Goal: Transaction & Acquisition: Purchase product/service

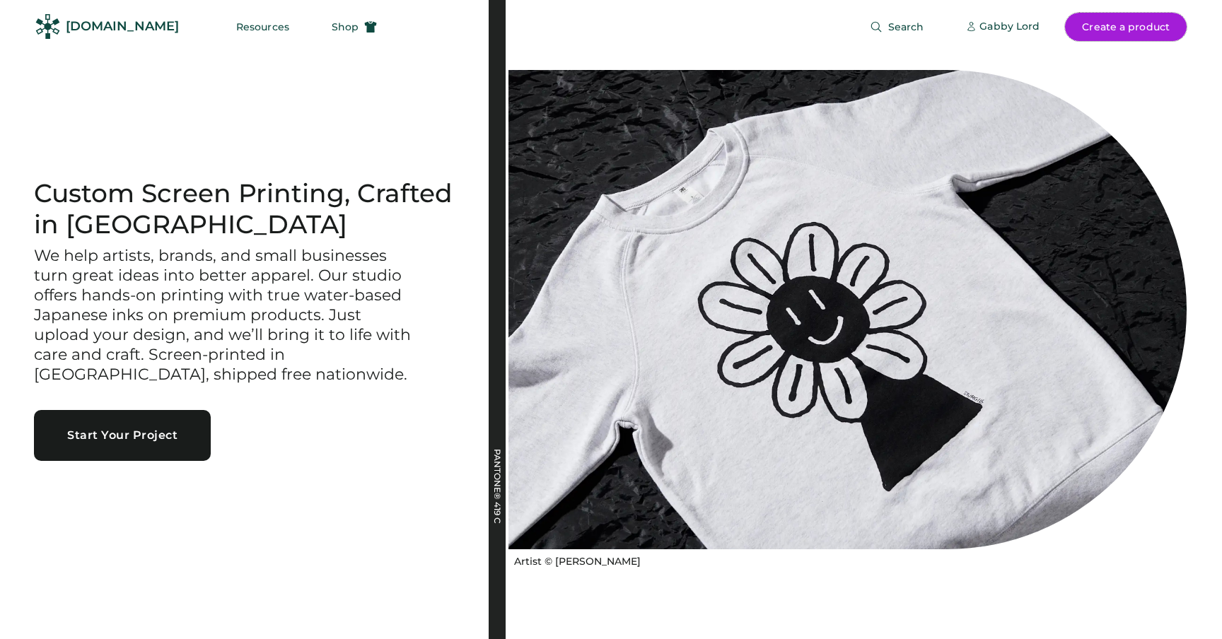
click at [1100, 26] on button "Create a product" at bounding box center [1126, 27] width 122 height 28
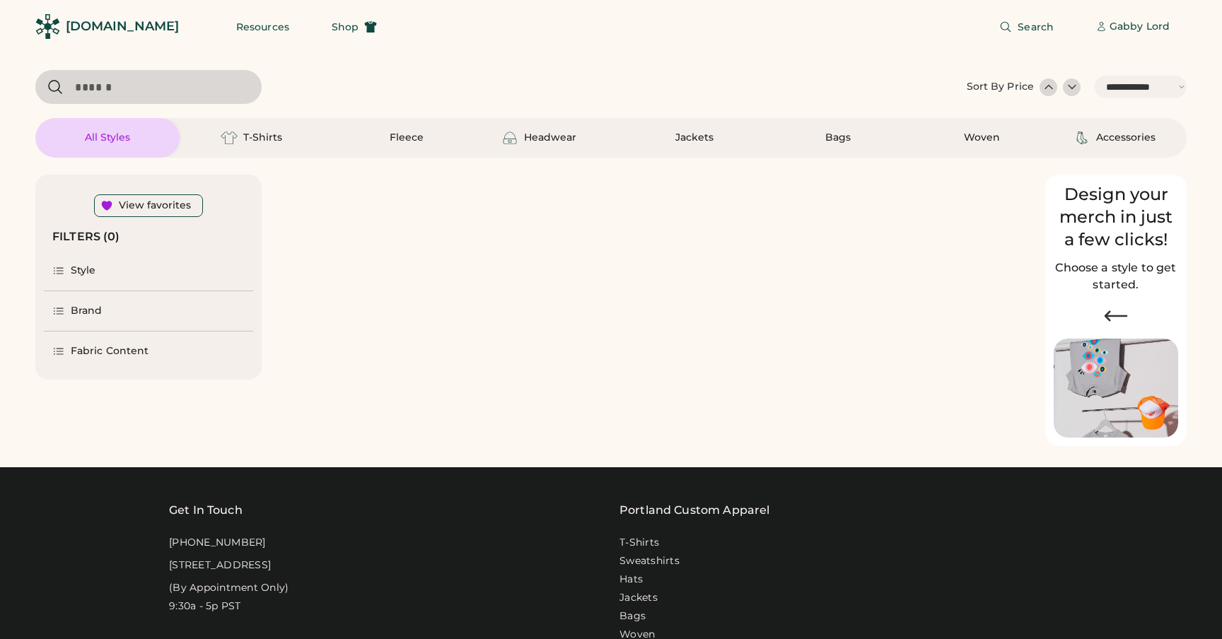
select select "*****"
select select "*"
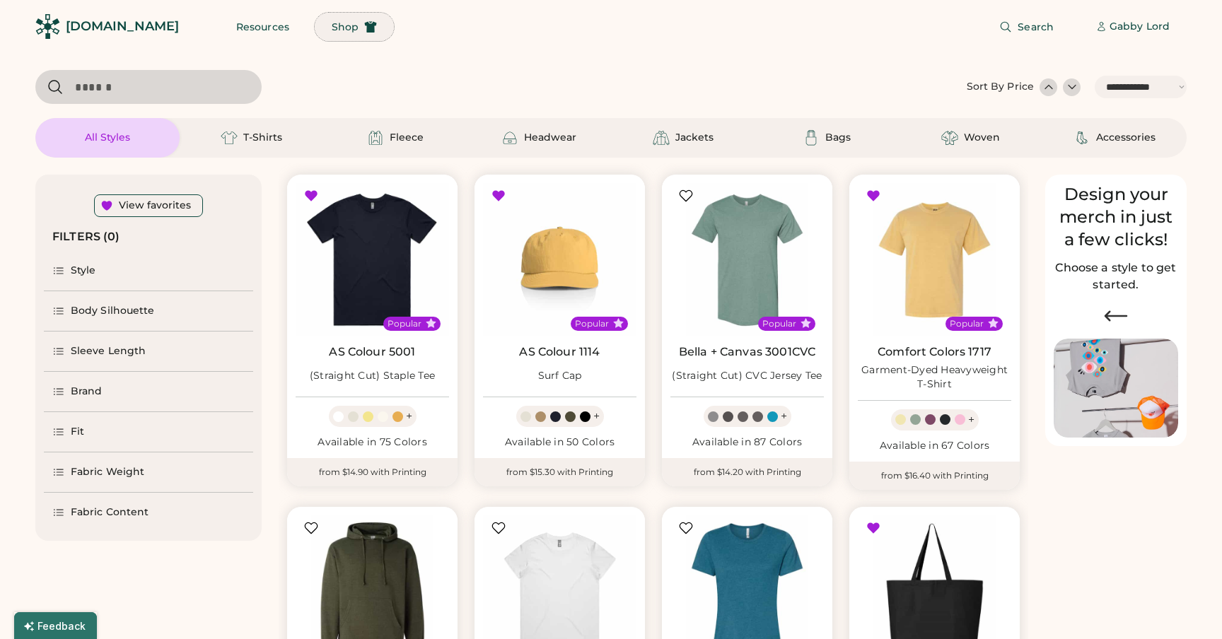
click at [327, 28] on button "Shop" at bounding box center [354, 27] width 79 height 28
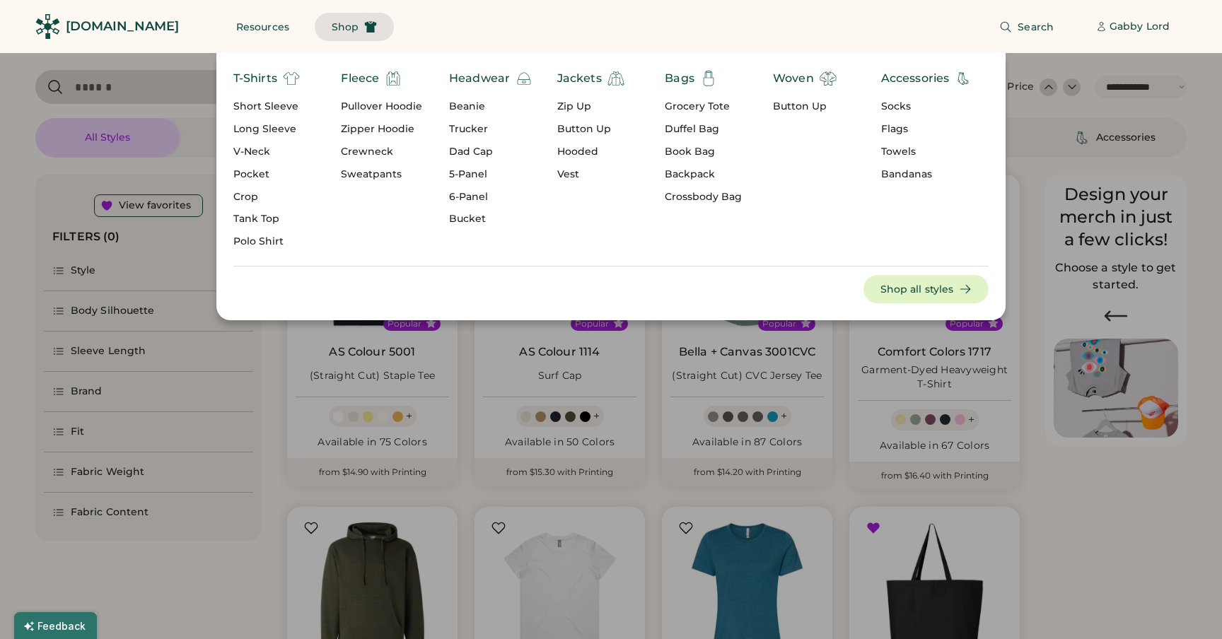
click at [328, 26] on button "Shop" at bounding box center [354, 27] width 79 height 28
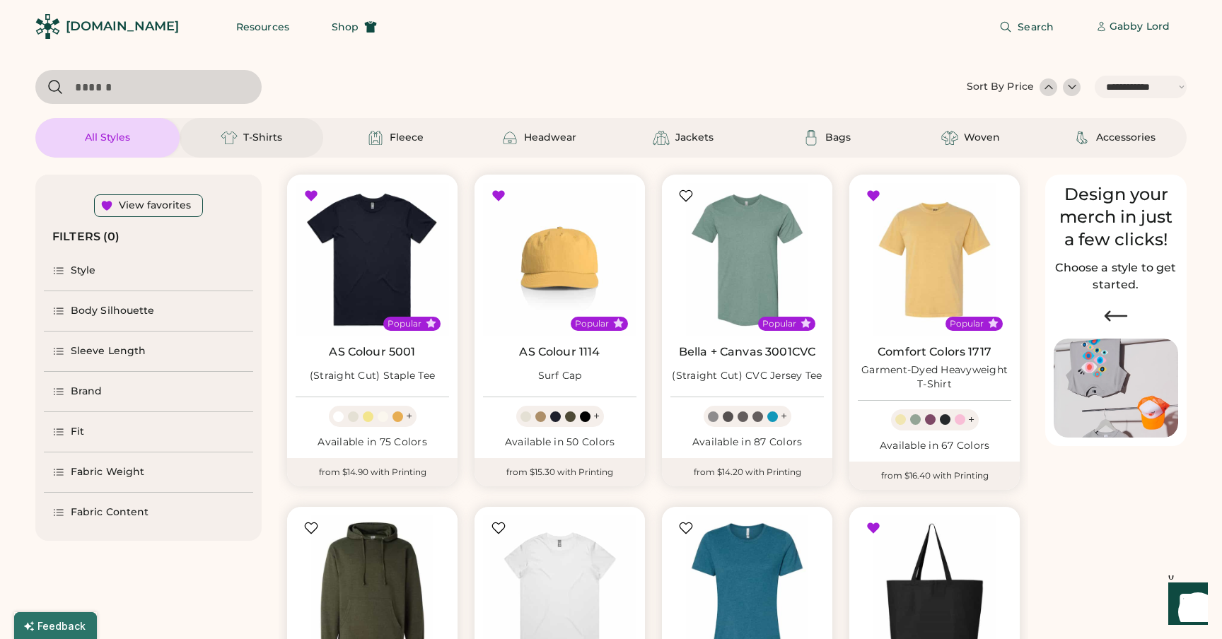
click at [244, 136] on div "T-Shirts" at bounding box center [262, 138] width 39 height 14
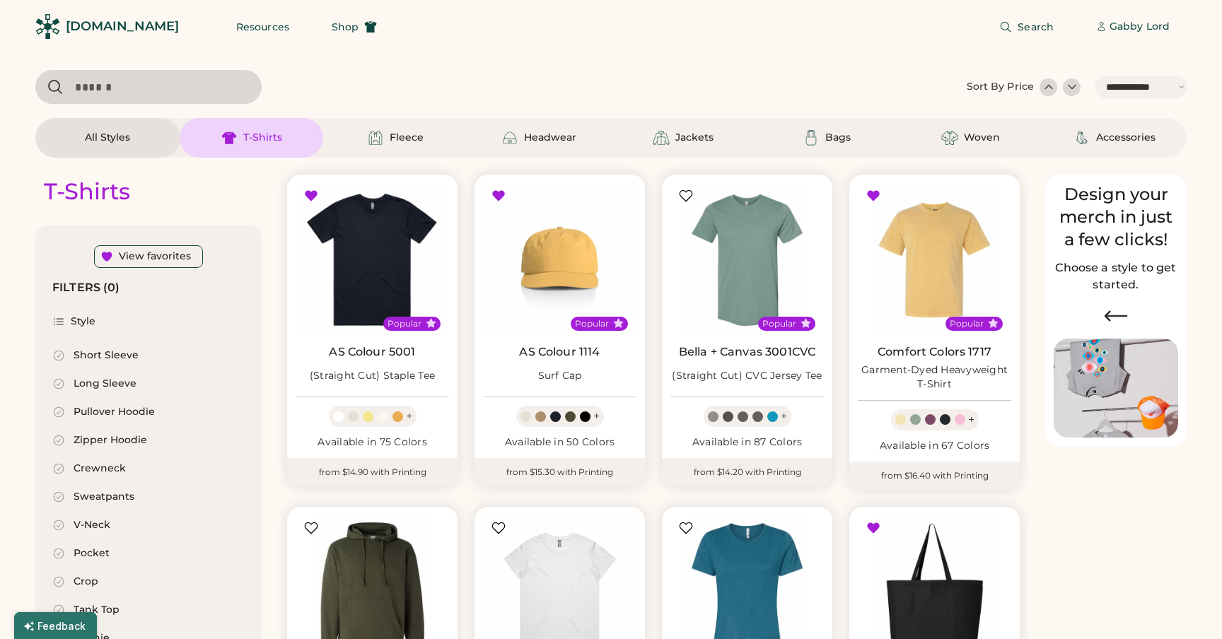
select select "*"
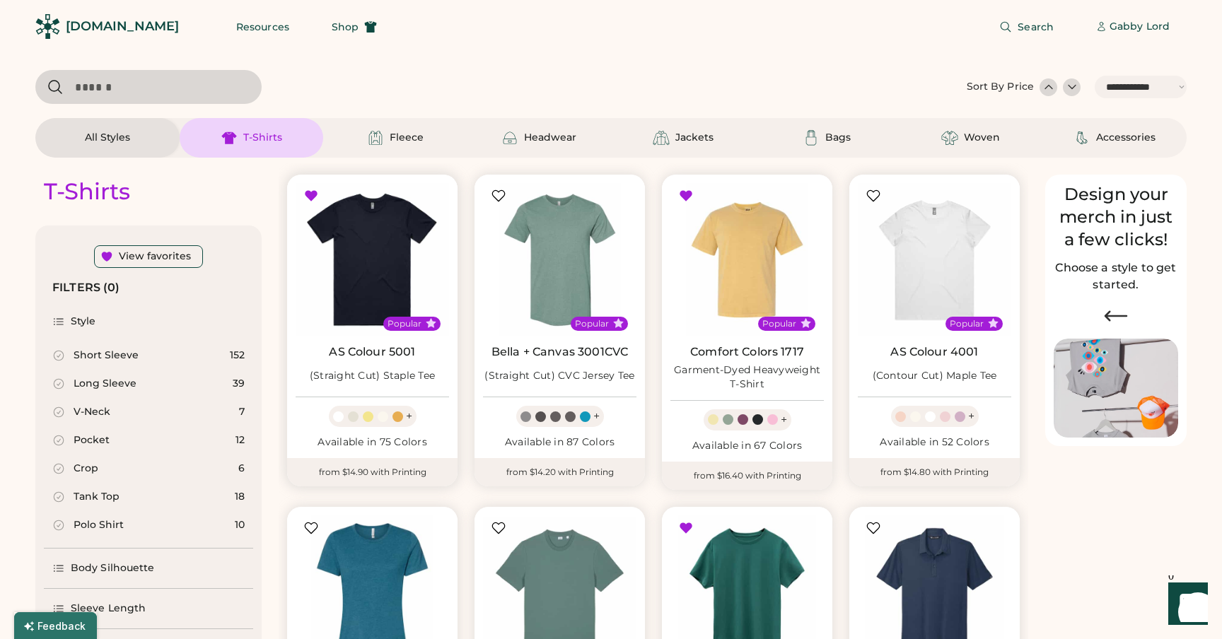
scroll to position [28, 0]
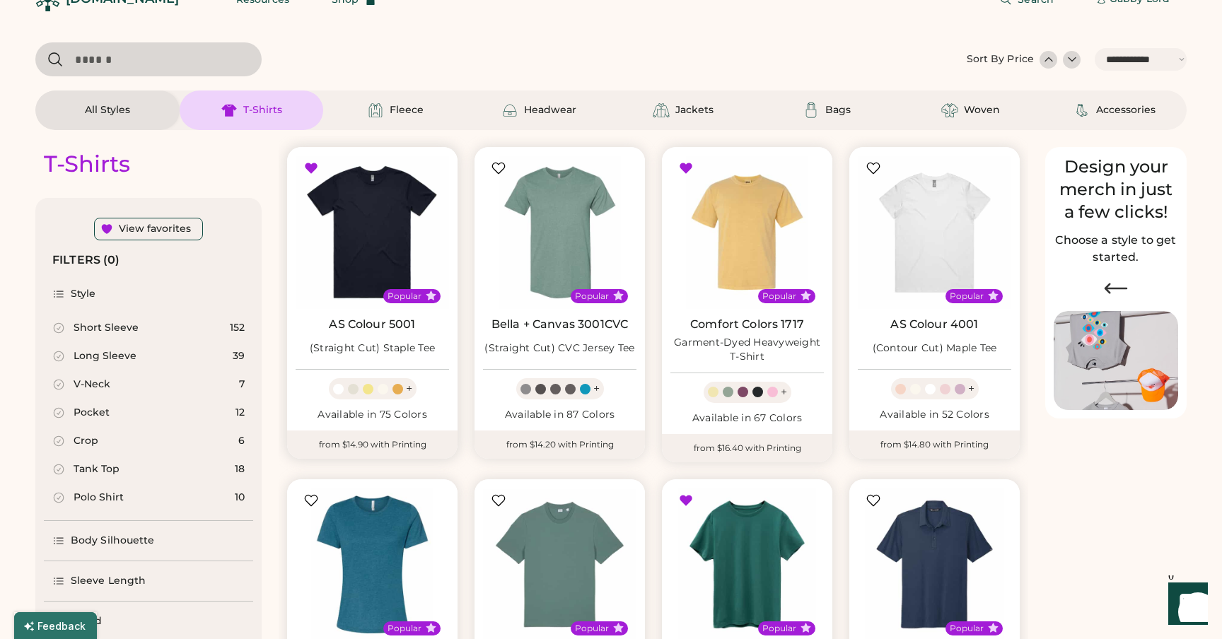
select select "*****"
select select "*"
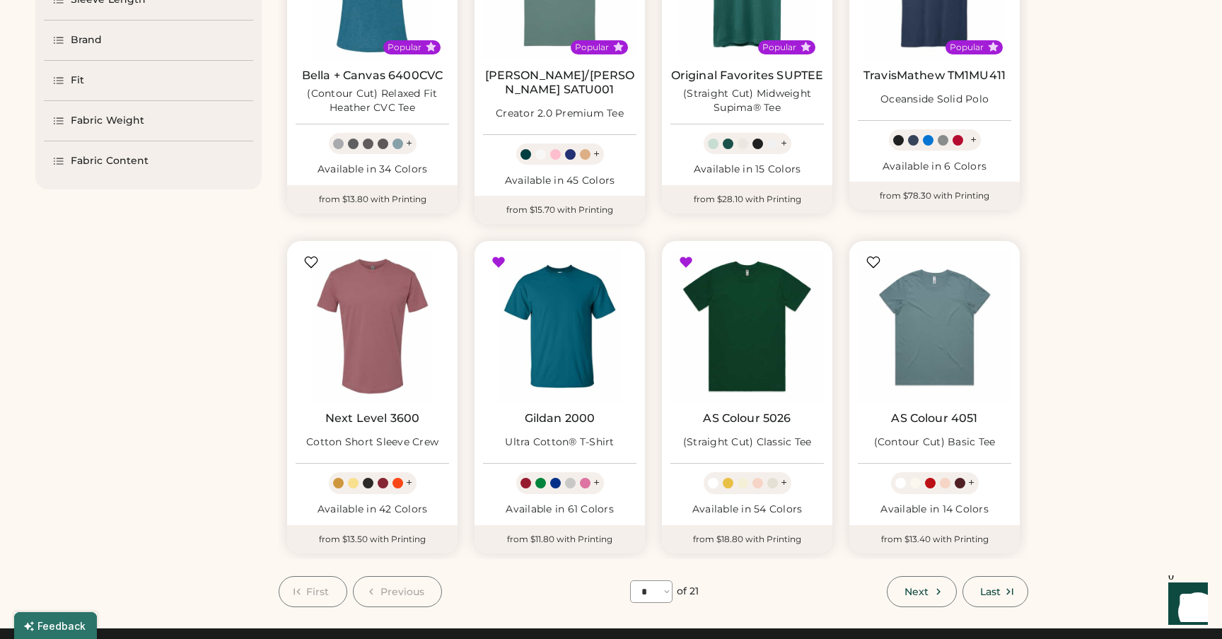
scroll to position [626, 0]
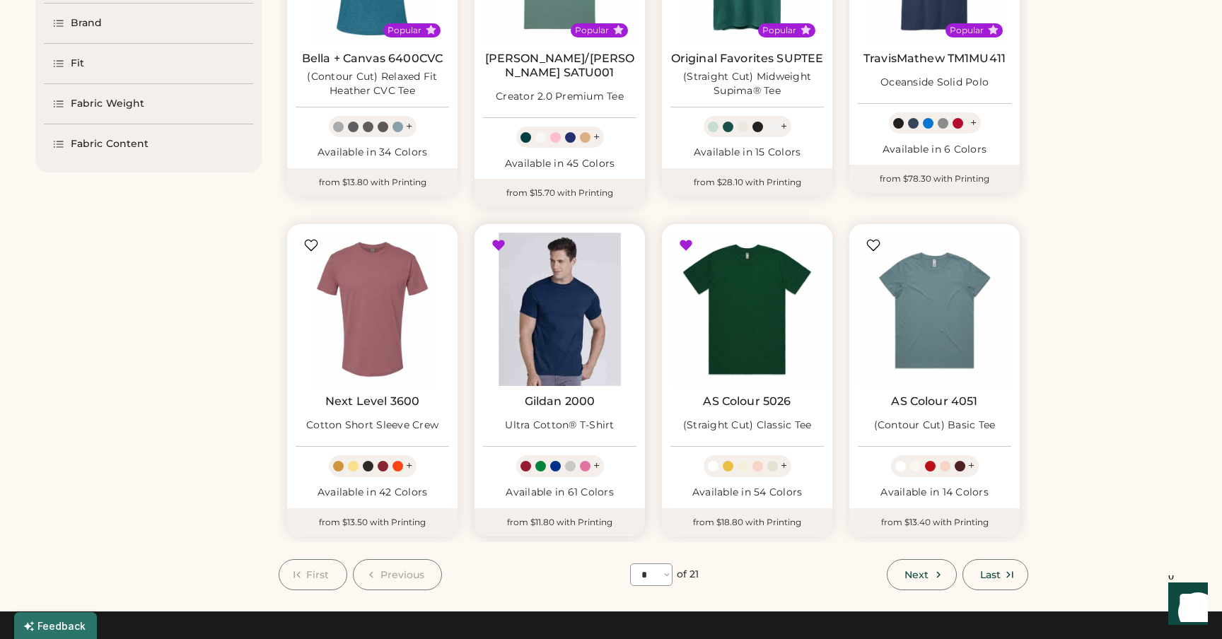
click at [536, 348] on img at bounding box center [559, 309] width 153 height 153
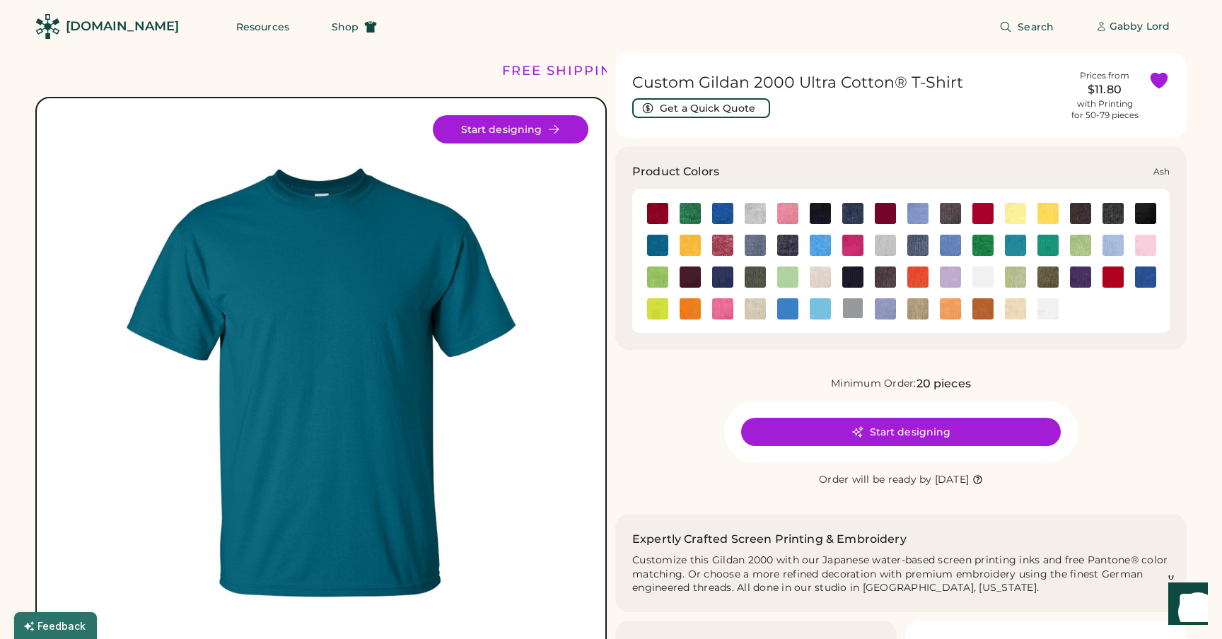
click at [754, 215] on img at bounding box center [754, 213] width 21 height 21
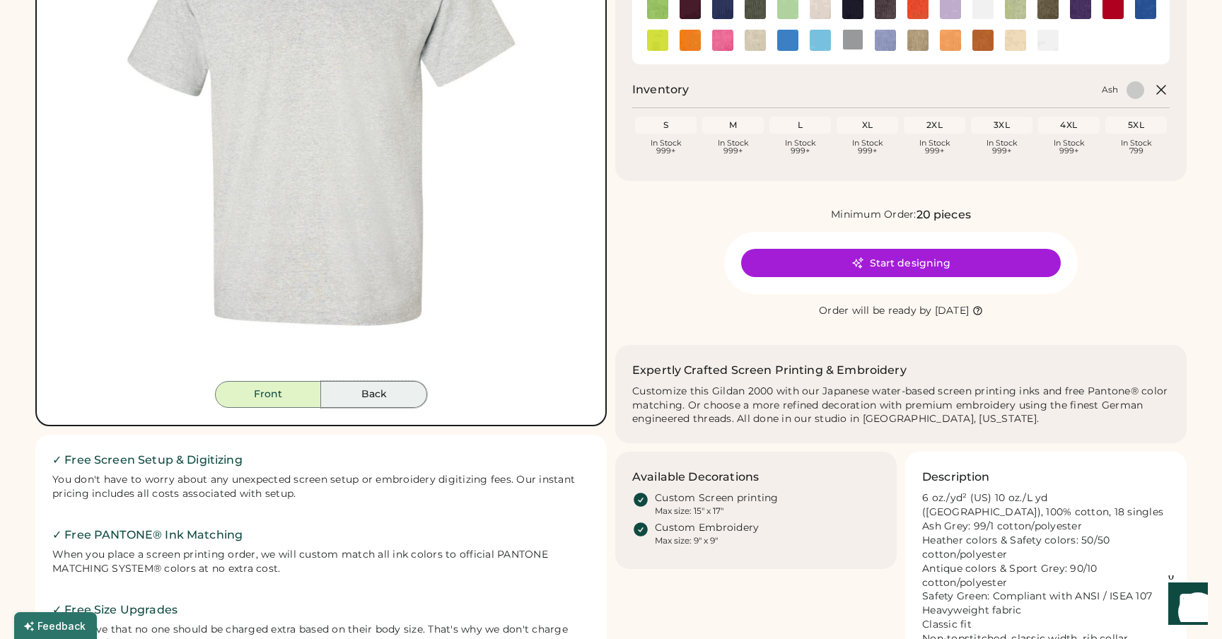
click at [376, 392] on button "Back" at bounding box center [374, 394] width 106 height 27
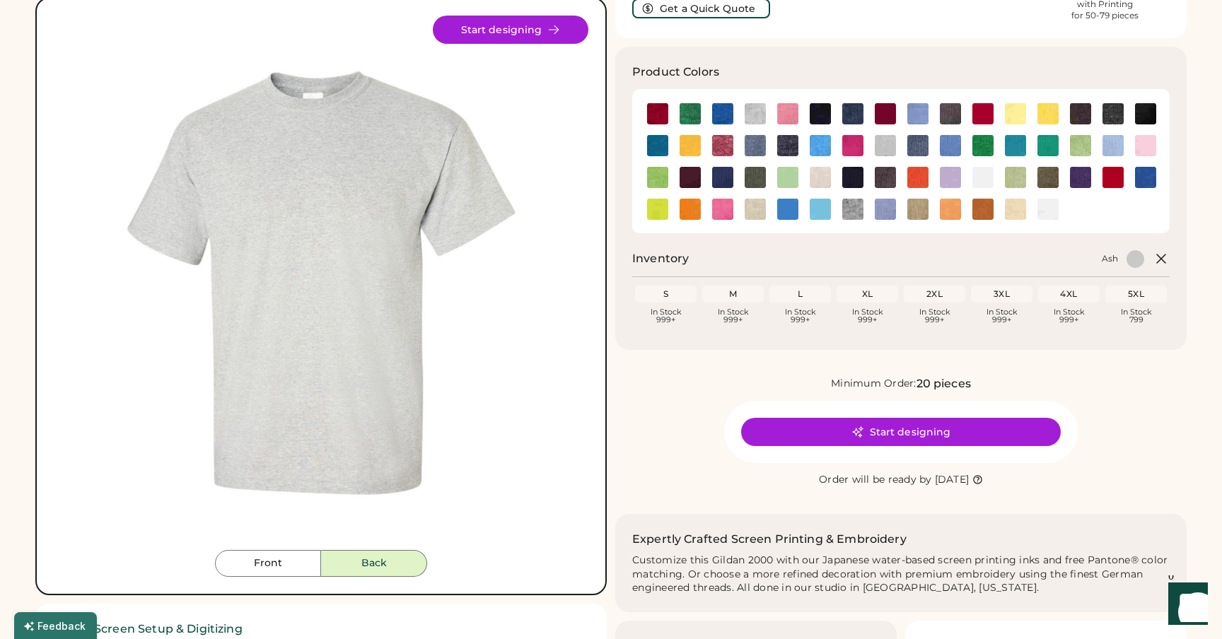
scroll to position [66, 0]
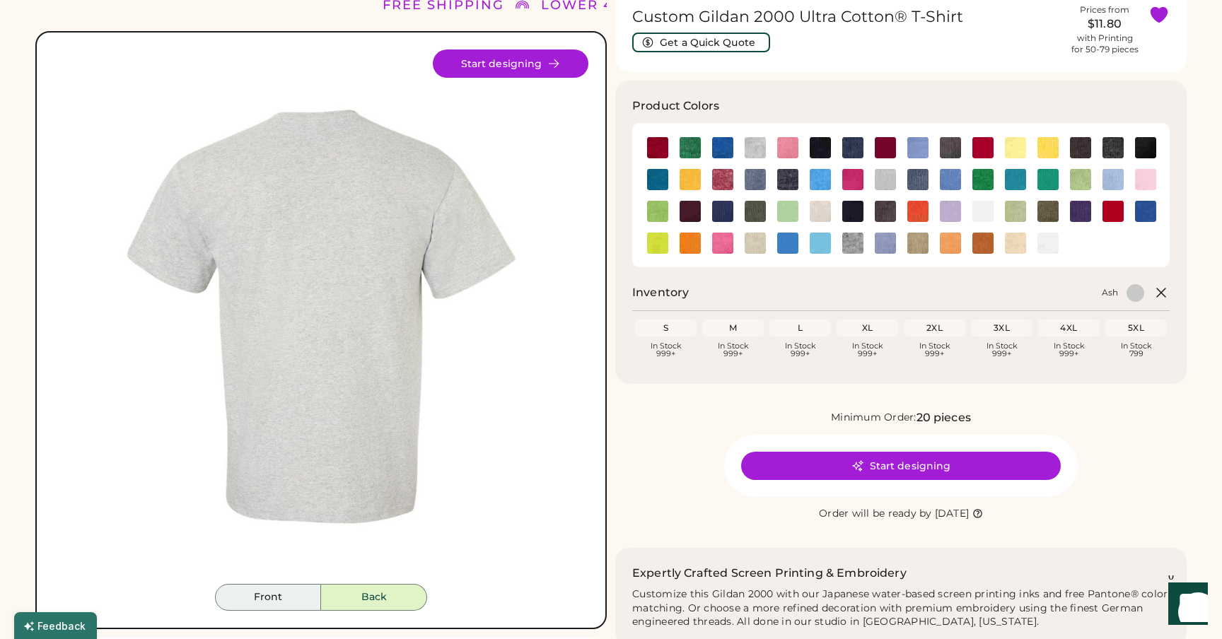
click at [295, 596] on button "Front" at bounding box center [268, 597] width 106 height 27
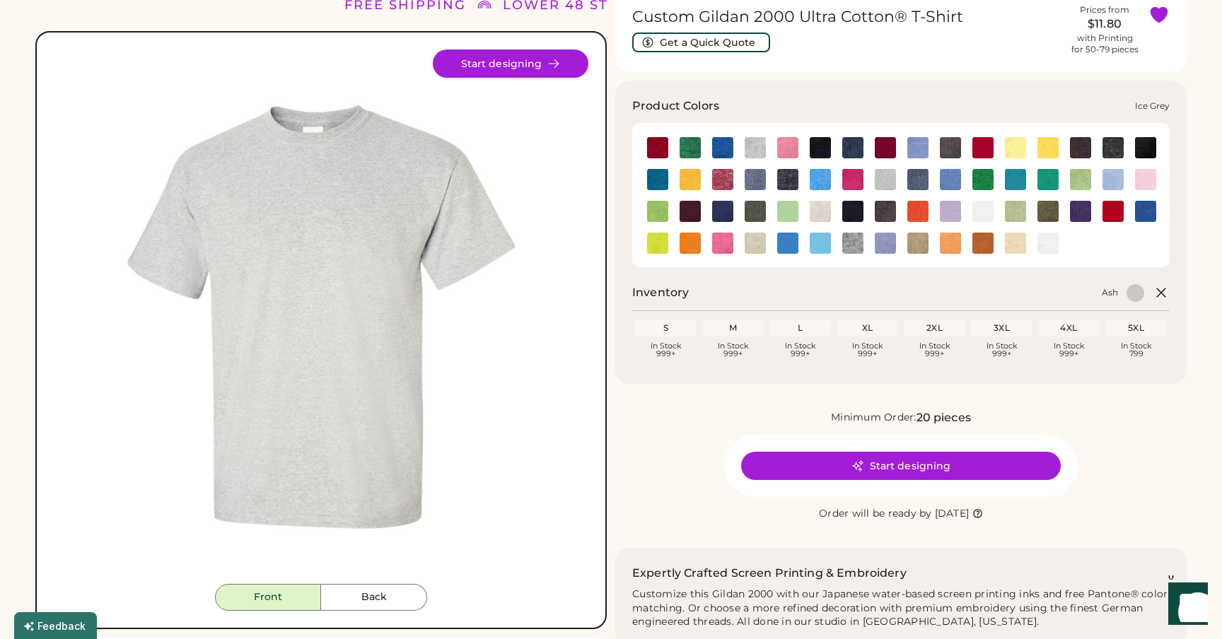
click at [885, 180] on img at bounding box center [884, 179] width 21 height 21
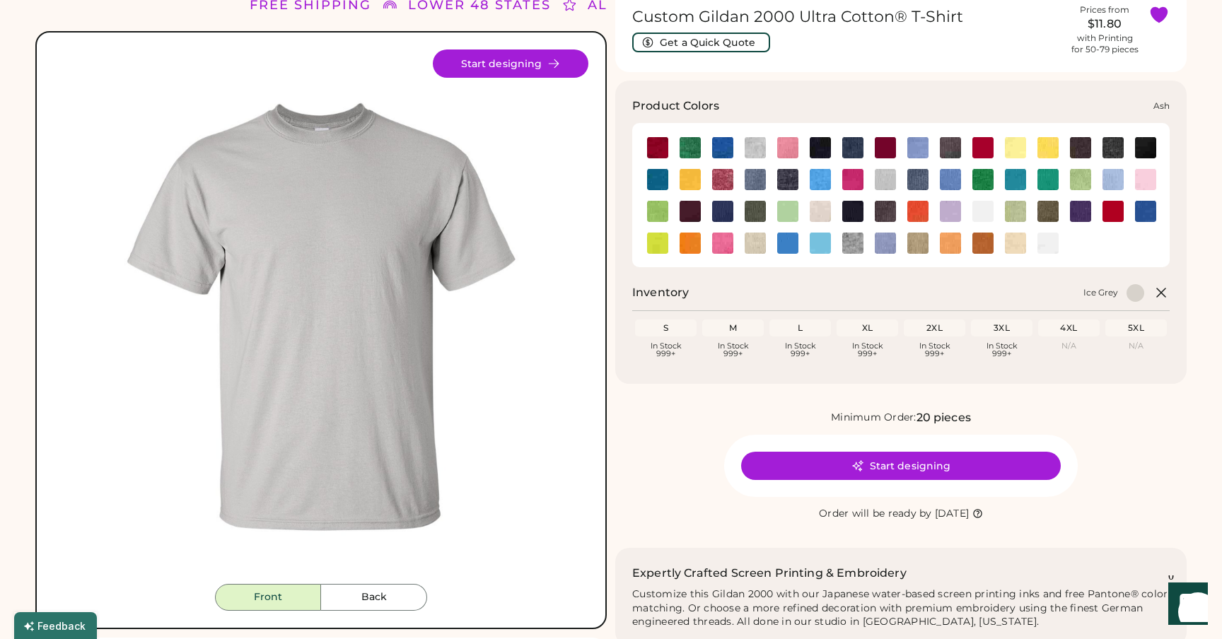
click at [748, 143] on img at bounding box center [754, 147] width 21 height 21
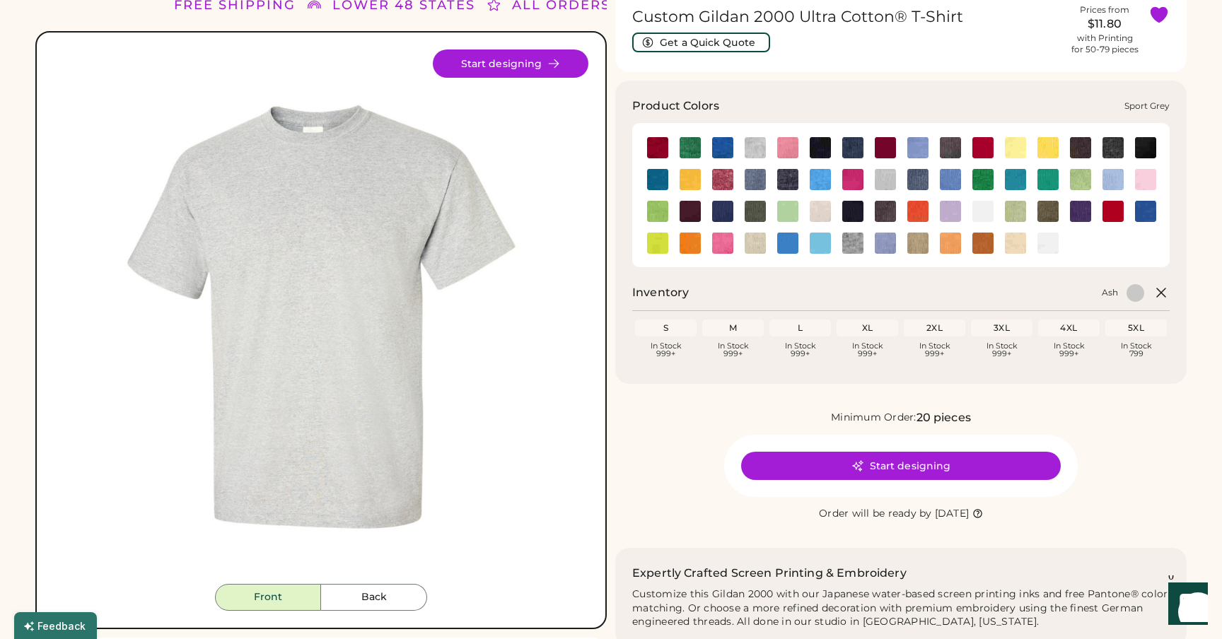
click at [849, 244] on img at bounding box center [852, 243] width 21 height 21
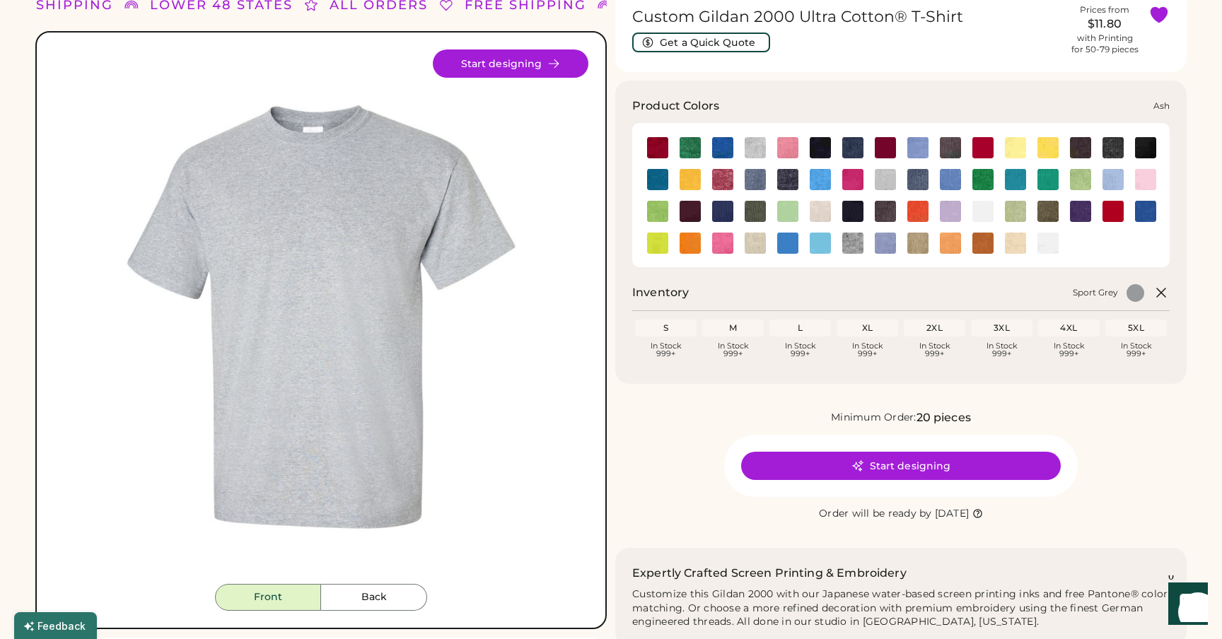
click at [758, 146] on img at bounding box center [754, 147] width 21 height 21
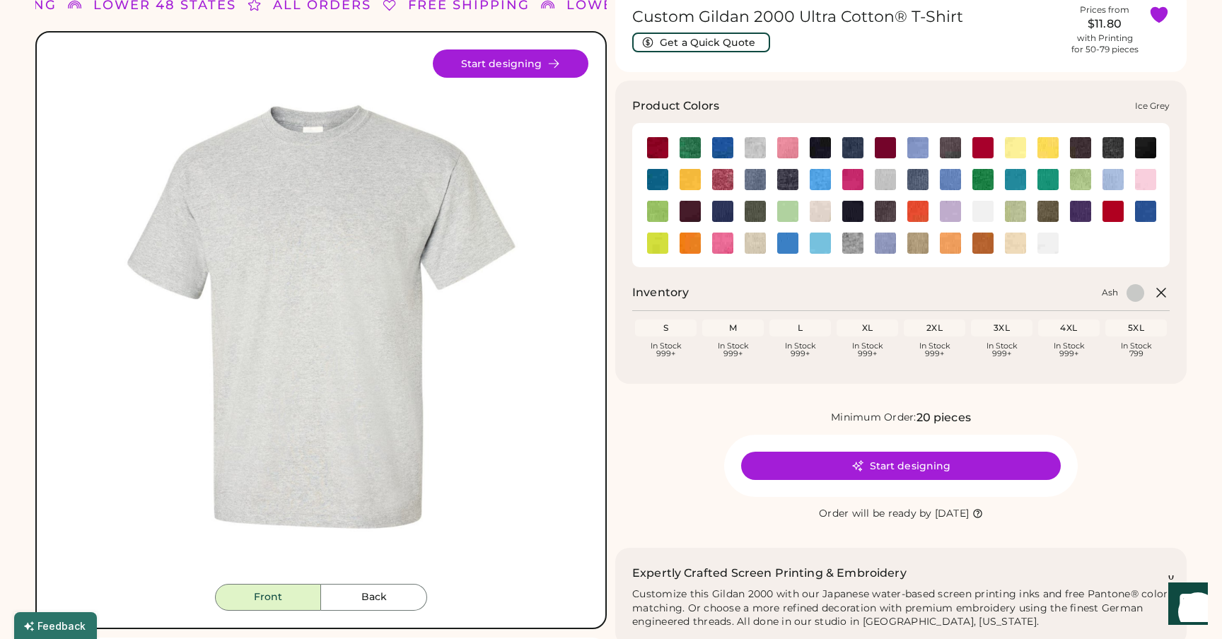
click at [885, 177] on img at bounding box center [884, 179] width 21 height 21
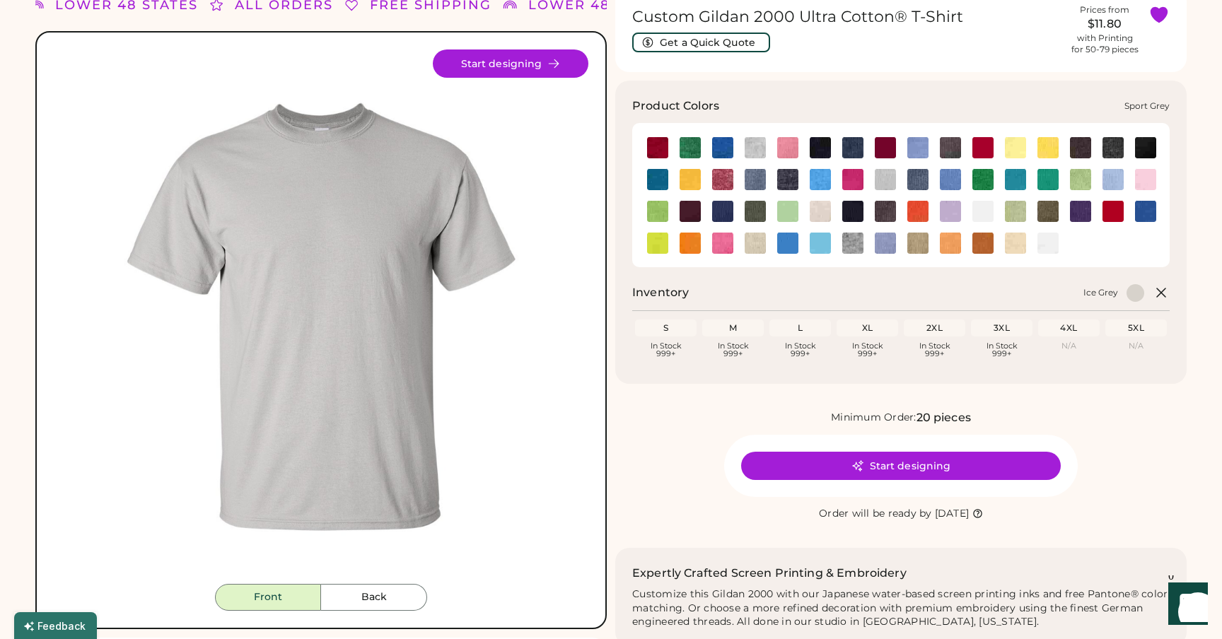
click at [848, 241] on img at bounding box center [852, 243] width 21 height 21
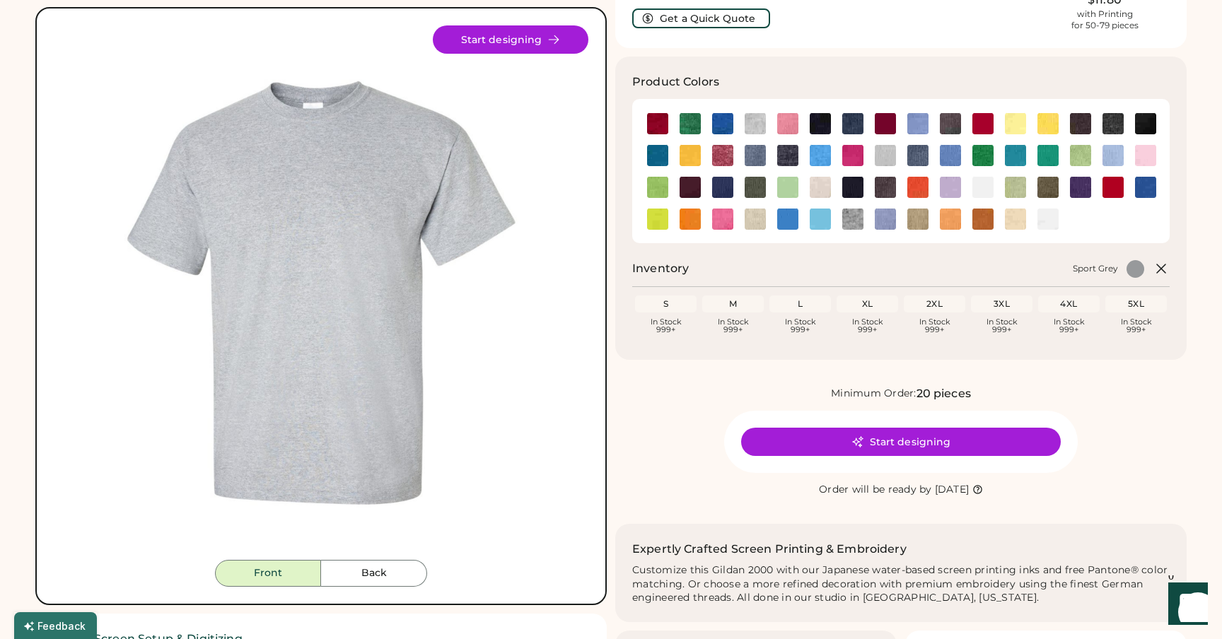
scroll to position [89, 0]
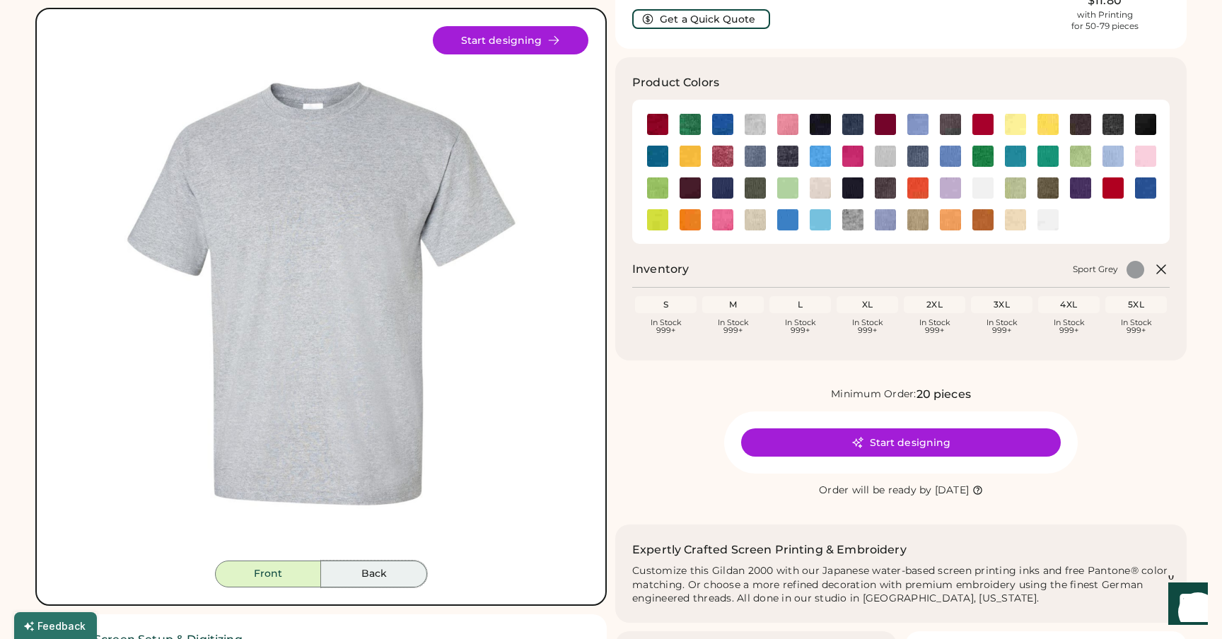
click at [360, 576] on button "Back" at bounding box center [374, 574] width 106 height 27
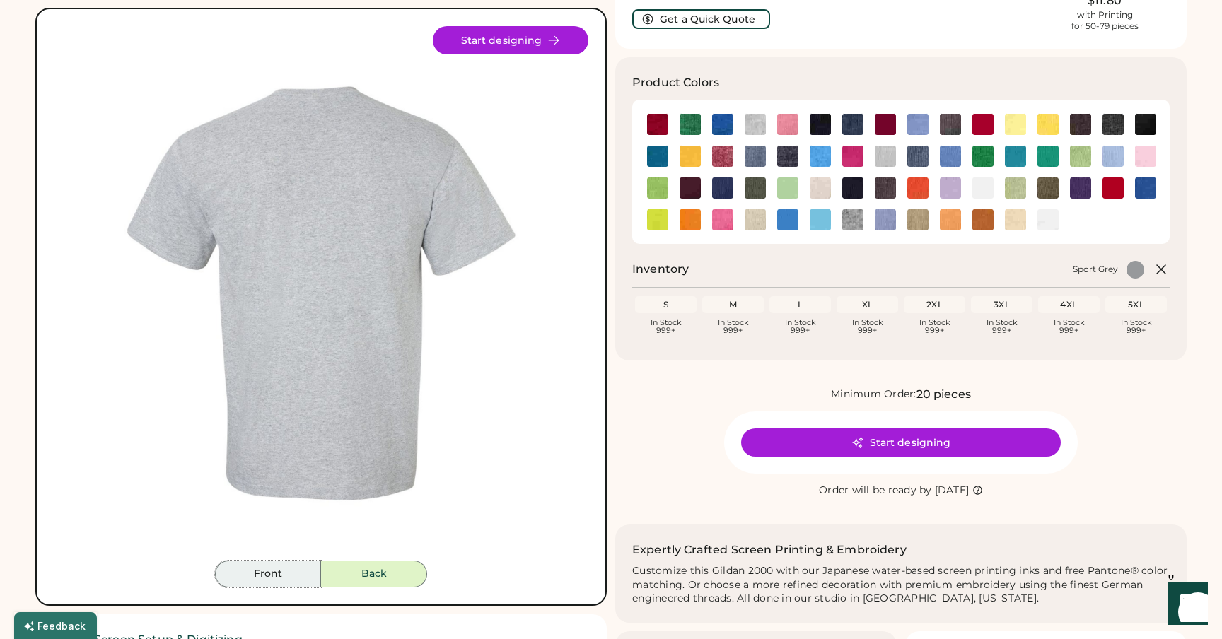
click at [278, 573] on button "Front" at bounding box center [268, 574] width 106 height 27
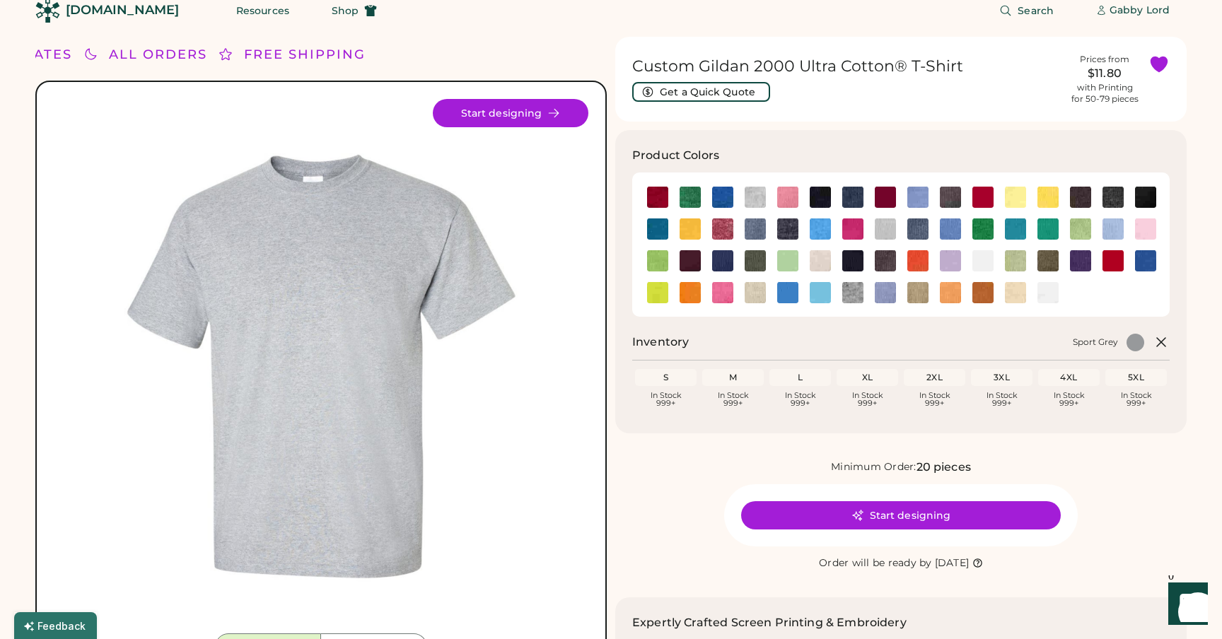
scroll to position [13, 0]
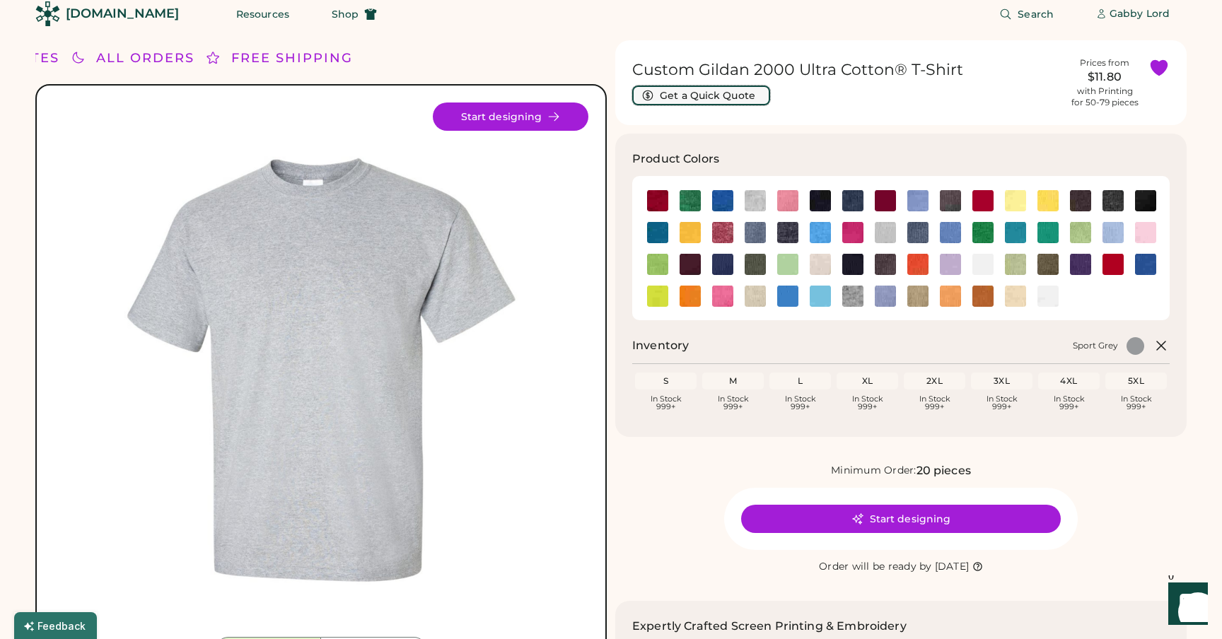
click at [744, 101] on button "Get a Quick Quote" at bounding box center [701, 96] width 138 height 20
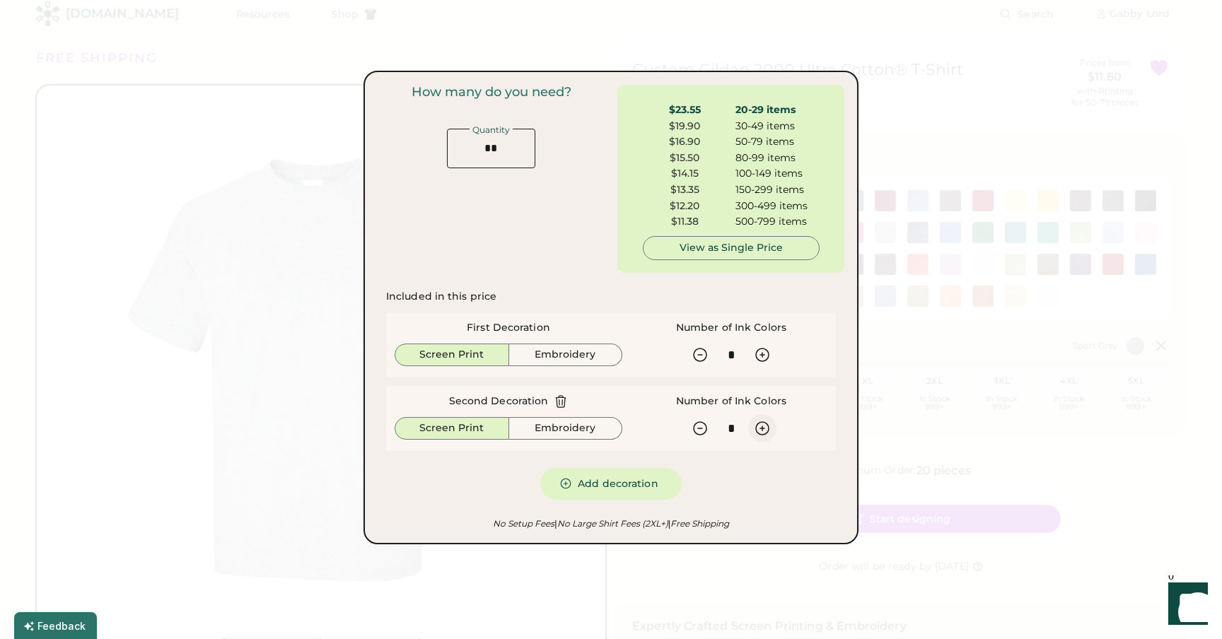
click at [760, 431] on icon at bounding box center [762, 428] width 17 height 17
type input "*"
click at [305, 186] on div at bounding box center [611, 319] width 1222 height 639
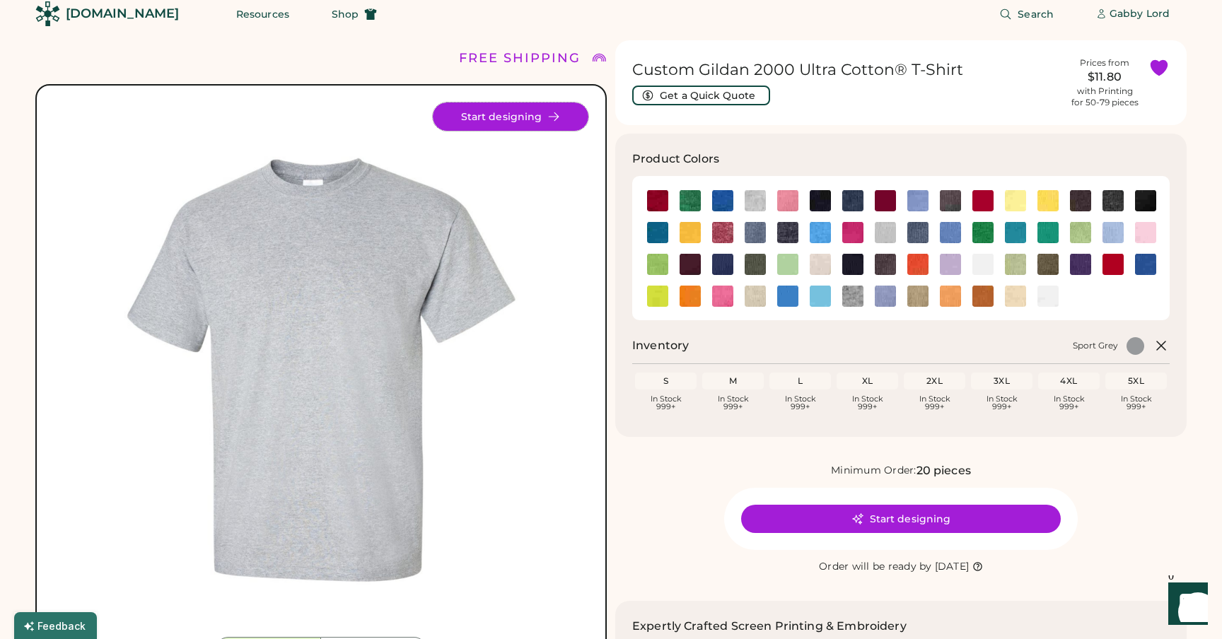
click at [501, 117] on button "Start designing" at bounding box center [511, 116] width 156 height 28
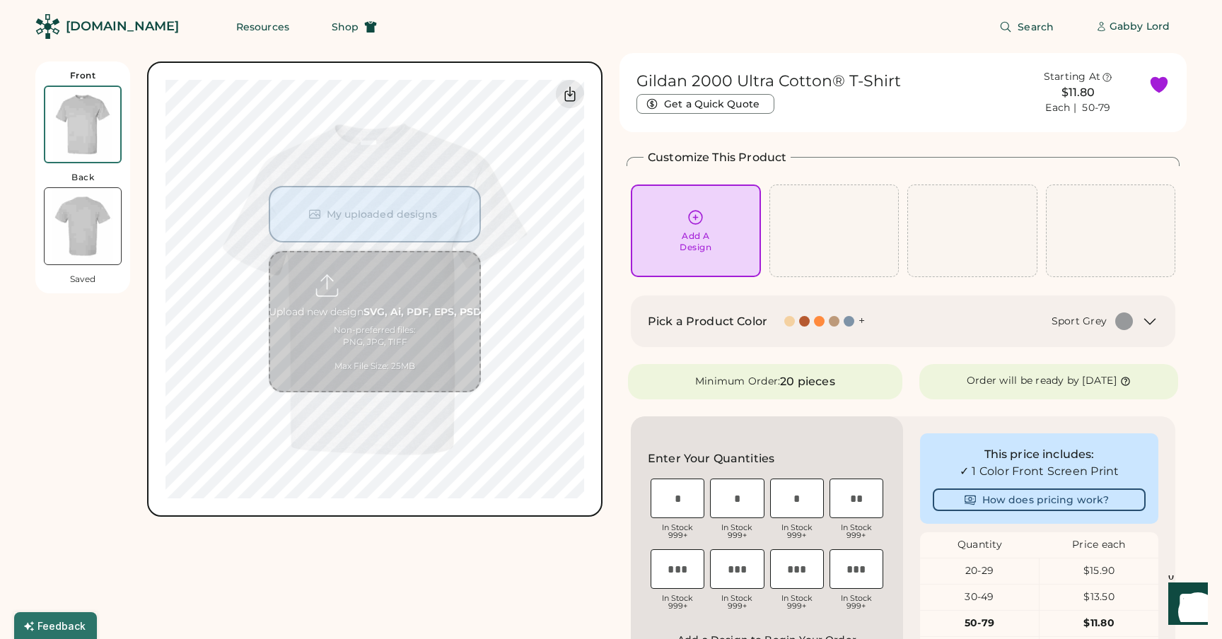
click at [76, 216] on img at bounding box center [83, 226] width 76 height 76
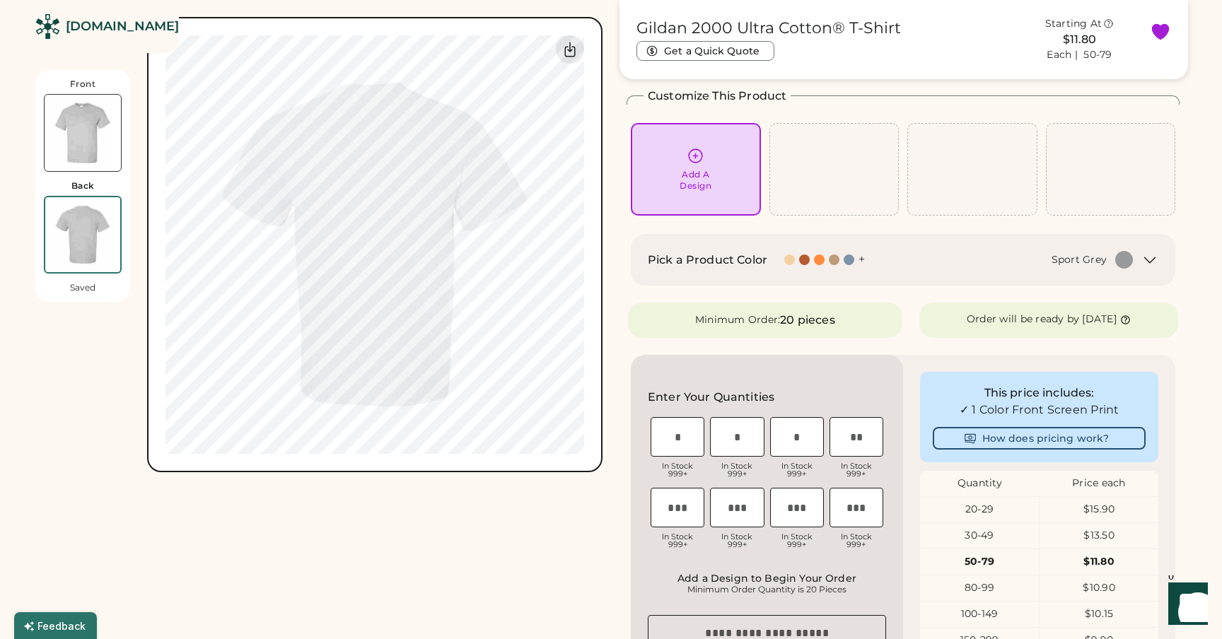
click at [78, 112] on img at bounding box center [83, 133] width 76 height 76
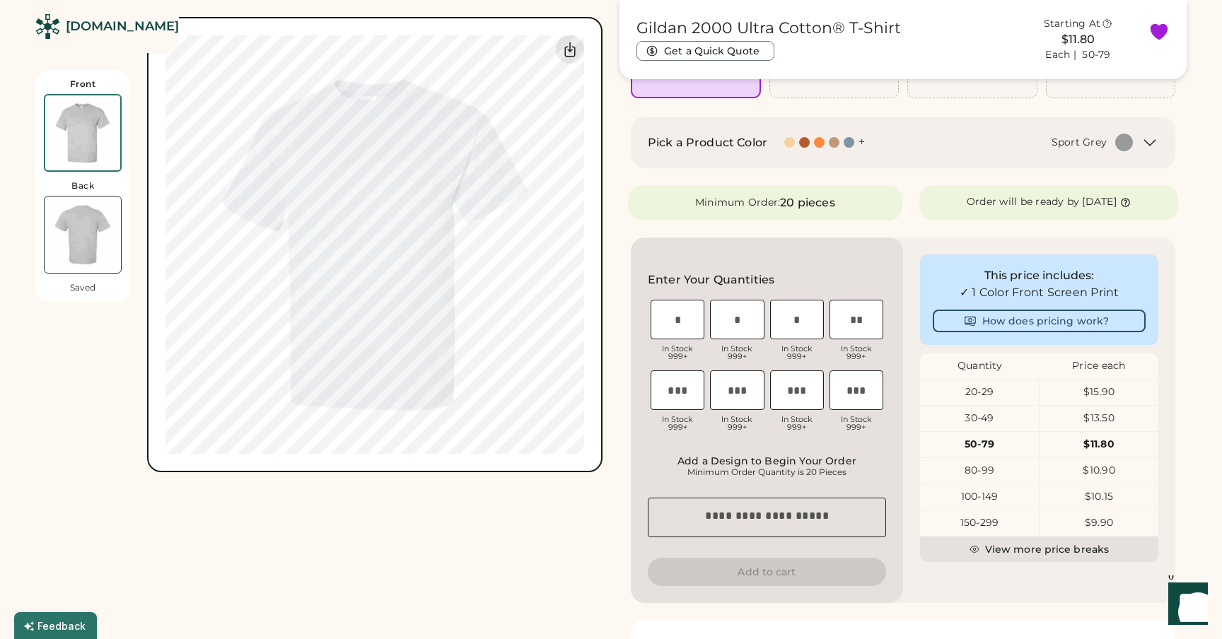
scroll to position [169, 0]
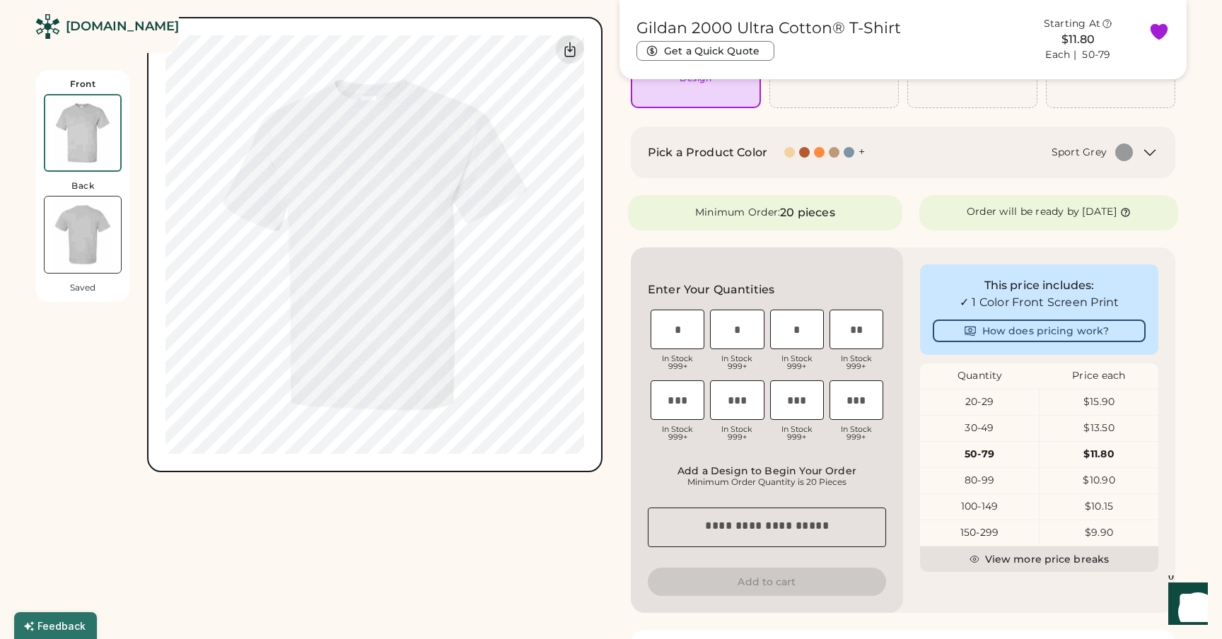
click at [1142, 158] on icon at bounding box center [1149, 152] width 17 height 17
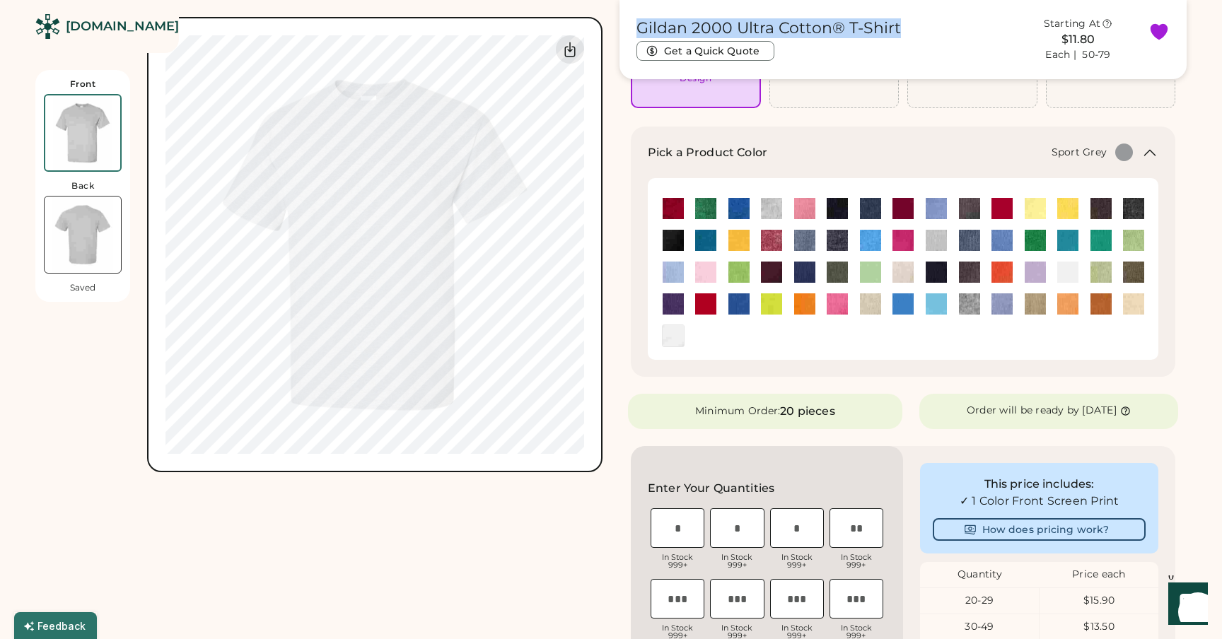
drag, startPoint x: 638, startPoint y: 29, endPoint x: 903, endPoint y: 30, distance: 265.8
click at [903, 30] on div "Gildan 2000 Ultra Cotton® T-Shirt Get a Quick Quote" at bounding box center [821, 39] width 371 height 42
copy h1 "Gildan 2000 Ultra Cotton® T-Shirt"
click at [936, 241] on img at bounding box center [935, 240] width 21 height 21
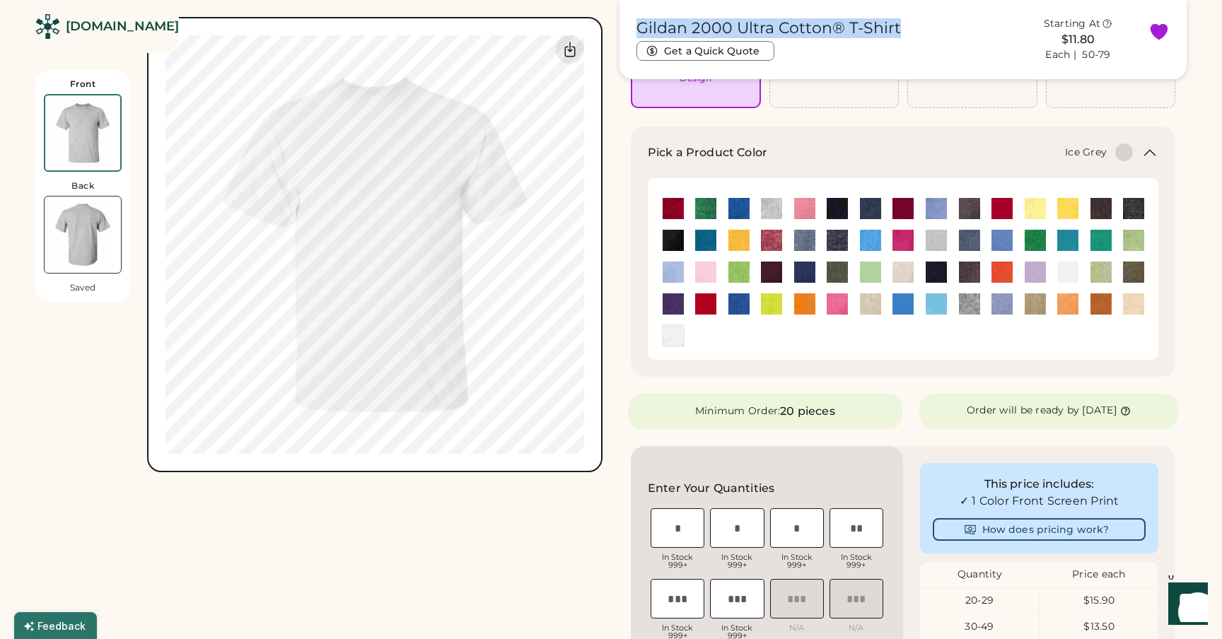
click at [79, 216] on img at bounding box center [83, 235] width 76 height 76
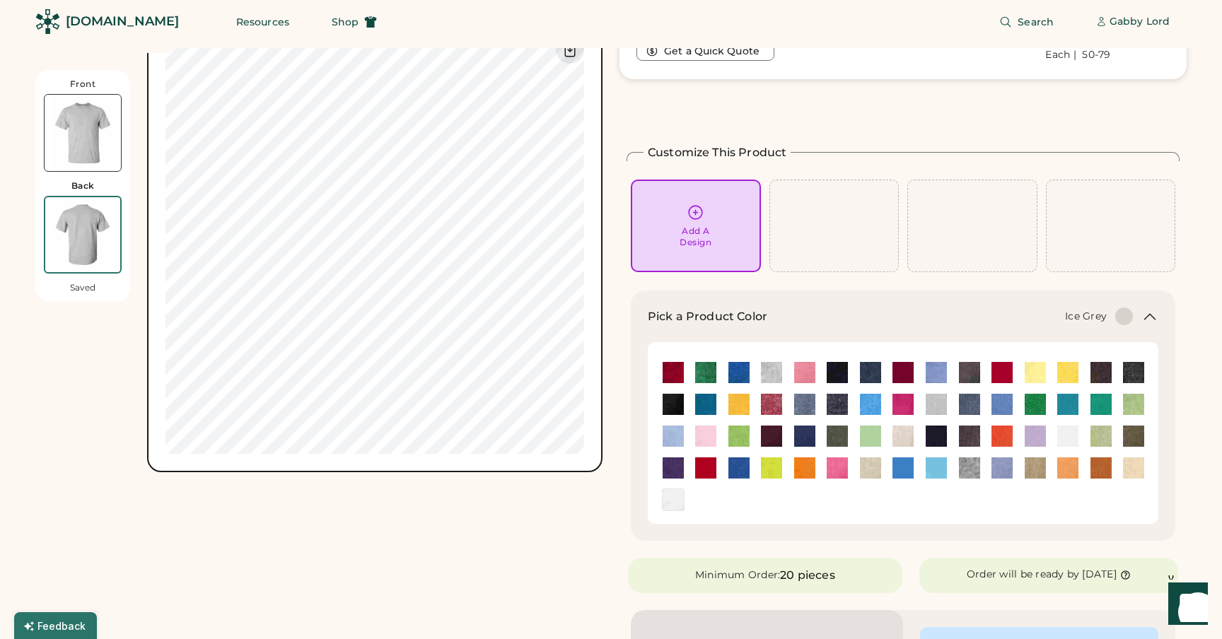
scroll to position [2, 0]
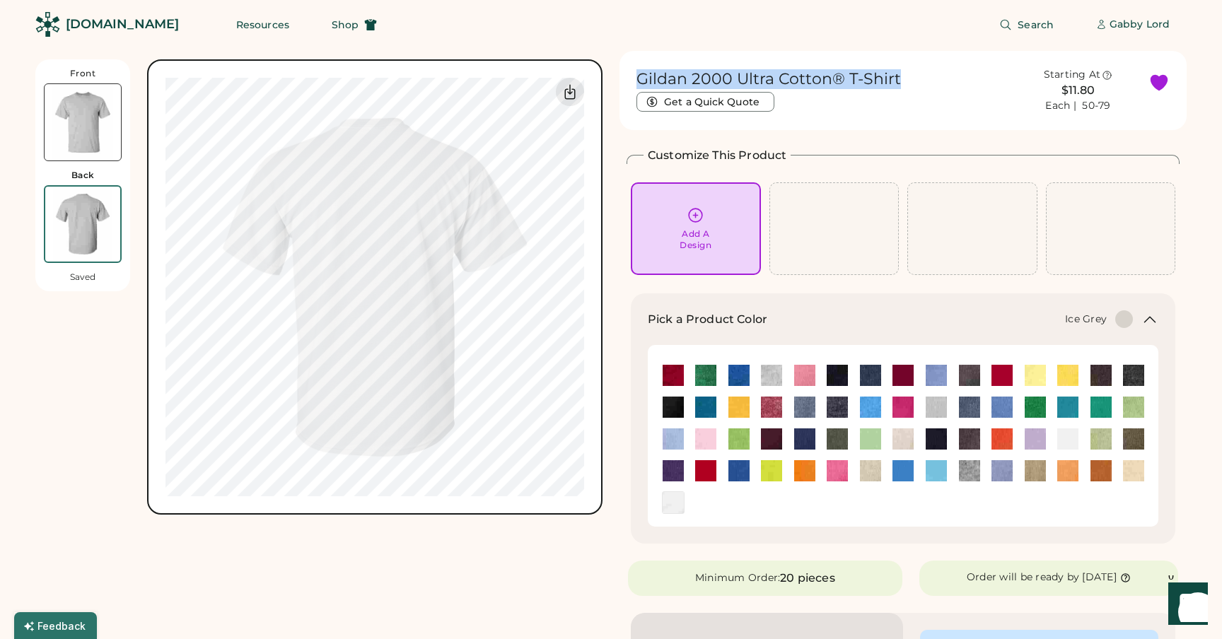
click at [85, 129] on img at bounding box center [83, 122] width 76 height 76
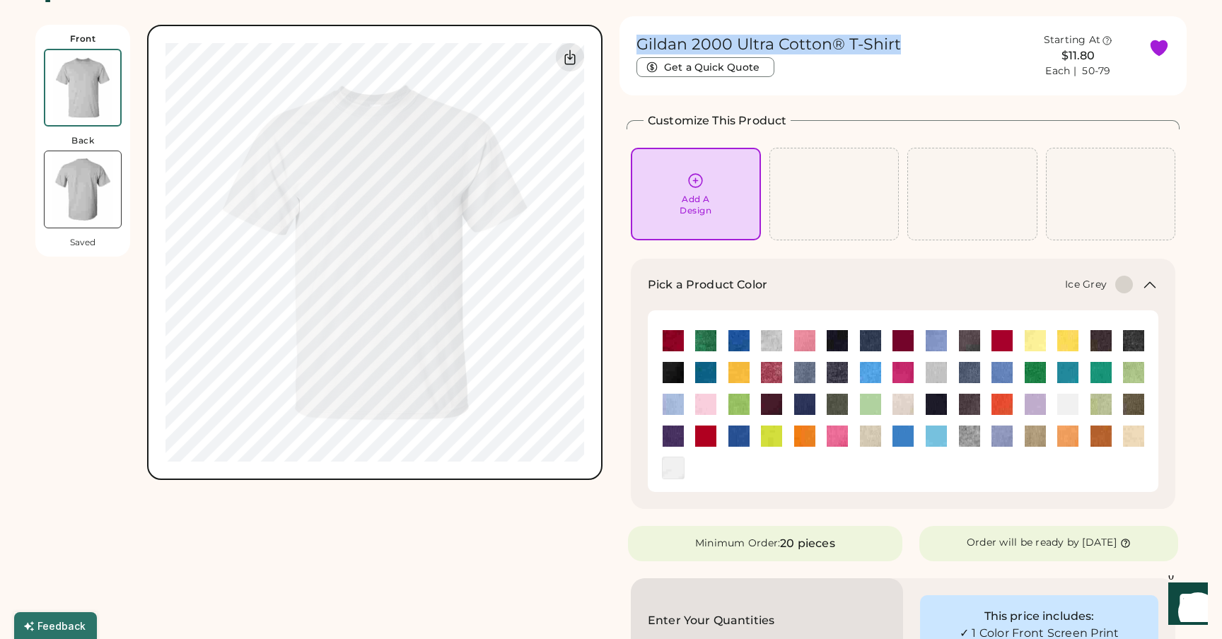
scroll to position [61, 0]
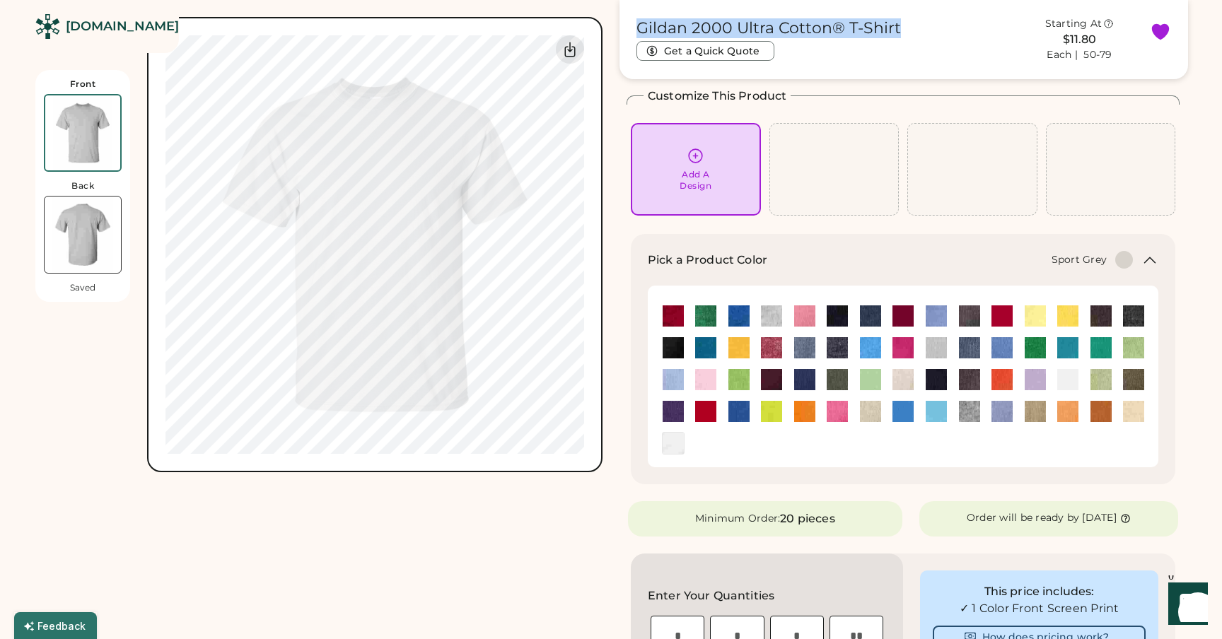
click at [966, 413] on img at bounding box center [969, 411] width 21 height 21
click at [940, 346] on img at bounding box center [935, 347] width 21 height 21
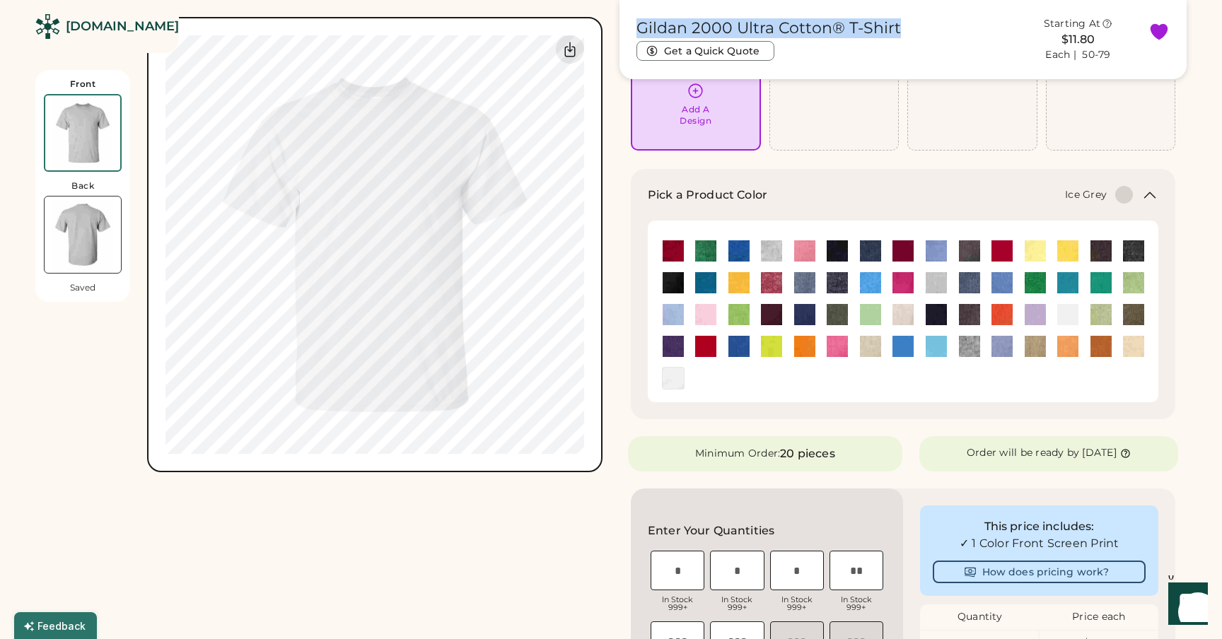
scroll to position [0, 0]
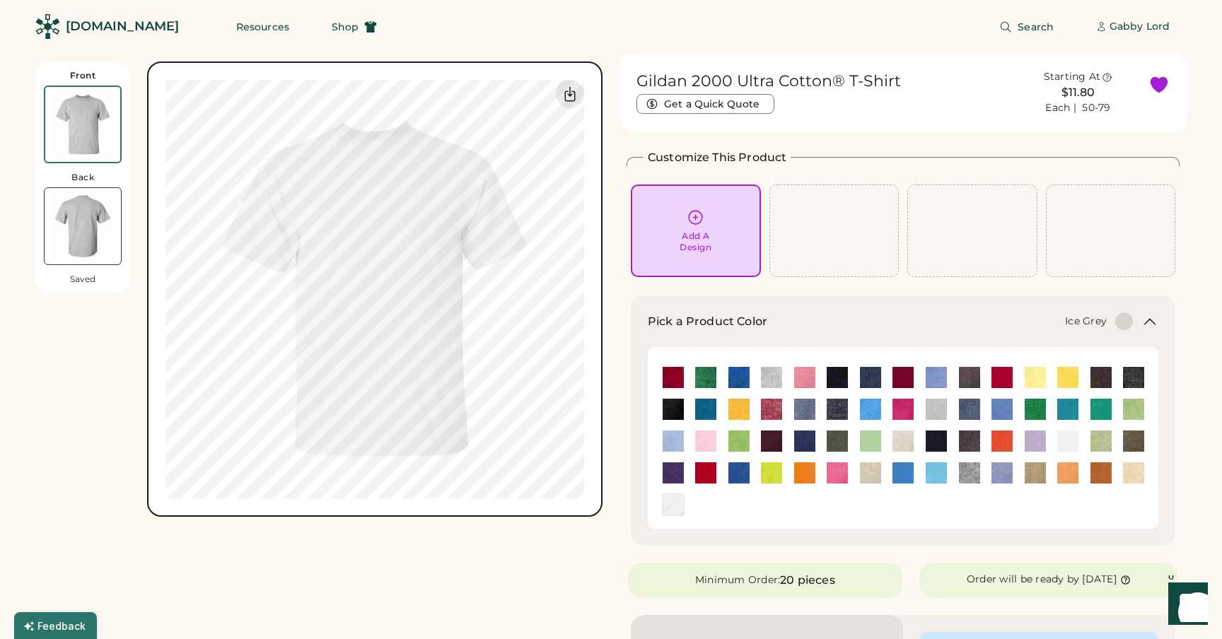
click at [98, 30] on div "[DOMAIN_NAME]" at bounding box center [122, 27] width 113 height 18
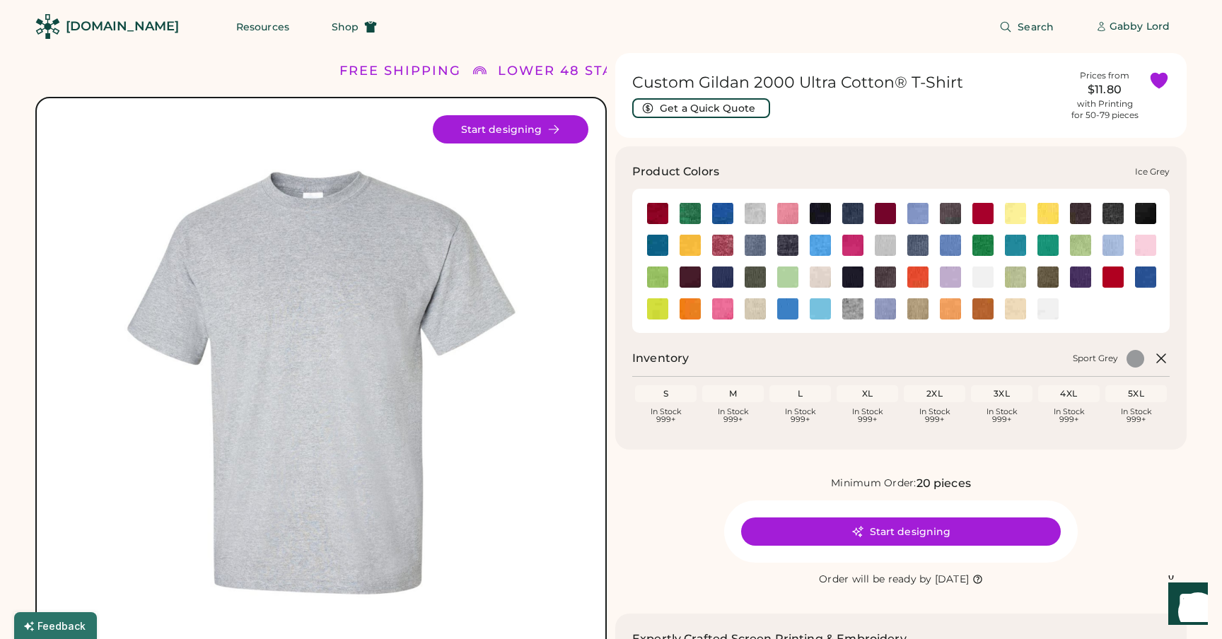
click at [881, 250] on img at bounding box center [884, 245] width 21 height 21
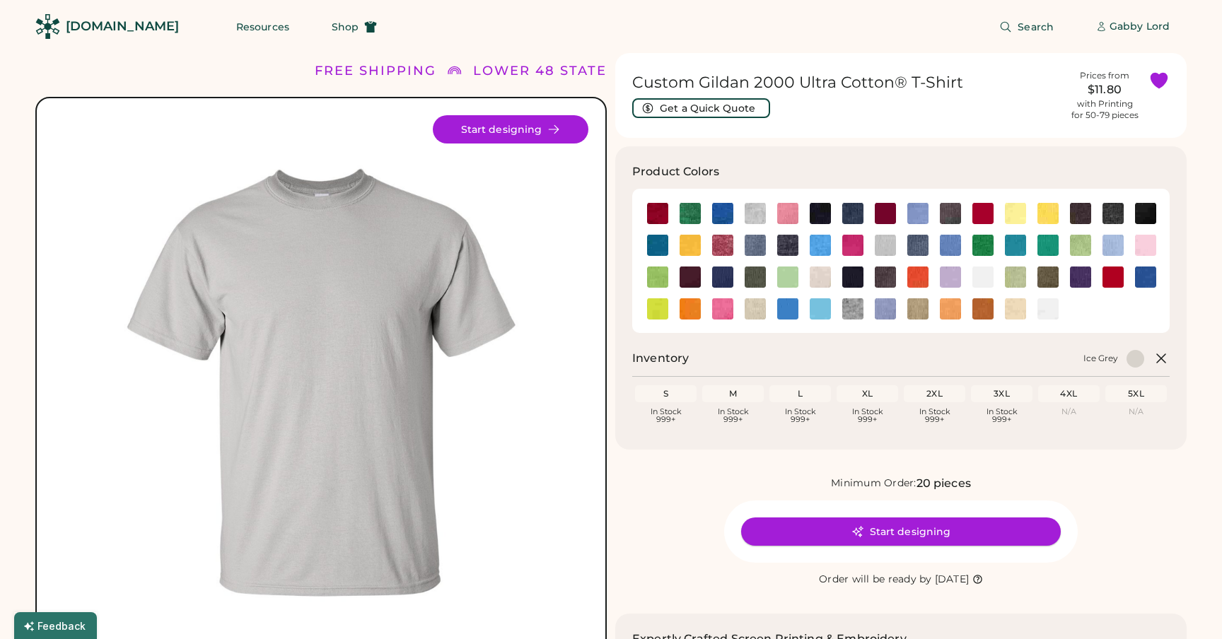
click at [872, 530] on button "Start designing" at bounding box center [901, 531] width 320 height 28
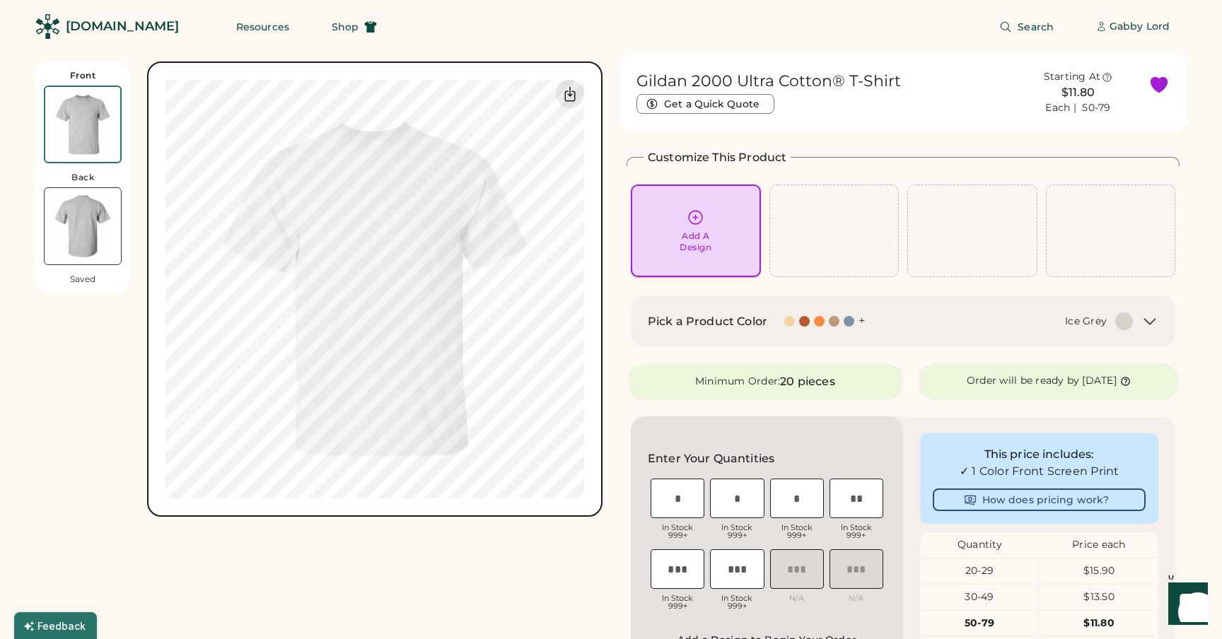
click at [697, 225] on icon at bounding box center [695, 218] width 18 height 18
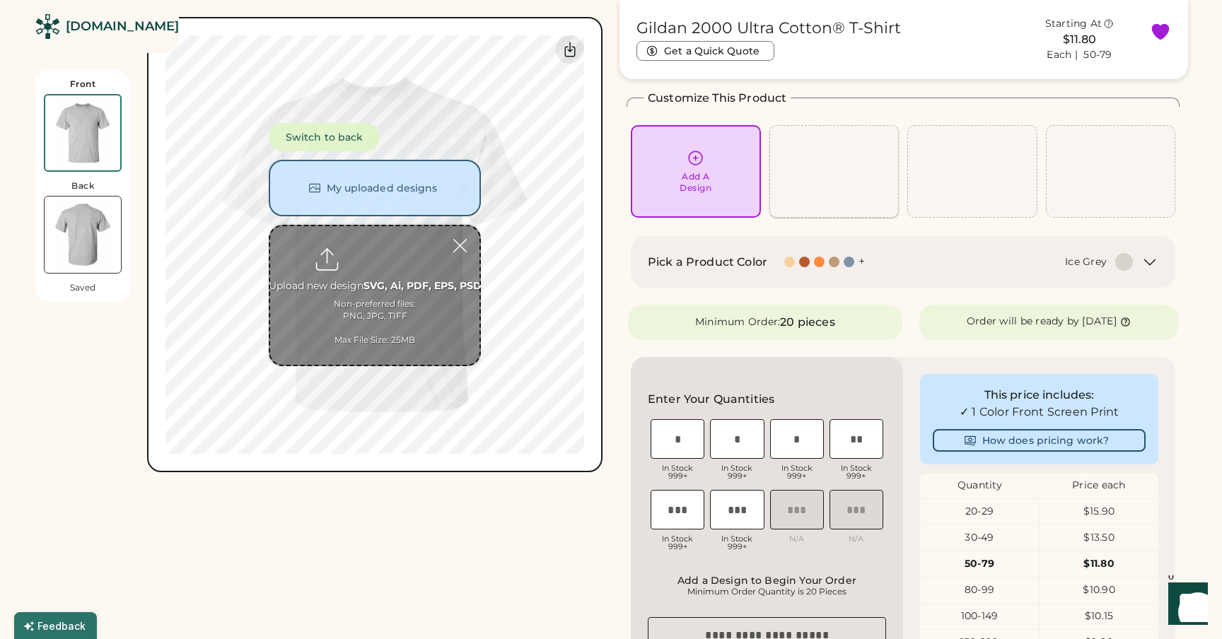
scroll to position [61, 0]
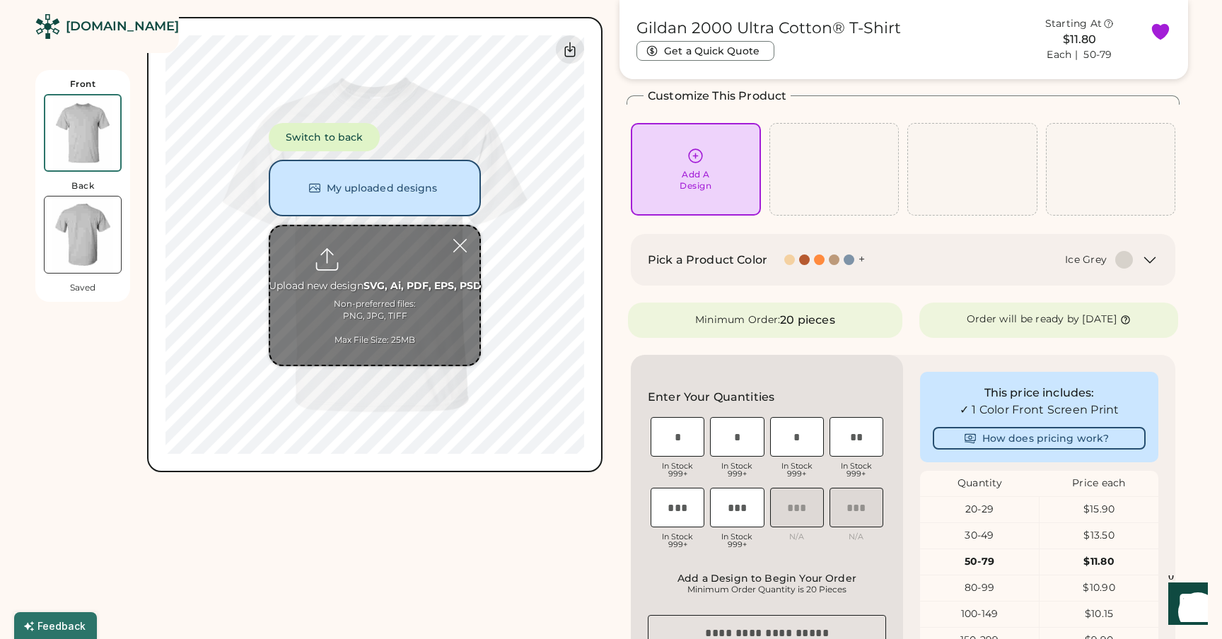
click at [382, 248] on input "file" at bounding box center [374, 295] width 209 height 139
type input "**********"
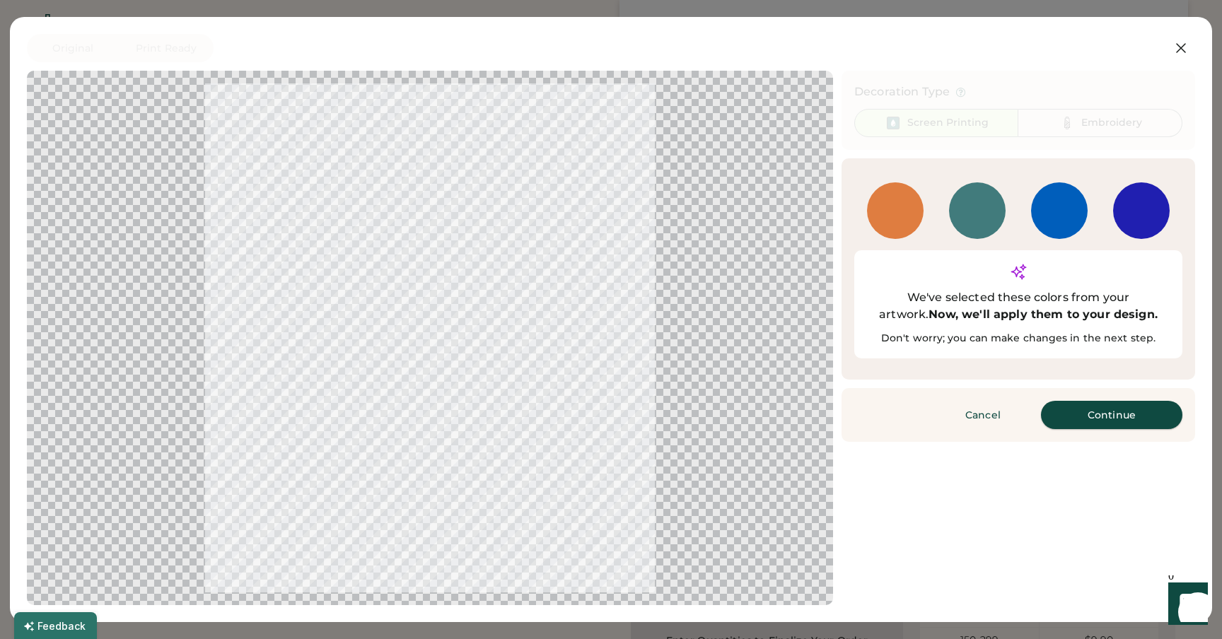
drag, startPoint x: 1120, startPoint y: 394, endPoint x: 1156, endPoint y: 0, distance: 395.4
click at [1120, 401] on button "Continue" at bounding box center [1111, 415] width 141 height 28
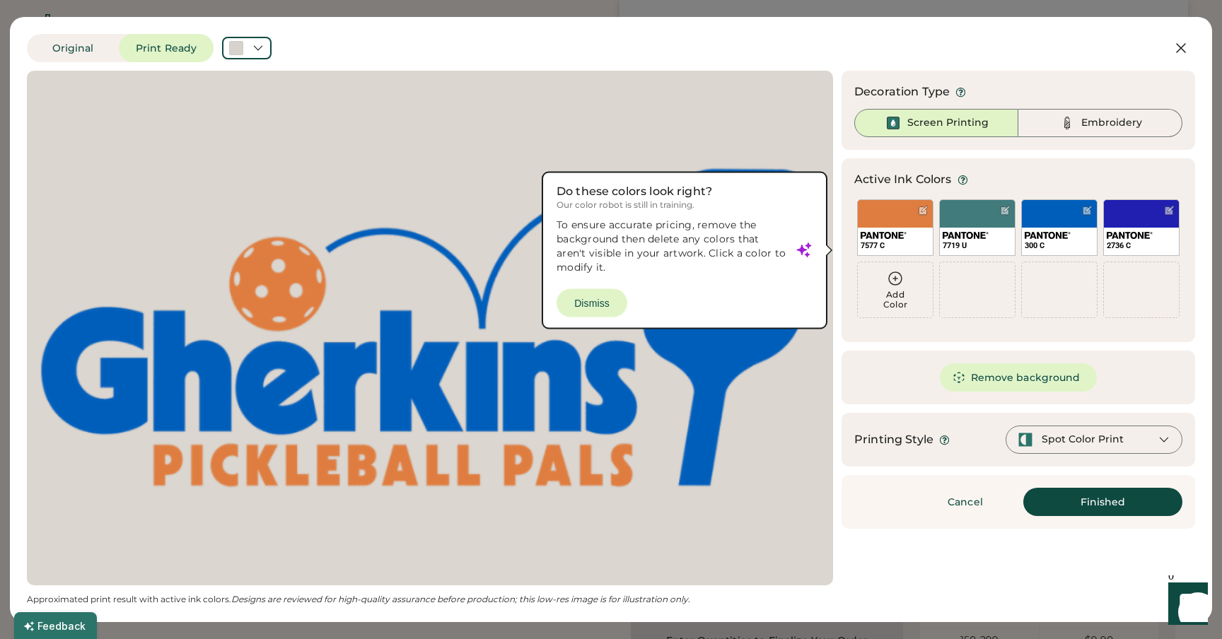
click at [585, 300] on div at bounding box center [430, 327] width 780 height 489
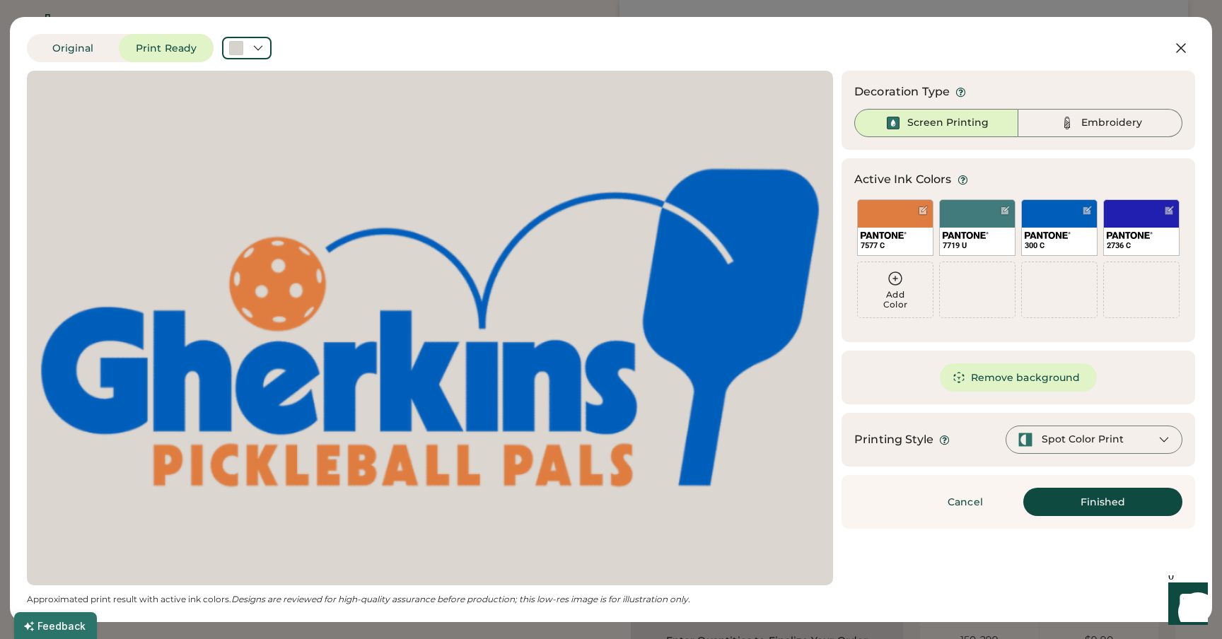
scroll to position [0, 0]
click at [925, 208] on div at bounding box center [923, 210] width 11 height 11
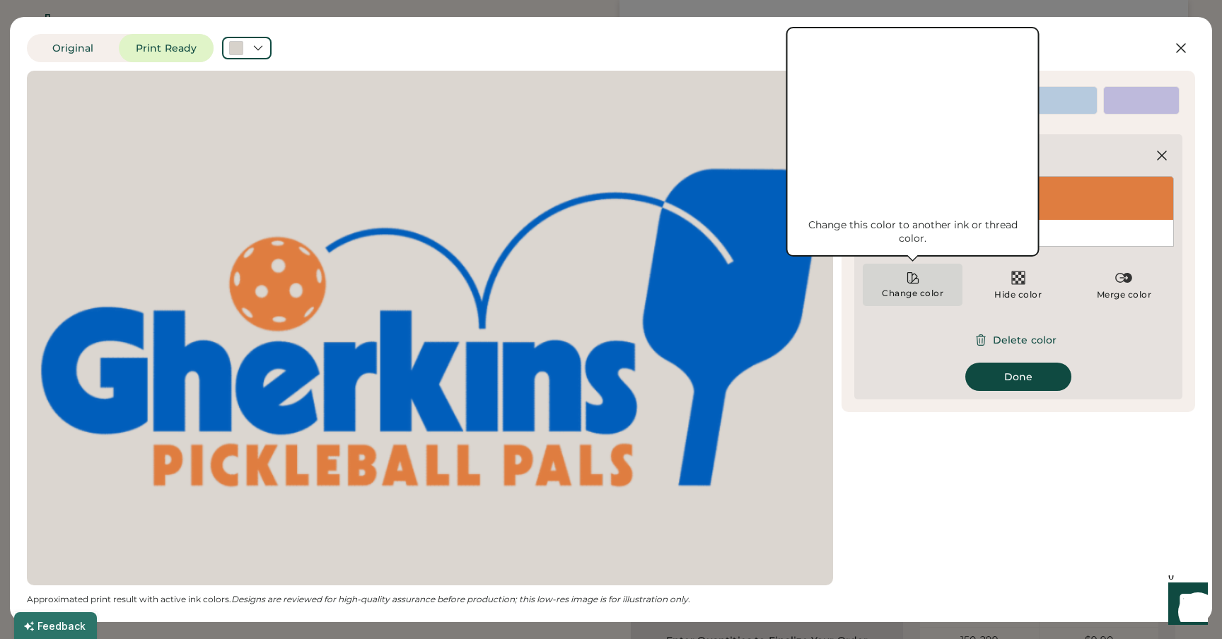
click at [926, 276] on div "Change color" at bounding box center [912, 285] width 100 height 42
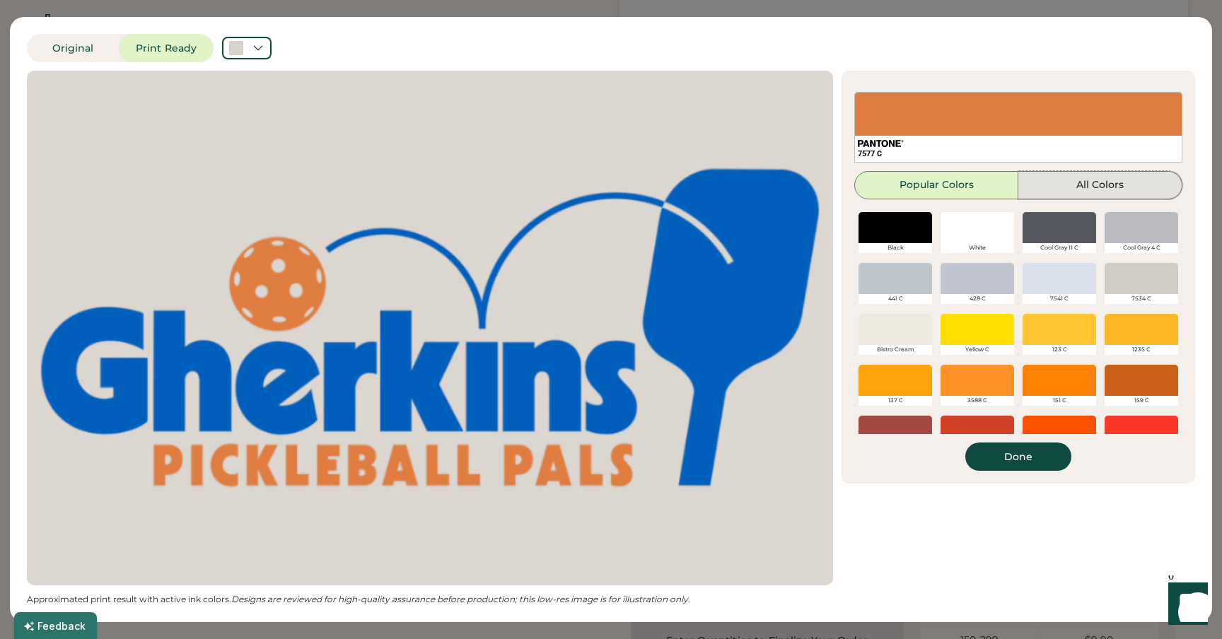
click at [1058, 180] on button "All Colors" at bounding box center [1100, 185] width 164 height 28
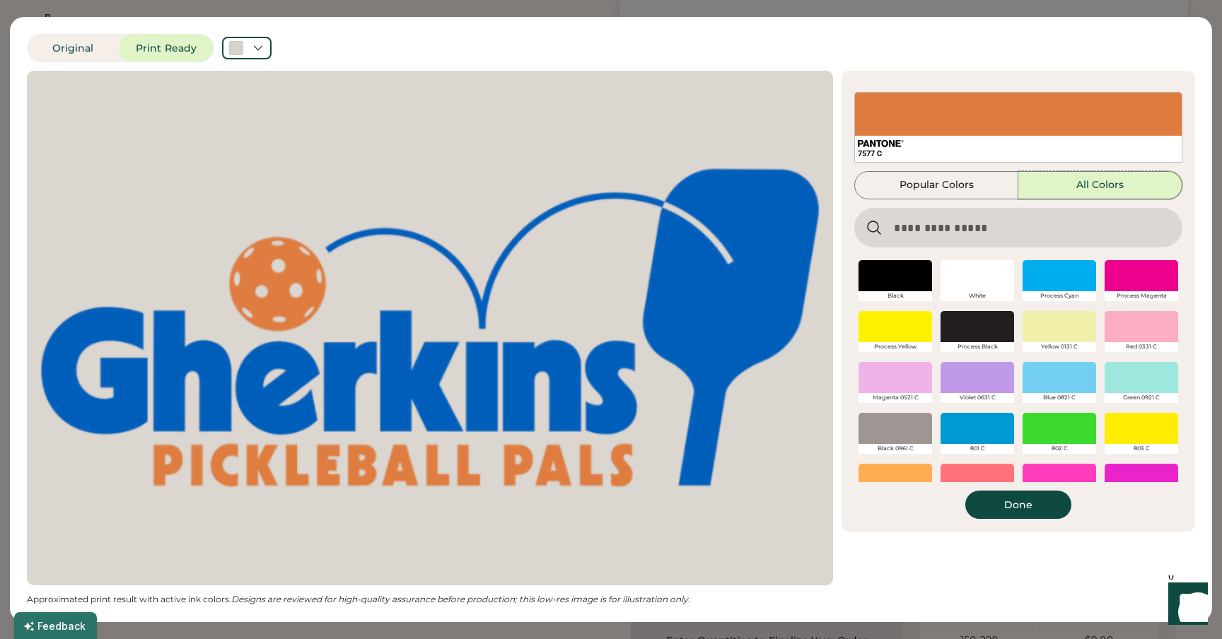
click at [935, 226] on input "input" at bounding box center [1018, 228] width 328 height 40
paste input "*********"
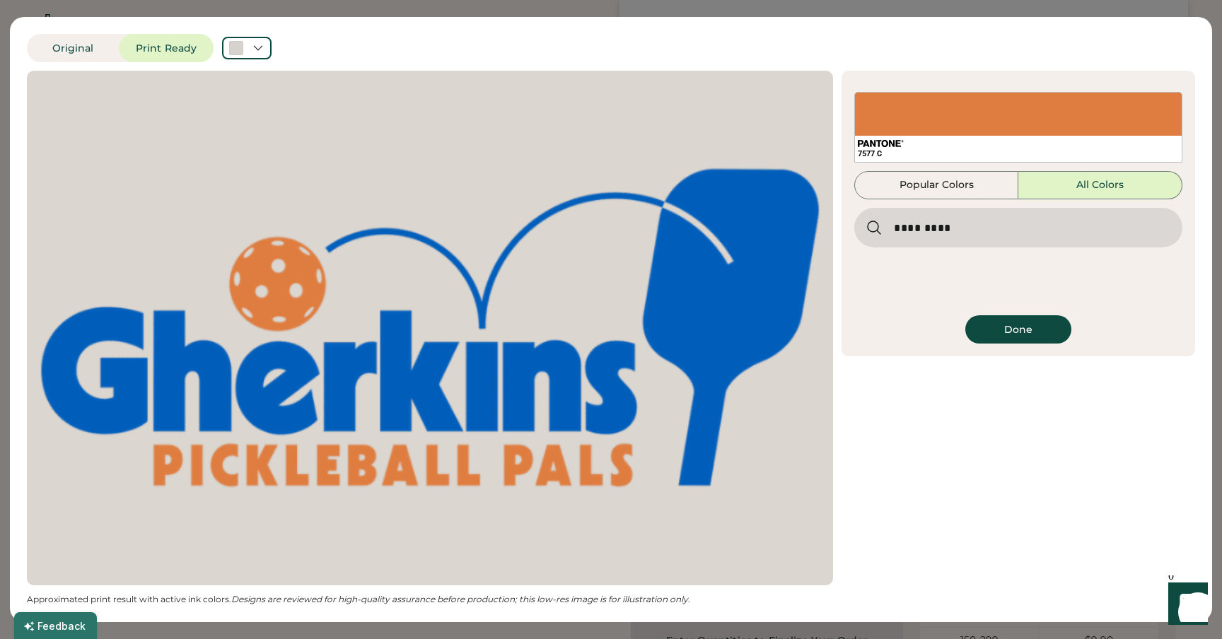
drag, startPoint x: 922, startPoint y: 228, endPoint x: 865, endPoint y: 226, distance: 58.0
click at [864, 226] on input "input" at bounding box center [1018, 228] width 328 height 40
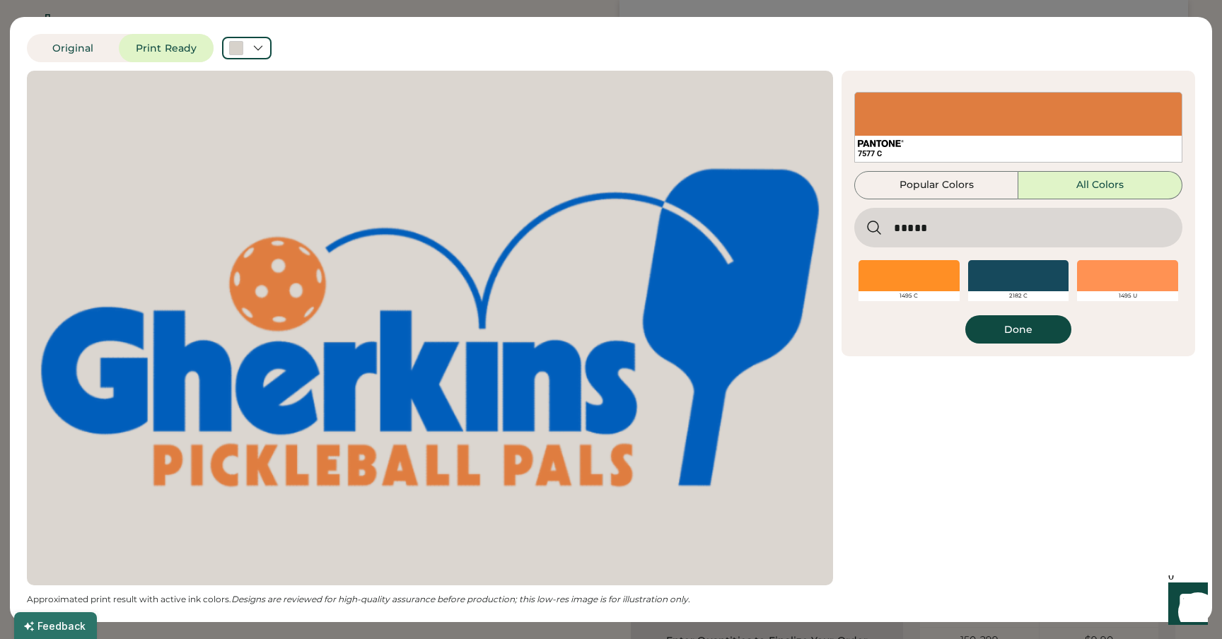
click at [911, 274] on div at bounding box center [908, 275] width 101 height 31
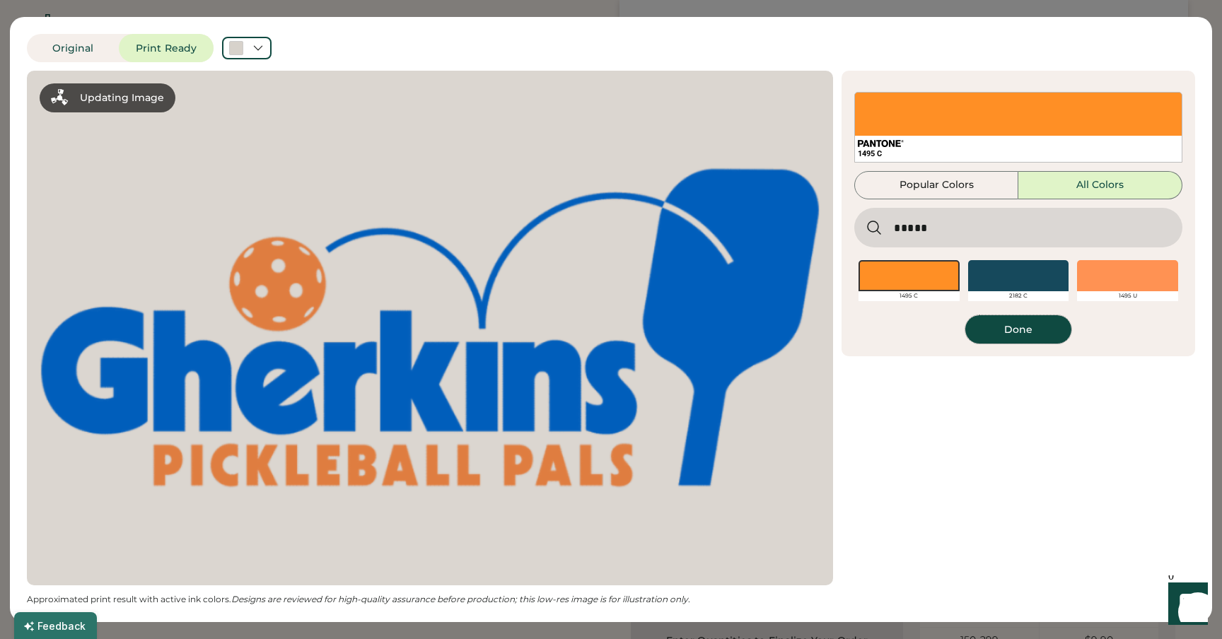
click at [1007, 330] on button "Done" at bounding box center [1018, 329] width 106 height 28
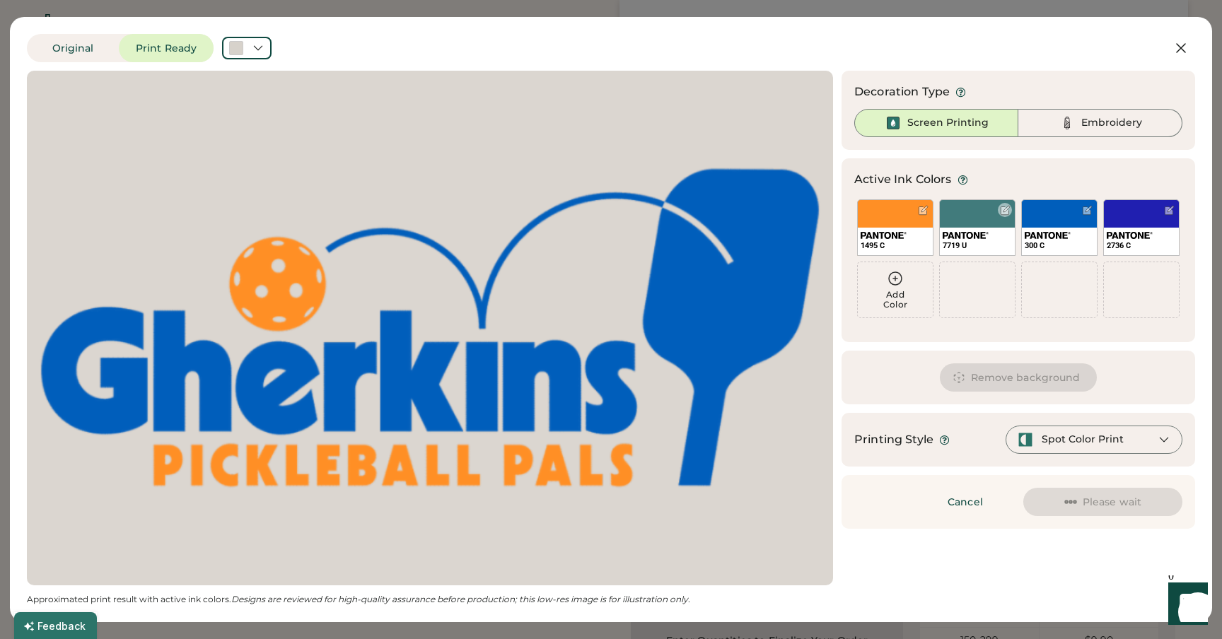
click at [997, 208] on div at bounding box center [1004, 210] width 14 height 14
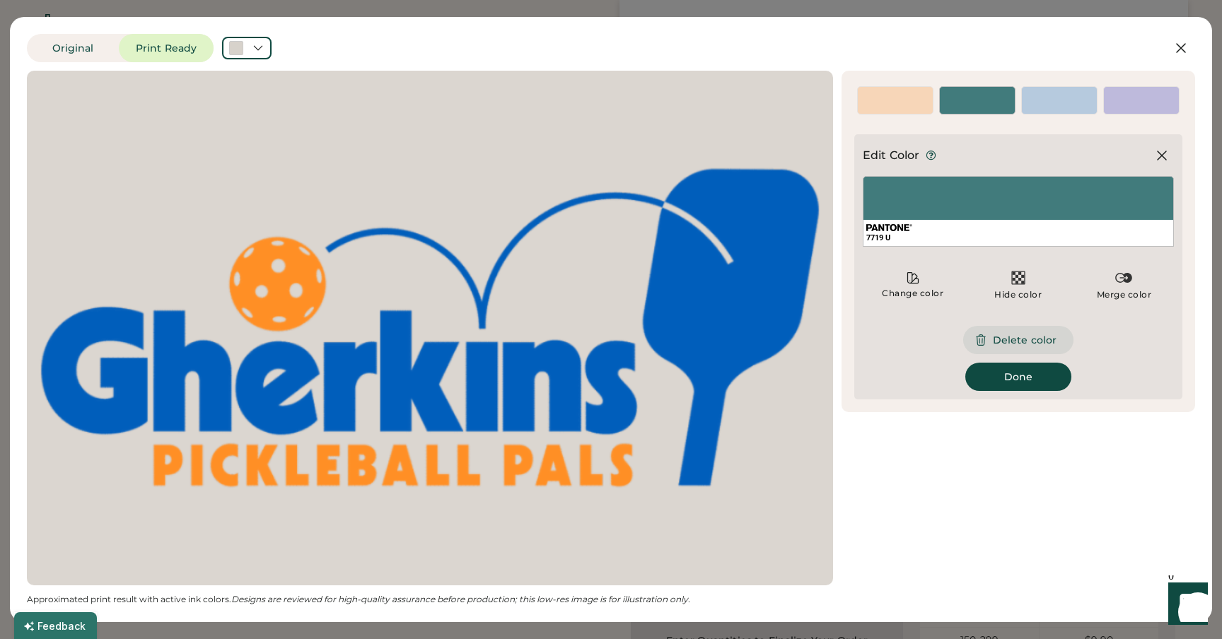
click at [1017, 341] on button "Delete color" at bounding box center [1018, 340] width 110 height 28
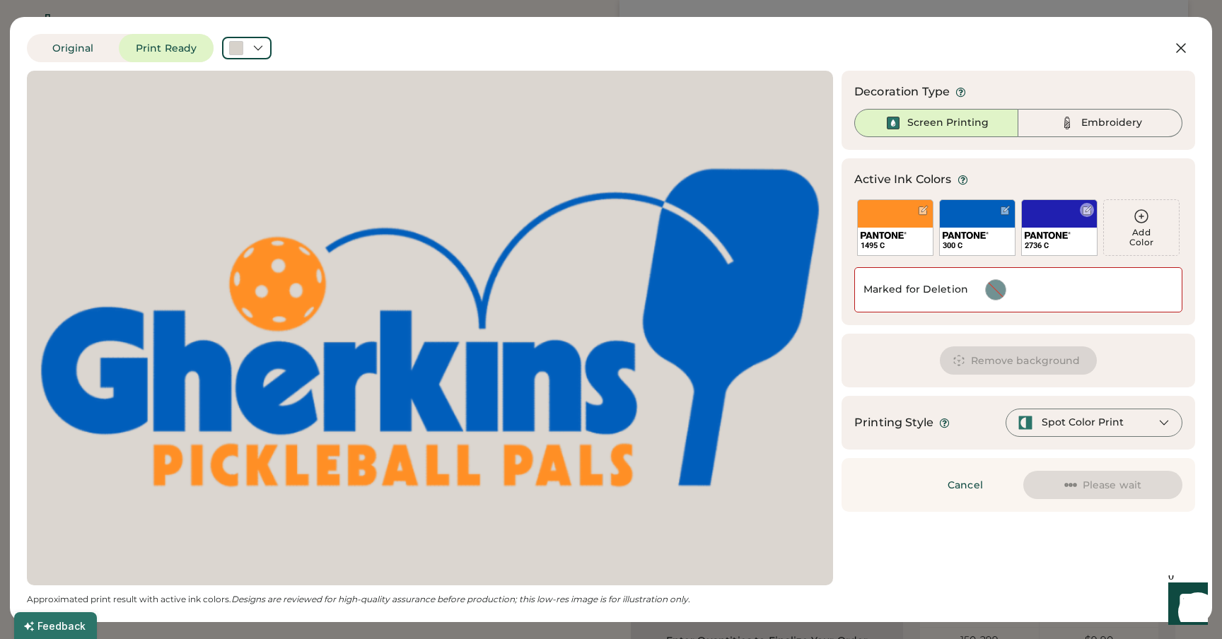
click at [1084, 209] on div at bounding box center [1087, 210] width 11 height 11
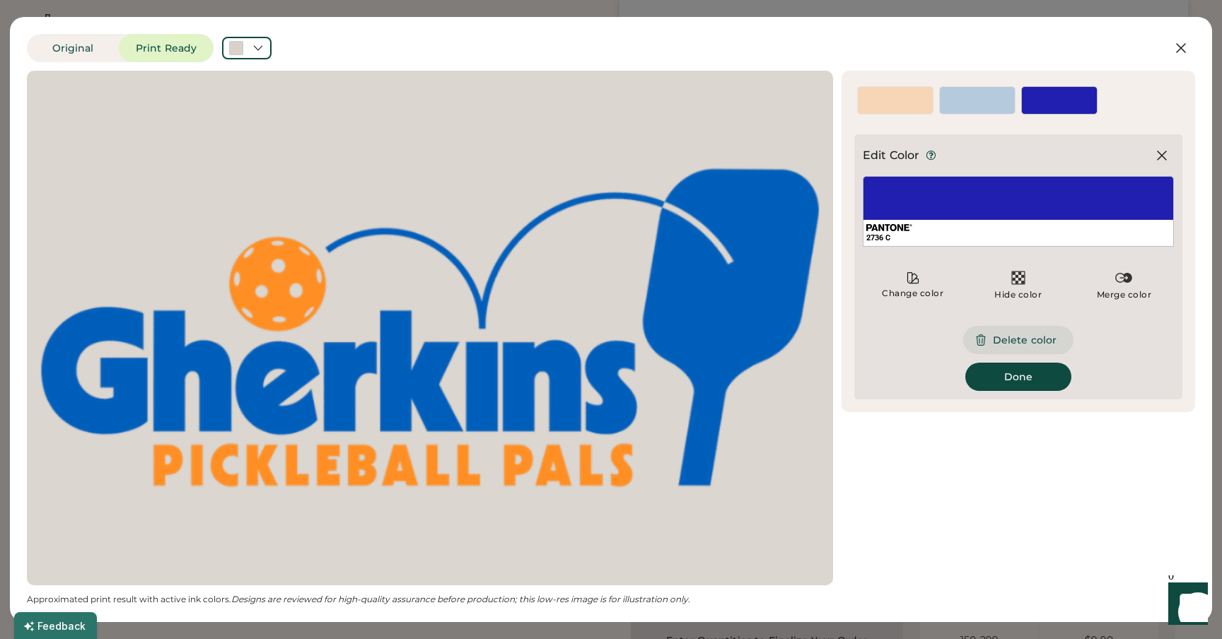
click at [1017, 334] on button "Delete color" at bounding box center [1018, 340] width 110 height 28
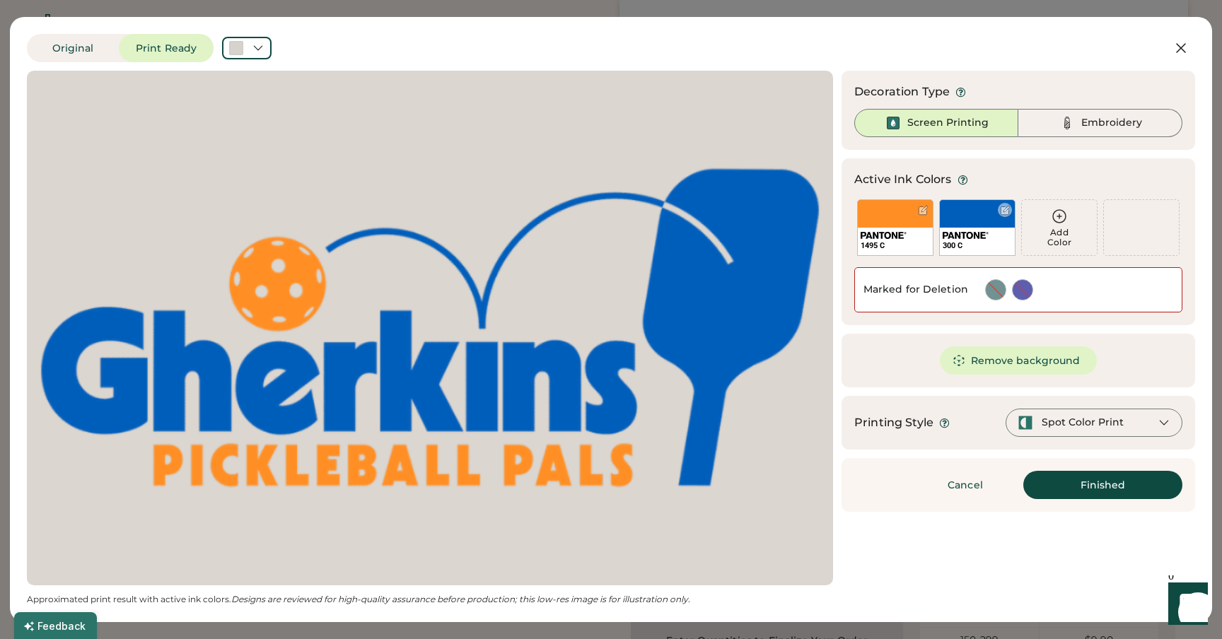
click at [980, 220] on div "300 C" at bounding box center [977, 227] width 76 height 57
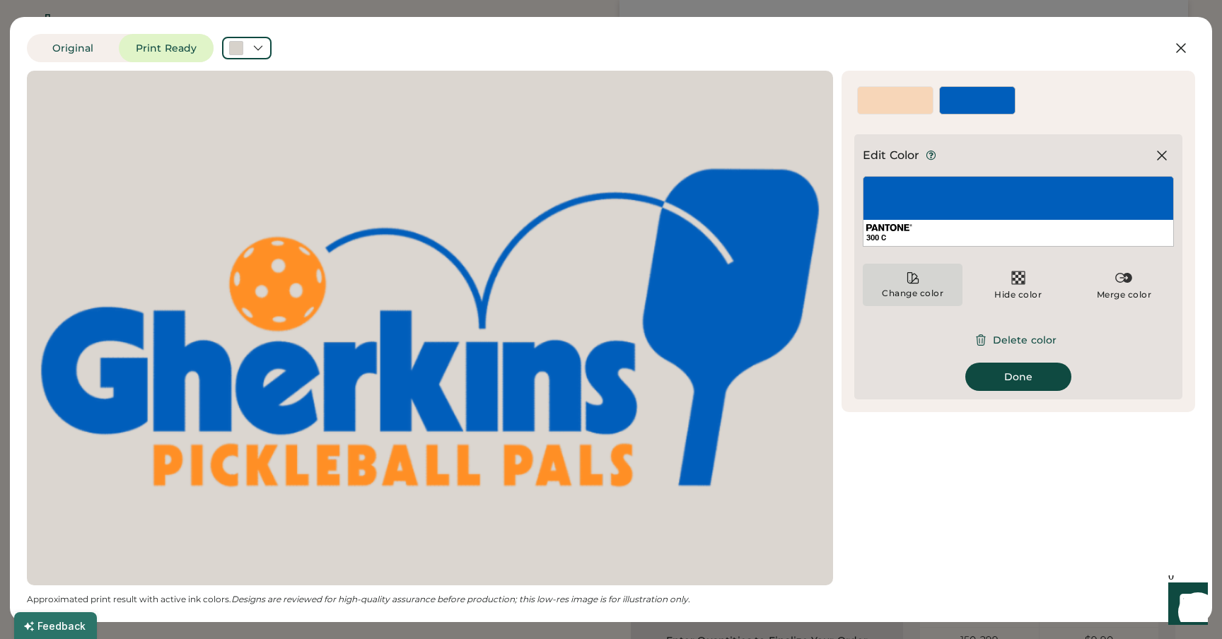
click at [906, 283] on icon at bounding box center [913, 278] width 14 height 14
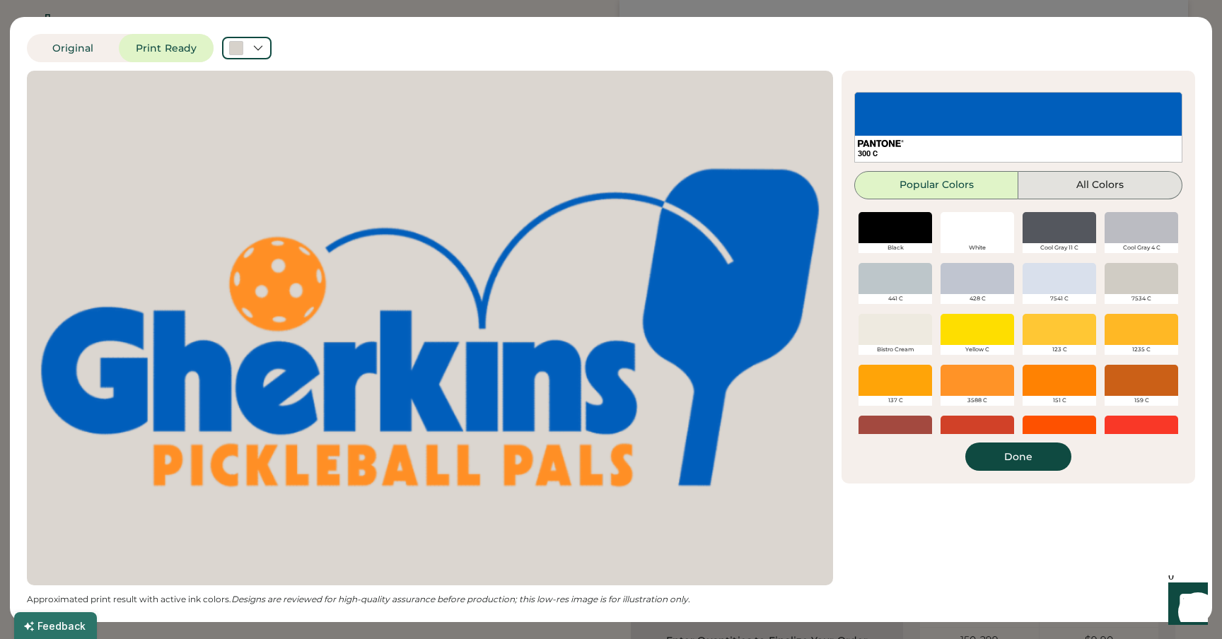
click at [1076, 188] on button "All Colors" at bounding box center [1100, 185] width 164 height 28
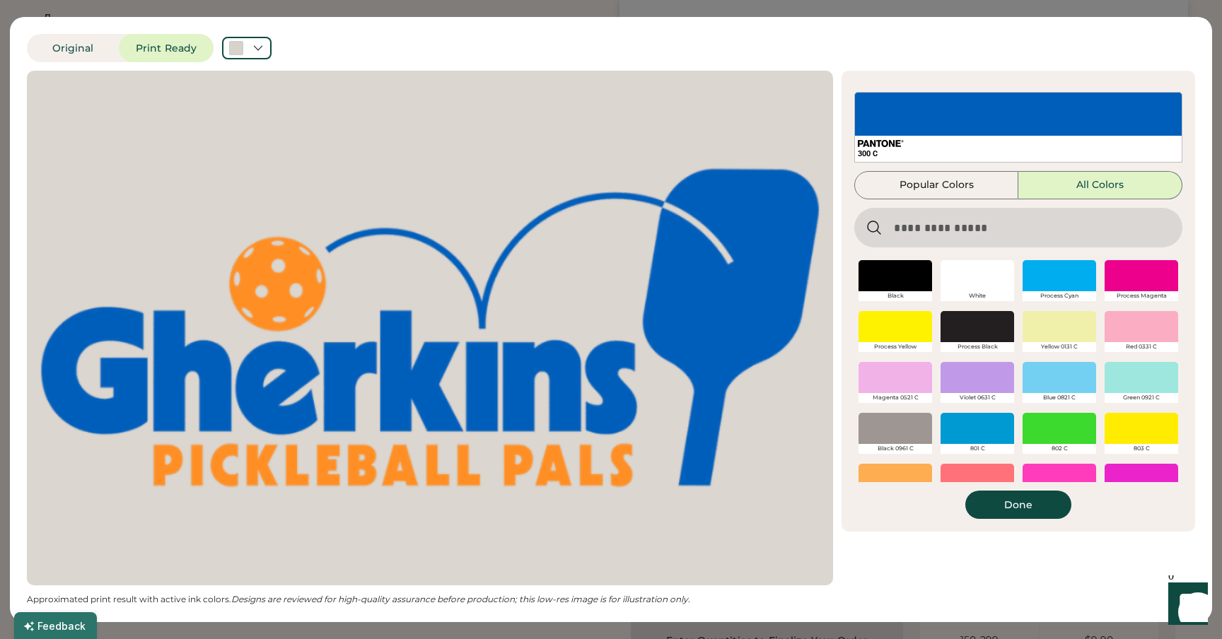
click at [960, 215] on input "input" at bounding box center [1018, 228] width 328 height 40
paste input "********"
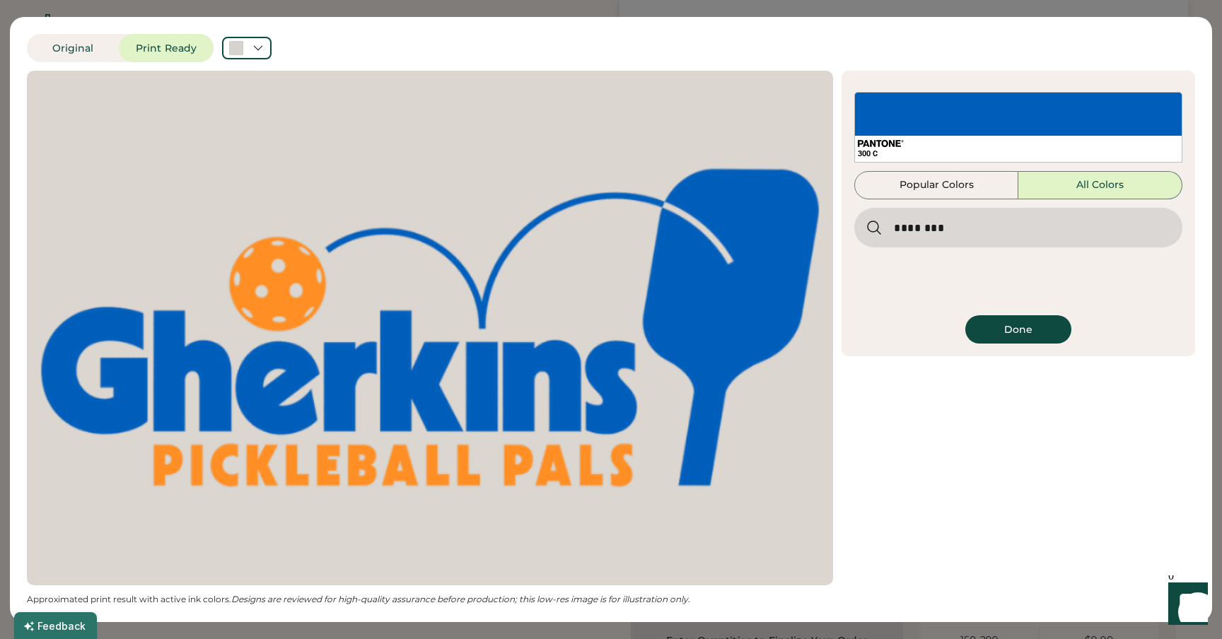
drag, startPoint x: 927, startPoint y: 231, endPoint x: 859, endPoint y: 229, distance: 67.9
click at [859, 229] on input "input" at bounding box center [1018, 228] width 328 height 40
type input "****"
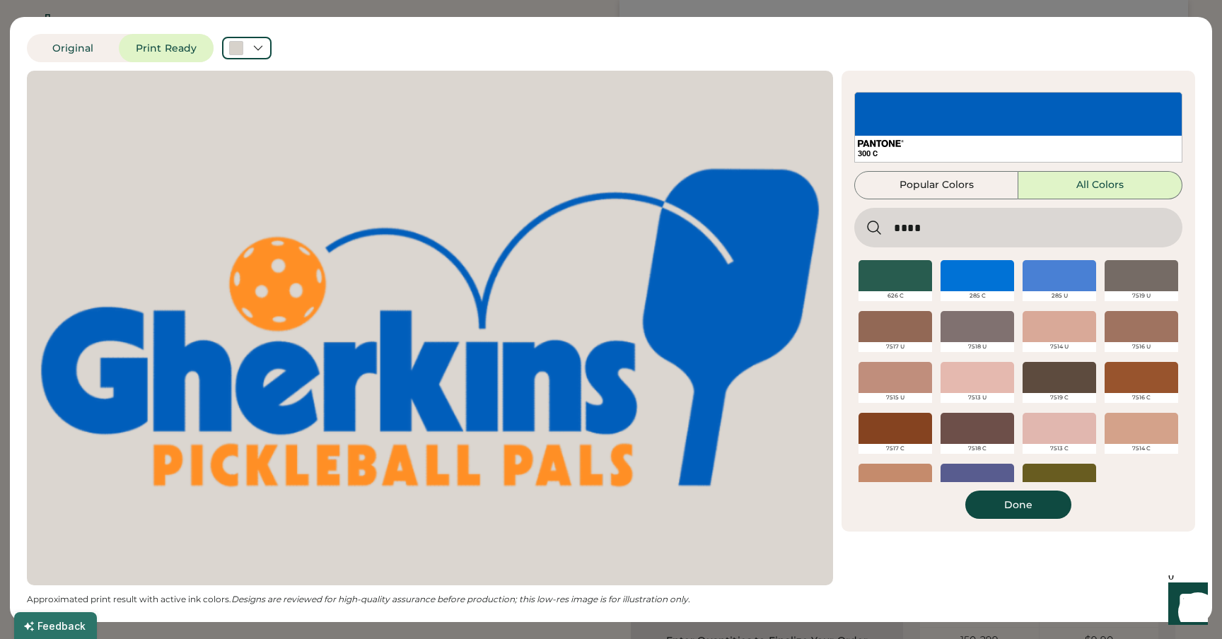
click at [966, 273] on div at bounding box center [977, 275] width 74 height 31
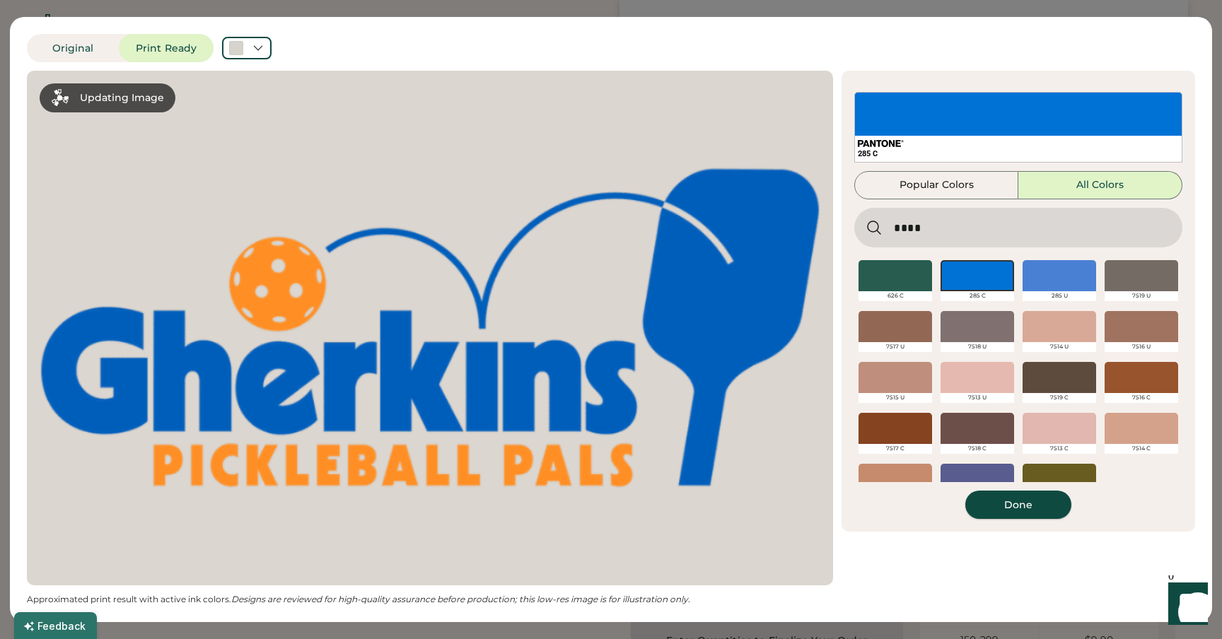
click at [1007, 503] on button "Done" at bounding box center [1018, 505] width 106 height 28
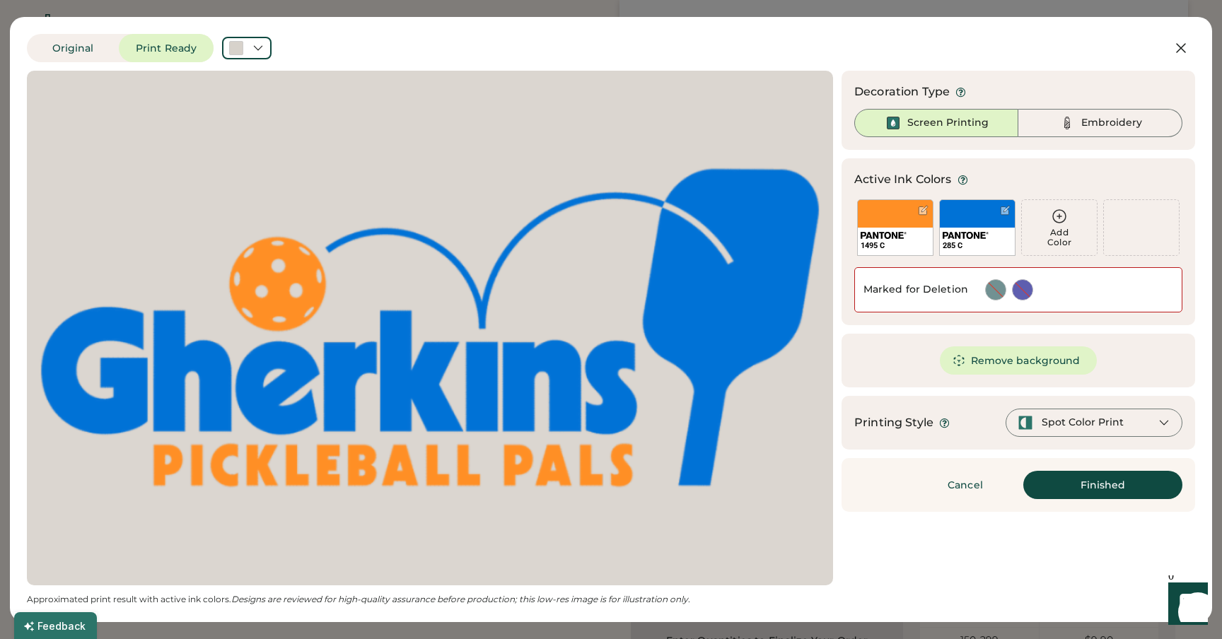
click at [1113, 428] on div "Spot Color Print" at bounding box center [1082, 423] width 82 height 14
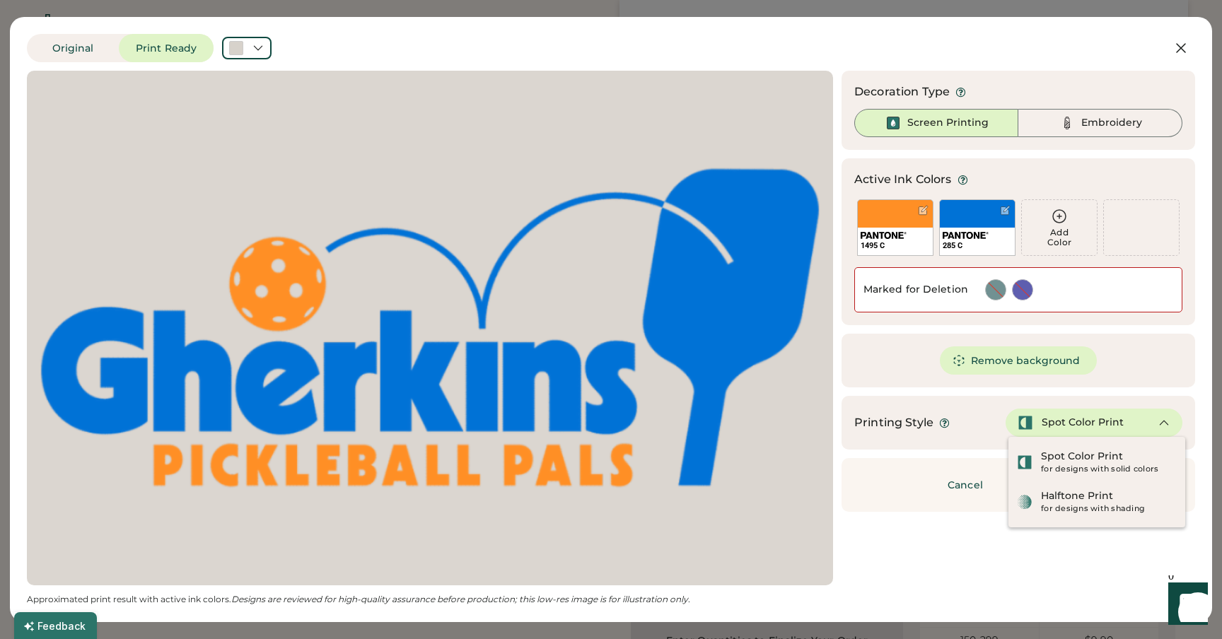
click at [1118, 421] on div "Spot Color Print" at bounding box center [1082, 423] width 82 height 14
click at [1054, 584] on div "Updating Image Approximated print result with active ink colors. Designs are re…" at bounding box center [611, 338] width 1168 height 534
click at [1164, 421] on icon at bounding box center [1163, 423] width 8 height 4
click at [1198, 399] on div "Original Print Ready Updating Image Approximated print result with active ink c…" at bounding box center [611, 319] width 1202 height 605
drag, startPoint x: 1011, startPoint y: 37, endPoint x: 1030, endPoint y: 469, distance: 433.0
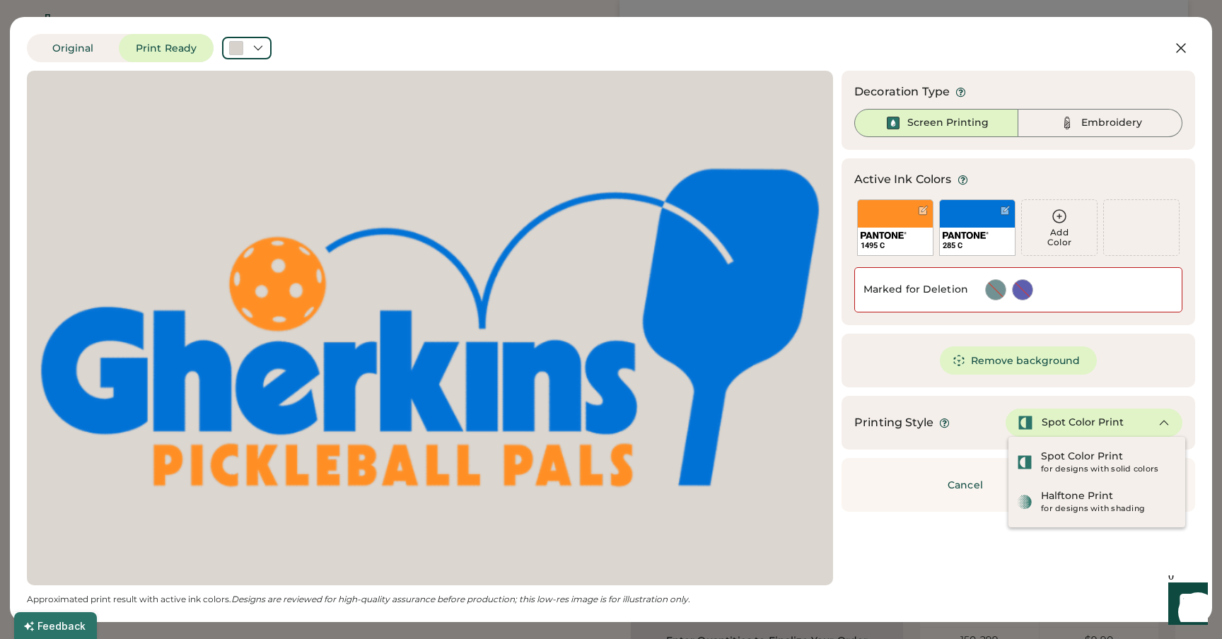
click at [1009, 43] on div "Original Print Ready" at bounding box center [566, 48] width 1078 height 28
click at [951, 532] on div "Updating Image Approximated print result with active ink colors. Designs are re…" at bounding box center [611, 338] width 1168 height 534
click at [952, 536] on div "Updating Image Approximated print result with active ink colors. Designs are re…" at bounding box center [611, 338] width 1168 height 534
drag, startPoint x: 952, startPoint y: 536, endPoint x: 920, endPoint y: 562, distance: 41.7
click at [949, 539] on div "Updating Image Approximated print result with active ink colors. Designs are re…" at bounding box center [611, 338] width 1168 height 534
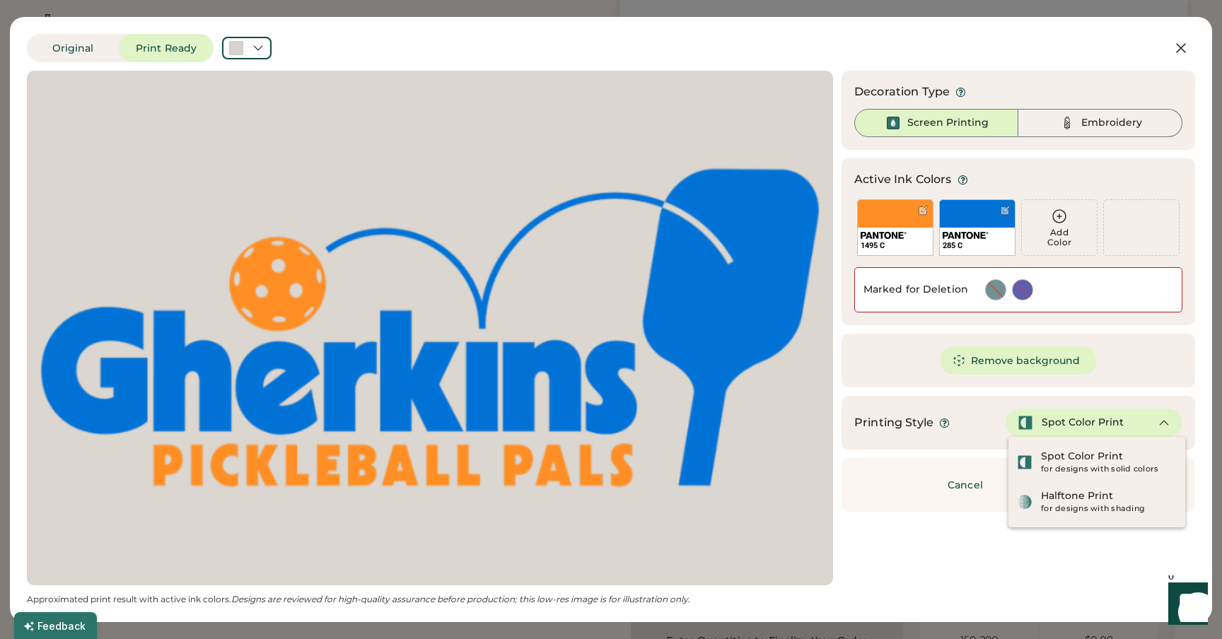
drag, startPoint x: 920, startPoint y: 562, endPoint x: 497, endPoint y: 373, distance: 463.2
click at [906, 561] on div "Updating Image Approximated print result with active ink colors. Designs are re…" at bounding box center [611, 338] width 1168 height 534
click at [369, 246] on div at bounding box center [430, 327] width 780 height 489
click at [75, 56] on button "Original" at bounding box center [73, 48] width 92 height 28
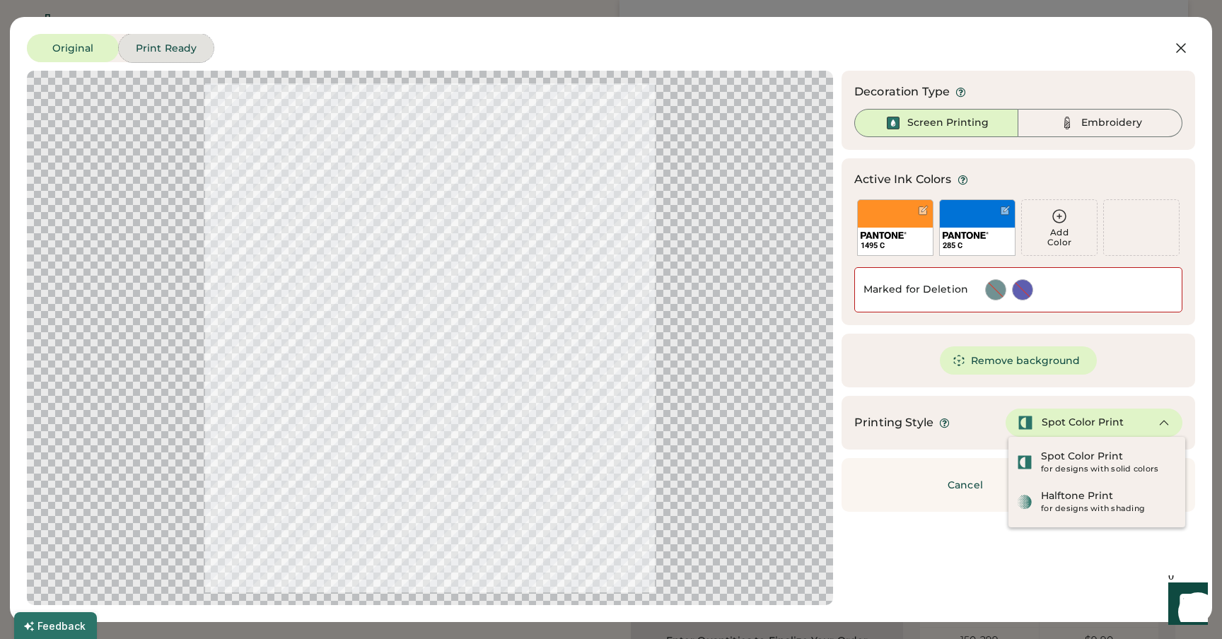
click at [184, 47] on button "Print Ready" at bounding box center [166, 48] width 95 height 28
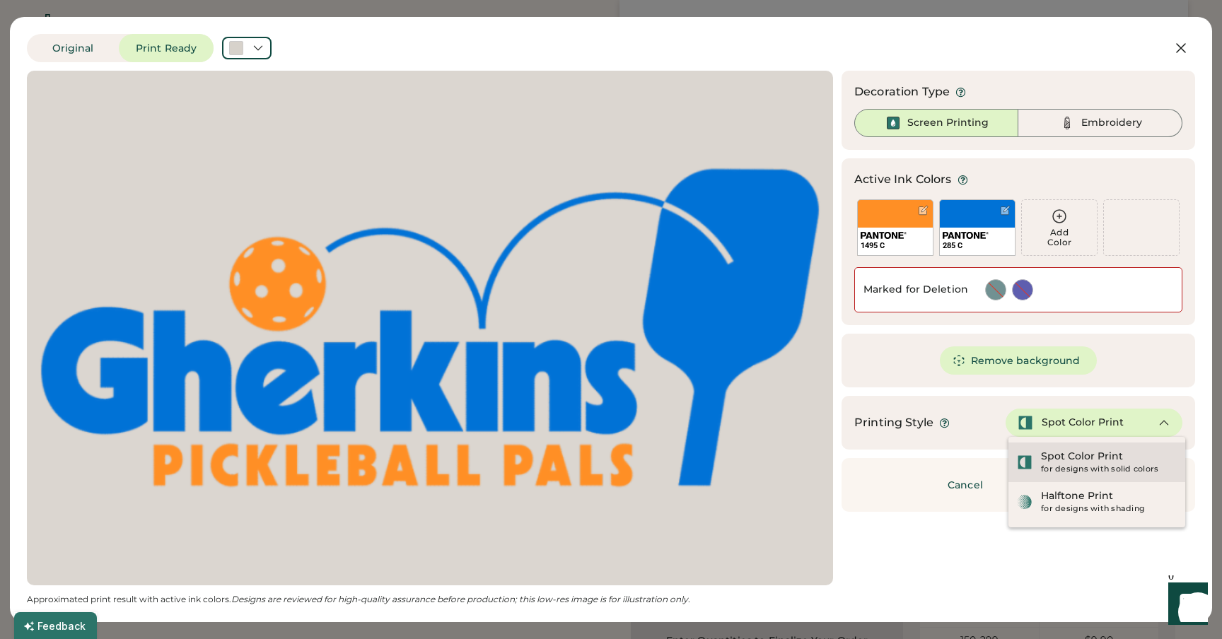
click at [1096, 459] on div "Spot Color Print" at bounding box center [1082, 457] width 82 height 14
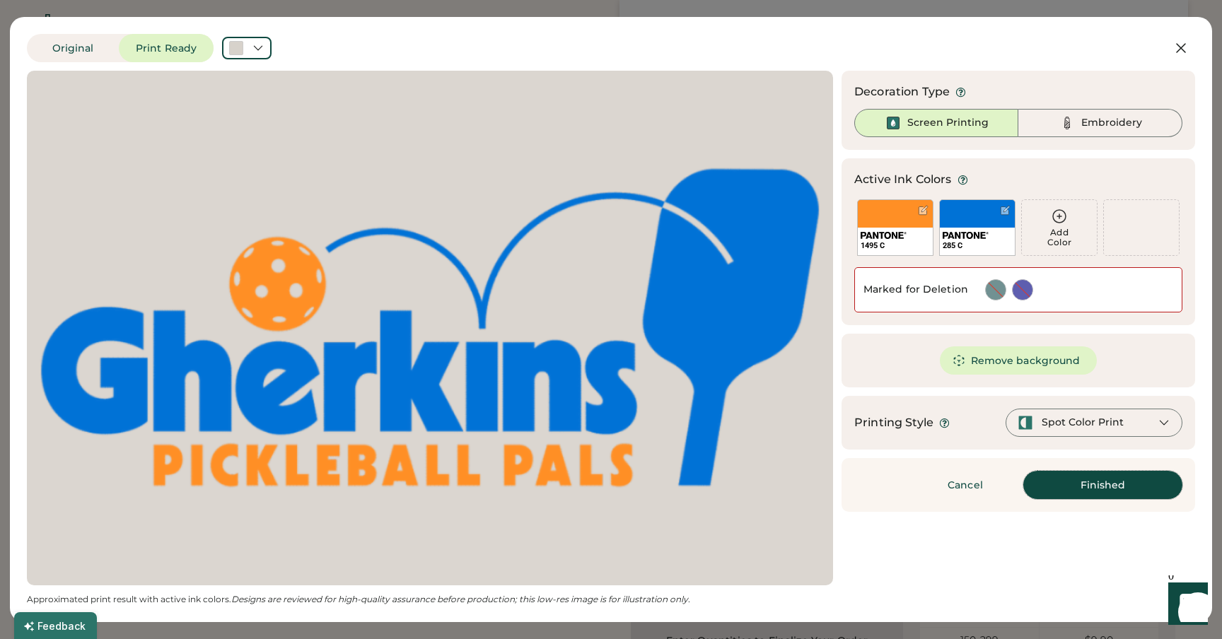
click at [1108, 484] on button "Finished" at bounding box center [1102, 485] width 159 height 28
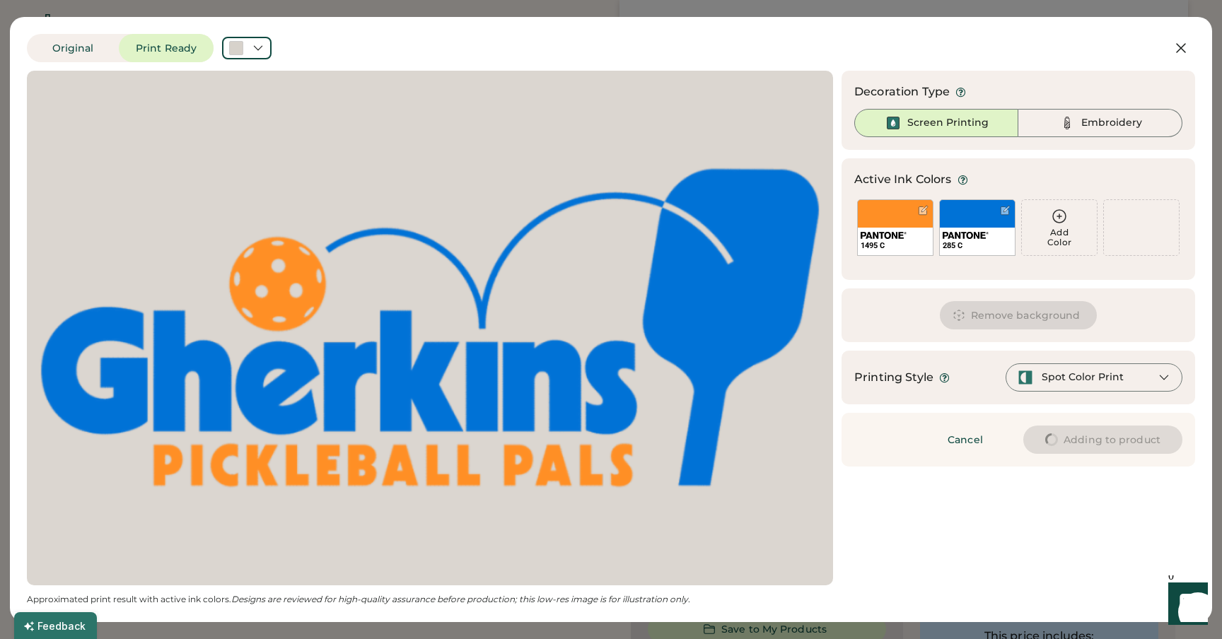
type input "****"
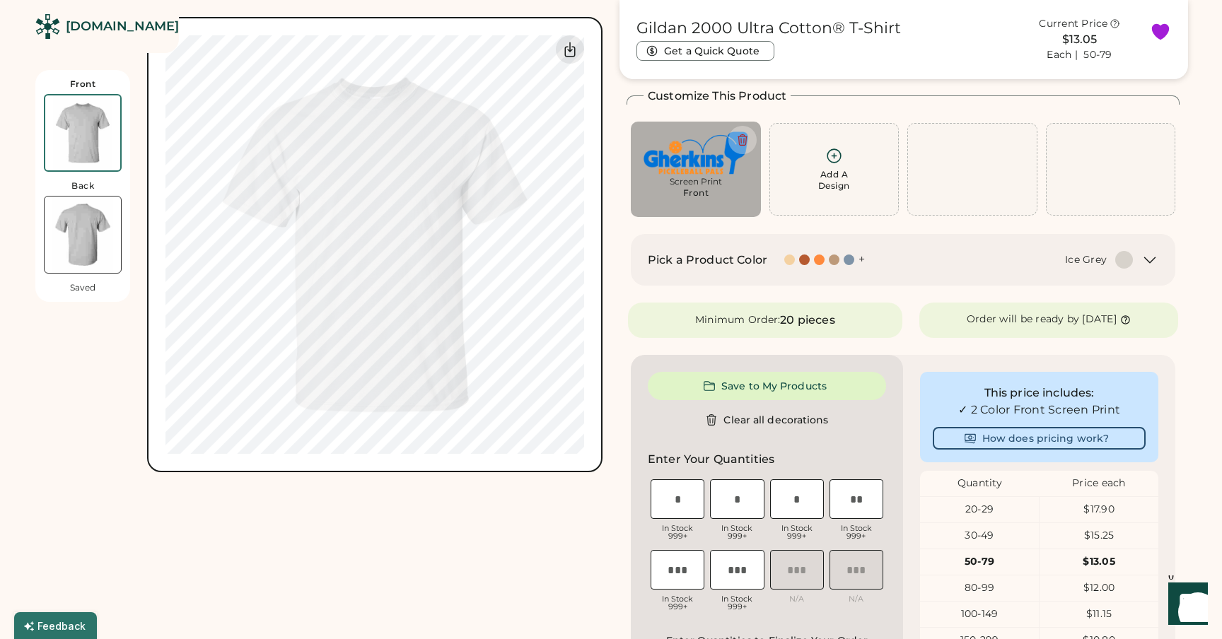
type input "****"
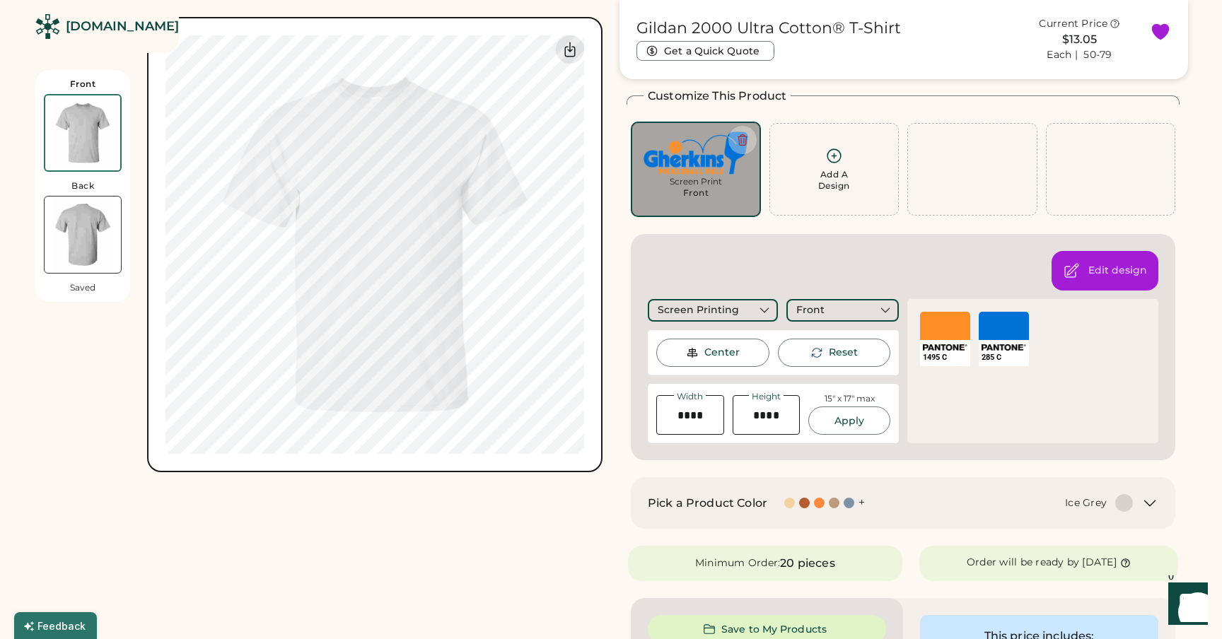
click at [690, 419] on input "input" at bounding box center [690, 415] width 68 height 40
drag, startPoint x: 676, startPoint y: 416, endPoint x: 664, endPoint y: 416, distance: 11.3
click at [664, 416] on input "input" at bounding box center [690, 415] width 68 height 40
type input "*****"
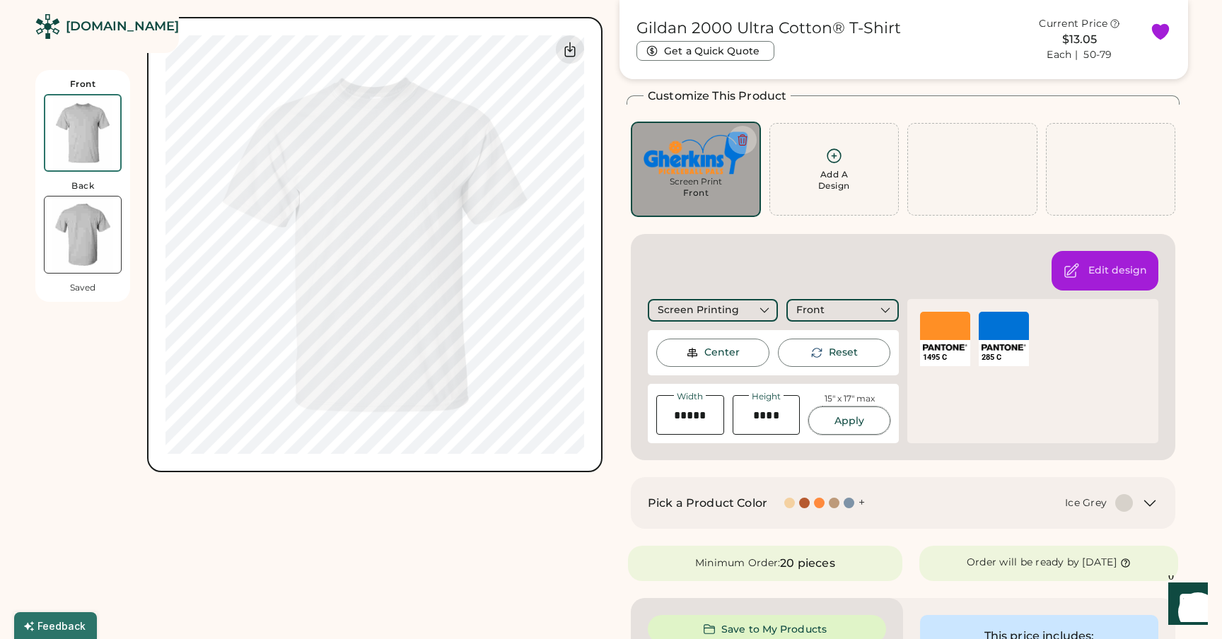
click at [833, 418] on button "Apply" at bounding box center [849, 420] width 82 height 28
type input "****"
click at [56, 236] on img at bounding box center [83, 235] width 76 height 76
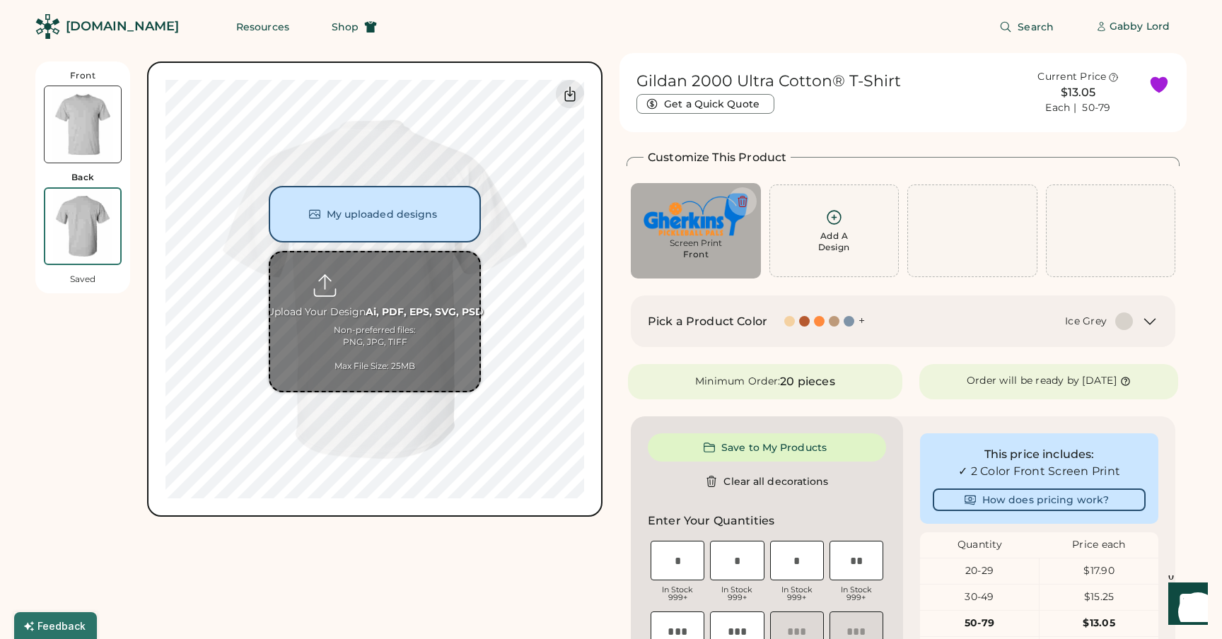
click at [375, 283] on input "file" at bounding box center [374, 321] width 209 height 139
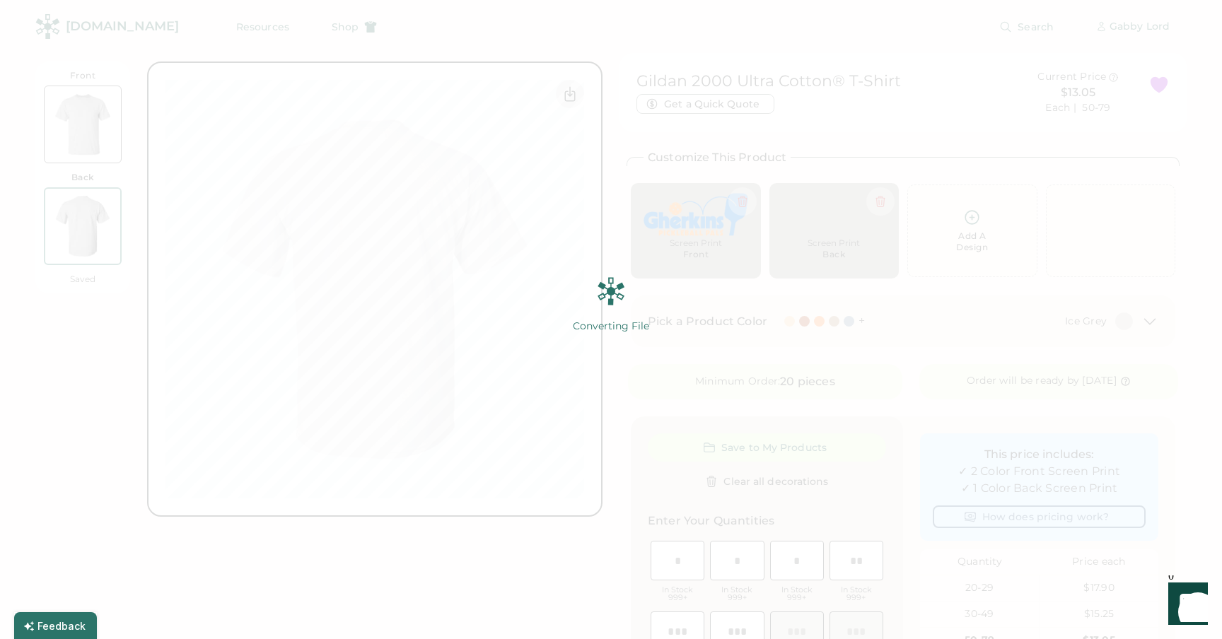
scroll to position [1, 0]
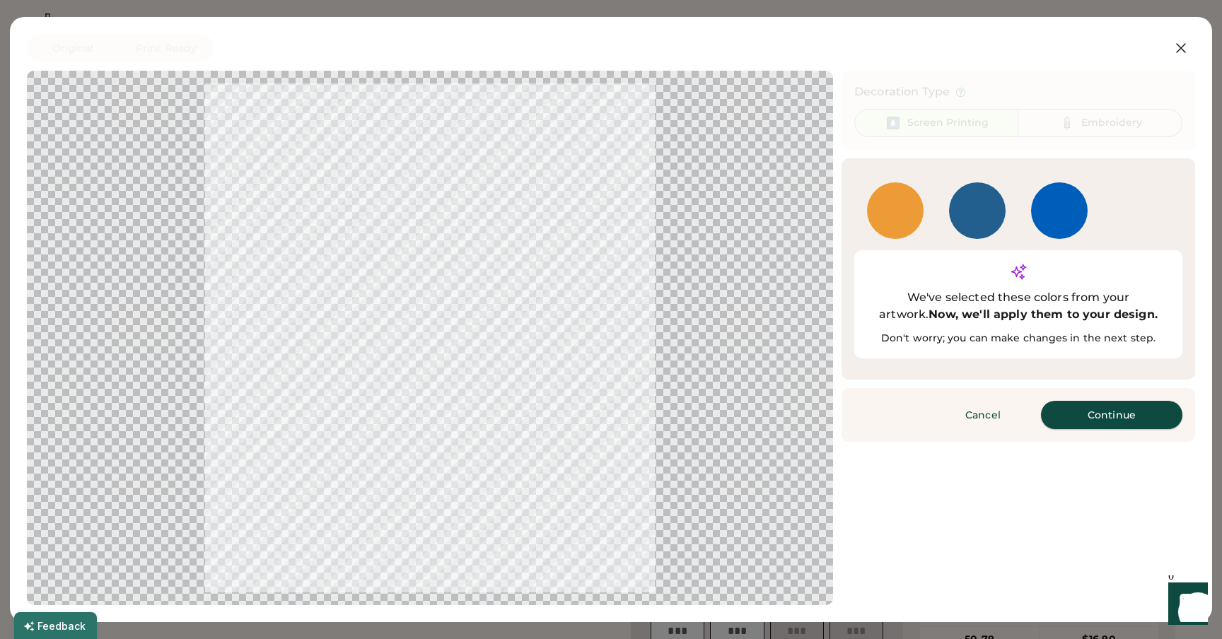
click at [1119, 401] on button "Continue" at bounding box center [1111, 415] width 141 height 28
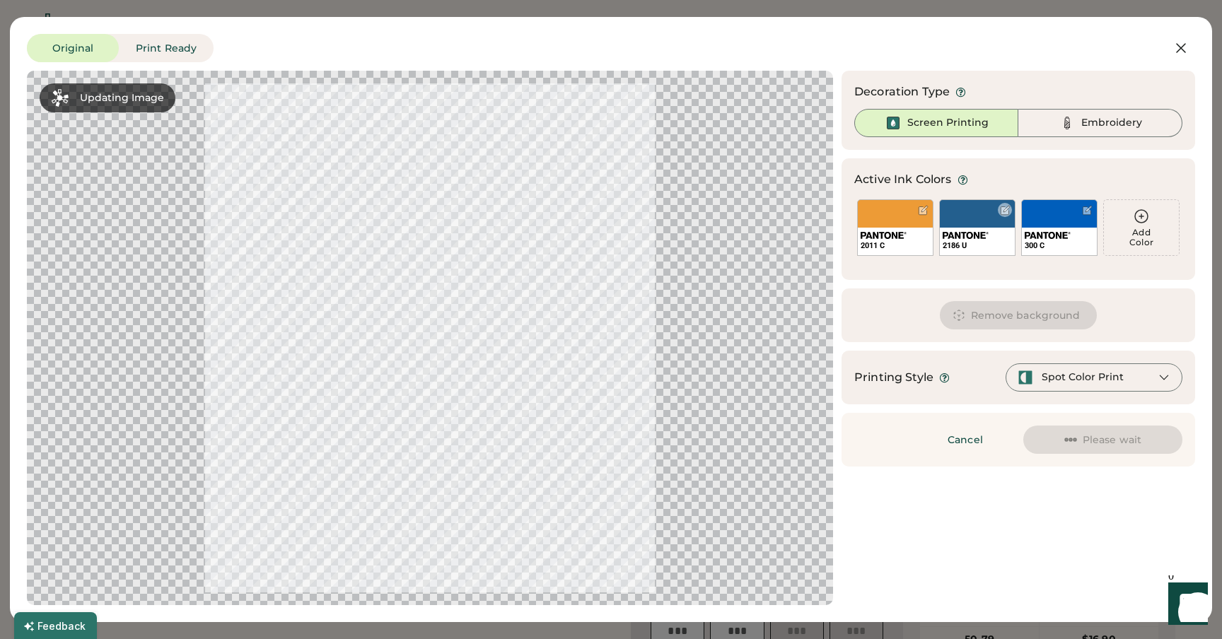
click at [1002, 209] on div at bounding box center [1005, 210] width 11 height 11
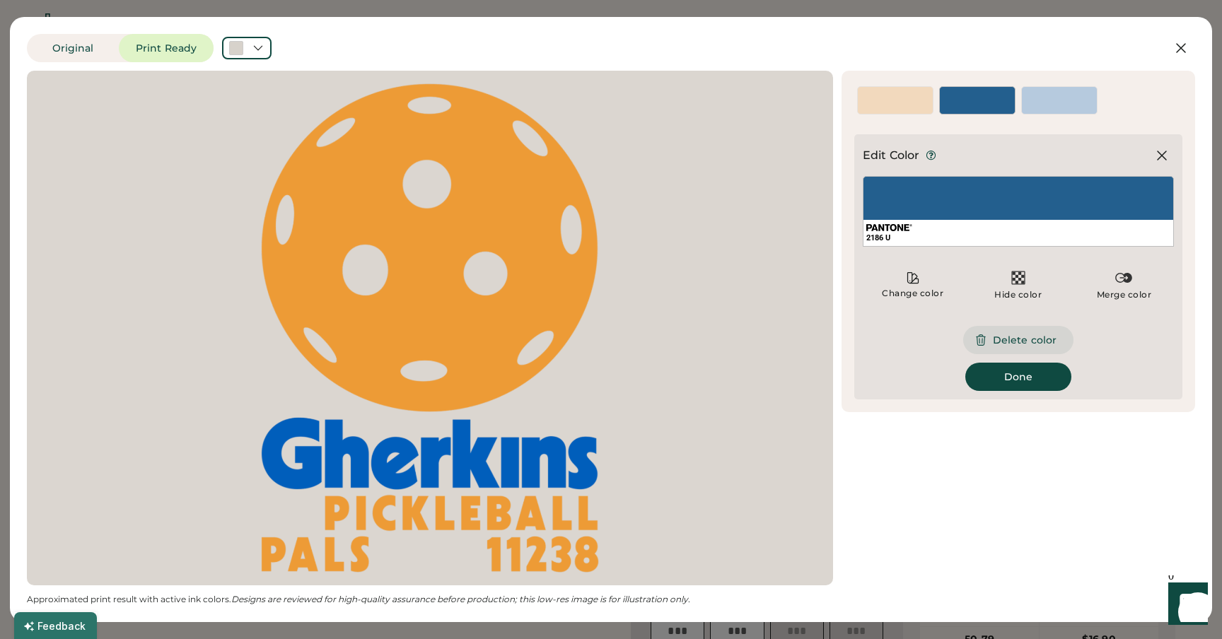
click at [994, 338] on button "Delete color" at bounding box center [1018, 340] width 110 height 28
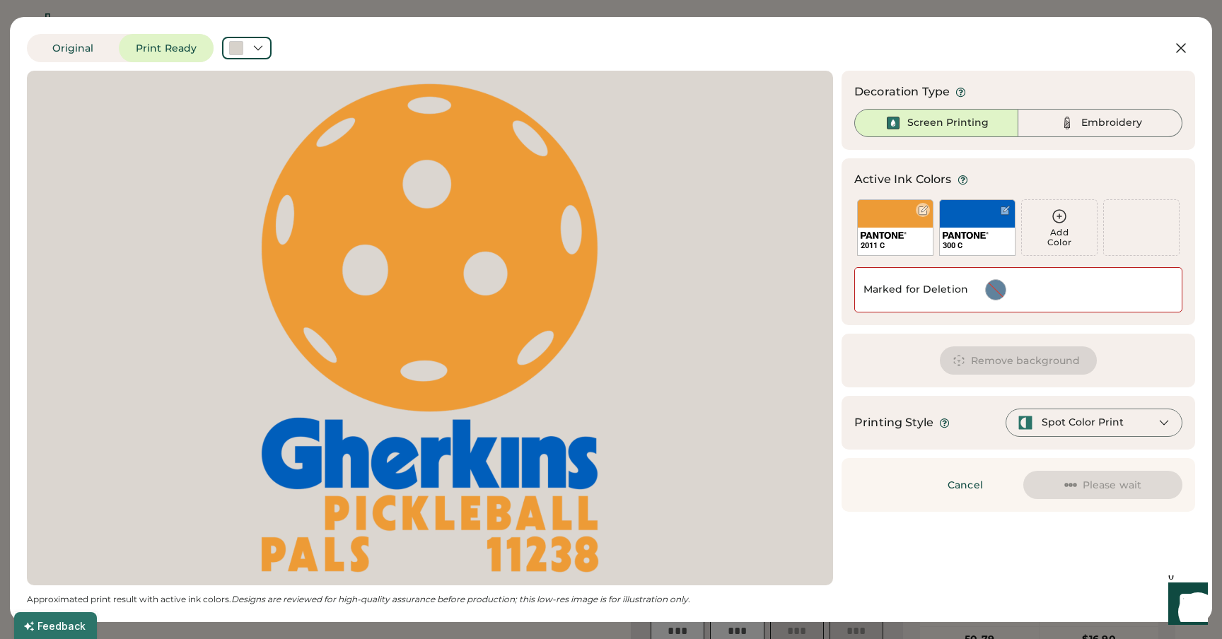
click at [920, 214] on div at bounding box center [923, 210] width 11 height 11
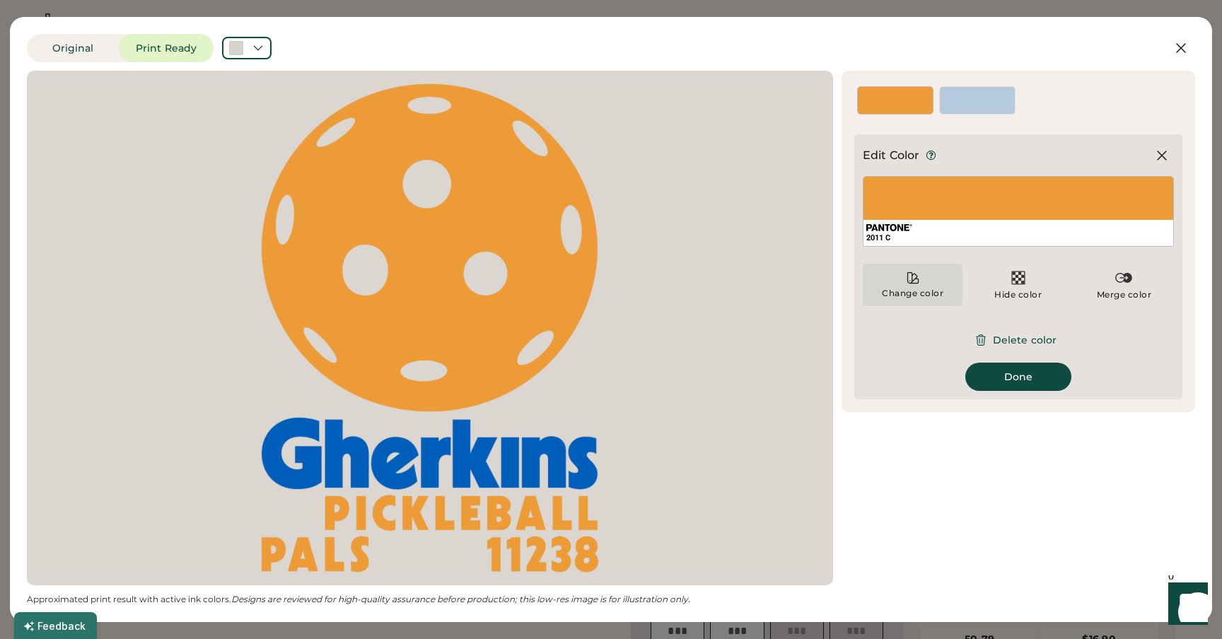
click at [929, 276] on div "Change color" at bounding box center [912, 285] width 100 height 42
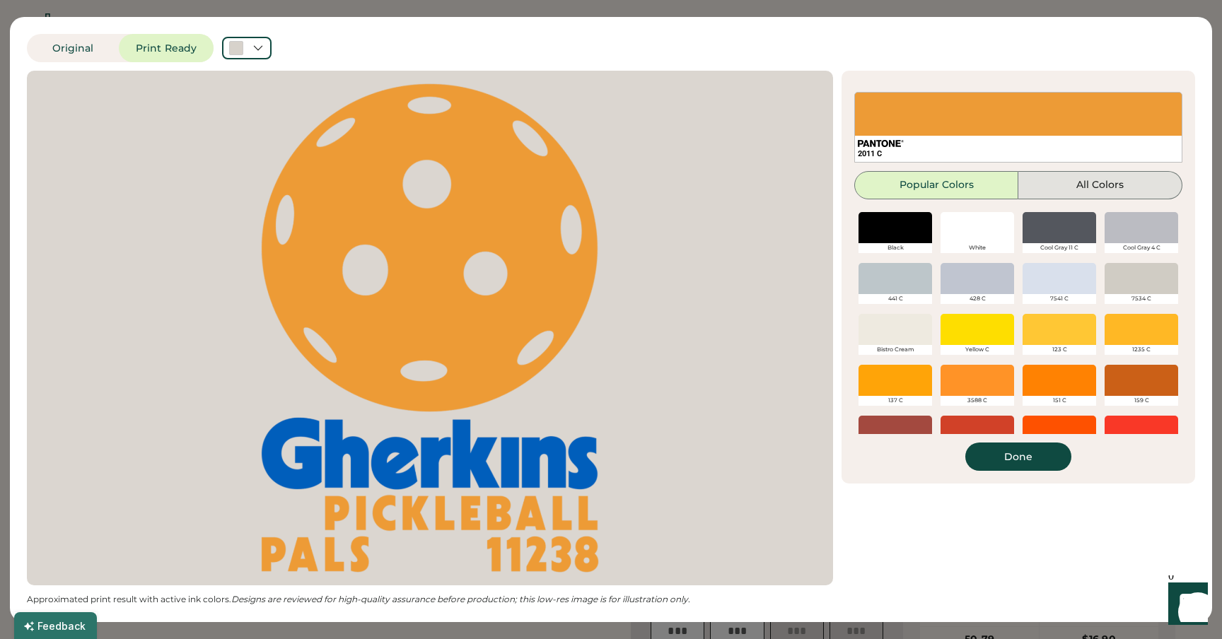
click at [1045, 189] on button "All Colors" at bounding box center [1100, 185] width 164 height 28
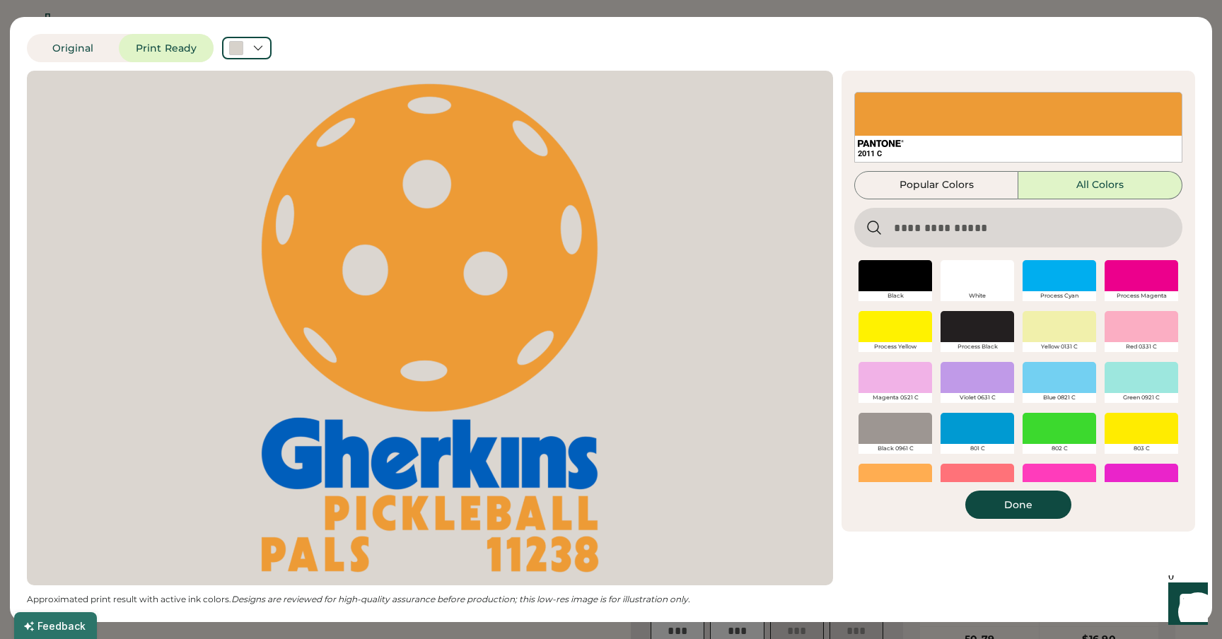
click at [950, 224] on input "input" at bounding box center [1018, 228] width 328 height 40
paste input "*****"
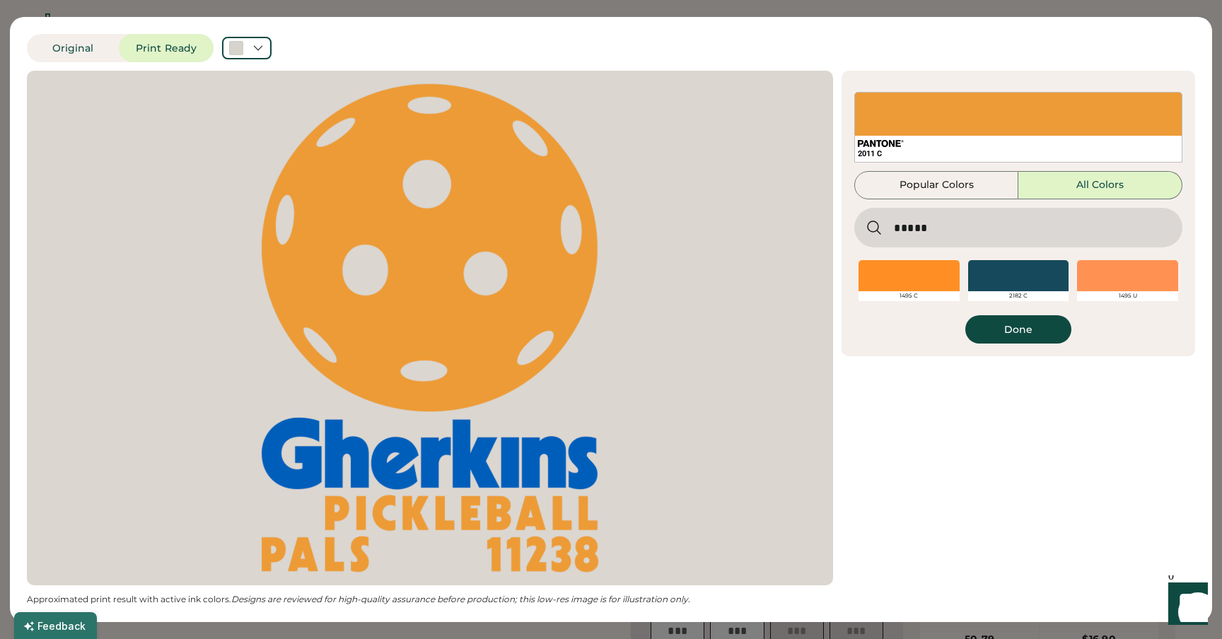
click at [932, 281] on div at bounding box center [908, 275] width 101 height 31
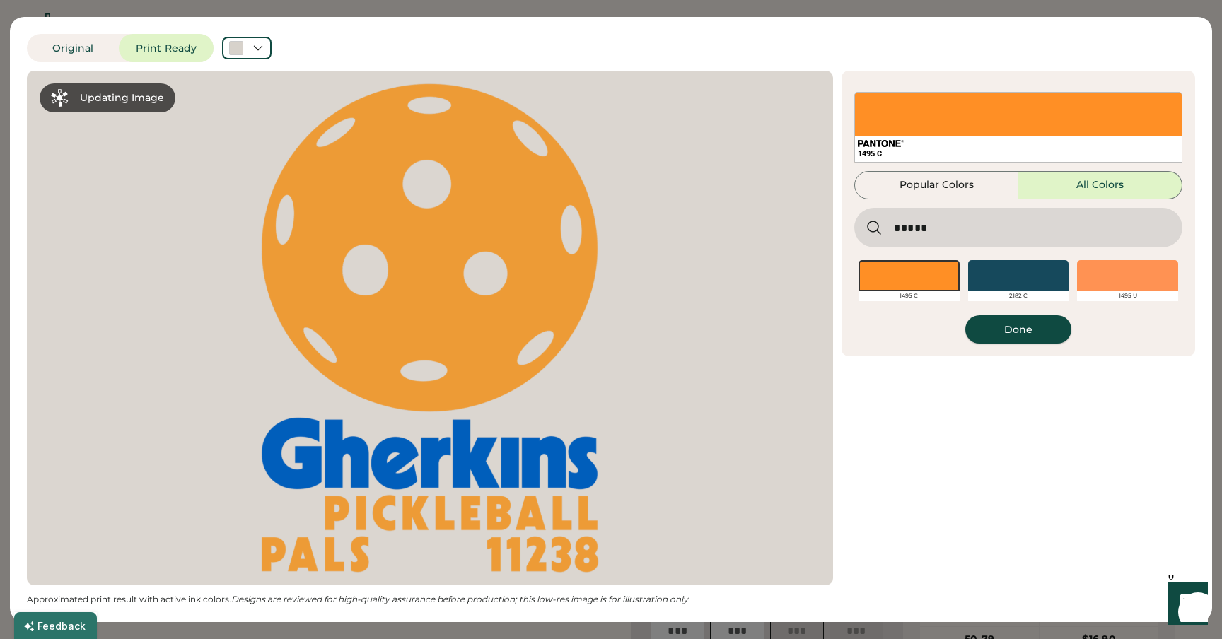
click at [1039, 332] on button "Done" at bounding box center [1018, 329] width 106 height 28
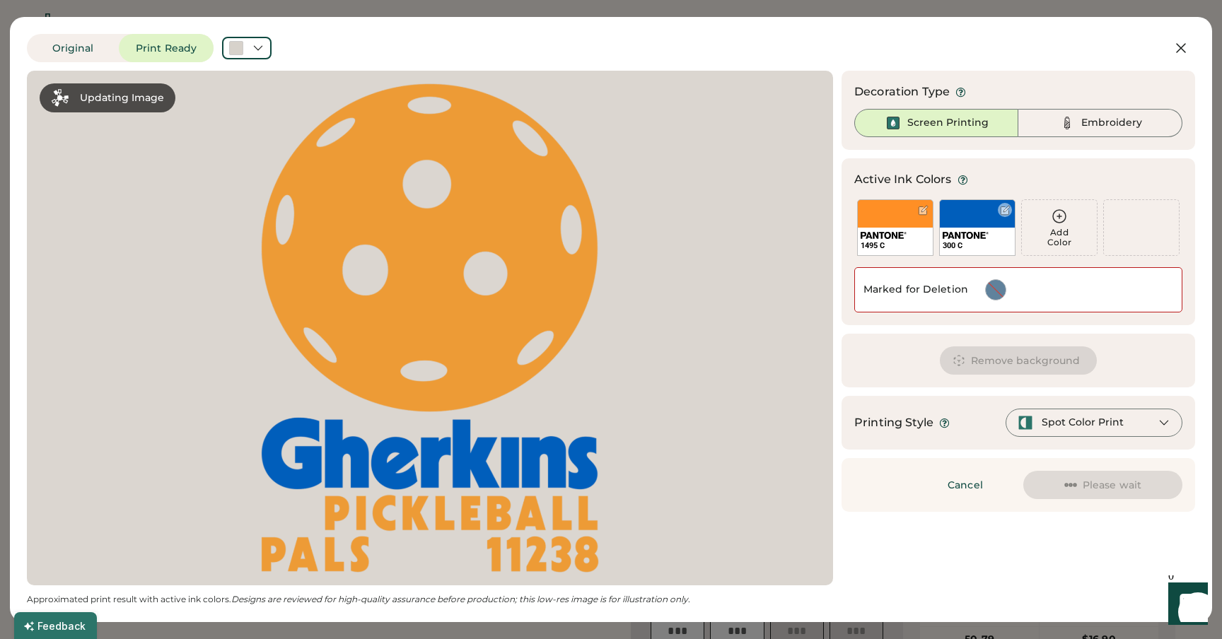
click at [963, 230] on div "300 C" at bounding box center [976, 242] width 75 height 28
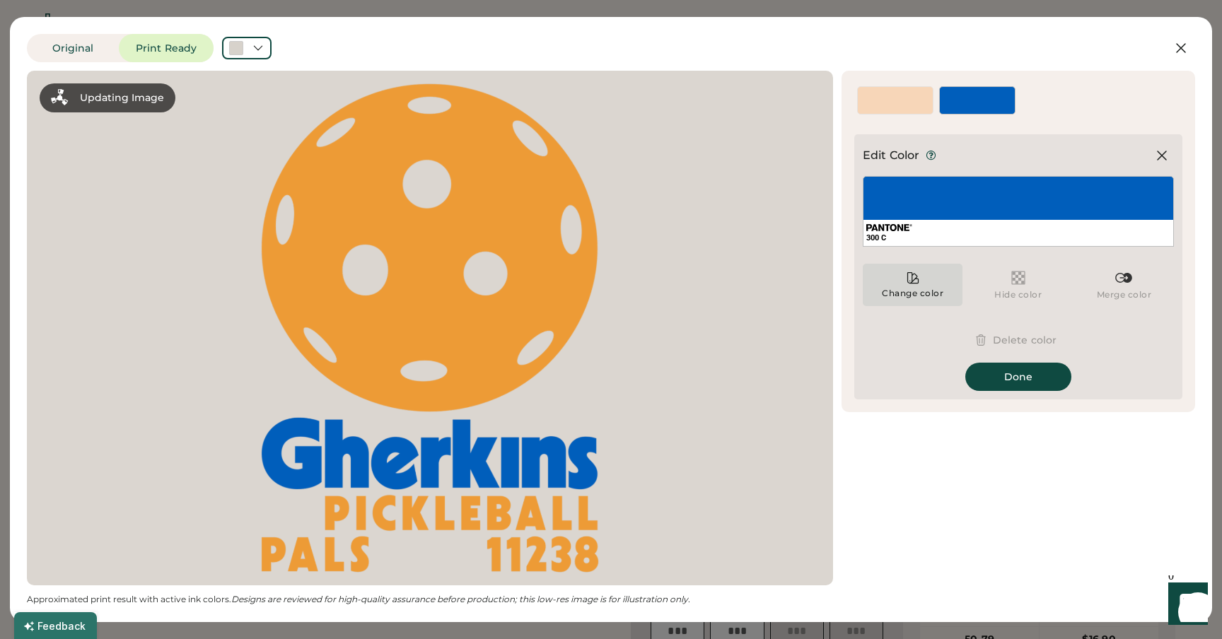
click at [906, 281] on icon at bounding box center [913, 278] width 14 height 14
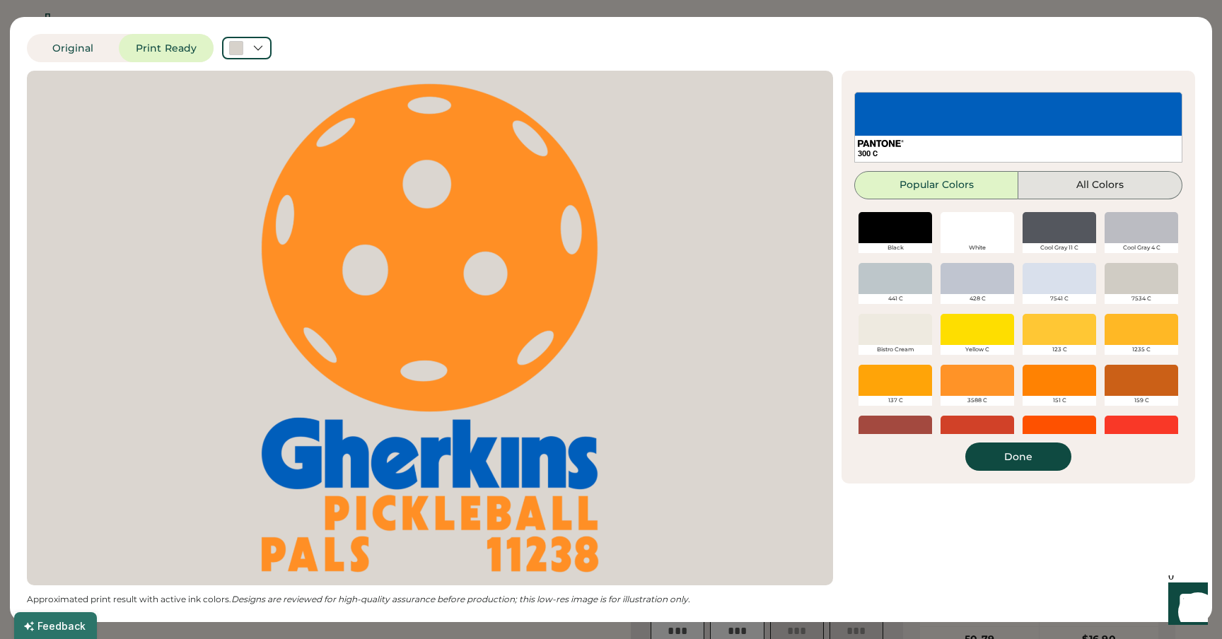
click at [1099, 187] on button "All Colors" at bounding box center [1100, 185] width 164 height 28
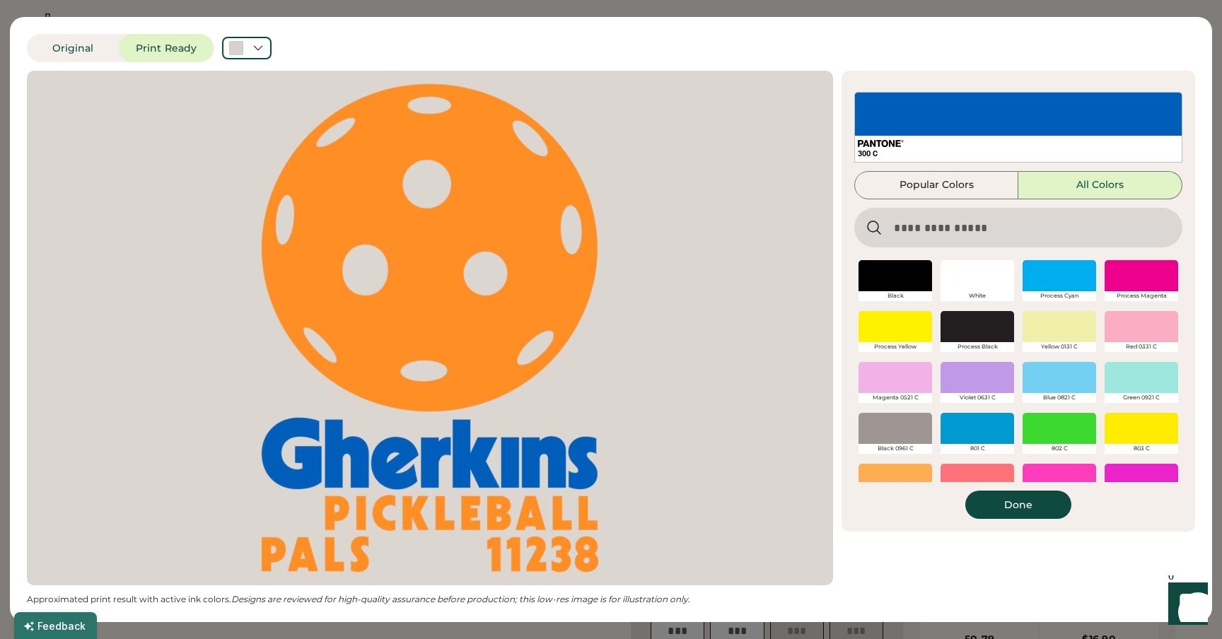
click at [930, 223] on input "input" at bounding box center [1018, 228] width 328 height 40
paste input "****"
type input "****"
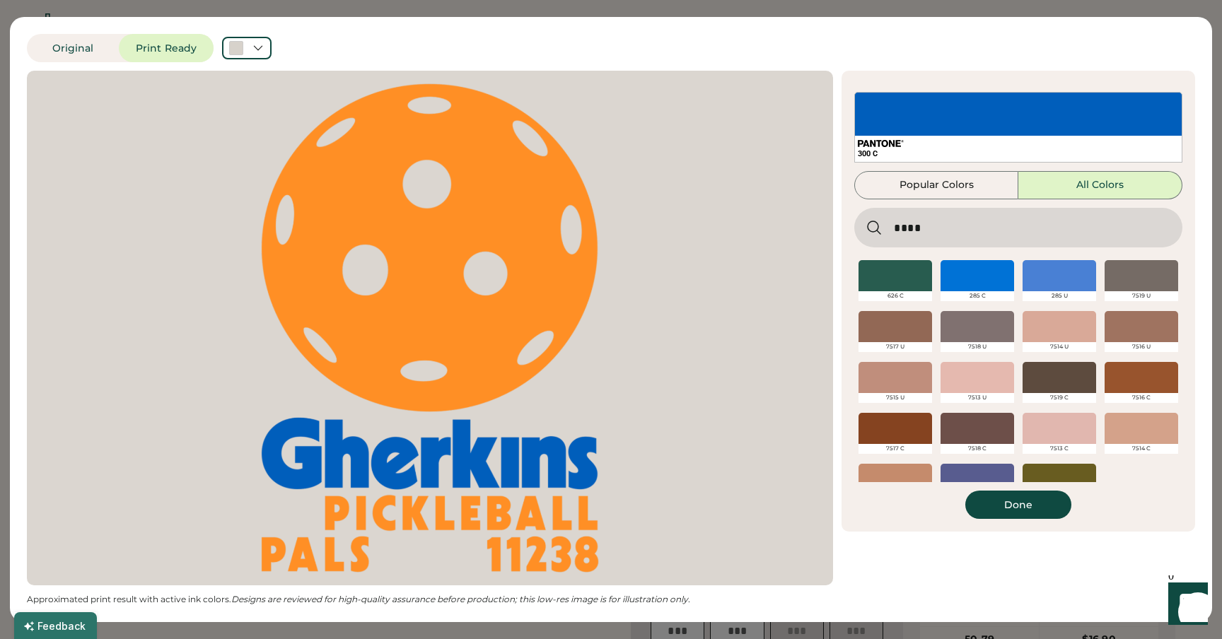
click at [983, 282] on div at bounding box center [977, 275] width 74 height 31
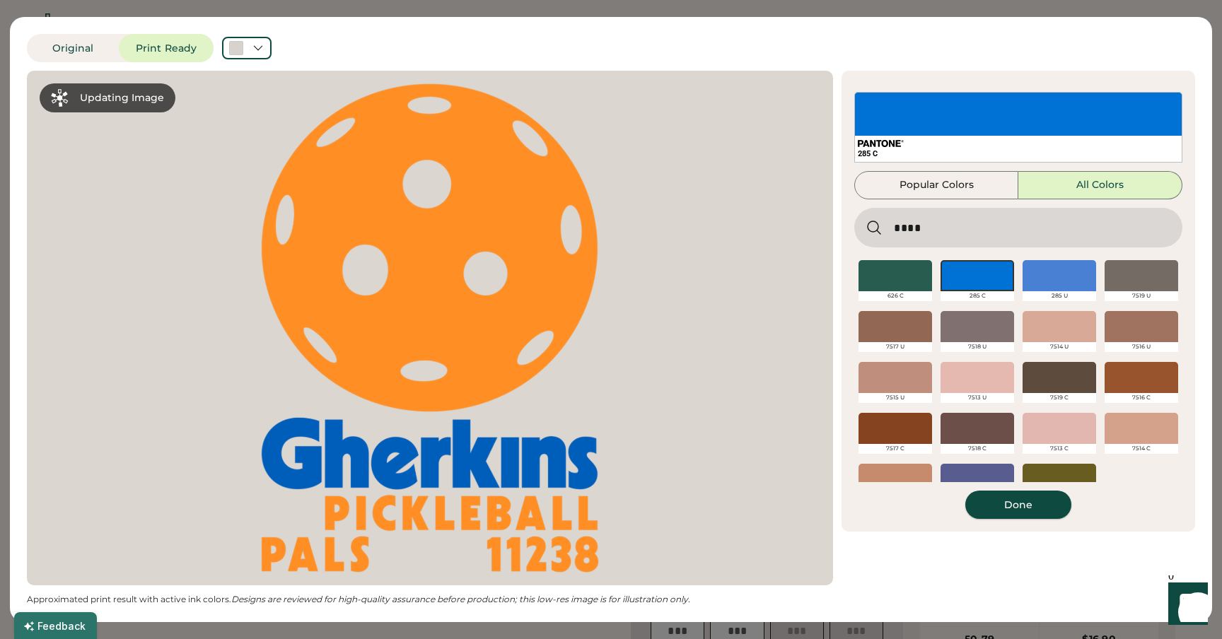
click at [1015, 502] on button "Done" at bounding box center [1018, 505] width 106 height 28
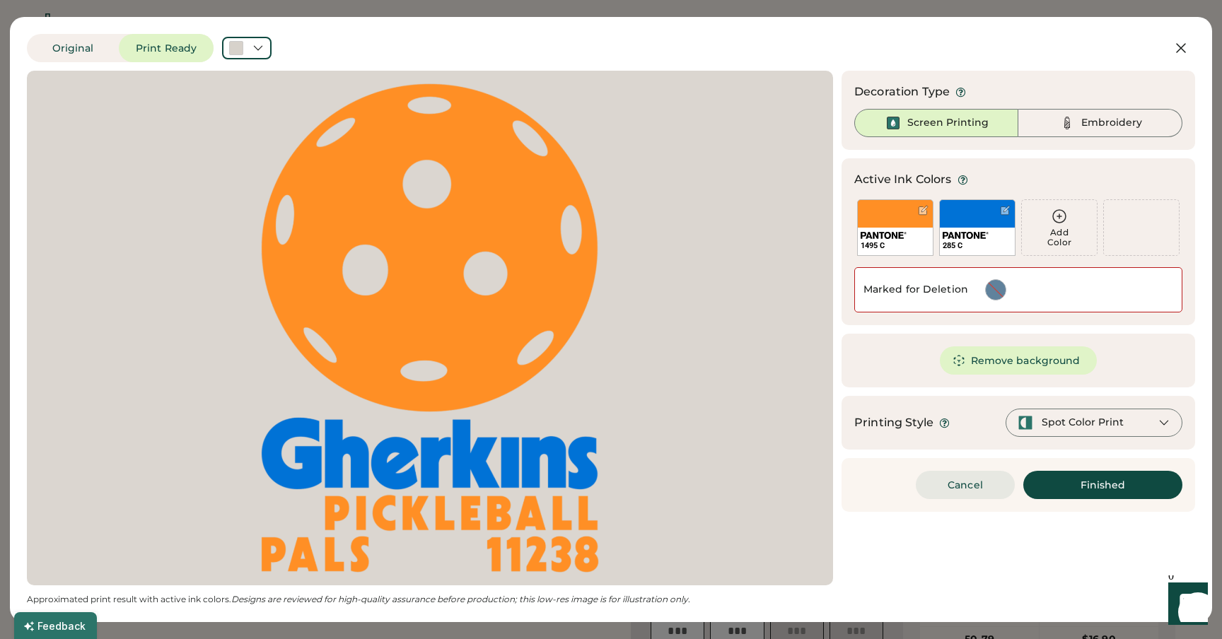
click at [965, 485] on button "Cancel" at bounding box center [964, 485] width 99 height 28
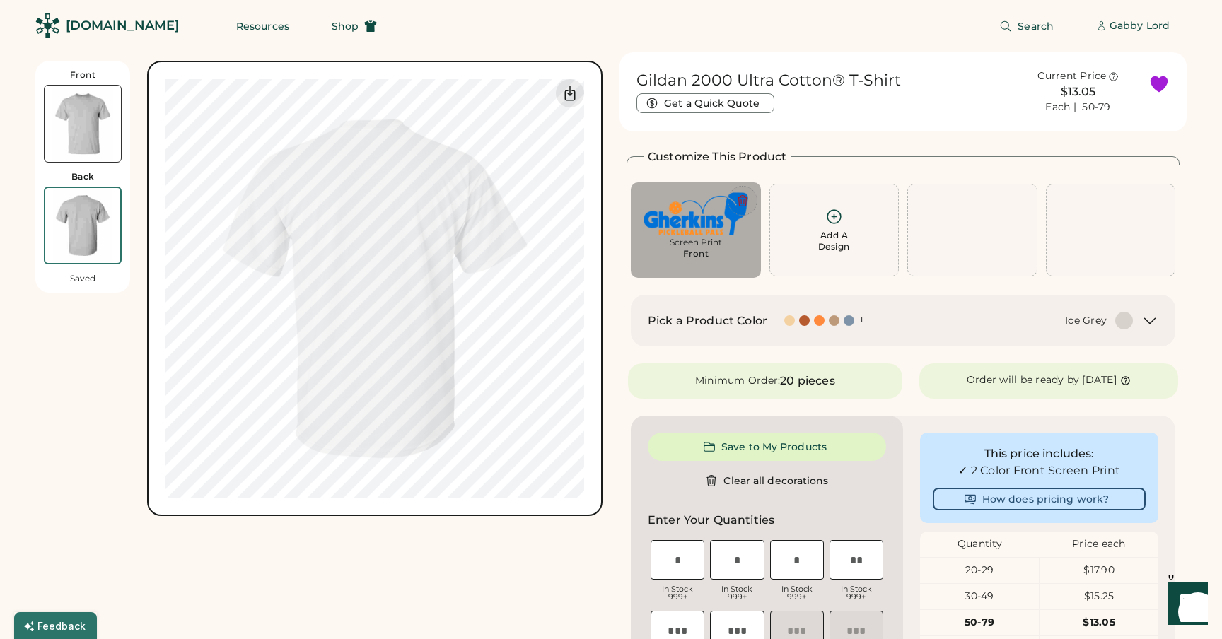
click at [739, 197] on icon at bounding box center [742, 200] width 13 height 13
type input "*****"
type input "****"
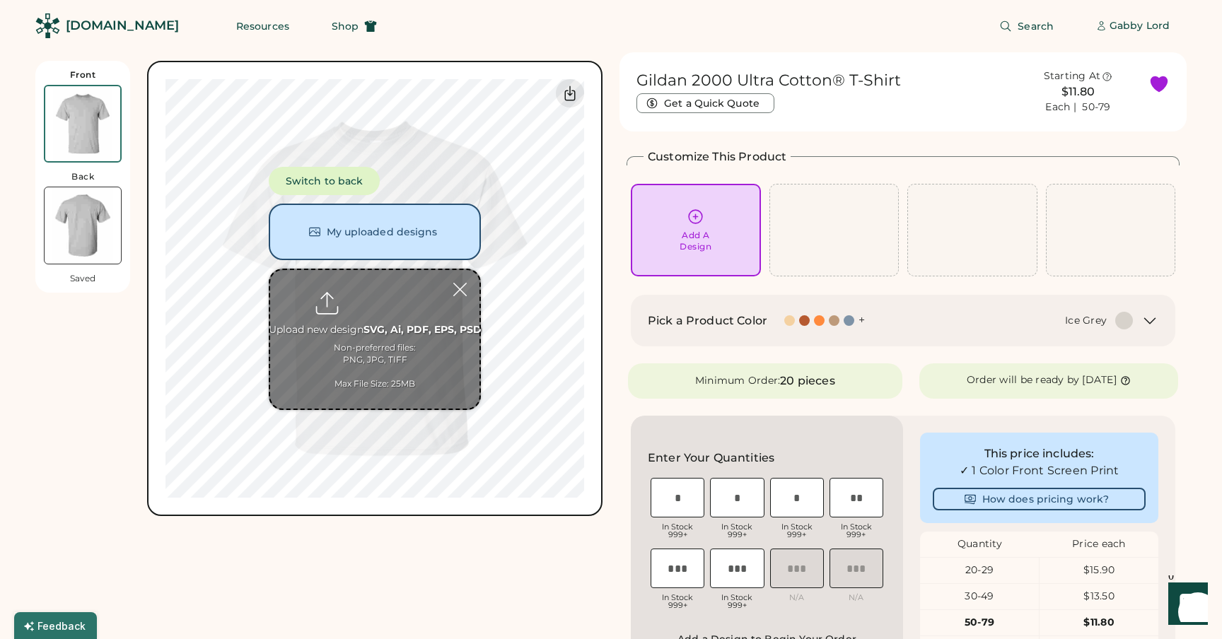
click at [60, 213] on img at bounding box center [83, 225] width 76 height 76
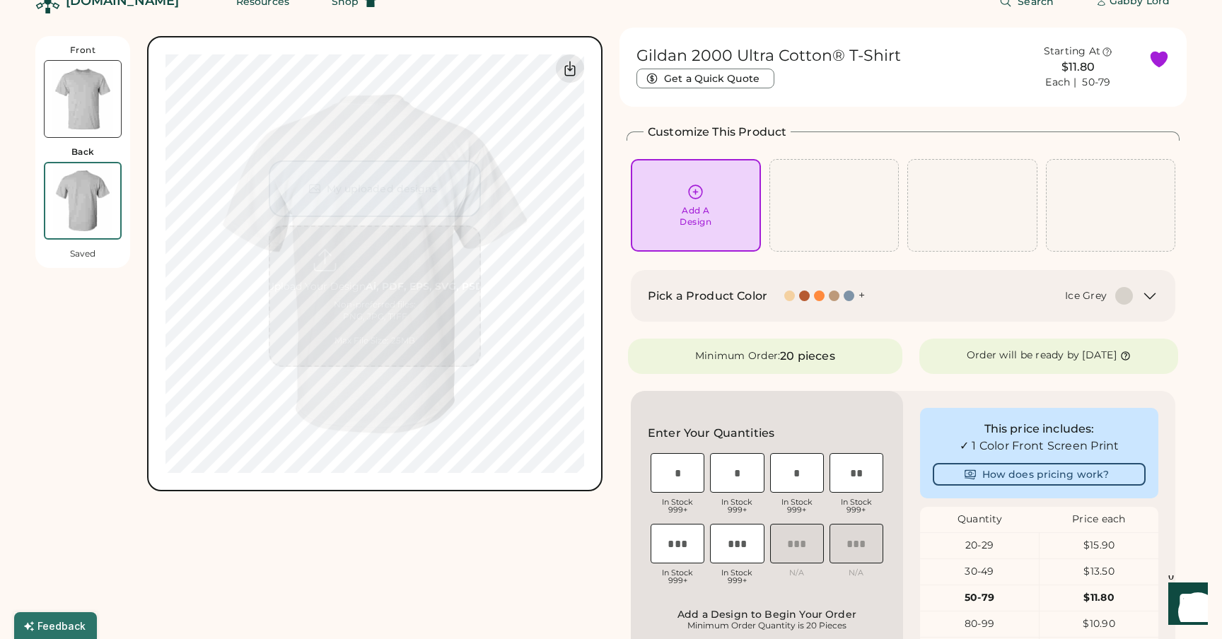
scroll to position [61, 0]
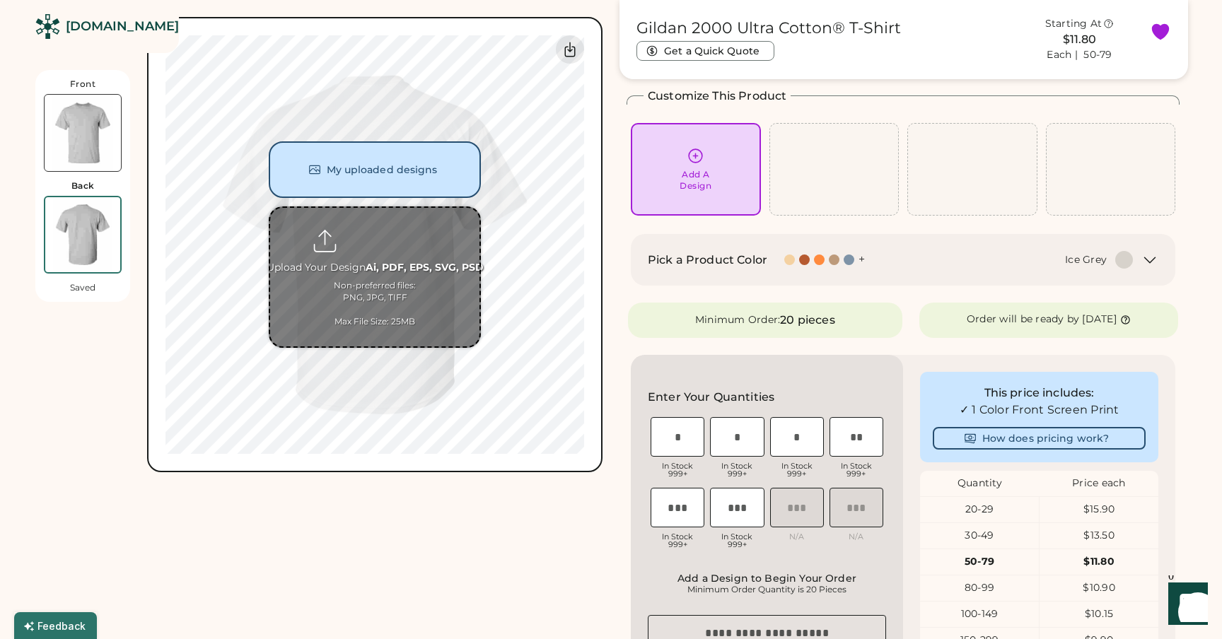
click at [384, 264] on input "file" at bounding box center [374, 277] width 209 height 139
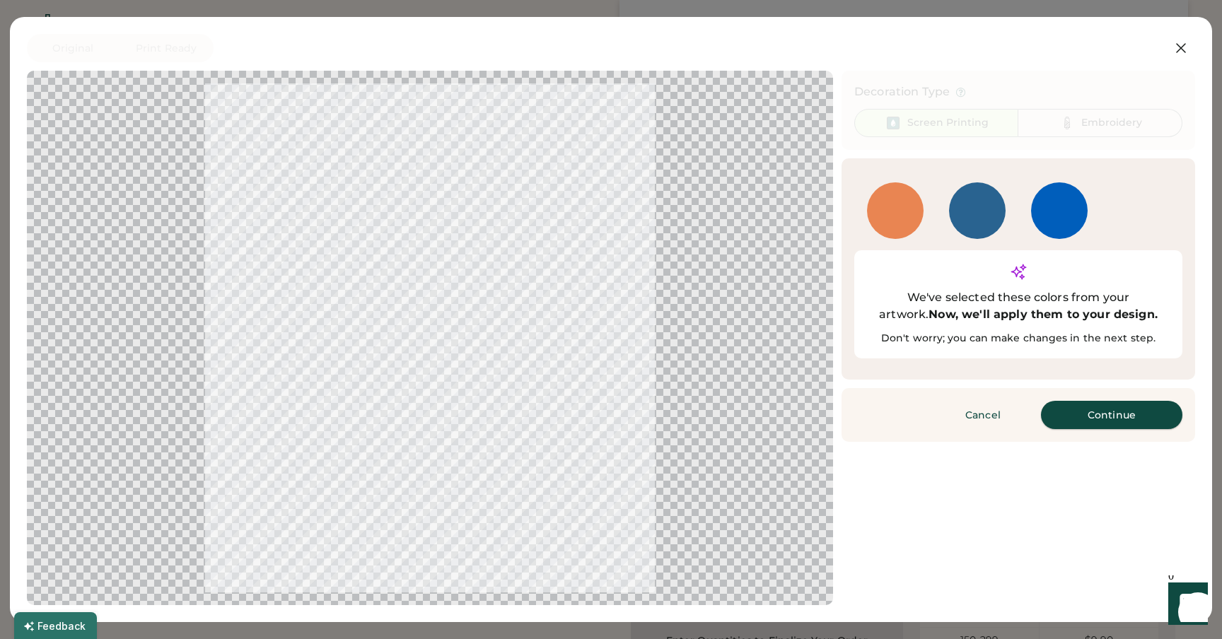
drag, startPoint x: 1072, startPoint y: 390, endPoint x: 999, endPoint y: 223, distance: 182.0
click at [1072, 401] on button "Continue" at bounding box center [1111, 415] width 141 height 28
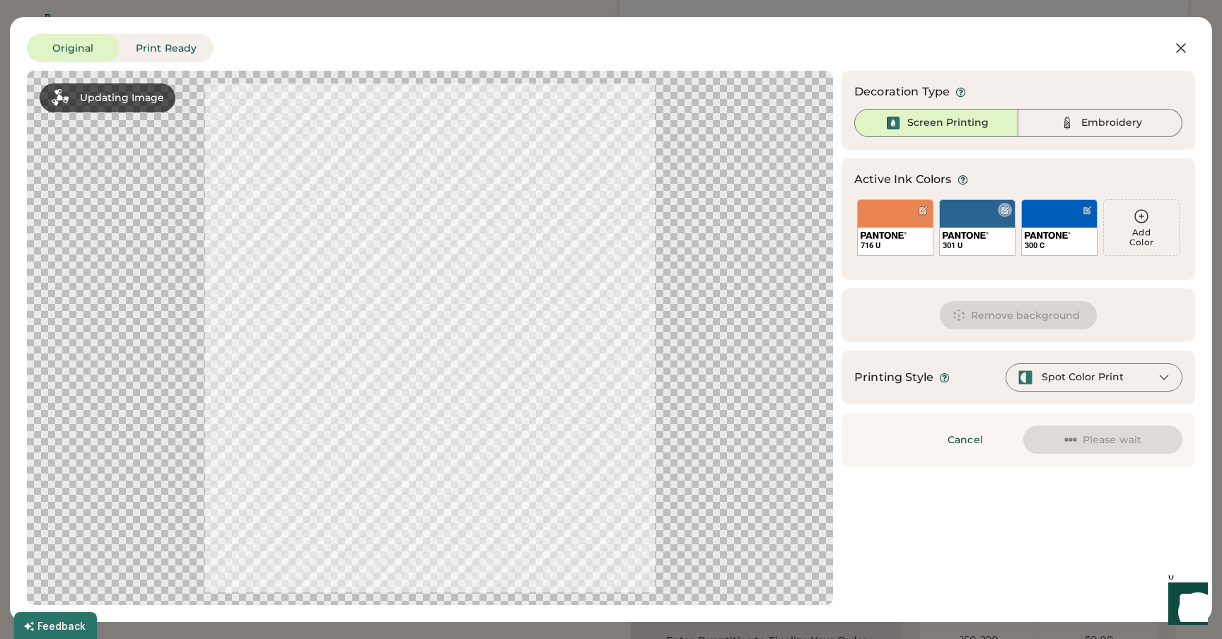
click at [998, 212] on div at bounding box center [1004, 210] width 14 height 14
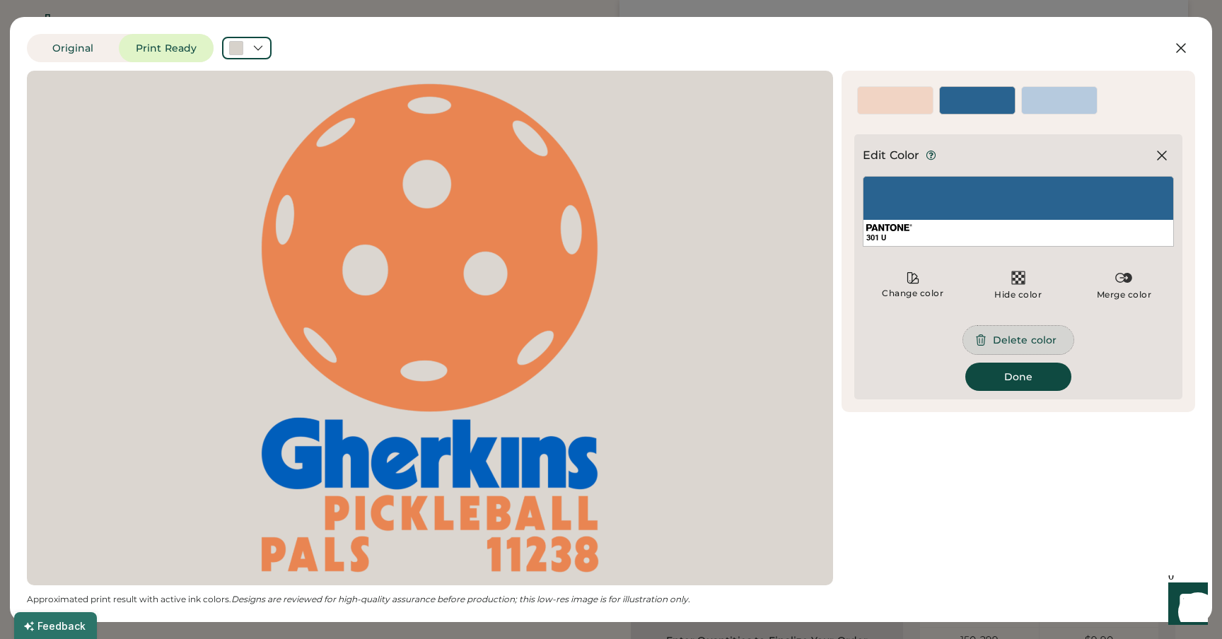
click at [1015, 329] on button "Delete color" at bounding box center [1018, 340] width 110 height 28
click at [894, 115] on div "716 U" at bounding box center [895, 100] width 76 height 28
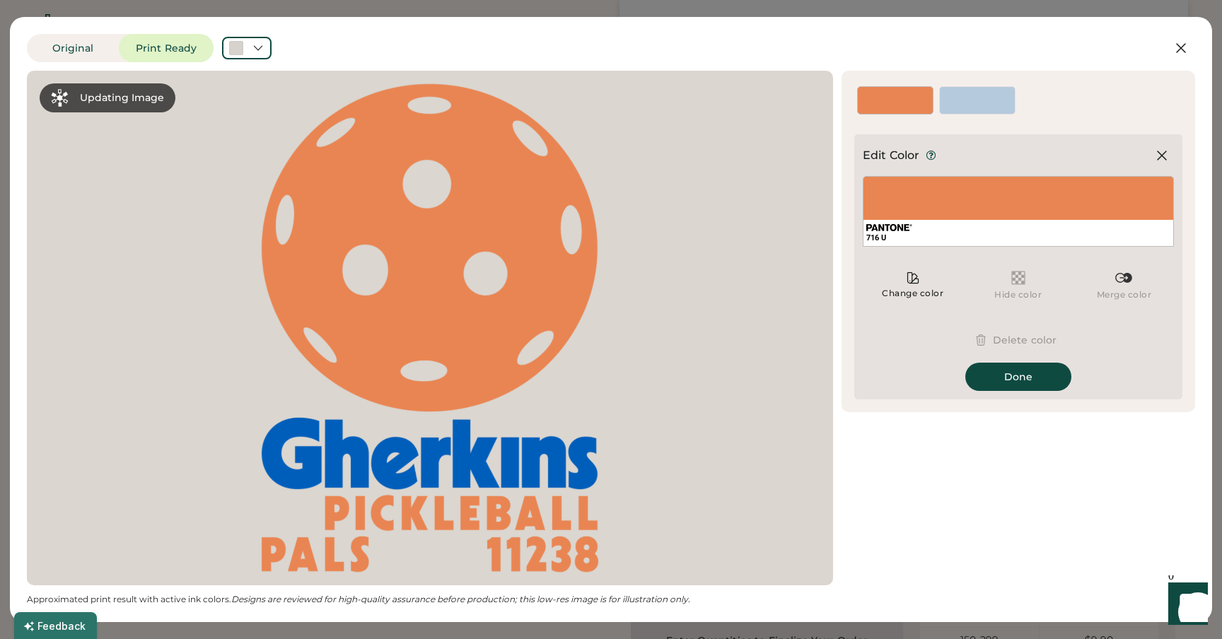
click at [931, 281] on div "Change color" at bounding box center [912, 285] width 100 height 42
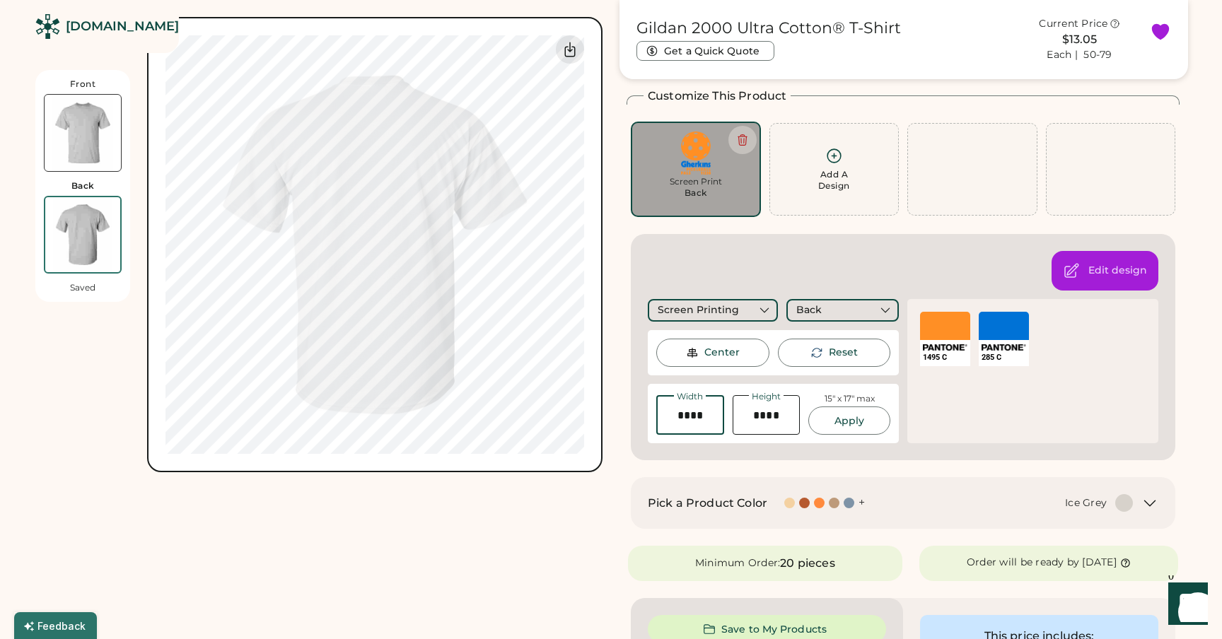
drag, startPoint x: 690, startPoint y: 417, endPoint x: 657, endPoint y: 416, distance: 32.5
click at [657, 416] on input "input" at bounding box center [690, 415] width 68 height 40
type input "*****"
click at [834, 421] on button "Apply" at bounding box center [849, 420] width 82 height 28
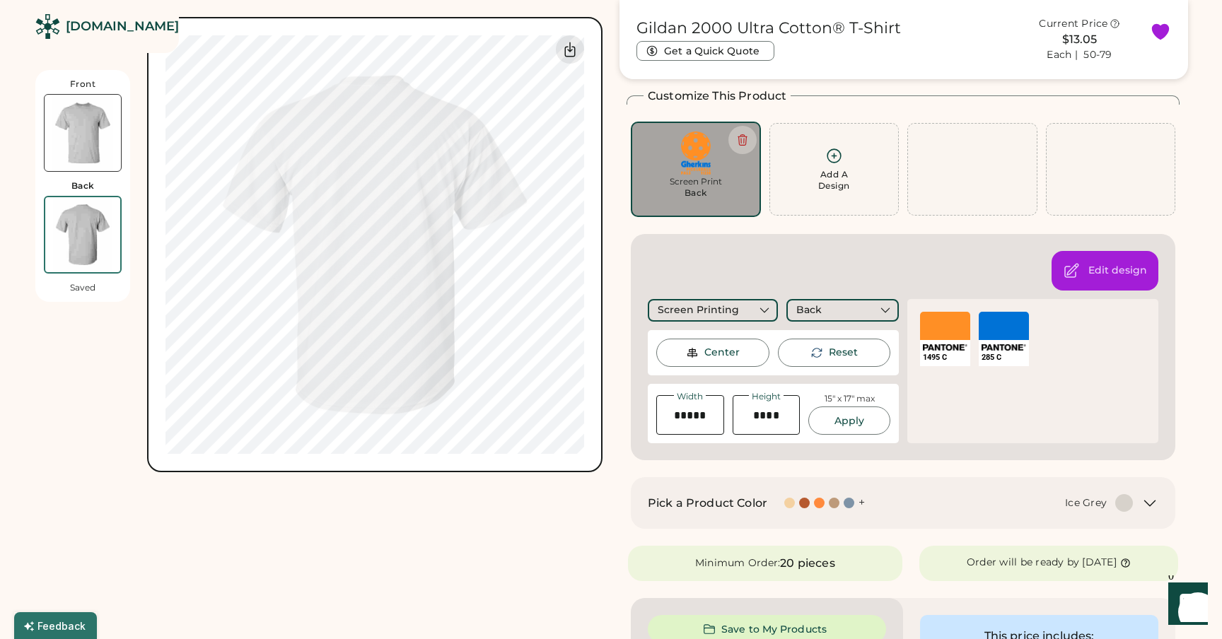
click at [102, 142] on img at bounding box center [83, 133] width 76 height 76
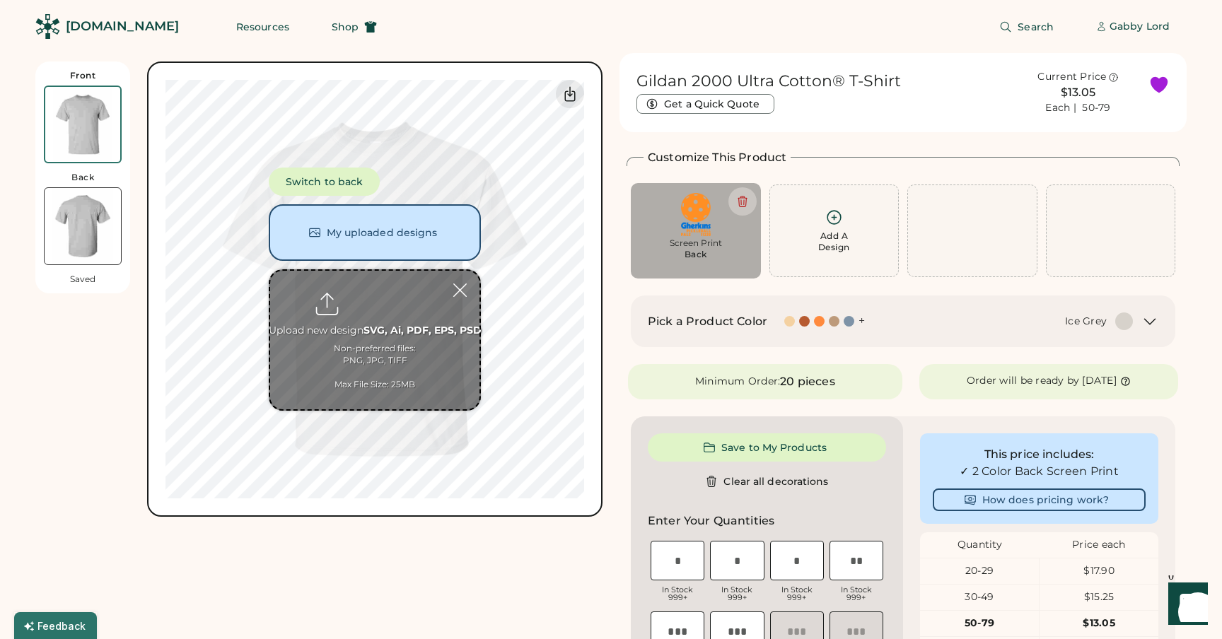
click at [359, 312] on input "file" at bounding box center [374, 340] width 209 height 139
type input "**********"
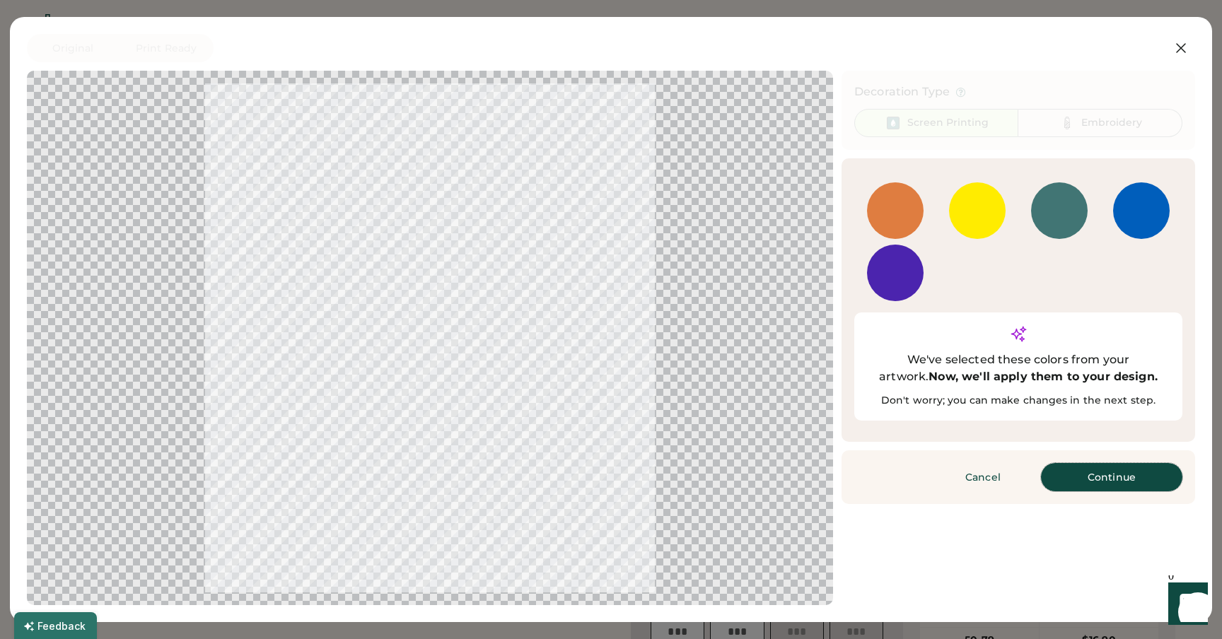
click at [1120, 463] on button "Continue" at bounding box center [1111, 477] width 141 height 28
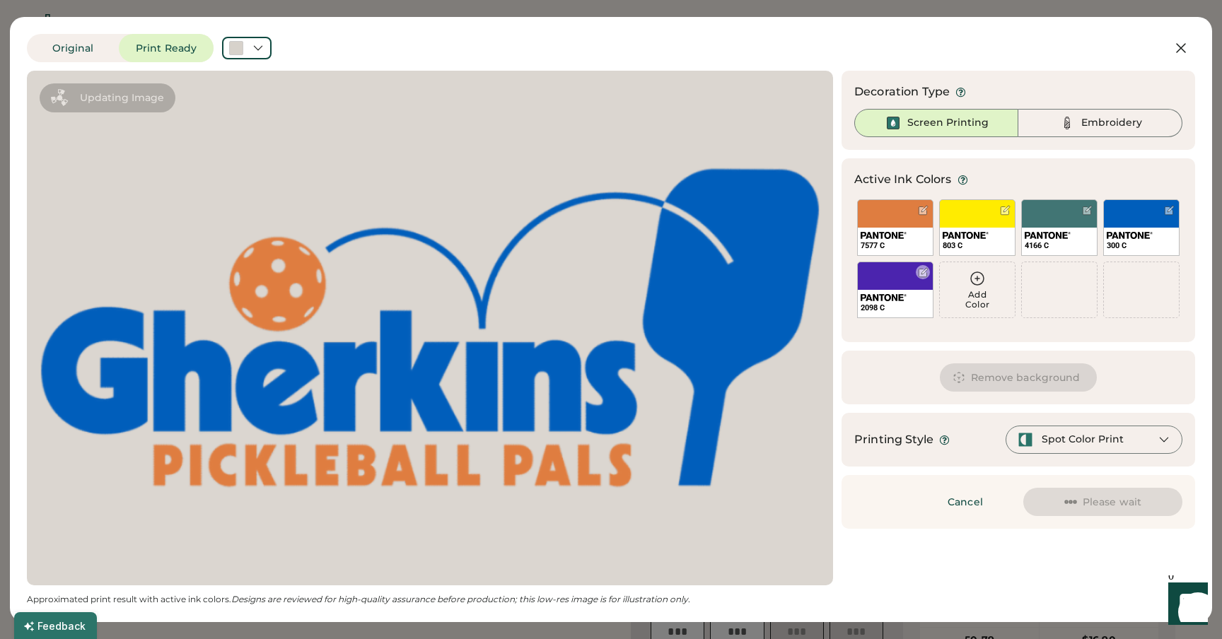
click at [897, 271] on div "2098 C" at bounding box center [895, 290] width 76 height 57
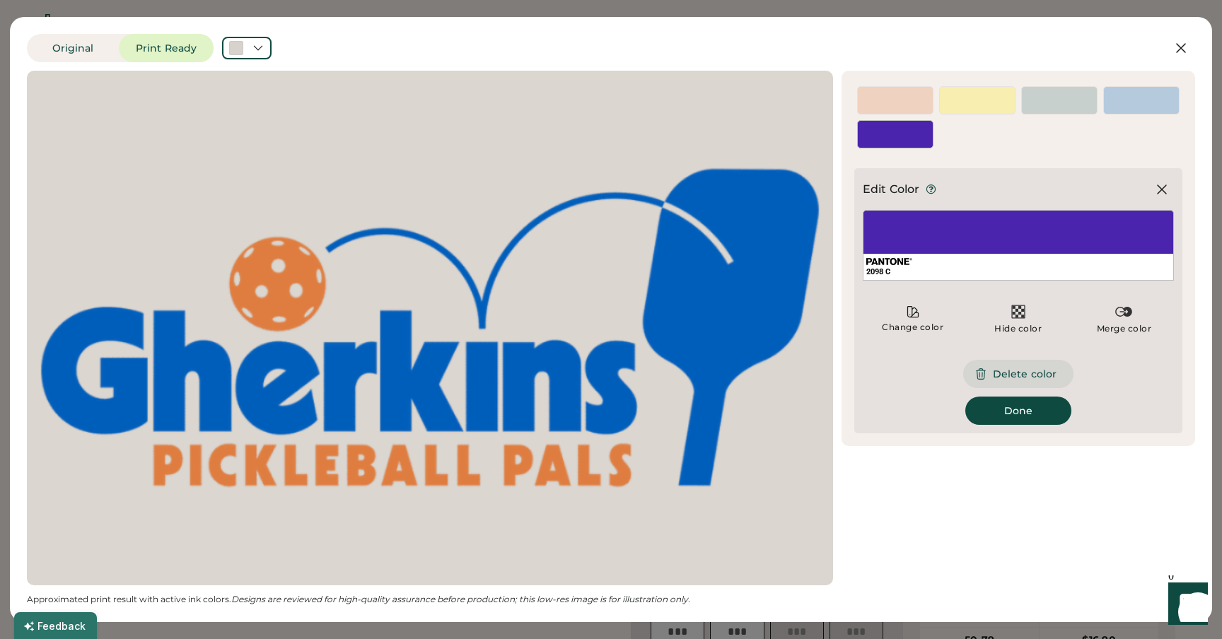
click at [1015, 368] on button "Delete color" at bounding box center [1018, 374] width 110 height 28
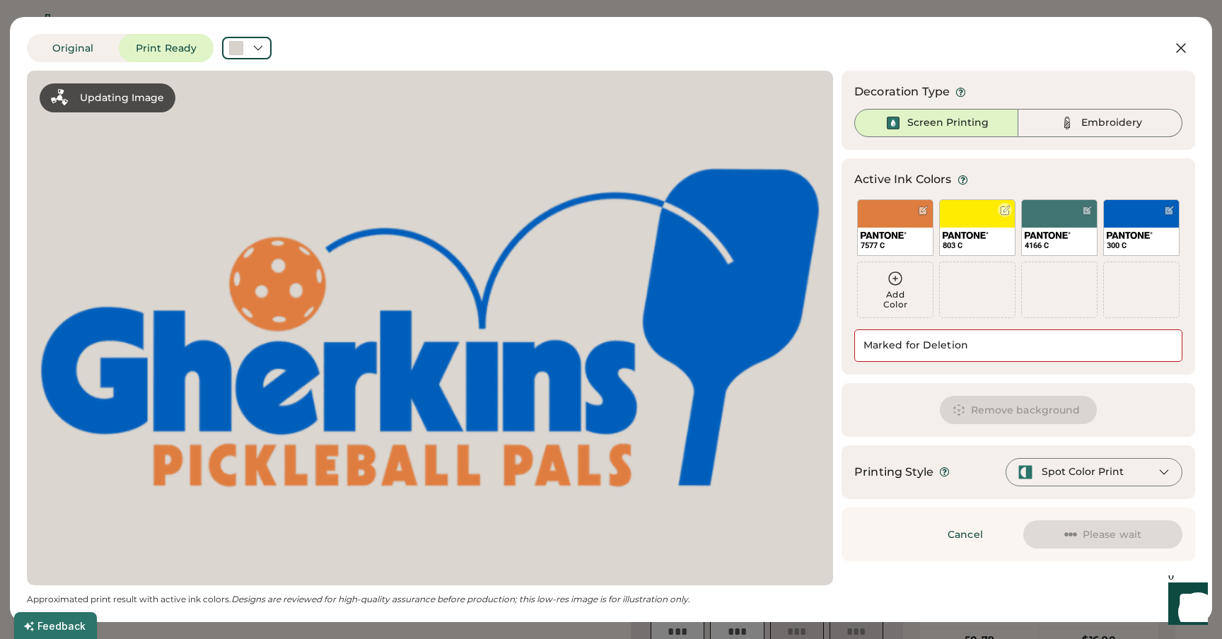
click at [990, 232] on div "803 C" at bounding box center [976, 242] width 75 height 28
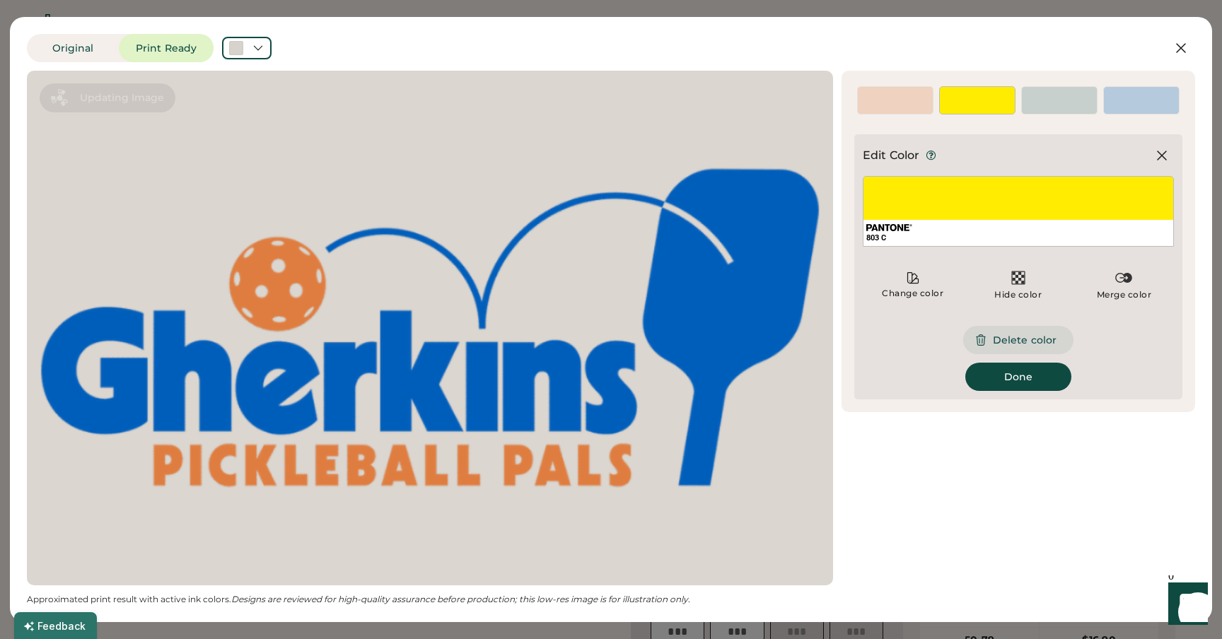
click at [1023, 338] on button "Delete color" at bounding box center [1018, 340] width 110 height 28
click at [956, 115] on div "803 C" at bounding box center [977, 100] width 76 height 28
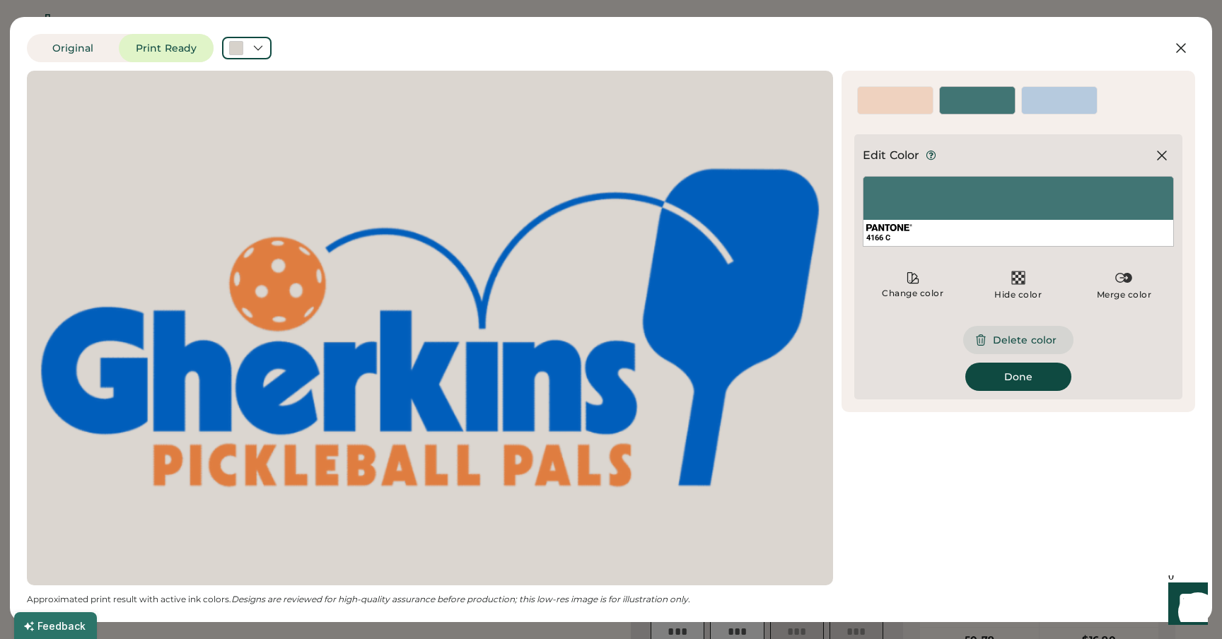
click at [1012, 340] on button "Delete color" at bounding box center [1018, 340] width 110 height 28
click at [899, 115] on div "7577 C" at bounding box center [895, 100] width 76 height 28
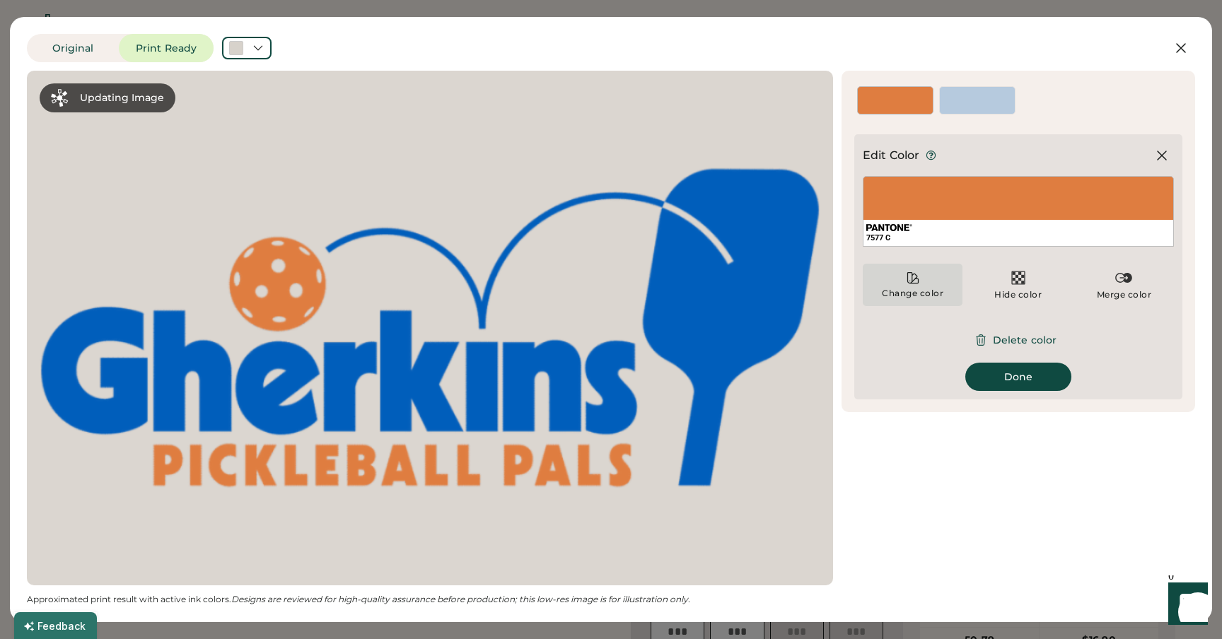
click at [913, 286] on div "Change color" at bounding box center [912, 285] width 100 height 42
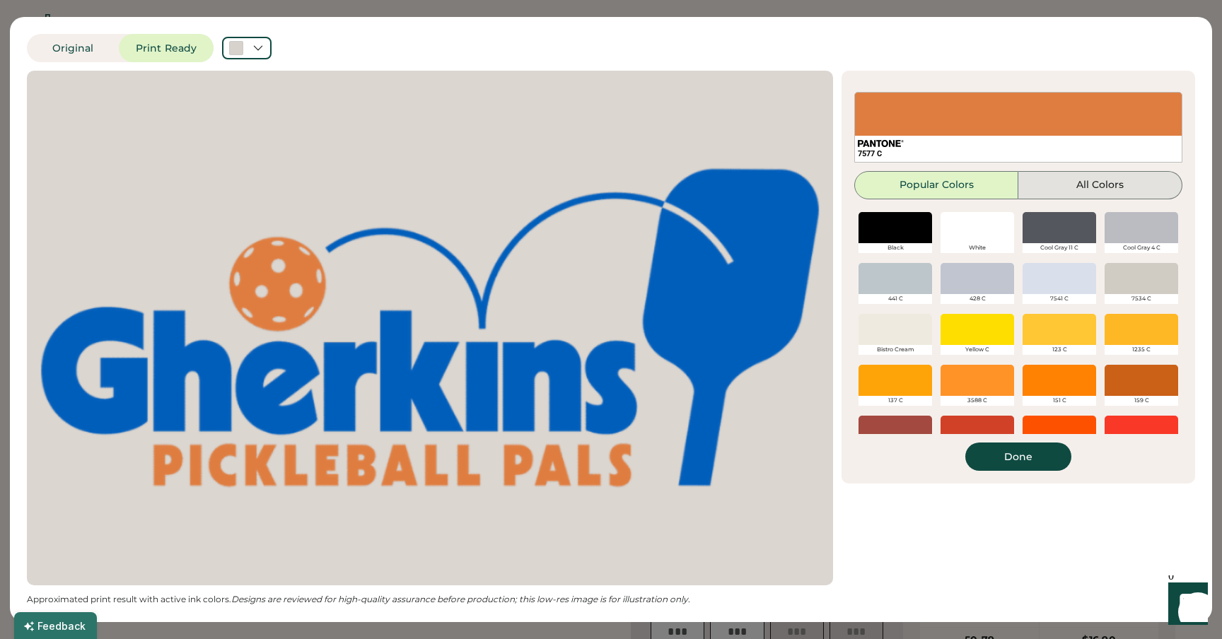
drag, startPoint x: 1072, startPoint y: 182, endPoint x: 1012, endPoint y: 194, distance: 61.3
click at [1069, 182] on button "All Colors" at bounding box center [1100, 185] width 164 height 28
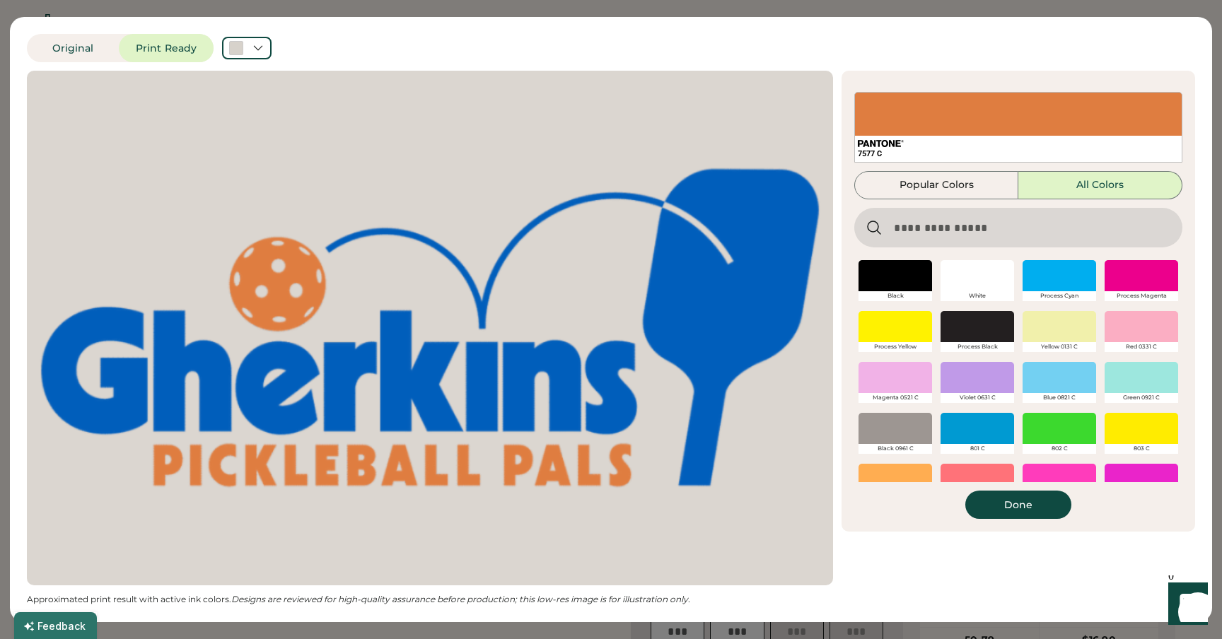
click at [940, 221] on input "input" at bounding box center [1018, 228] width 328 height 40
paste input "*****"
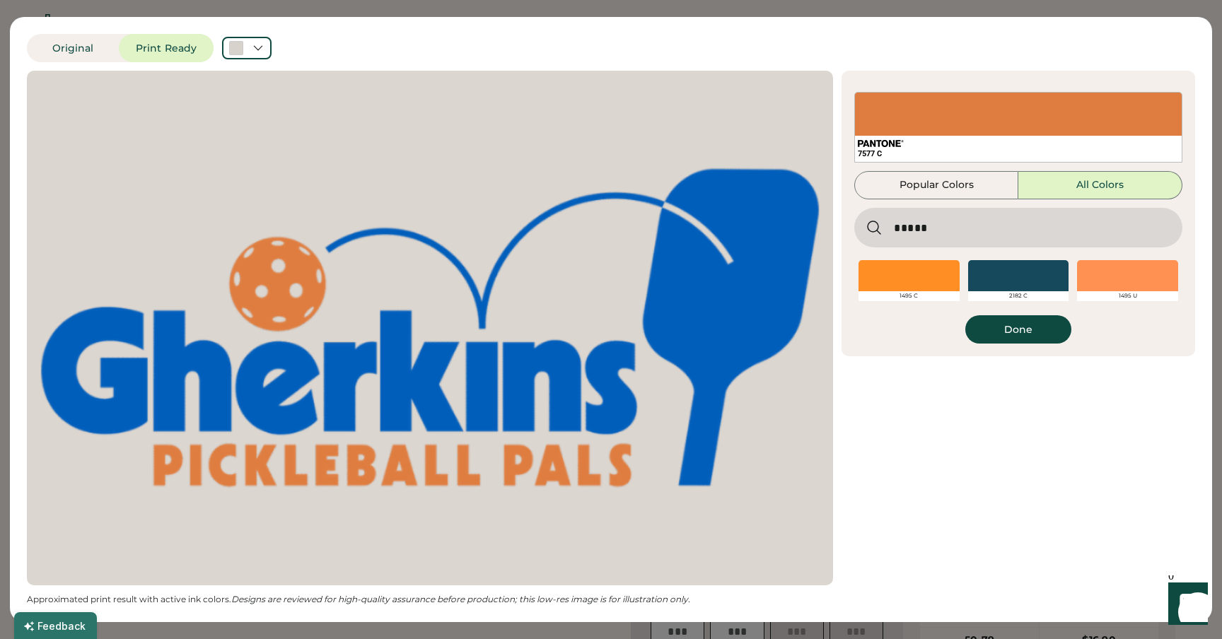
click at [926, 269] on div at bounding box center [908, 275] width 101 height 31
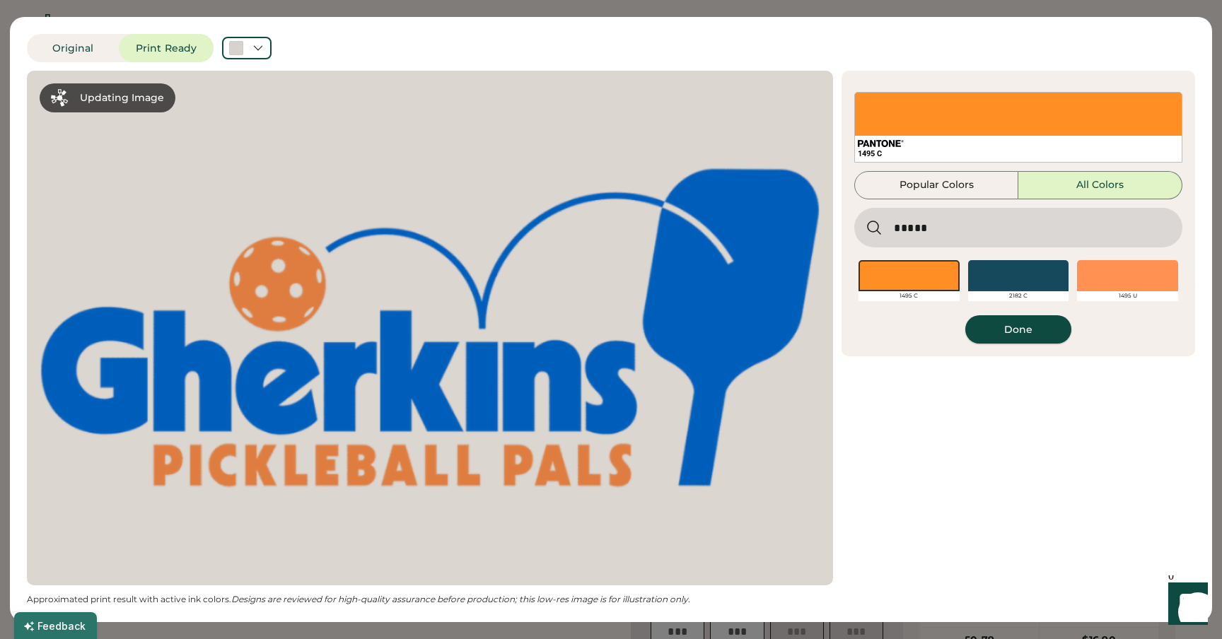
click at [1031, 320] on button "Done" at bounding box center [1018, 329] width 106 height 28
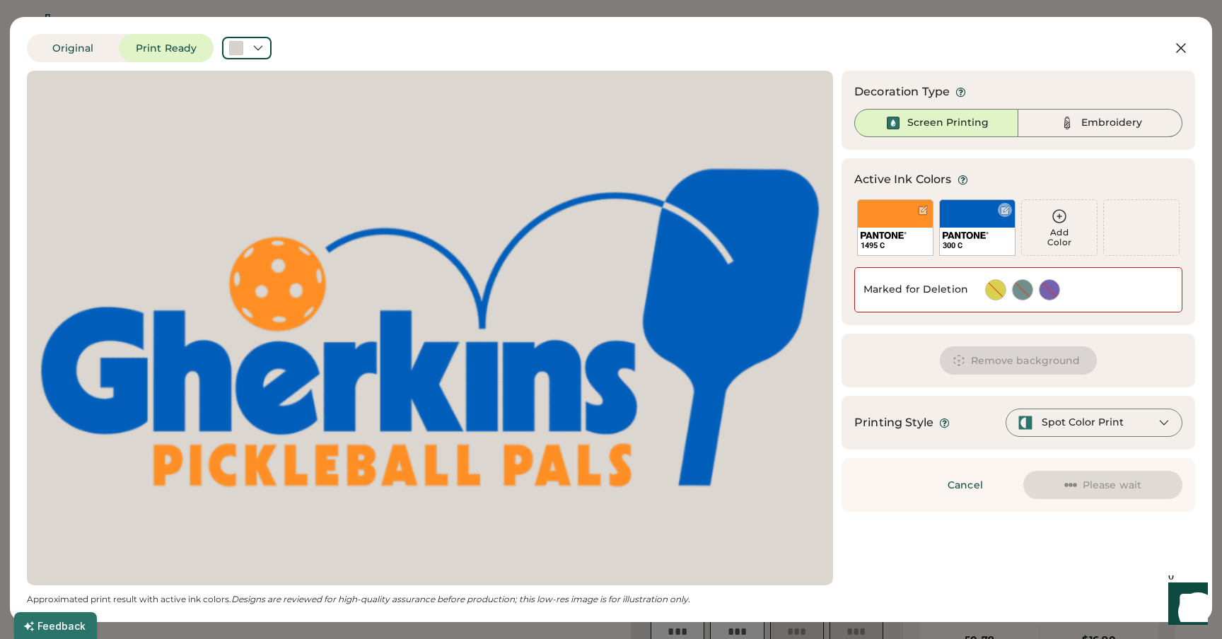
click at [971, 221] on div "300 C" at bounding box center [977, 227] width 76 height 57
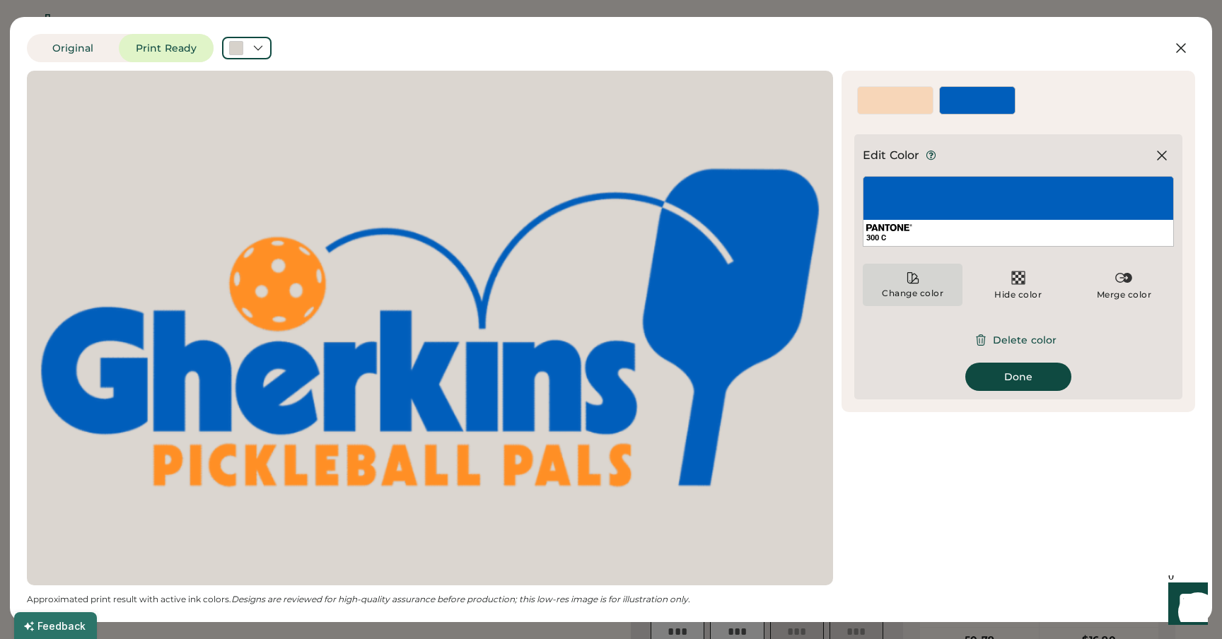
click at [929, 293] on div "Change color" at bounding box center [912, 293] width 63 height 11
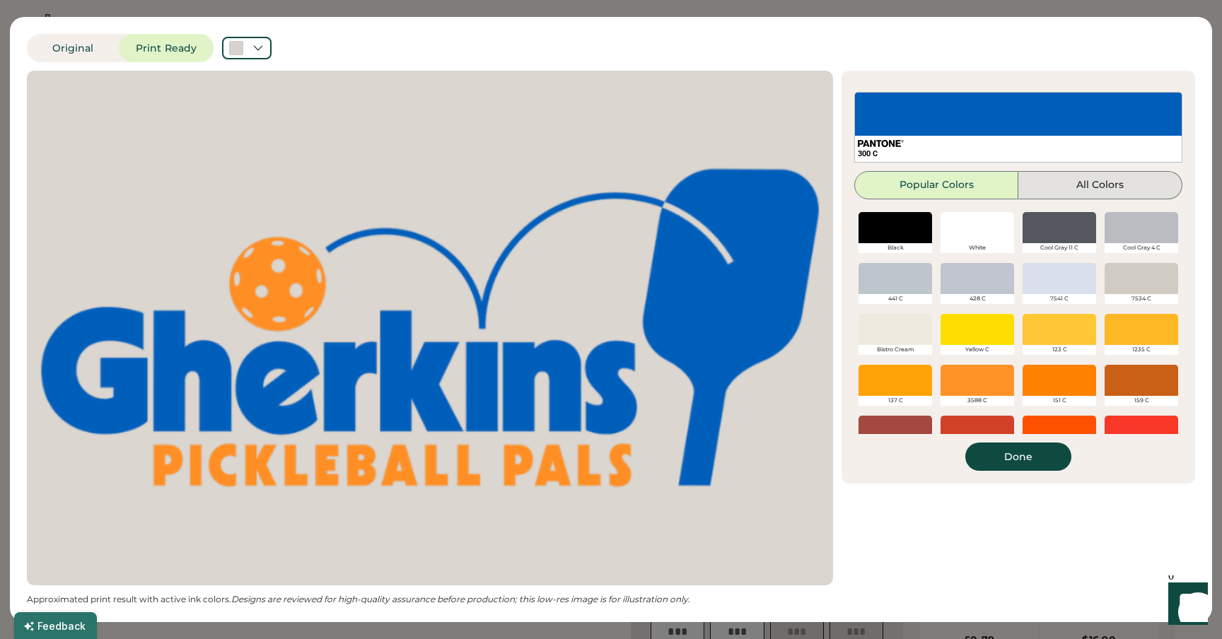
click at [1054, 182] on button "All Colors" at bounding box center [1100, 185] width 164 height 28
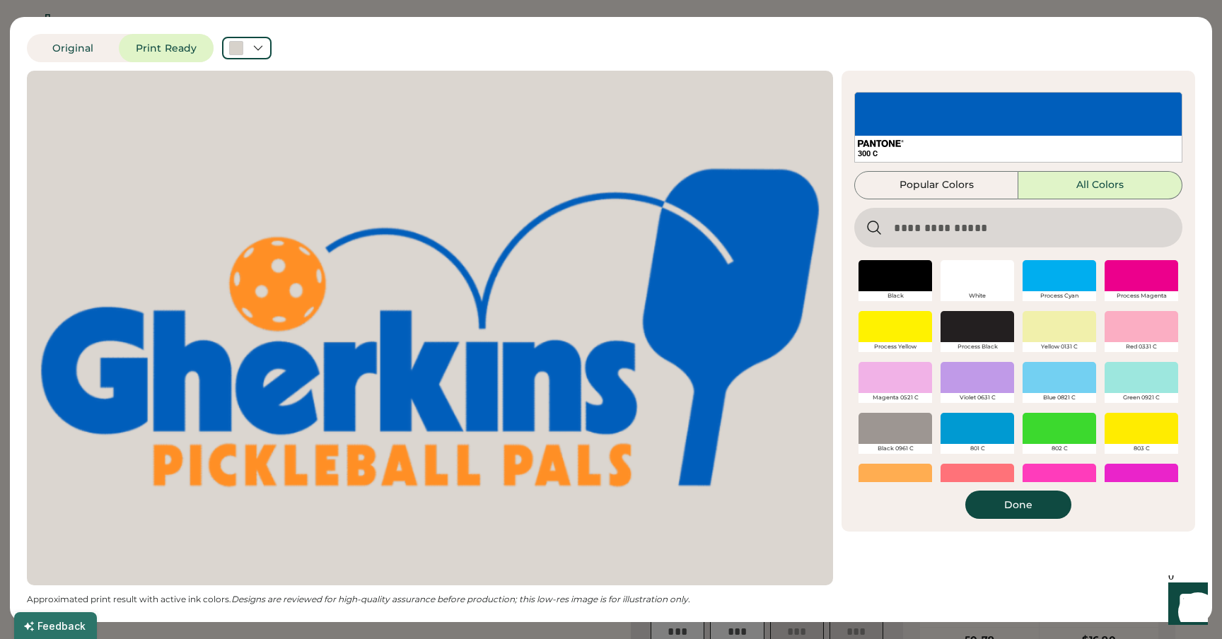
click at [941, 223] on input "input" at bounding box center [1018, 228] width 328 height 40
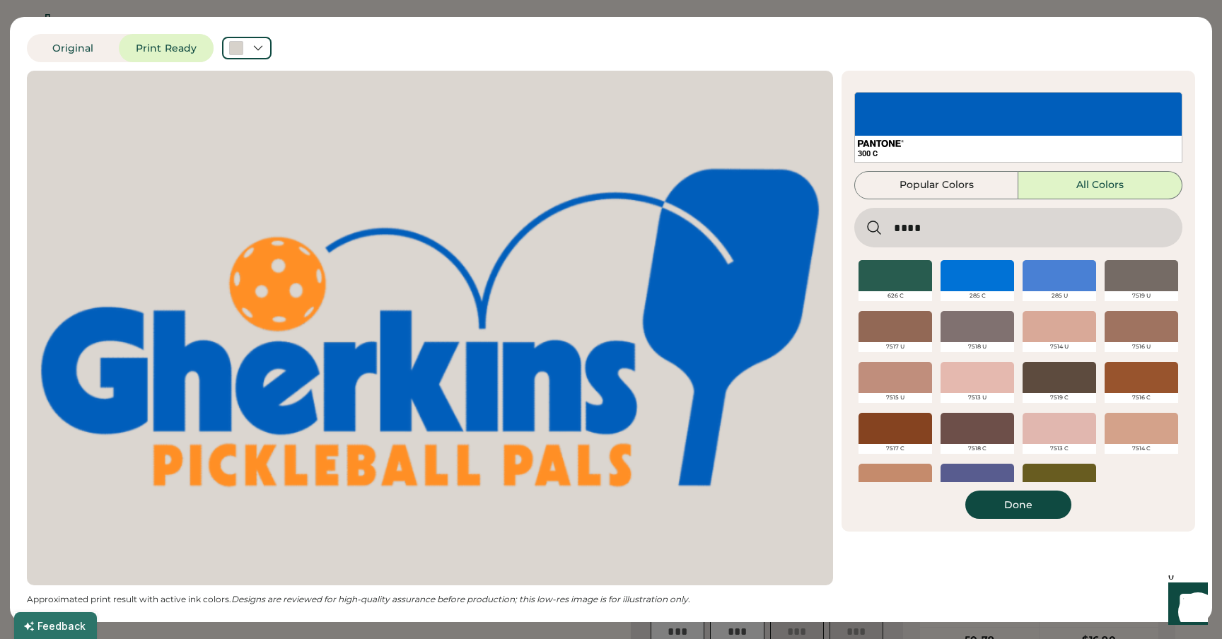
type input "****"
click at [986, 271] on div at bounding box center [977, 275] width 74 height 31
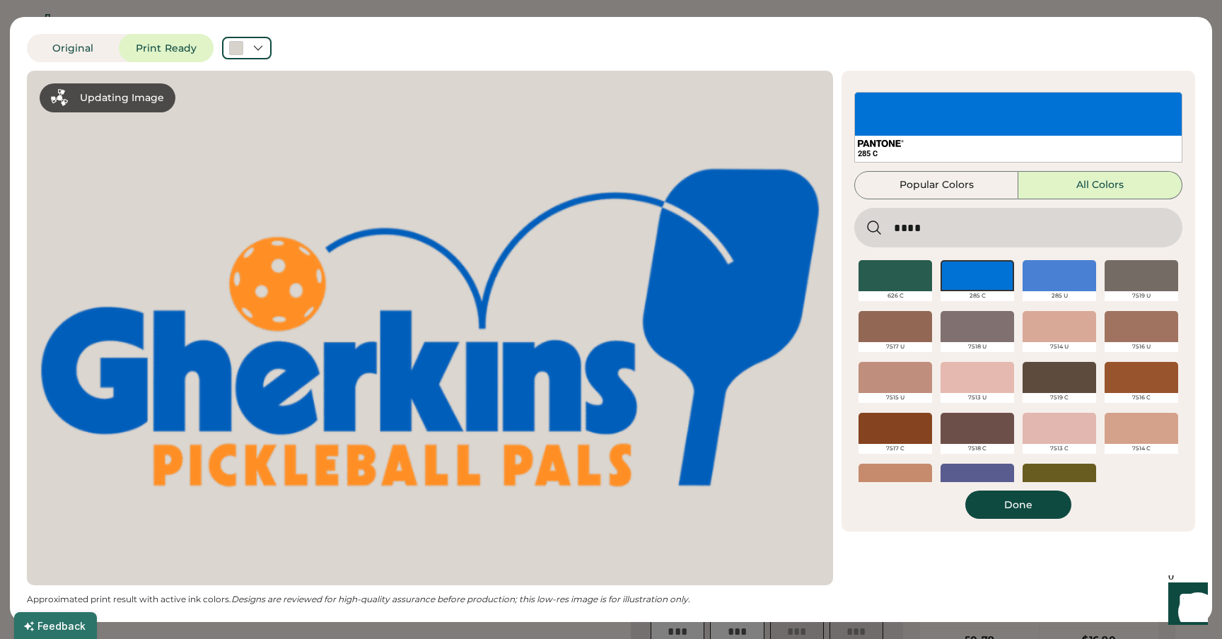
click at [1008, 515] on button "Done" at bounding box center [1018, 505] width 106 height 28
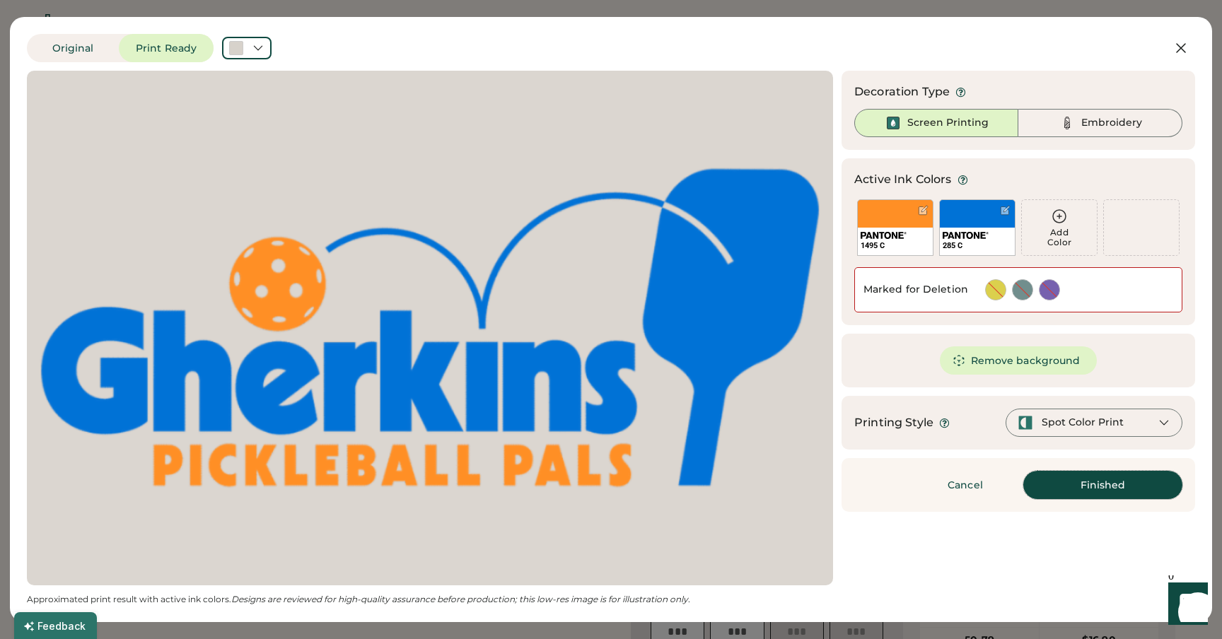
click at [1085, 486] on button "Finished" at bounding box center [1102, 485] width 159 height 28
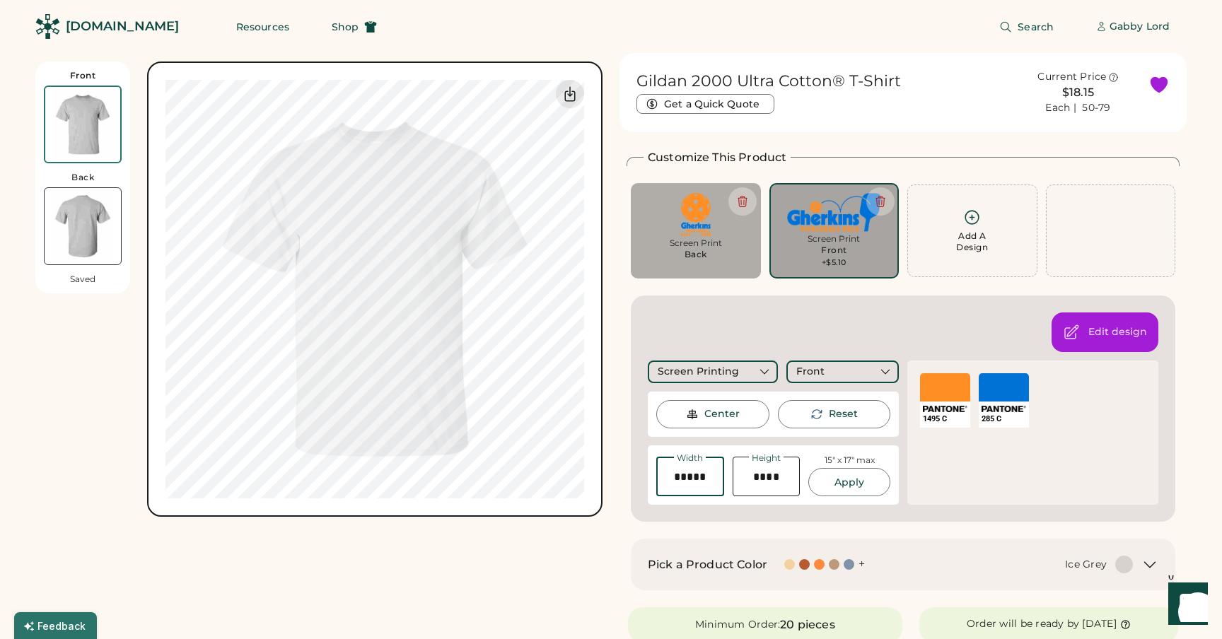
click at [694, 476] on input "input" at bounding box center [690, 477] width 68 height 40
click at [667, 475] on input "input" at bounding box center [690, 477] width 68 height 40
type input "*****"
click at [858, 485] on button "Apply" at bounding box center [849, 482] width 82 height 28
click at [723, 406] on div "Center" at bounding box center [712, 414] width 113 height 28
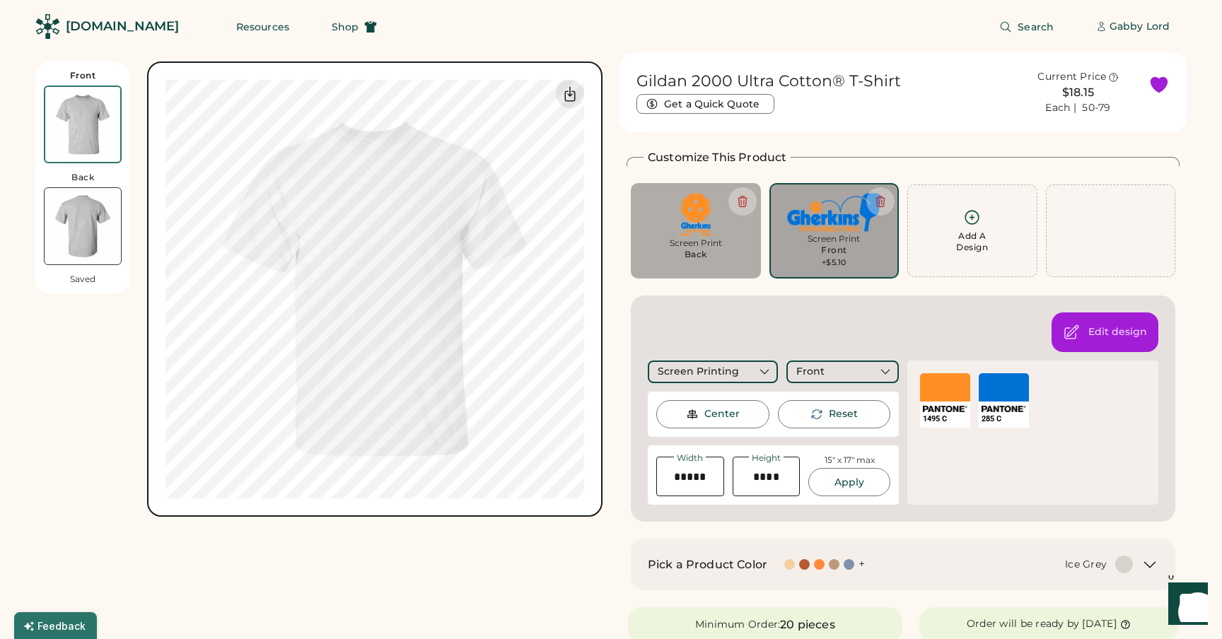
click at [633, 298] on div "Customize This Product Add A Design Screen Print Back Add A Design Screen Print…" at bounding box center [902, 335] width 553 height 373
drag, startPoint x: 110, startPoint y: 351, endPoint x: 83, endPoint y: 187, distance: 166.3
click at [110, 350] on div "Front Back Saved Switch to back My uploaded designs Upload new design SVG, Ai, …" at bounding box center [318, 288] width 567 height 455
click at [88, 135] on img at bounding box center [82, 124] width 75 height 75
click at [81, 340] on div "Front Back Saved Switch to back My uploaded designs Upload new design SVG, Ai, …" at bounding box center [318, 288] width 567 height 455
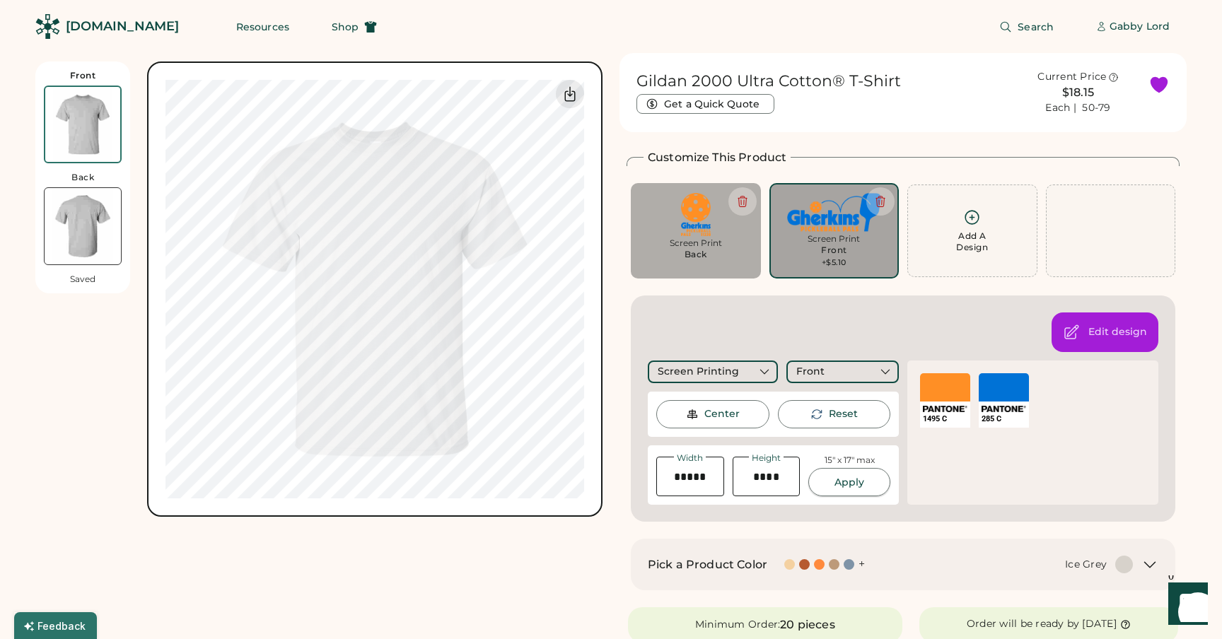
click at [841, 486] on button "Apply" at bounding box center [849, 482] width 82 height 28
click at [87, 132] on img at bounding box center [82, 124] width 75 height 75
click at [90, 213] on img at bounding box center [83, 226] width 76 height 76
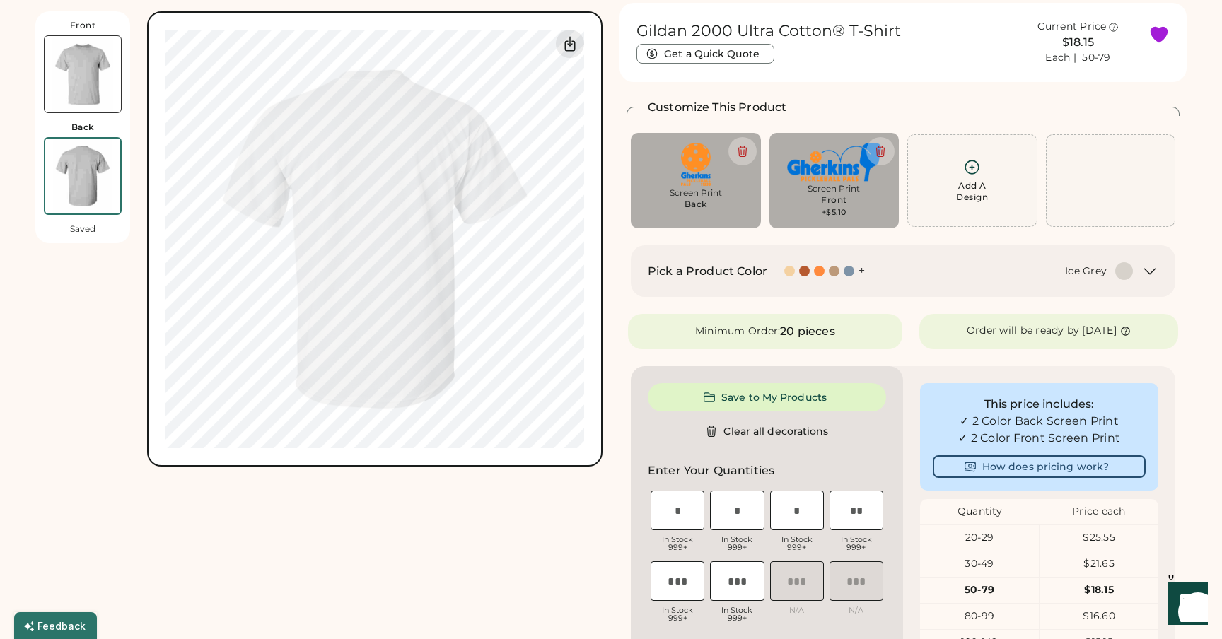
scroll to position [61, 0]
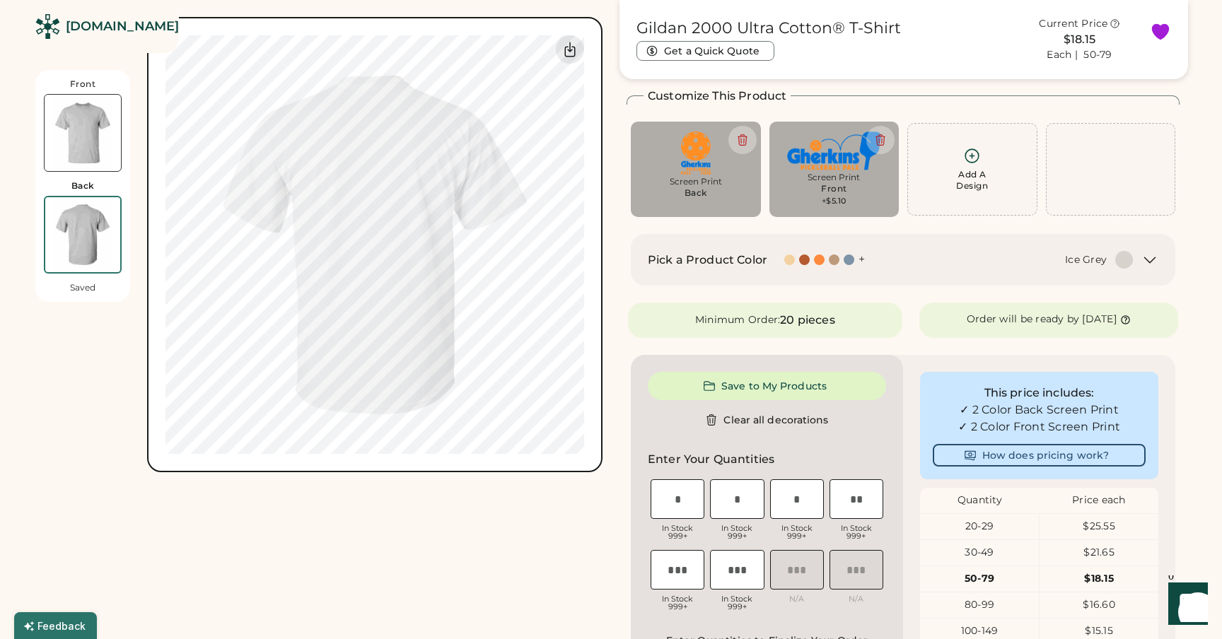
click at [98, 107] on img at bounding box center [83, 133] width 76 height 76
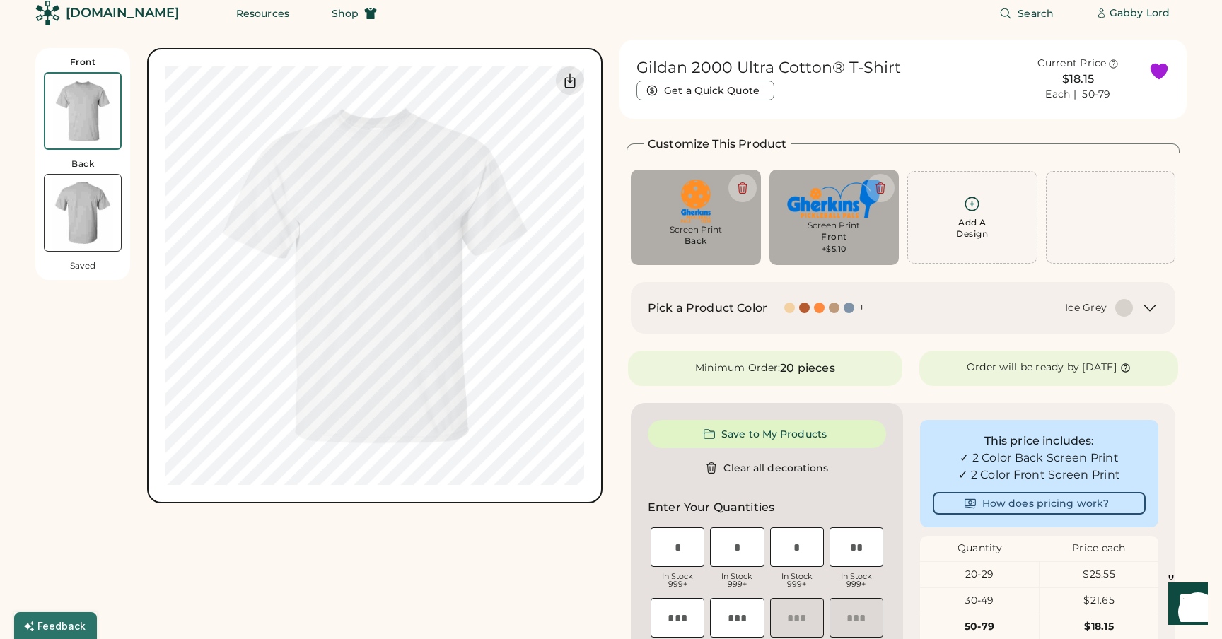
scroll to position [0, 0]
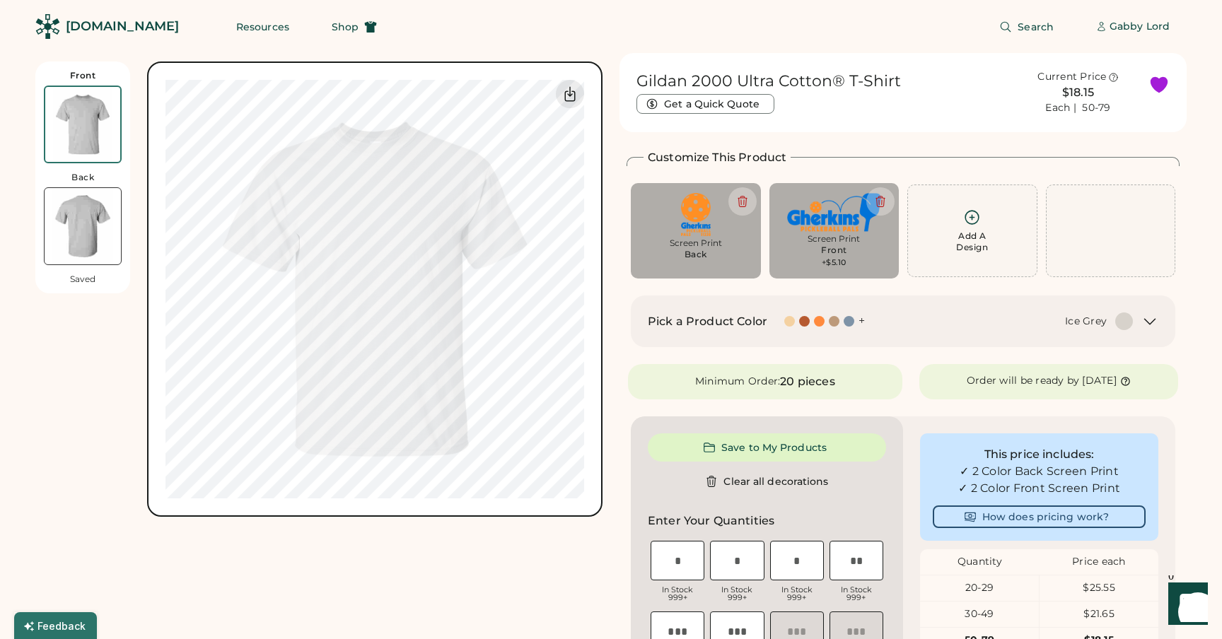
click at [76, 229] on img at bounding box center [83, 226] width 76 height 76
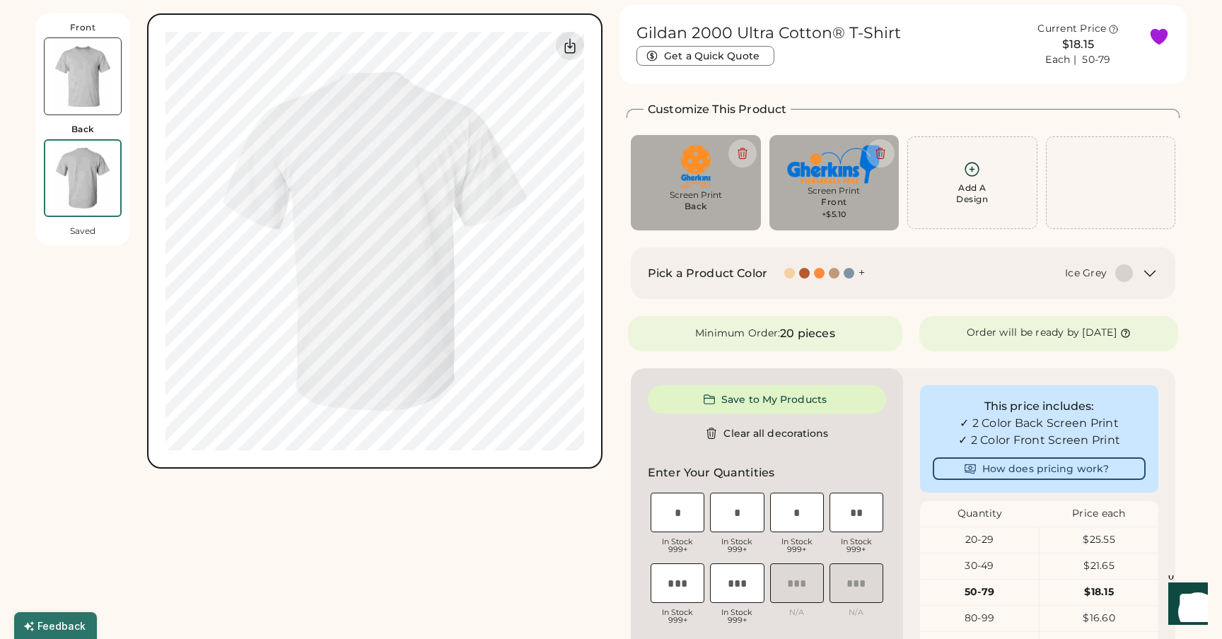
scroll to position [61, 0]
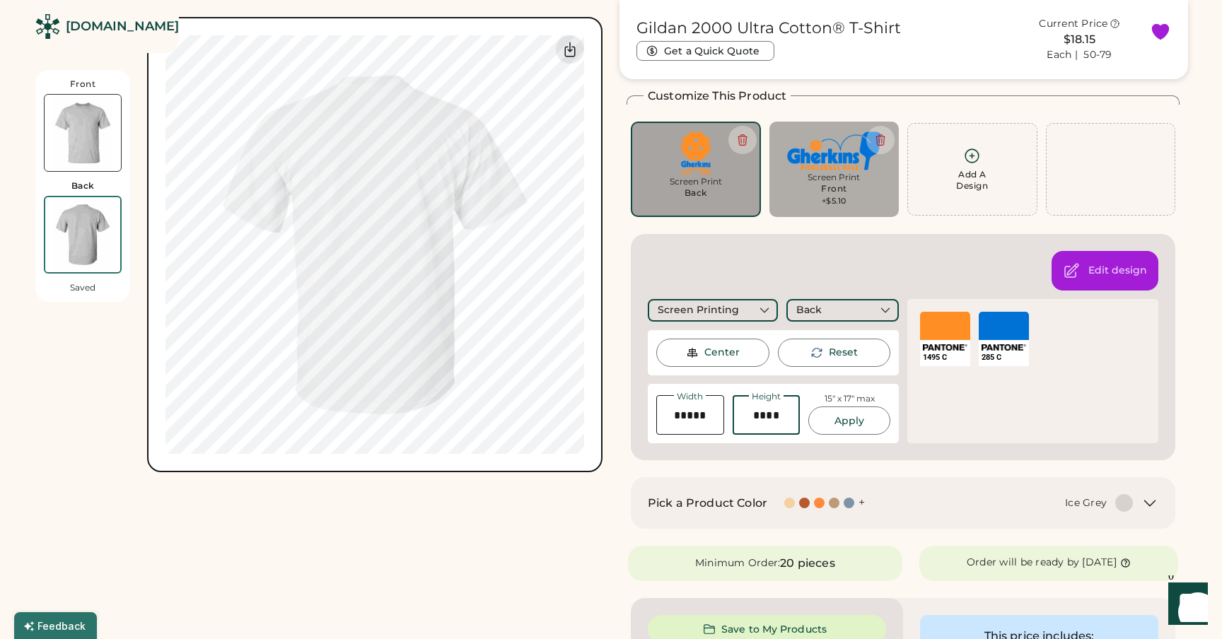
drag, startPoint x: 785, startPoint y: 415, endPoint x: 722, endPoint y: 412, distance: 62.3
click at [722, 412] on div "Width Height 15" x 17" max Apply" at bounding box center [773, 413] width 234 height 42
click at [874, 417] on button "Apply" at bounding box center [849, 420] width 82 height 28
click at [846, 423] on button "Apply" at bounding box center [849, 420] width 82 height 28
drag, startPoint x: 792, startPoint y: 416, endPoint x: 722, endPoint y: 410, distance: 70.3
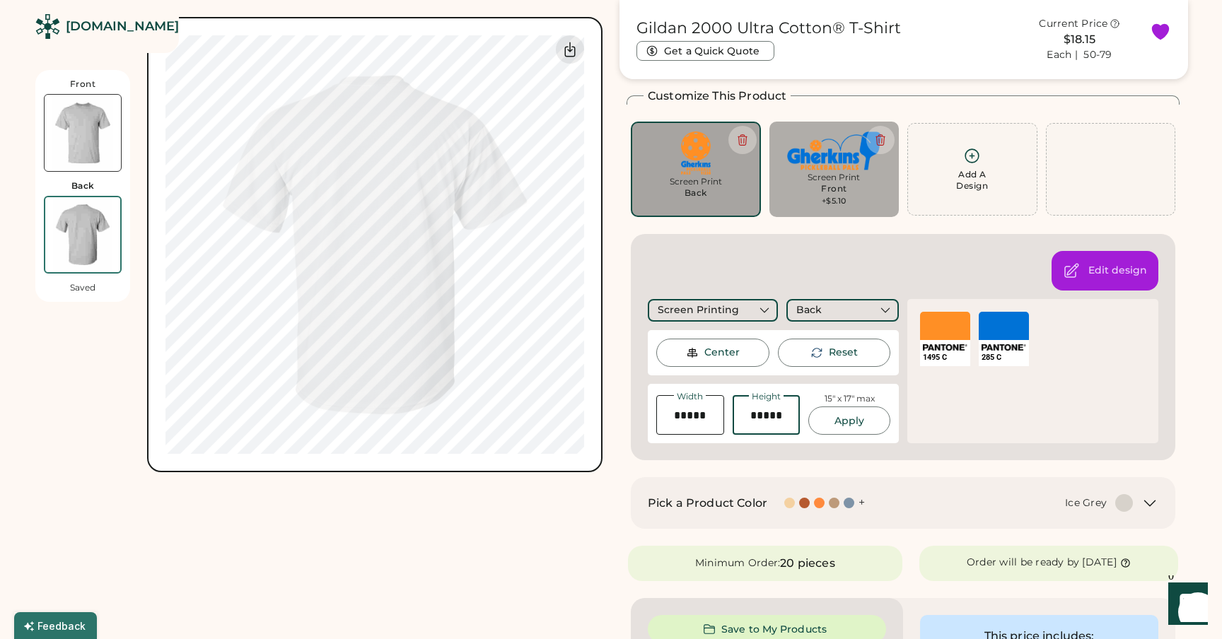
click at [723, 410] on div "Width Height 15" x 17" max Apply" at bounding box center [773, 413] width 234 height 42
type input "*****"
click at [856, 416] on button "Apply" at bounding box center [849, 420] width 82 height 28
drag, startPoint x: 773, startPoint y: 414, endPoint x: 725, endPoint y: 419, distance: 49.1
click at [732, 416] on input "input" at bounding box center [766, 415] width 68 height 40
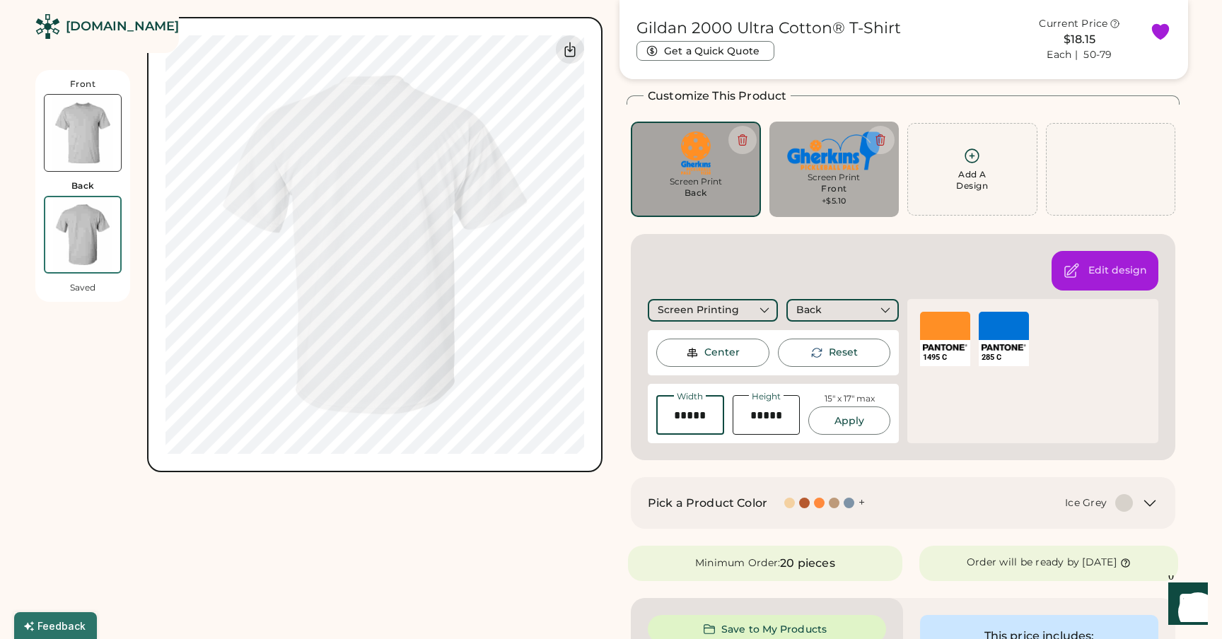
drag, startPoint x: 720, startPoint y: 418, endPoint x: 669, endPoint y: 415, distance: 50.3
click at [669, 415] on input "input" at bounding box center [690, 415] width 68 height 40
click at [840, 421] on button "Apply" at bounding box center [849, 420] width 82 height 28
click at [708, 356] on div "Center" at bounding box center [721, 353] width 35 height 14
click at [87, 225] on img at bounding box center [82, 234] width 75 height 75
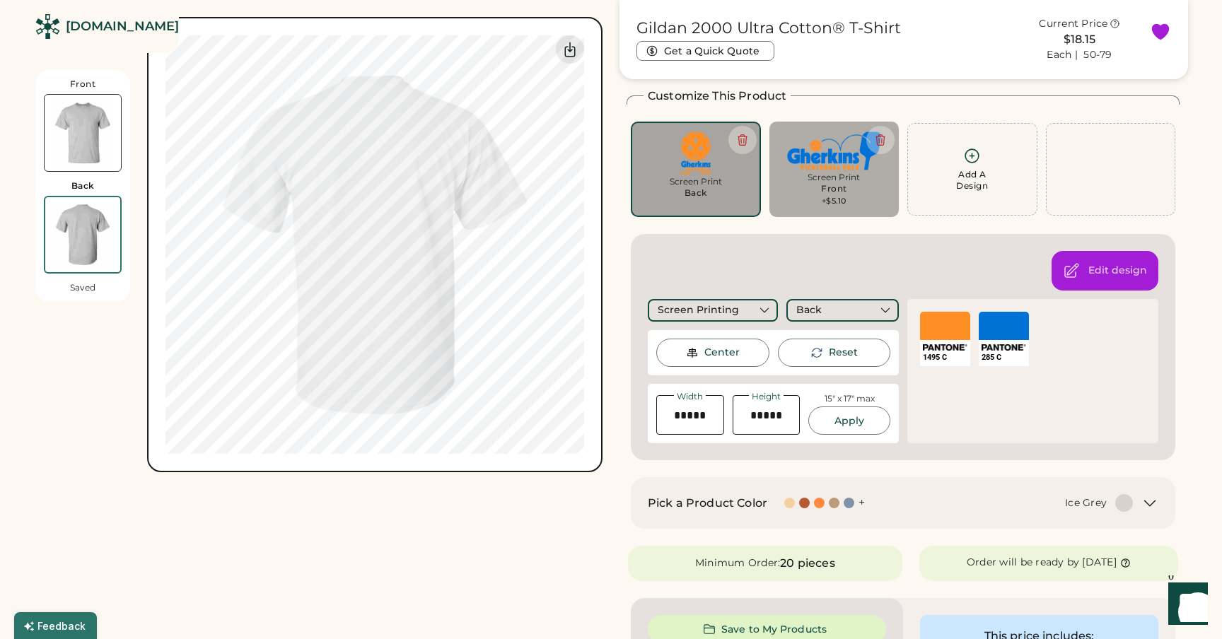
click at [852, 421] on button "Apply" at bounding box center [849, 420] width 82 height 28
click at [90, 129] on img at bounding box center [83, 133] width 76 height 76
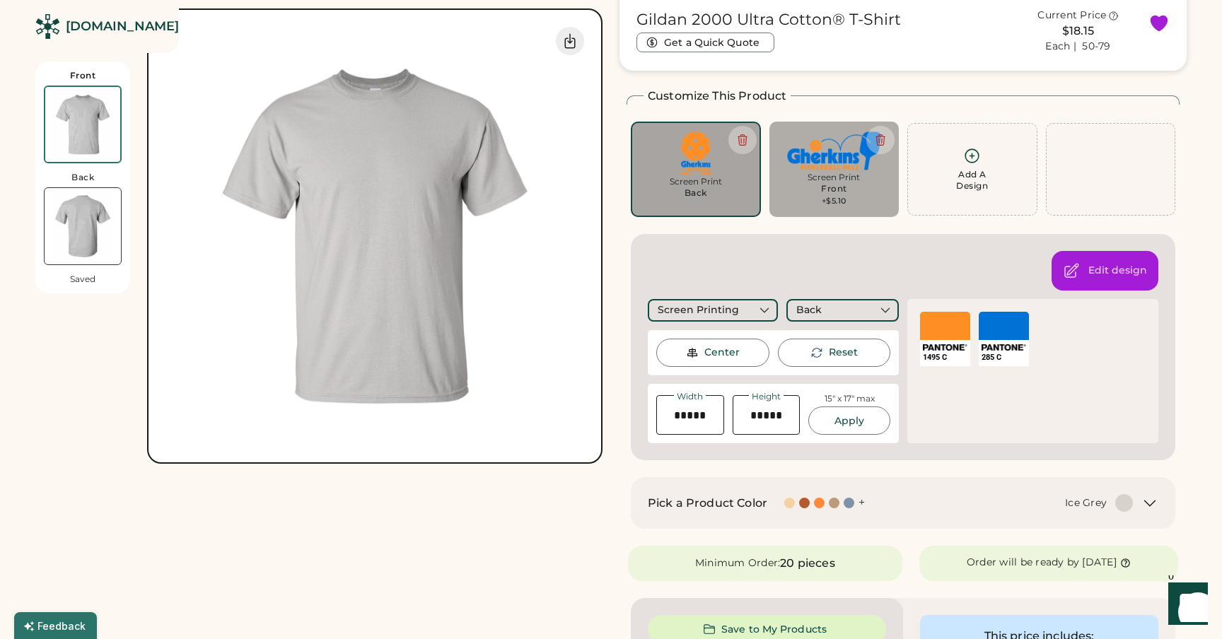
scroll to position [0, 0]
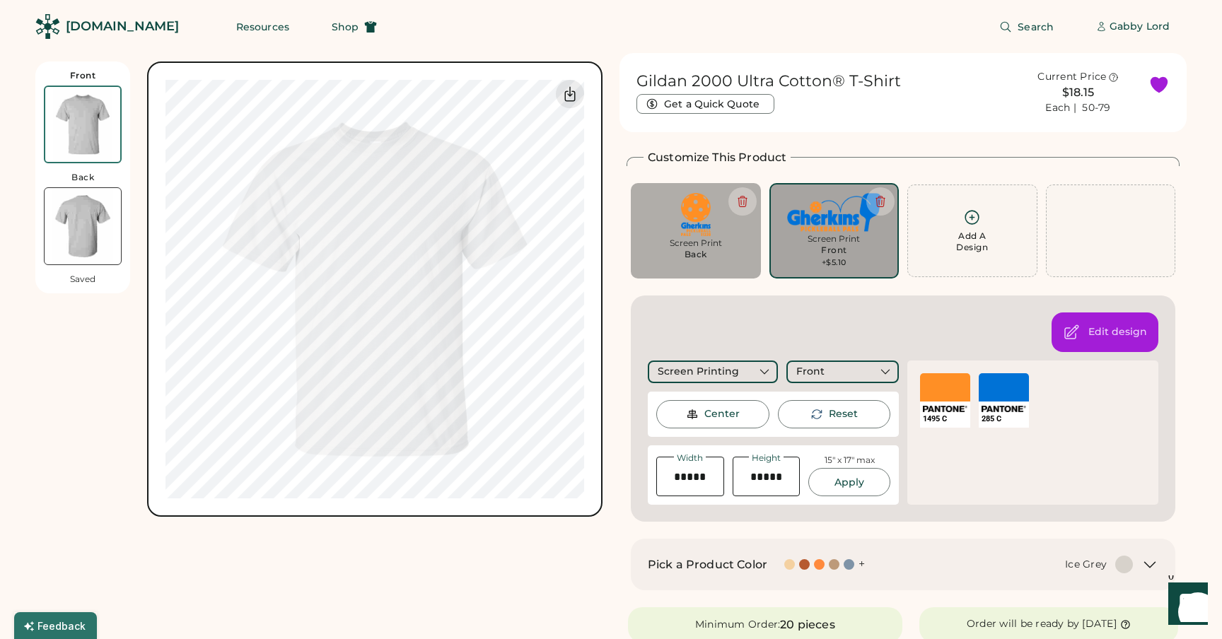
drag, startPoint x: 691, startPoint y: 473, endPoint x: 705, endPoint y: 479, distance: 15.2
click at [652, 472] on div "Width Height 15" x 17" max Apply" at bounding box center [773, 474] width 251 height 59
click at [847, 484] on button "Apply" at bounding box center [849, 482] width 82 height 28
click at [78, 230] on img at bounding box center [83, 226] width 76 height 76
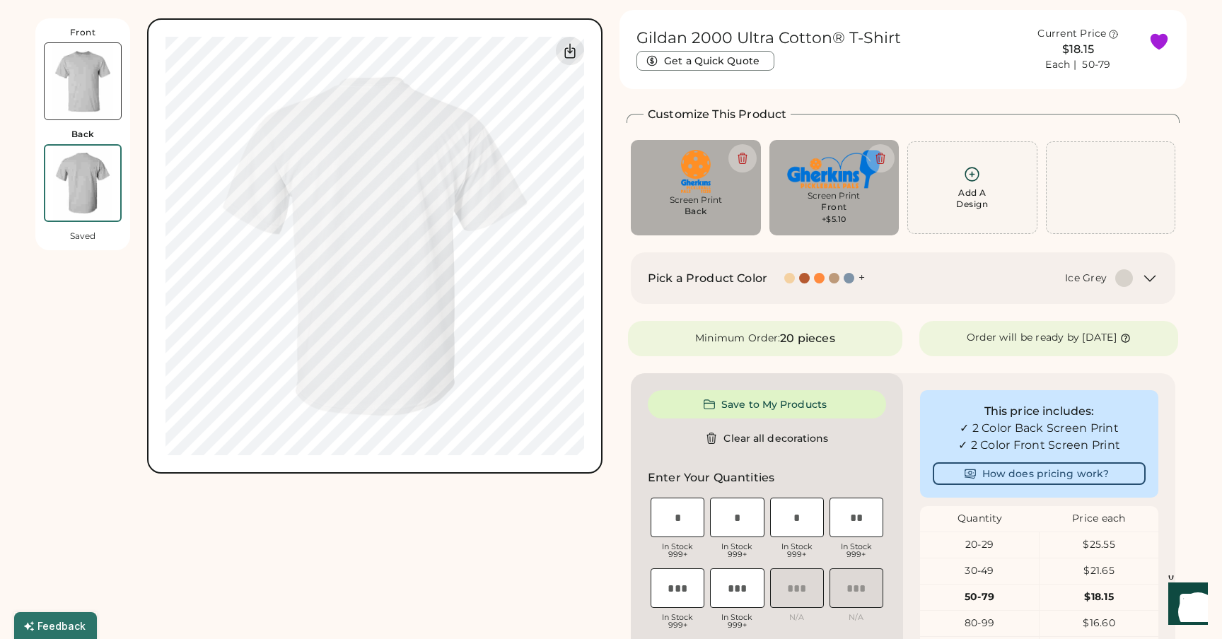
scroll to position [61, 0]
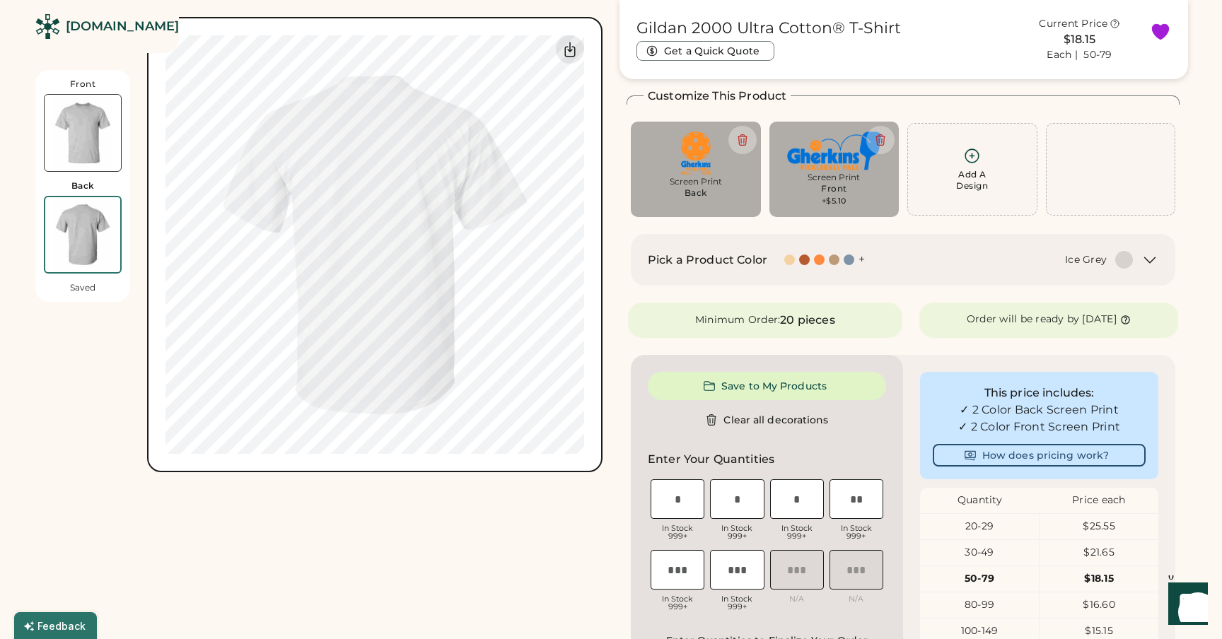
click at [61, 109] on img at bounding box center [83, 133] width 76 height 76
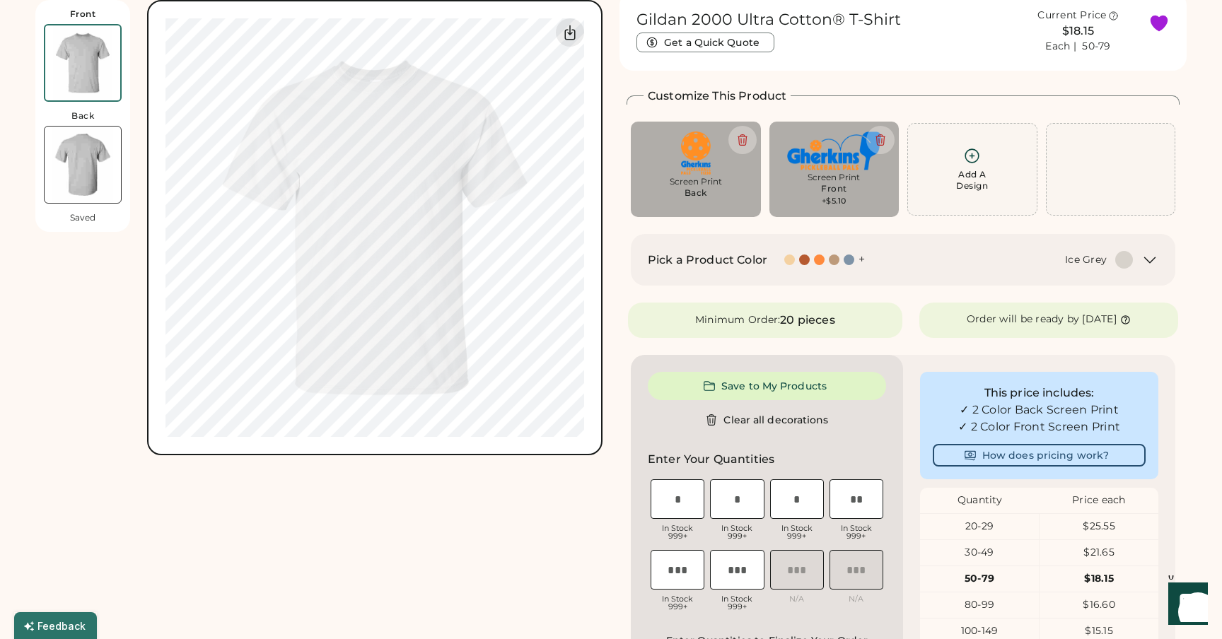
scroll to position [0, 0]
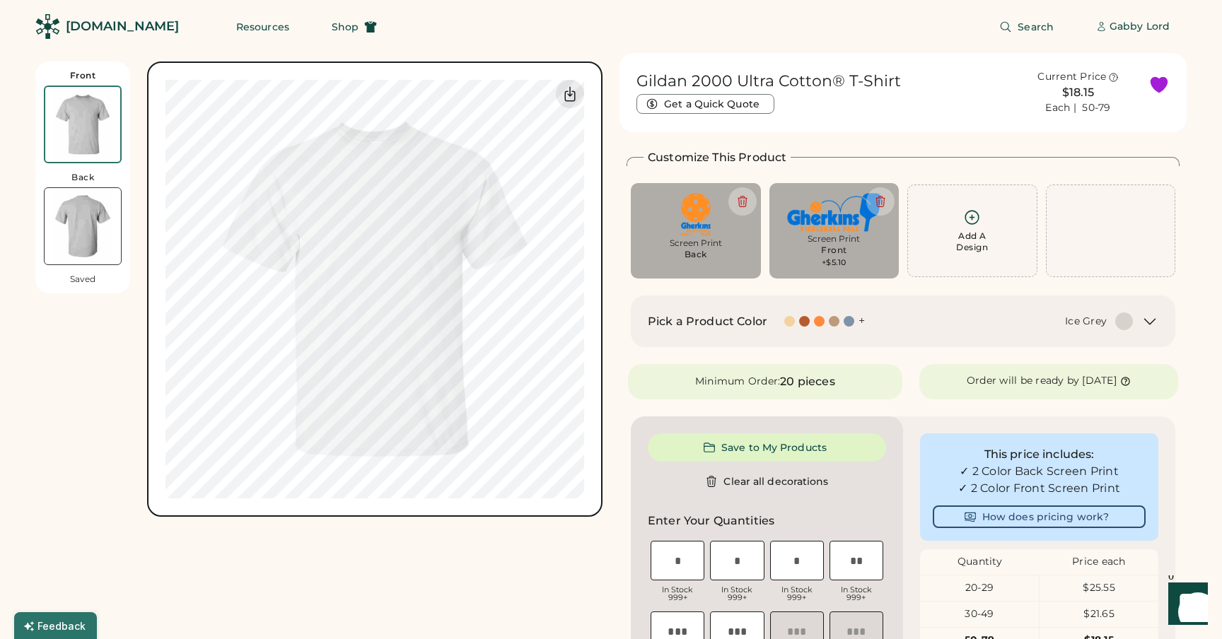
click at [98, 233] on img at bounding box center [83, 226] width 76 height 76
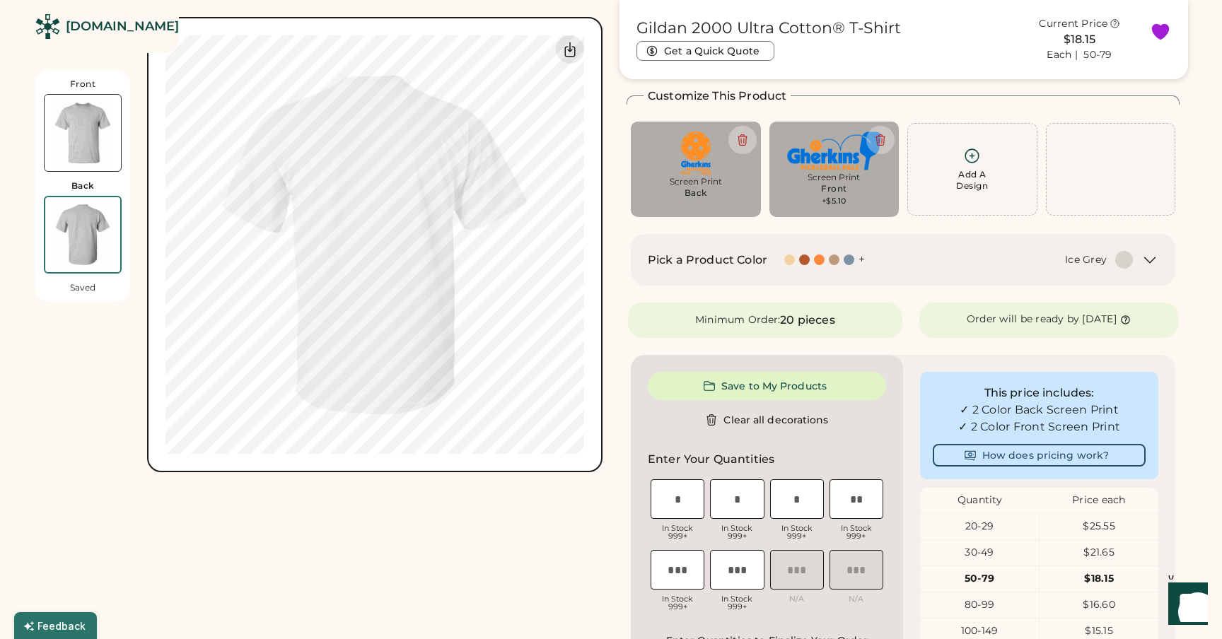
click at [106, 134] on img at bounding box center [83, 133] width 76 height 76
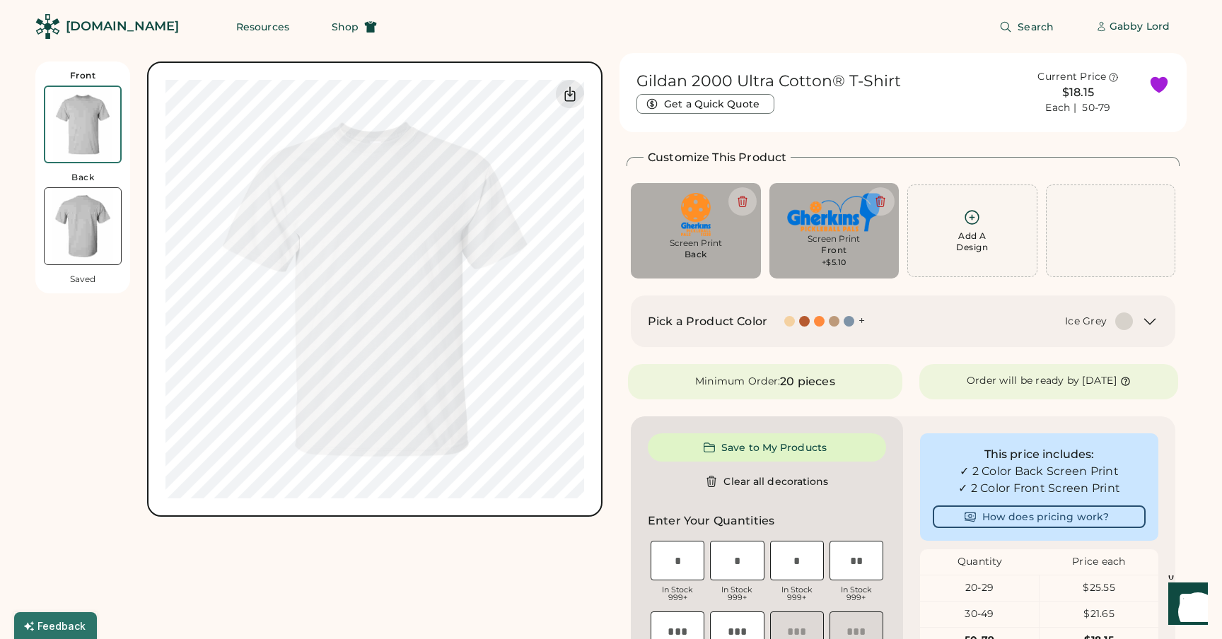
click at [83, 145] on img at bounding box center [82, 124] width 75 height 75
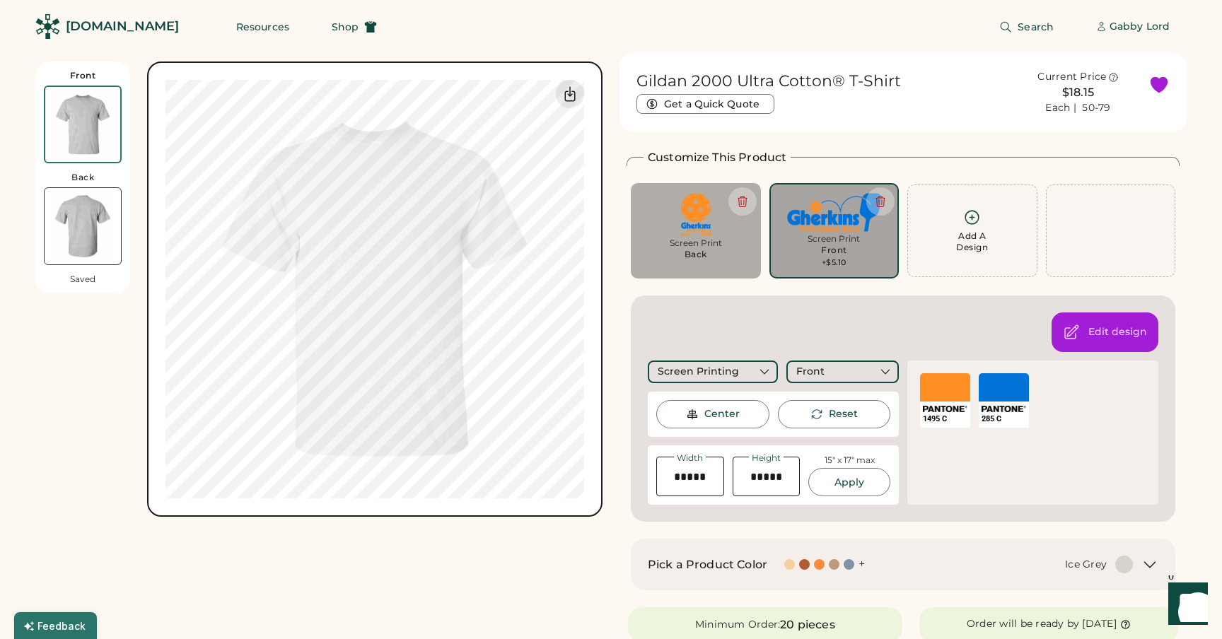
click at [648, 475] on div "Width Height 15" x 17" max Apply" at bounding box center [773, 474] width 251 height 59
type input "*****"
click at [846, 481] on button "Apply" at bounding box center [849, 482] width 82 height 28
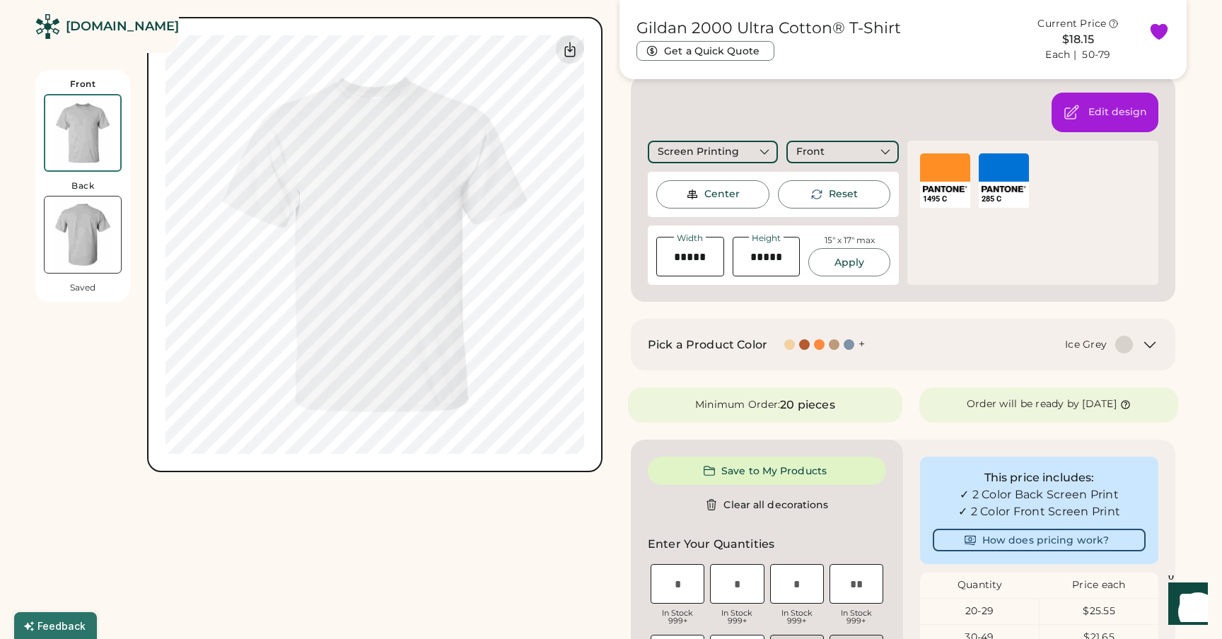
scroll to position [221, 0]
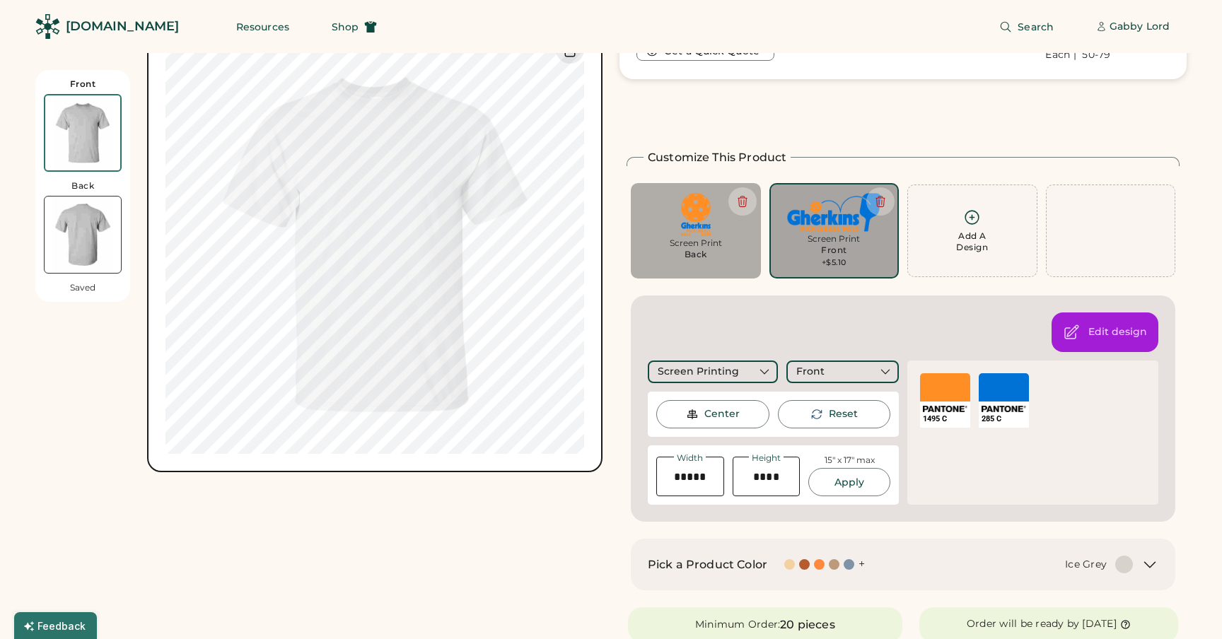
scroll to position [221, 0]
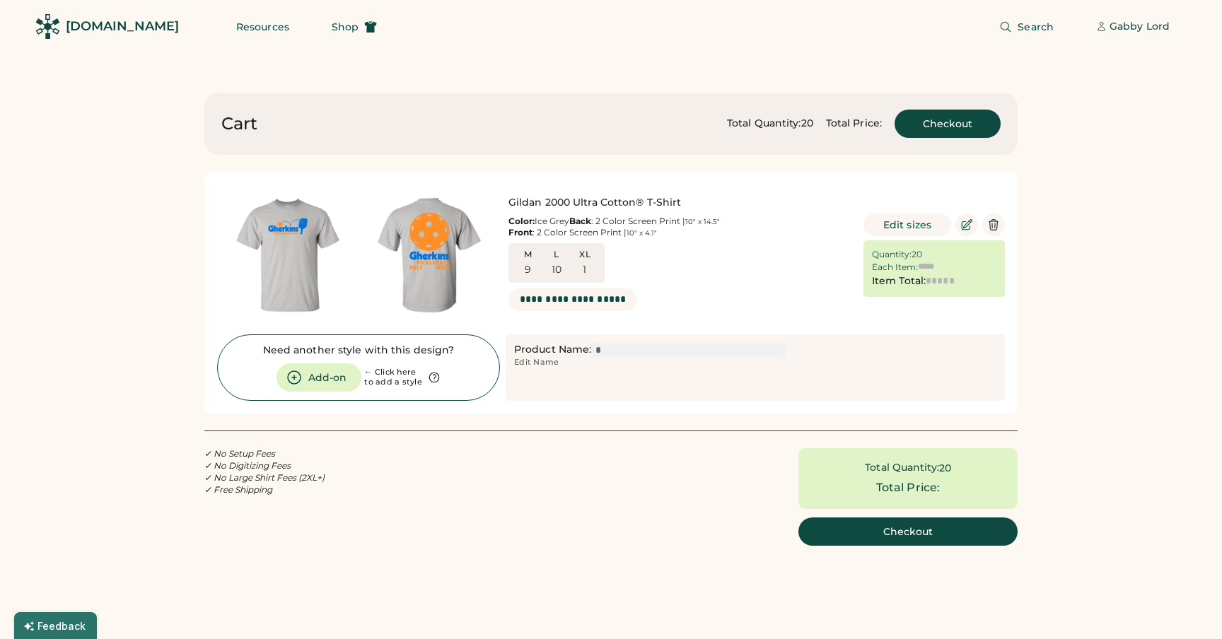
type input "******"
type input "*******"
click at [919, 536] on button "Checkout" at bounding box center [907, 531] width 219 height 28
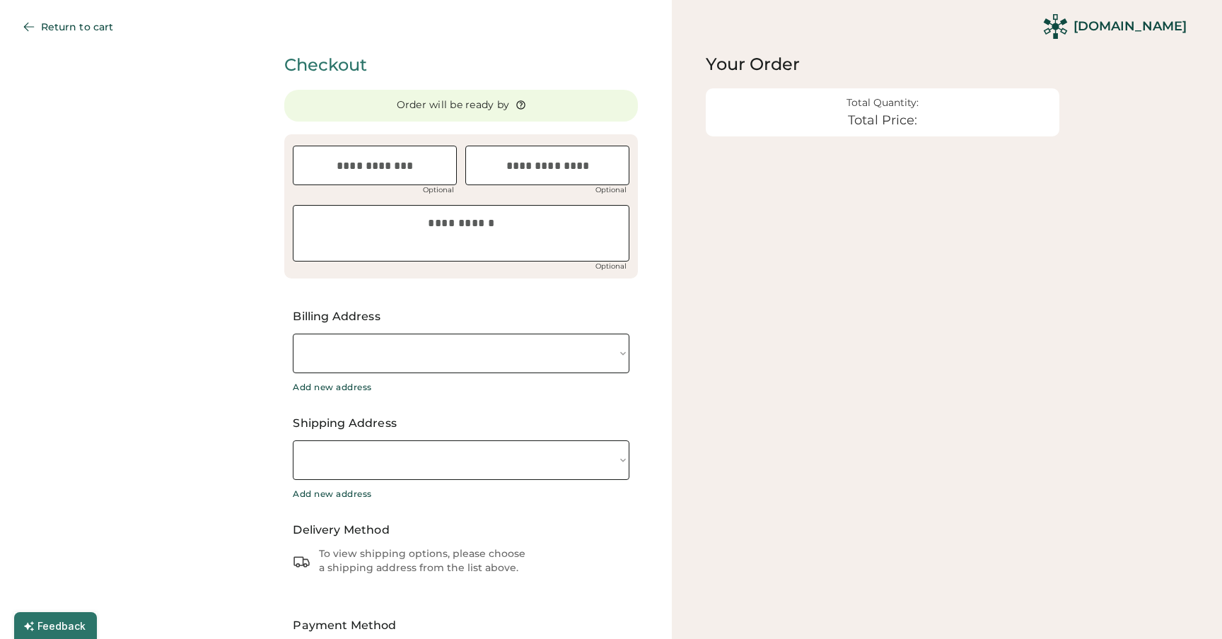
select select "**********"
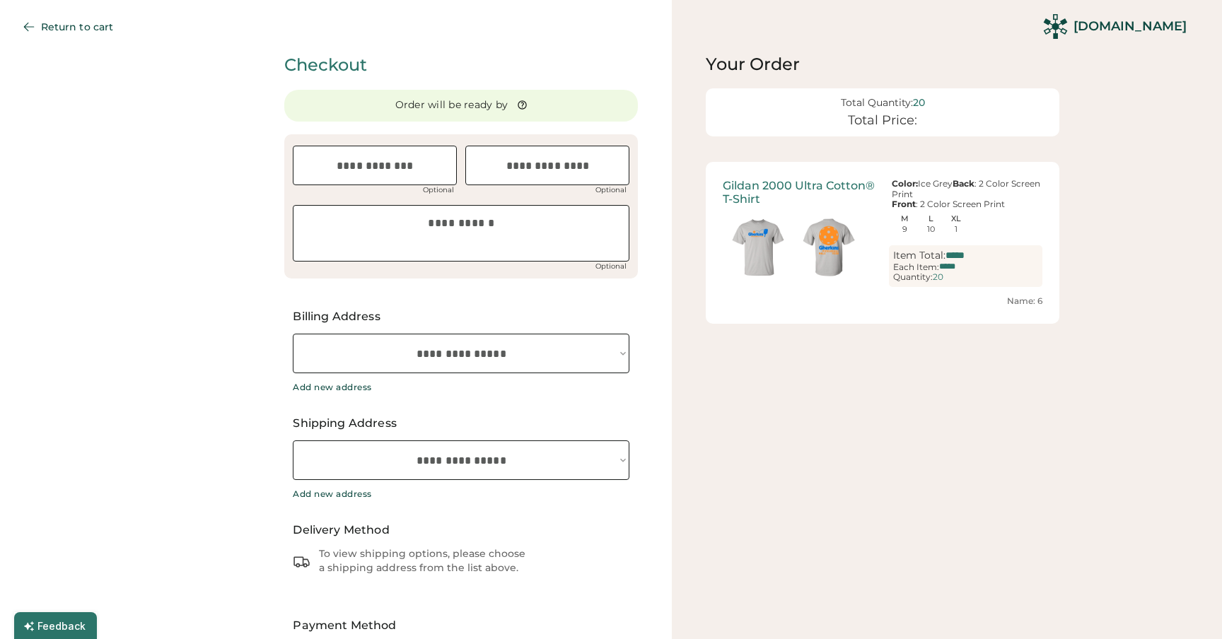
select select "**********"
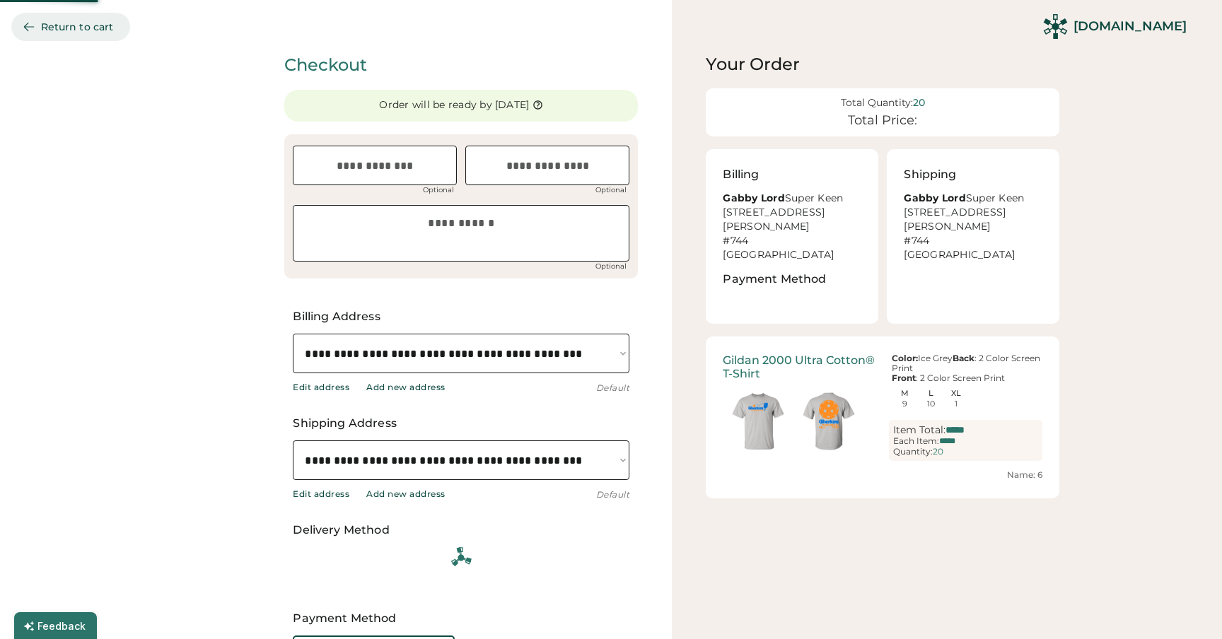
click at [33, 25] on icon at bounding box center [29, 26] width 13 height 13
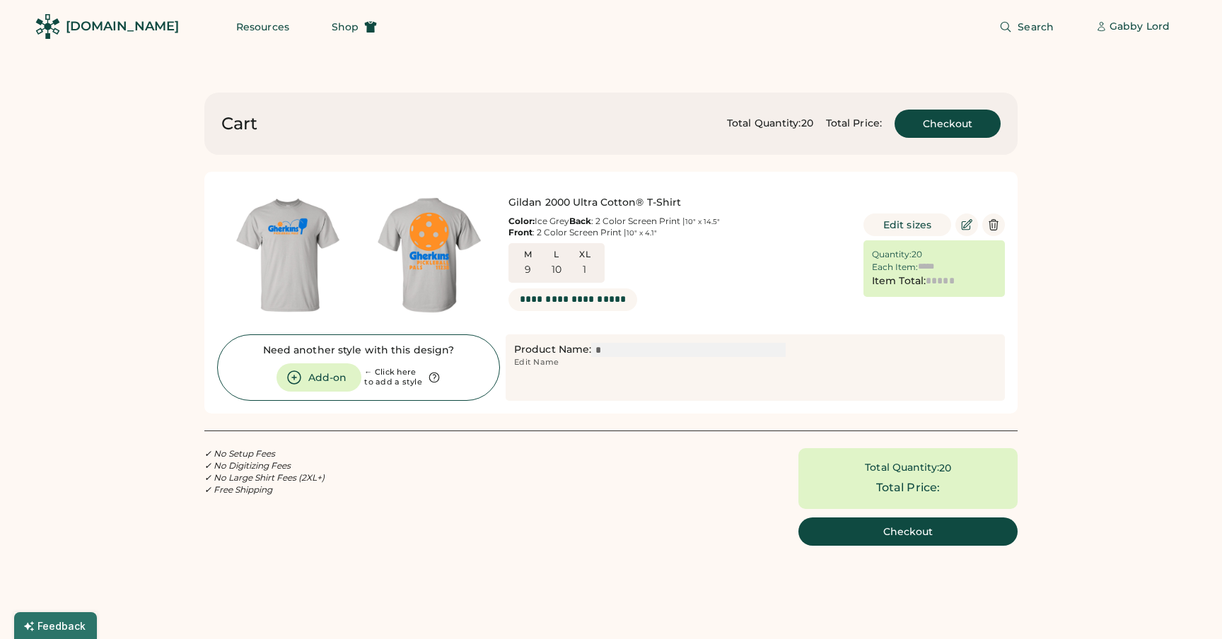
click at [603, 352] on input "input" at bounding box center [688, 350] width 194 height 14
type input "******"
type input "*******"
type input "**********"
click at [522, 475] on div "✓ No Setup Fees ✓ No Digitizing Fees ✓ No Large Shirt Fees (2XL+) ✓ Free Shippi…" at bounding box center [610, 497] width 813 height 98
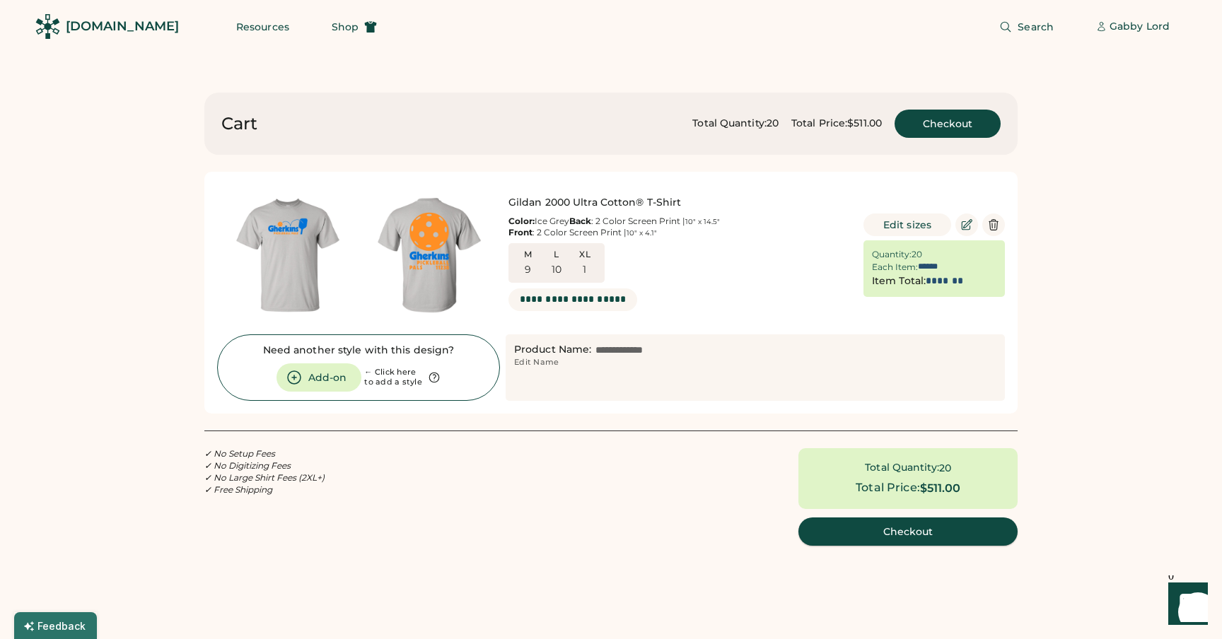
click at [886, 534] on button "Checkout" at bounding box center [907, 531] width 219 height 28
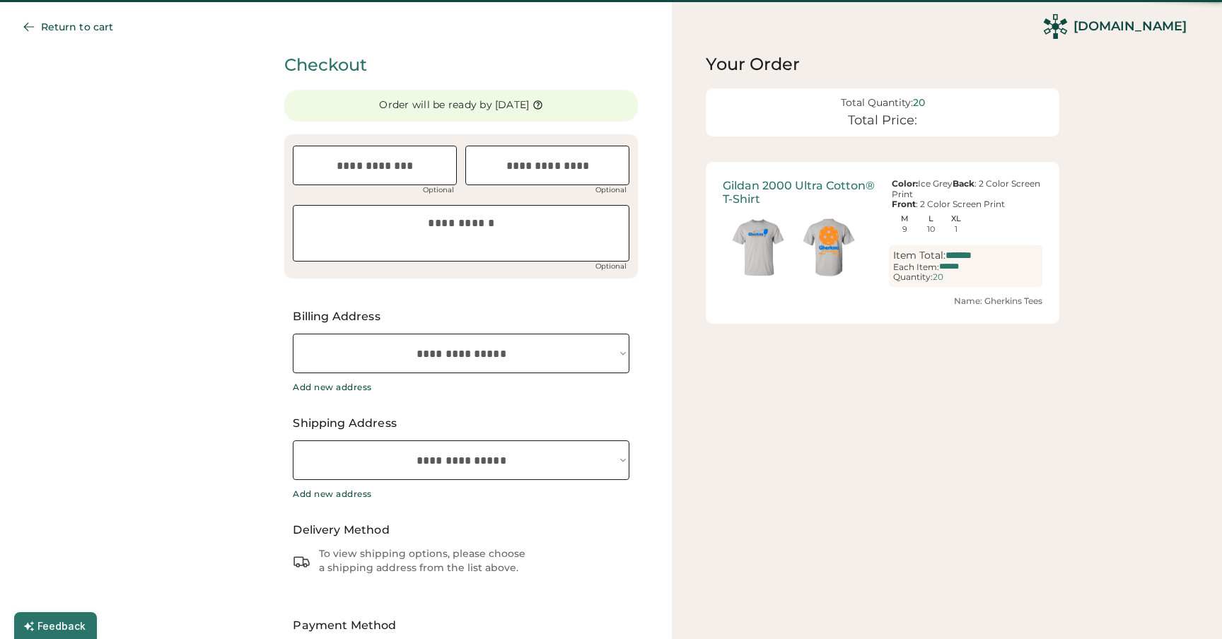
select select "**********"
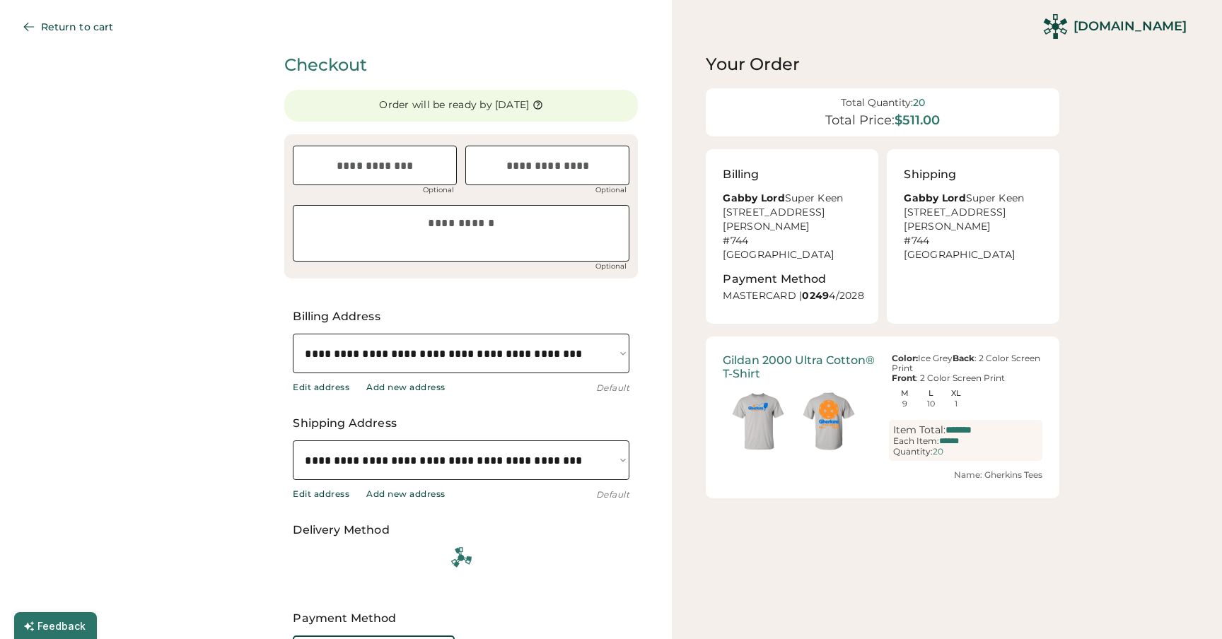
select select "**********"
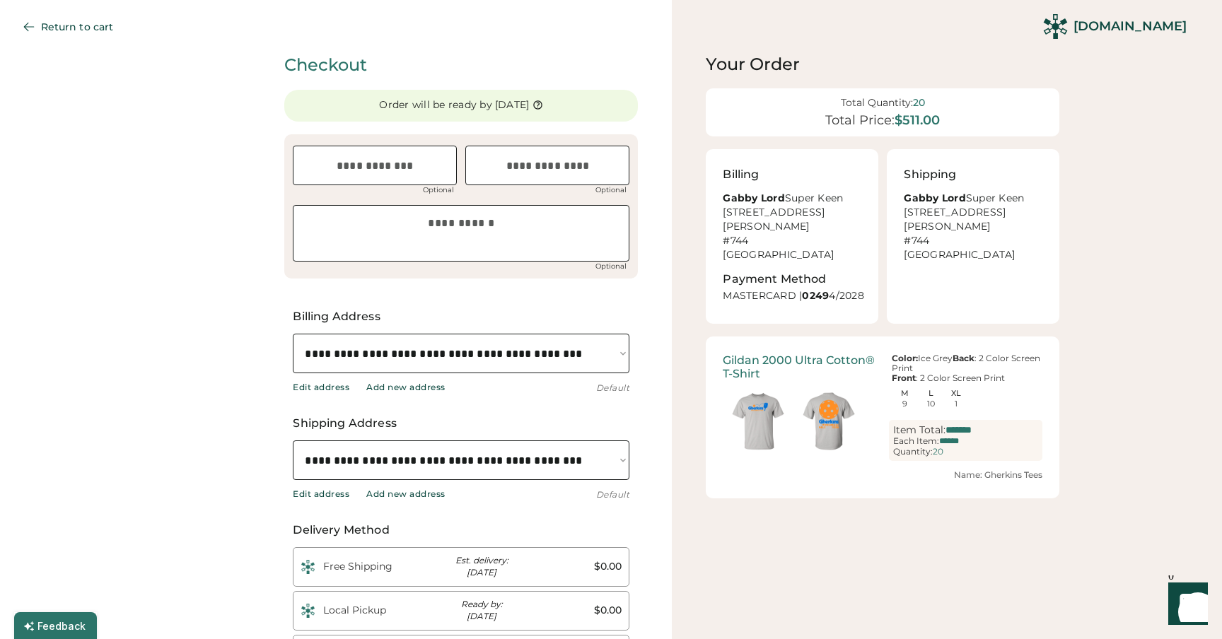
scroll to position [0, 35]
click at [433, 159] on input "text" at bounding box center [375, 166] width 164 height 40
click at [529, 164] on input "input" at bounding box center [547, 166] width 164 height 40
click at [467, 241] on textarea at bounding box center [461, 233] width 336 height 57
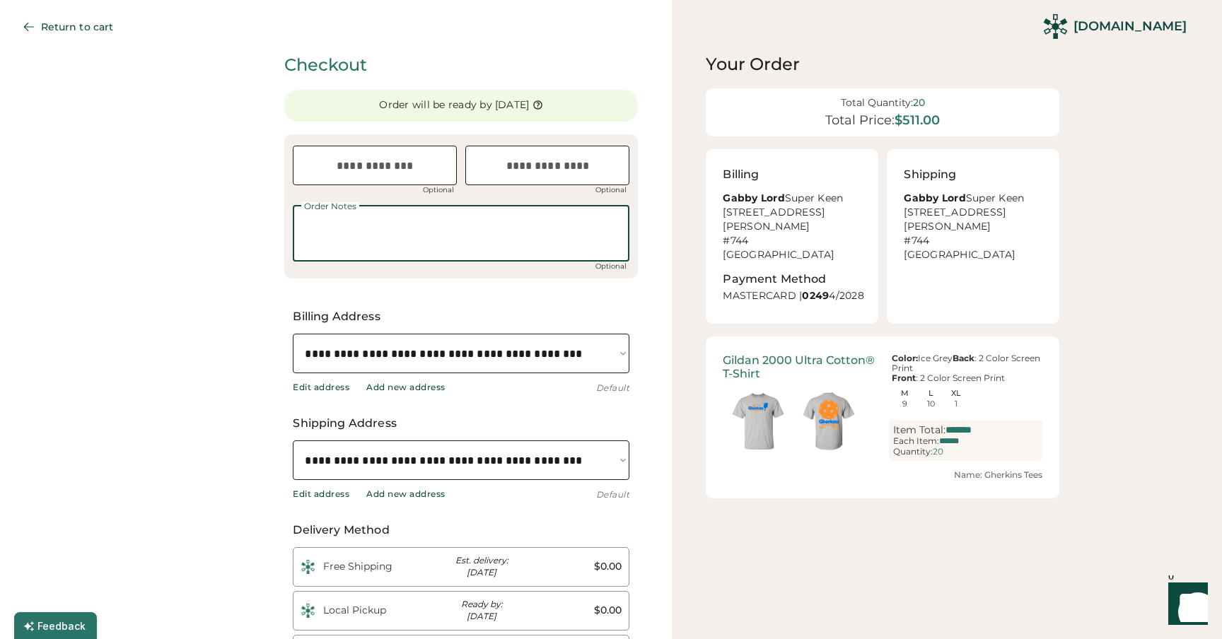
click at [356, 233] on textarea at bounding box center [461, 233] width 336 height 57
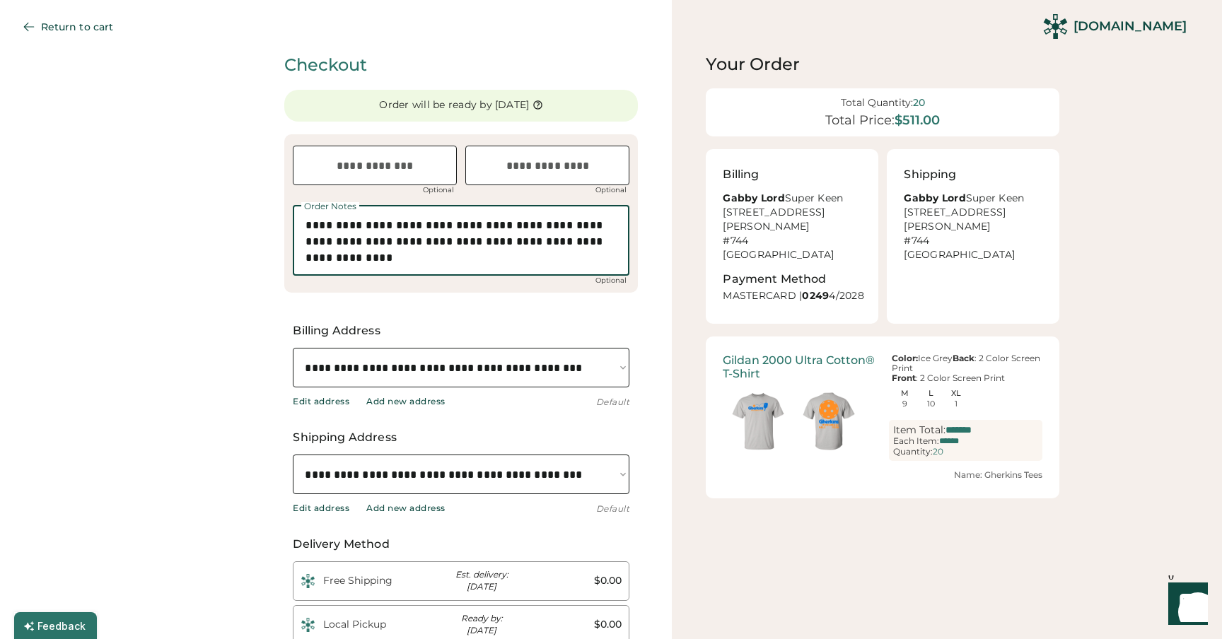
type textarea "**********"
click at [355, 366] on select "**********" at bounding box center [461, 368] width 336 height 40
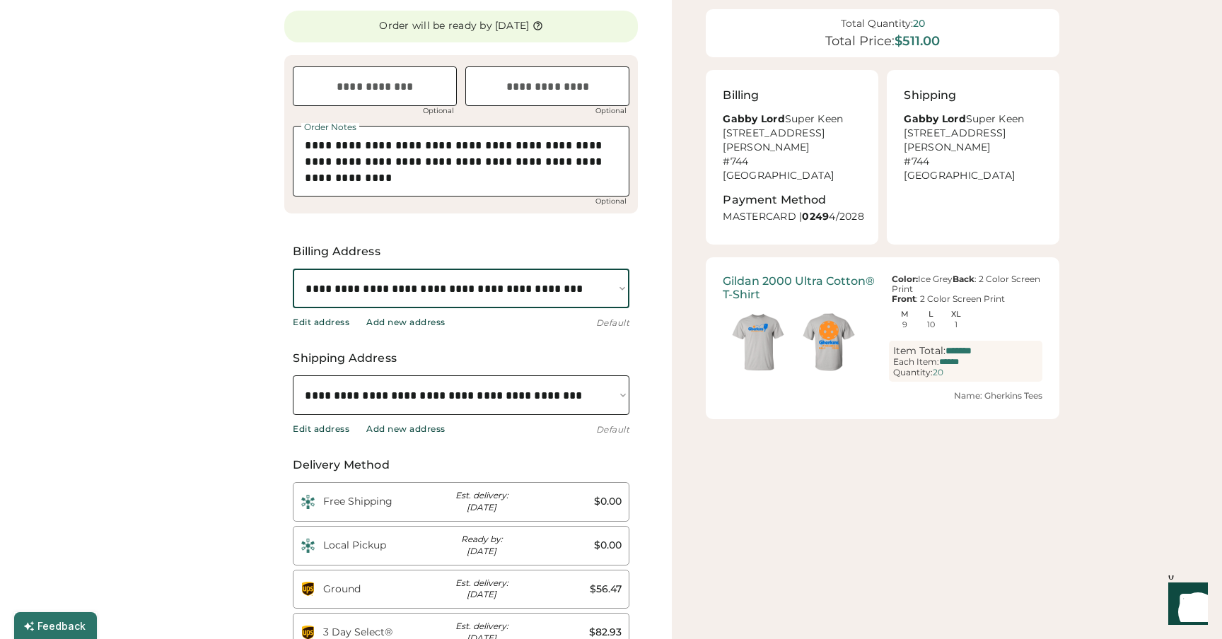
scroll to position [84, 0]
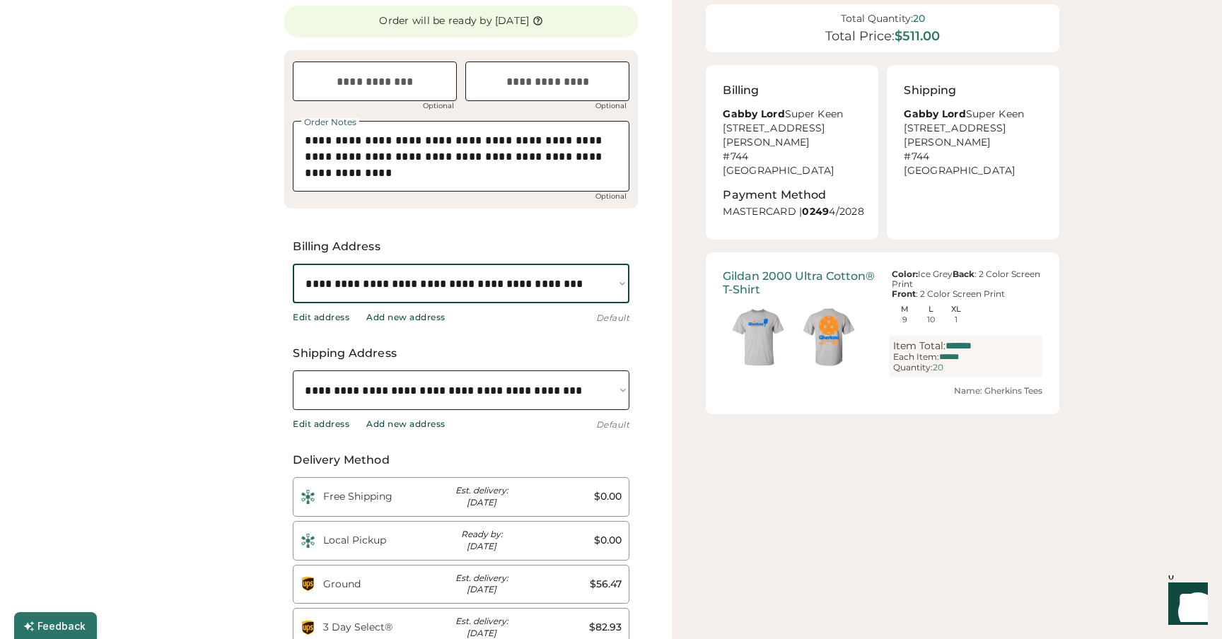
click at [389, 389] on select "**********" at bounding box center [461, 390] width 336 height 40
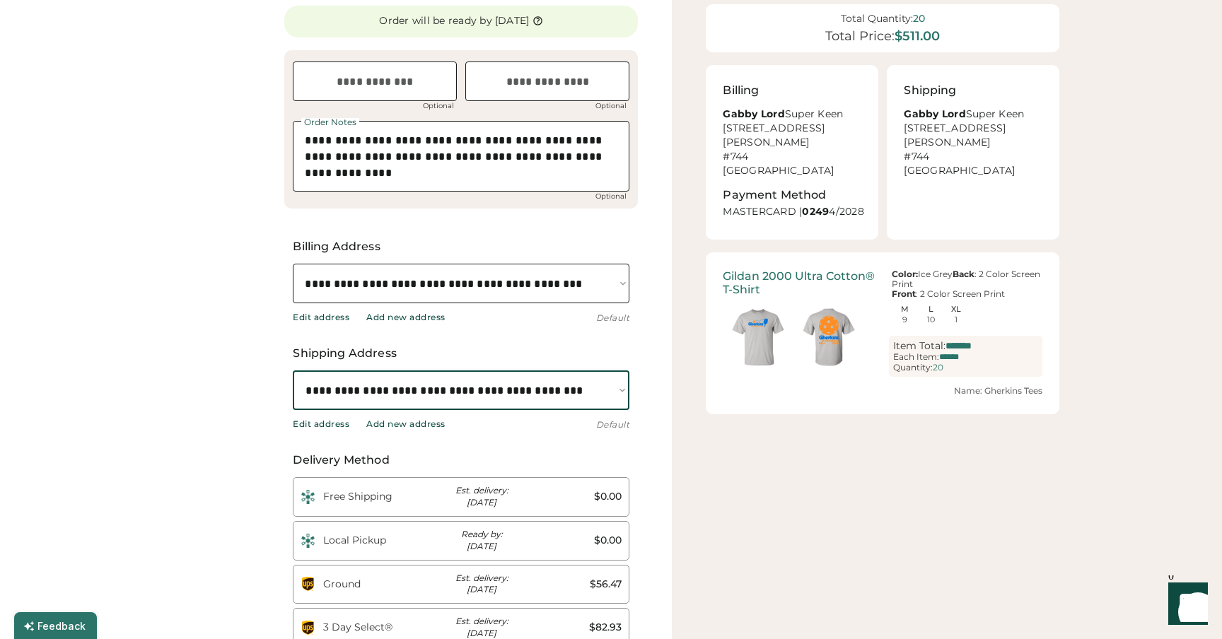
select select "**********"
click at [293, 370] on select "**********" at bounding box center [461, 390] width 336 height 40
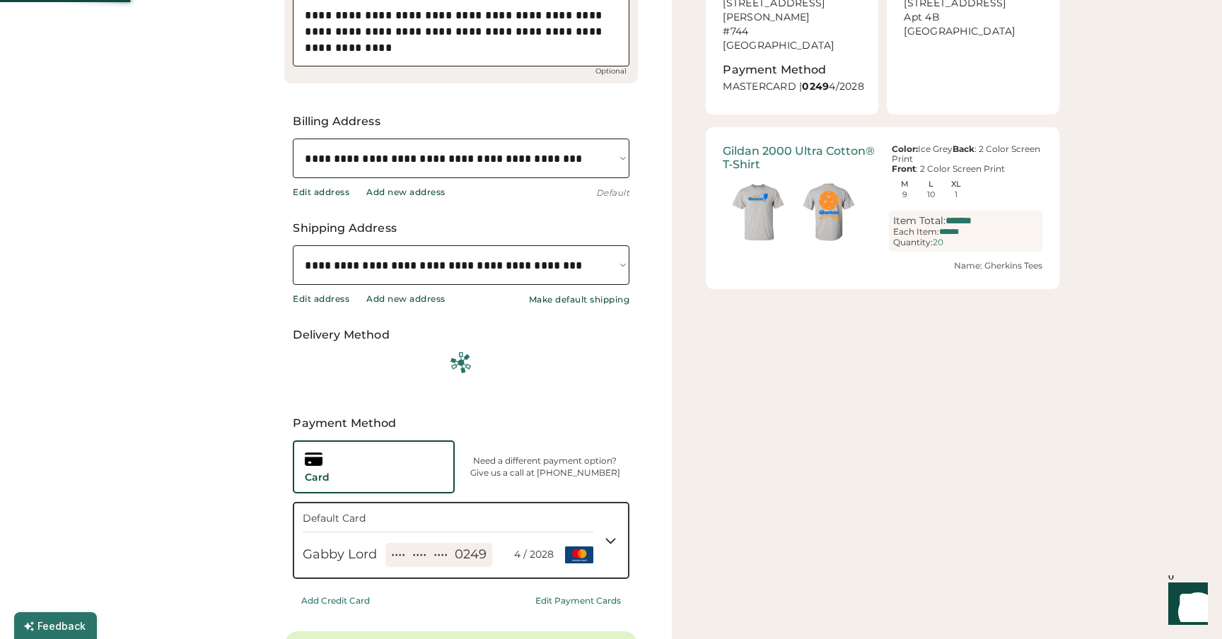
scroll to position [253, 0]
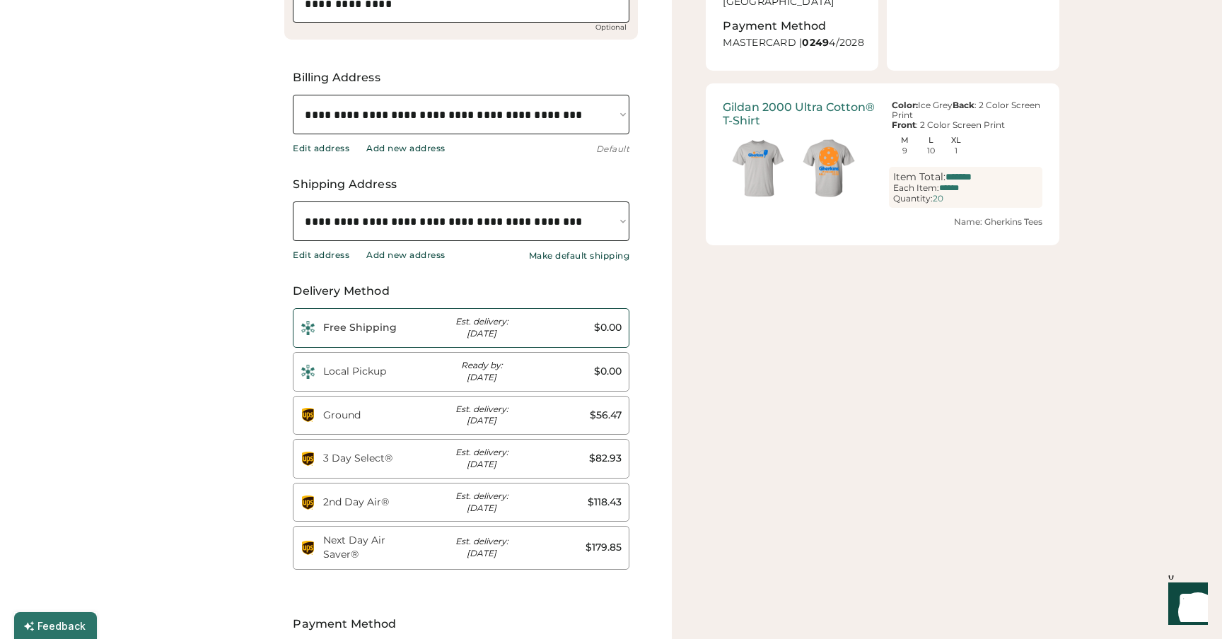
click at [415, 324] on div "Free Shipping Est. delivery: [DATE] $0.00" at bounding box center [461, 328] width 336 height 40
type input "*"
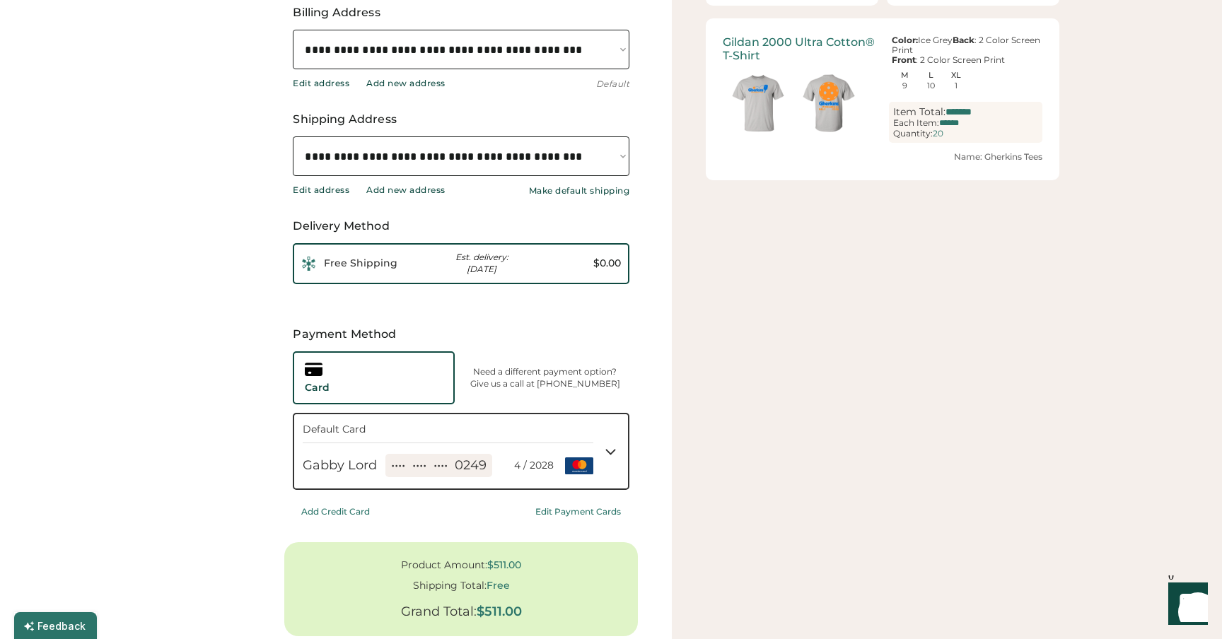
scroll to position [330, 0]
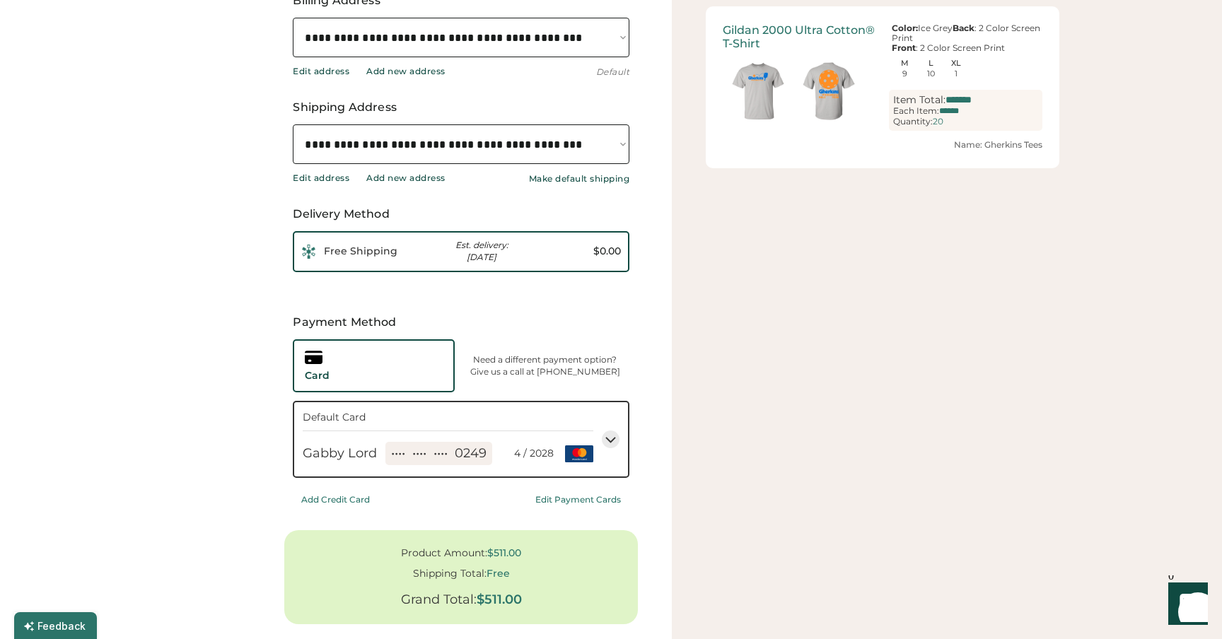
click at [613, 437] on icon at bounding box center [611, 439] width 18 height 18
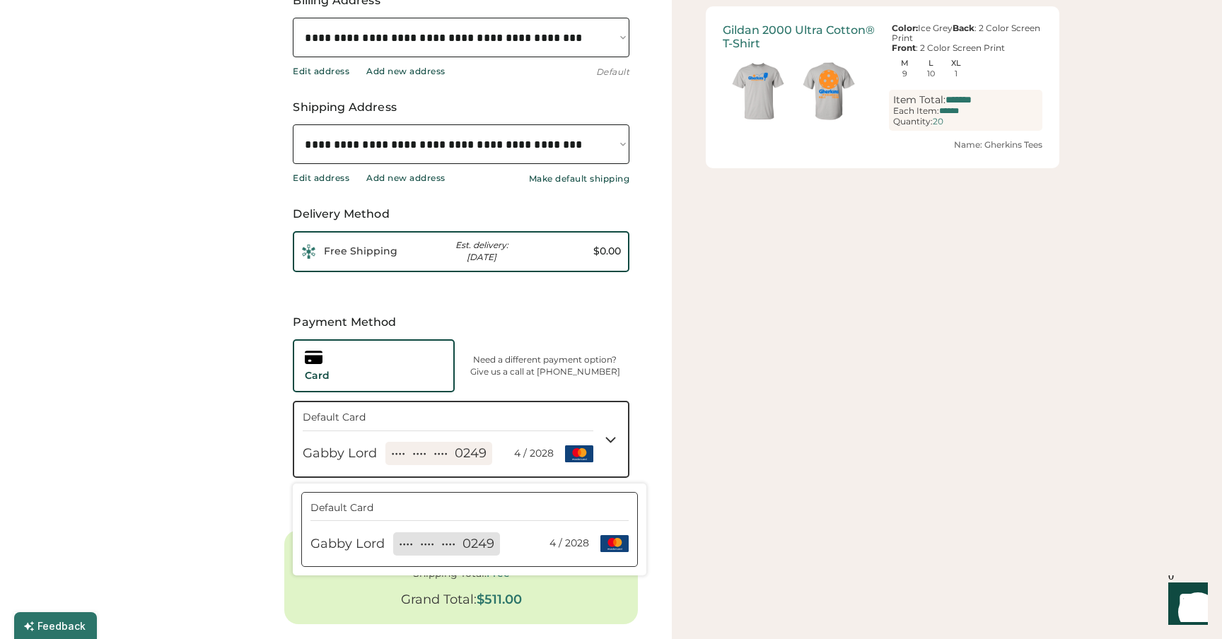
click at [717, 489] on div "Your Order Total Quantity: 20 Total Price: $511.00 Billing Gabby Lord Super Kee…" at bounding box center [947, 220] width 550 height 1100
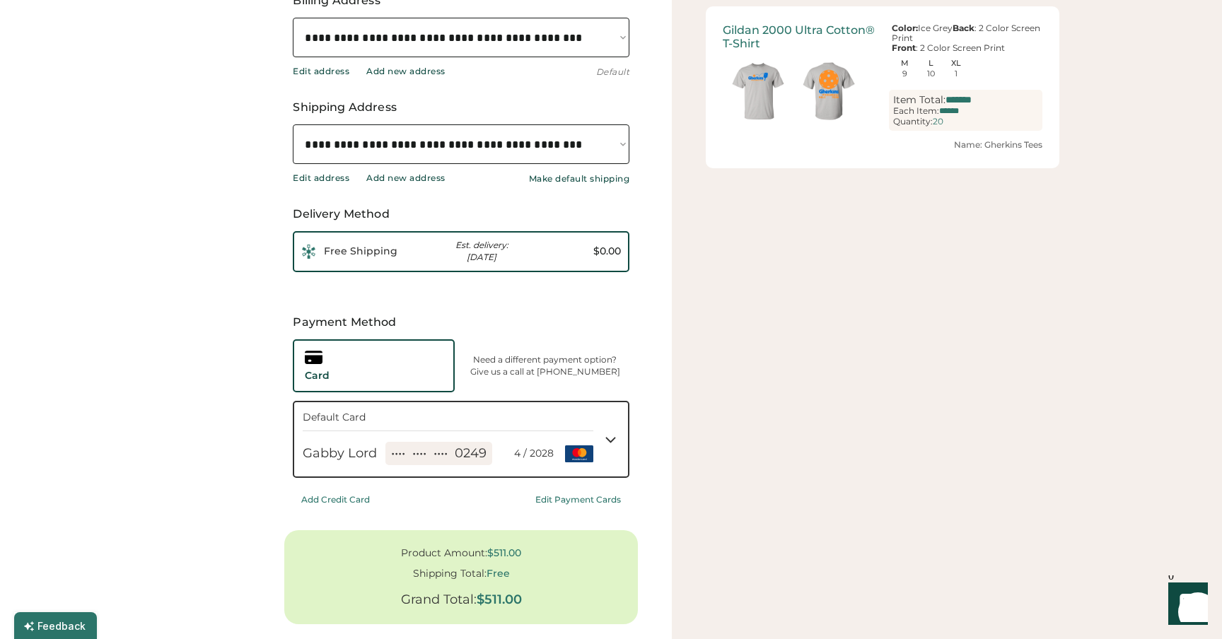
click at [348, 499] on div "Add Credit Card" at bounding box center [335, 500] width 69 height 10
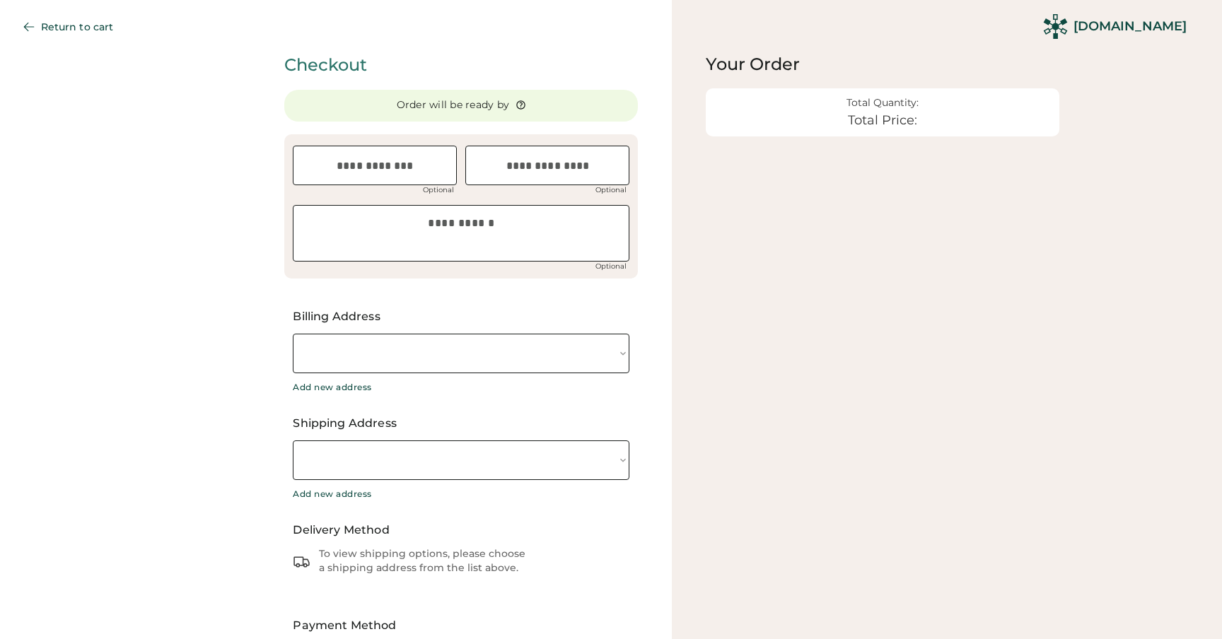
click at [728, 197] on html "**********" at bounding box center [611, 319] width 1222 height 639
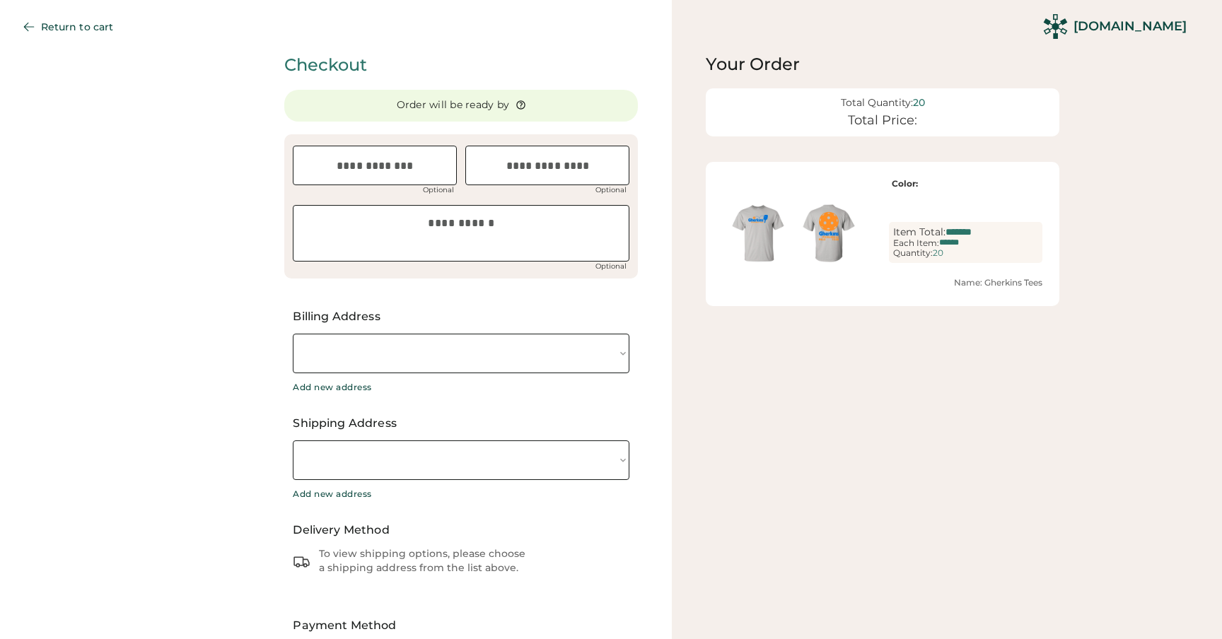
select select "**********"
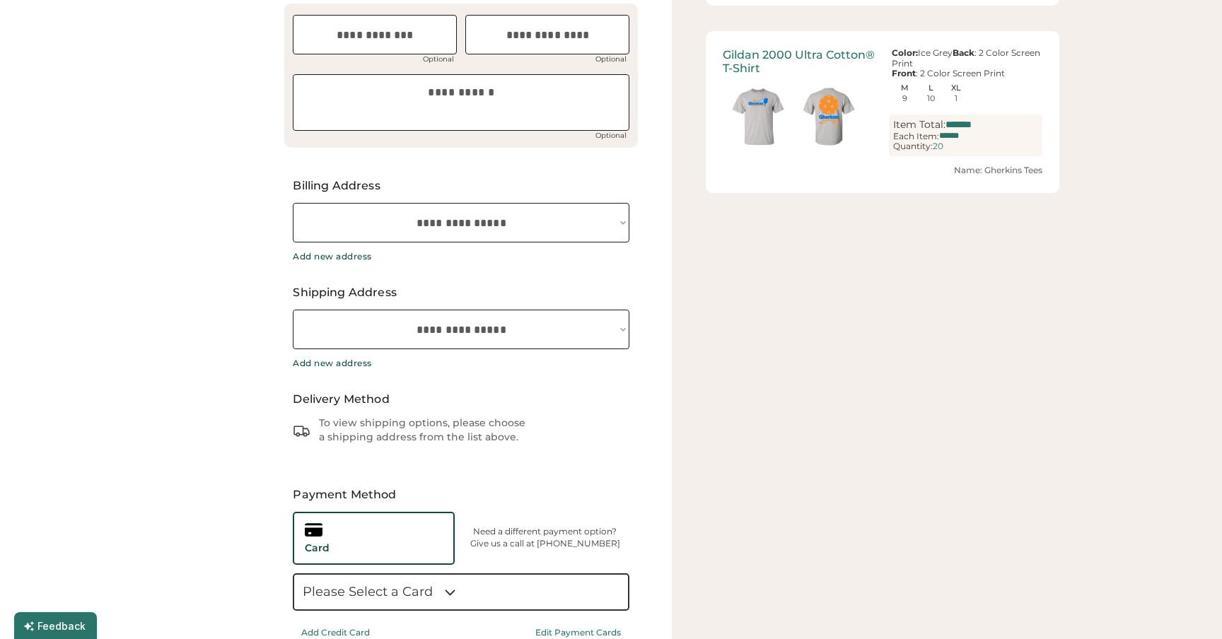
type textarea "**********"
select select "**********"
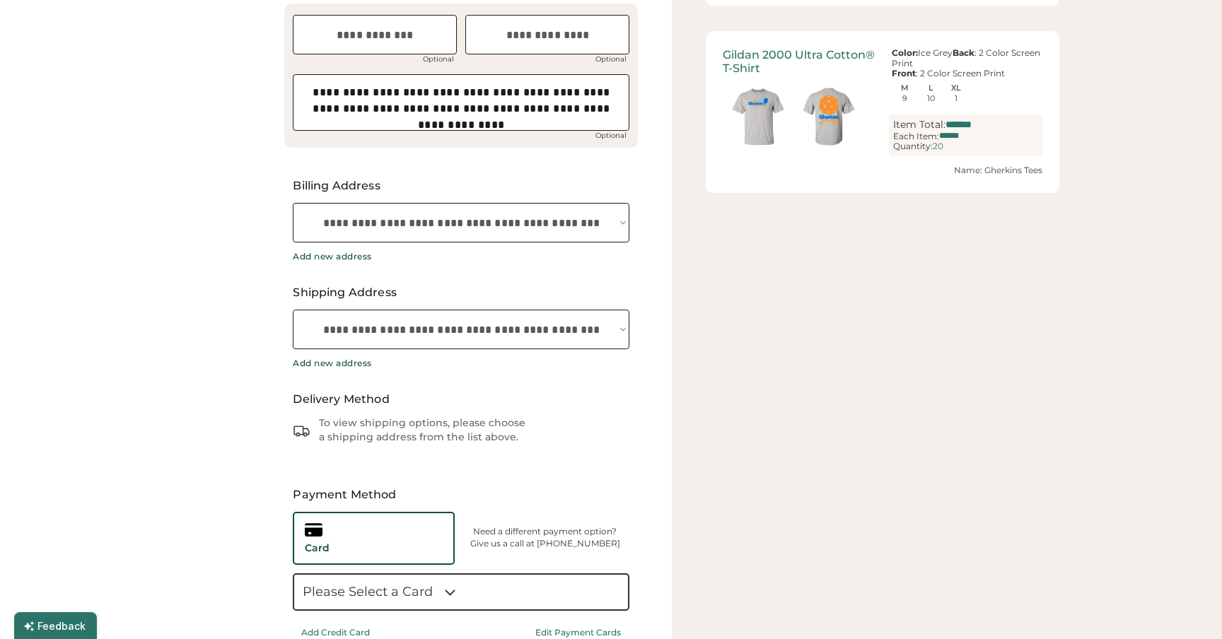
select select "**********"
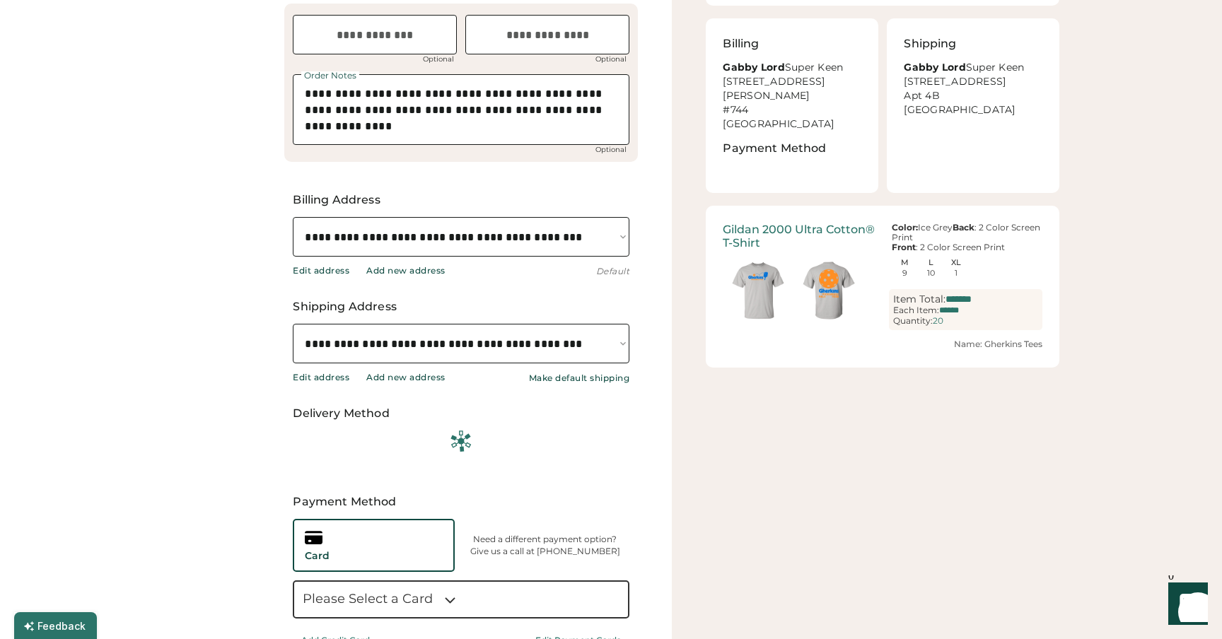
scroll to position [643, 0]
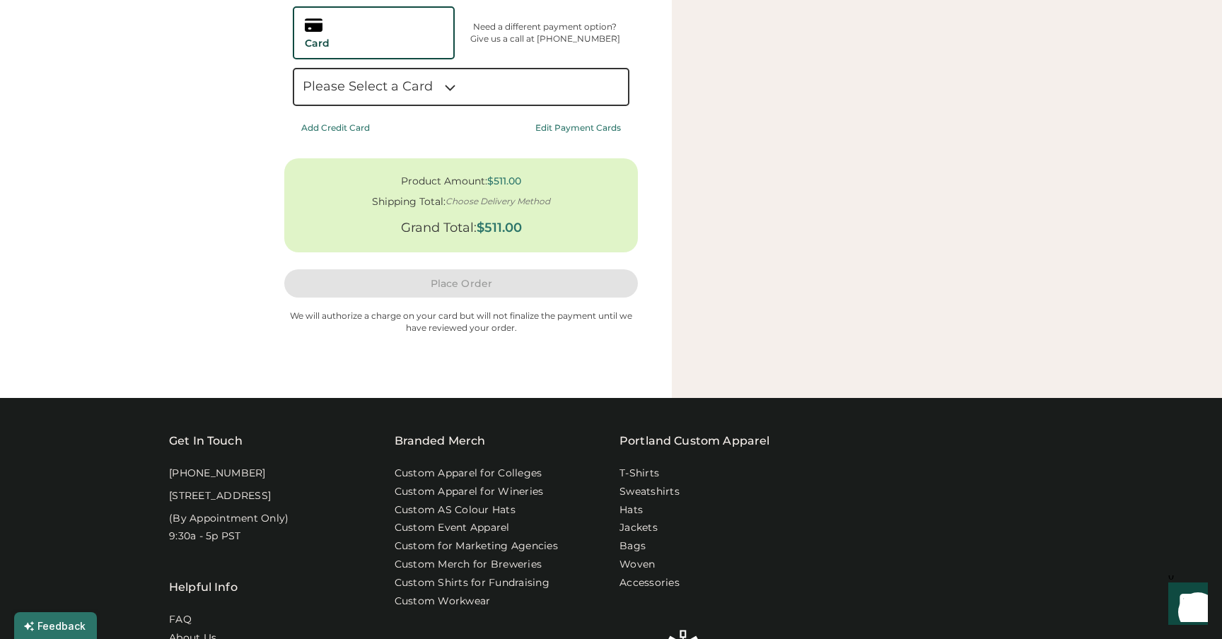
select select "**********"
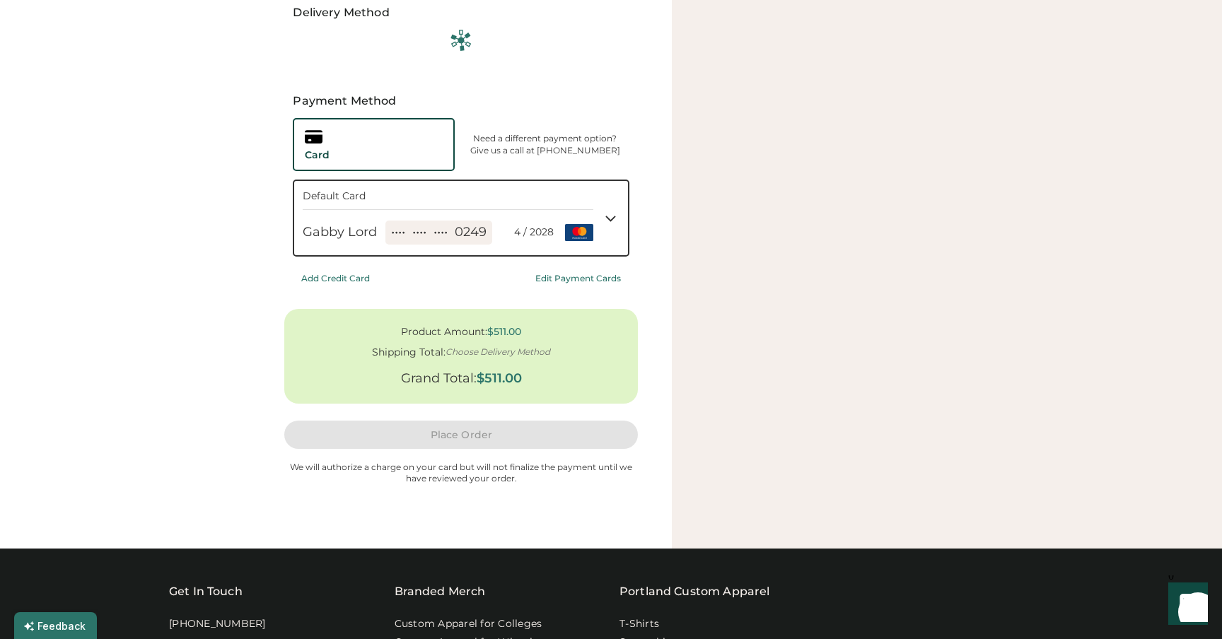
scroll to position [395, 0]
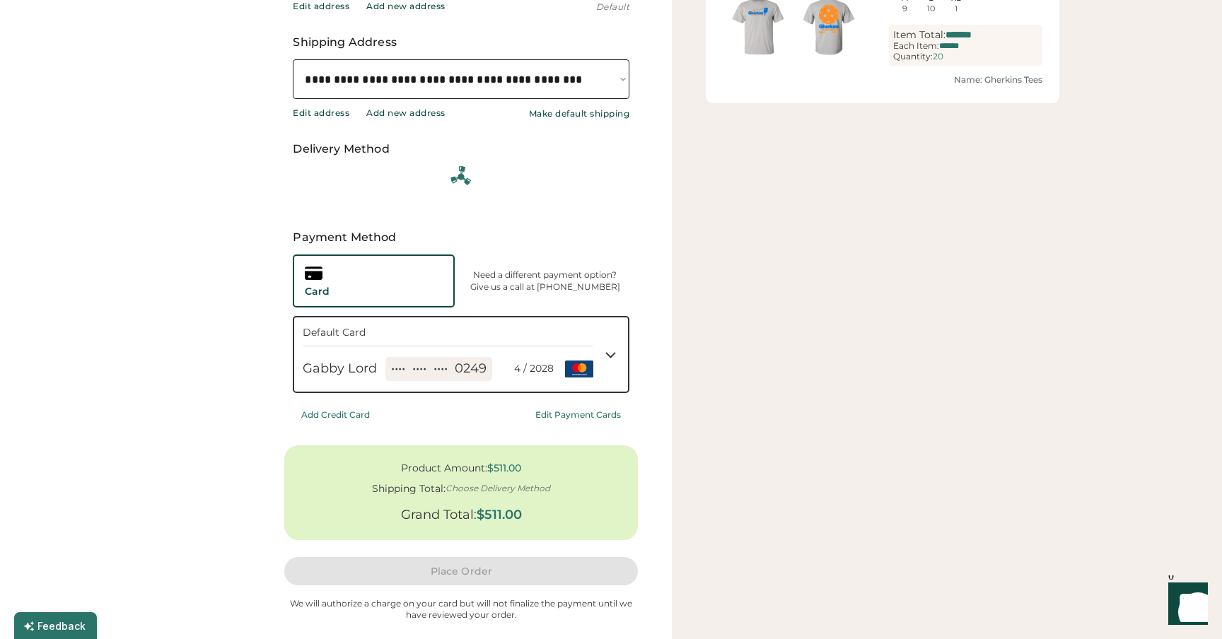
click at [565, 416] on div "Edit Payment Cards" at bounding box center [578, 415] width 86 height 10
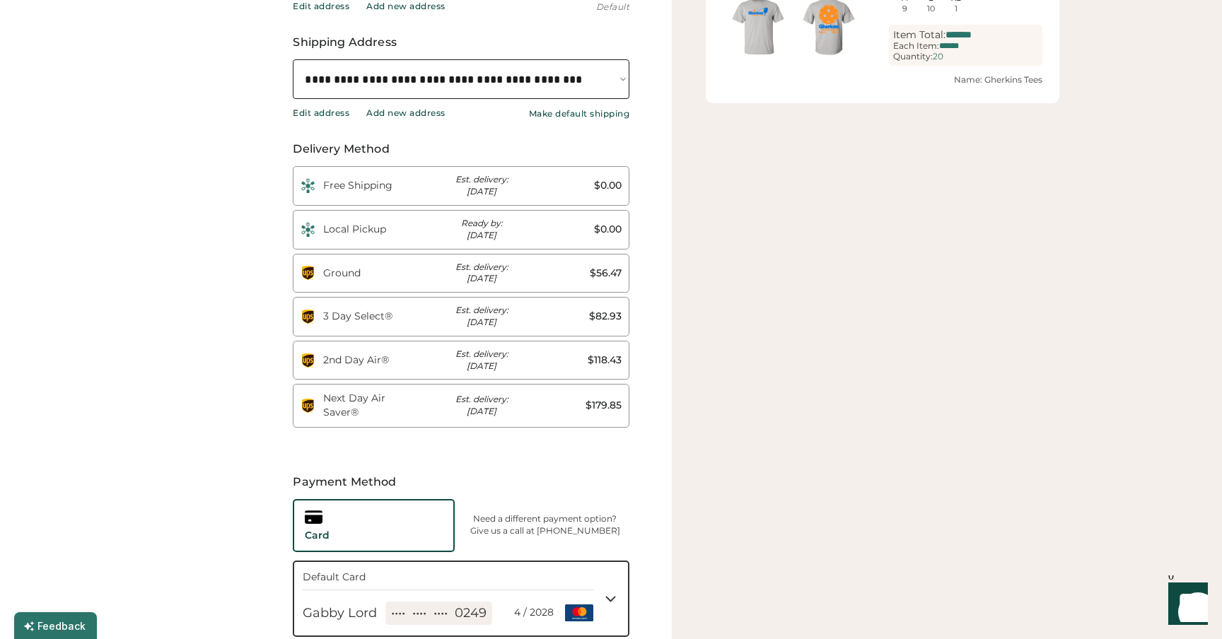
scroll to position [0, 35]
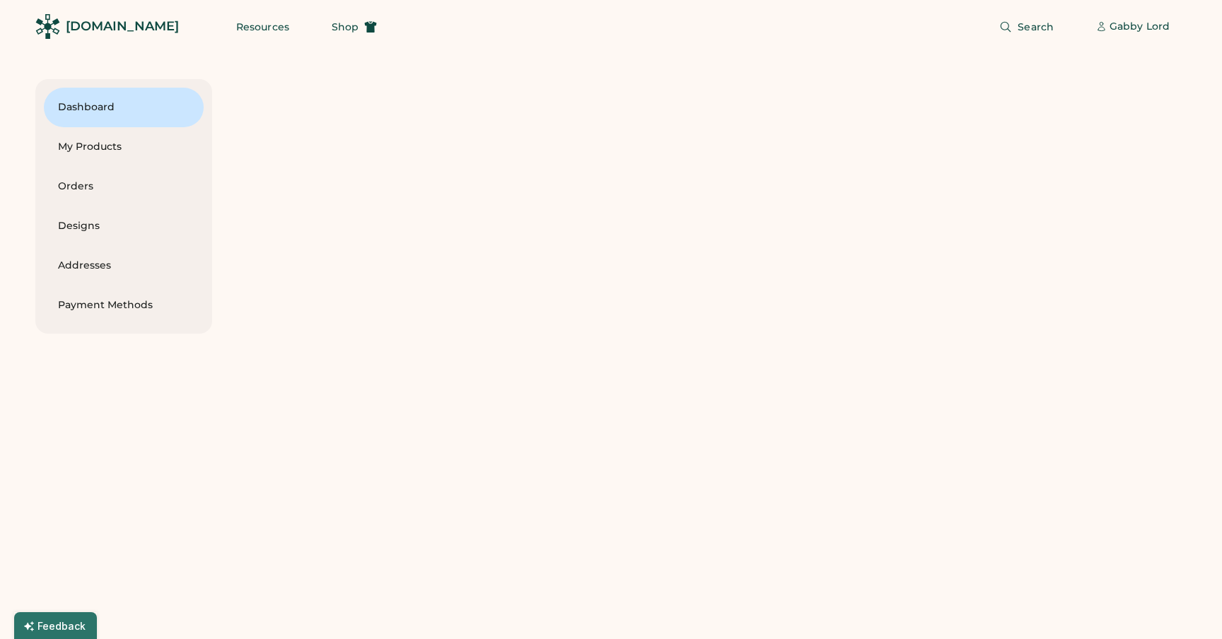
click at [330, 326] on div "Dashboard My Products Orders Designs Addresses Payment Methods" at bounding box center [610, 206] width 1151 height 254
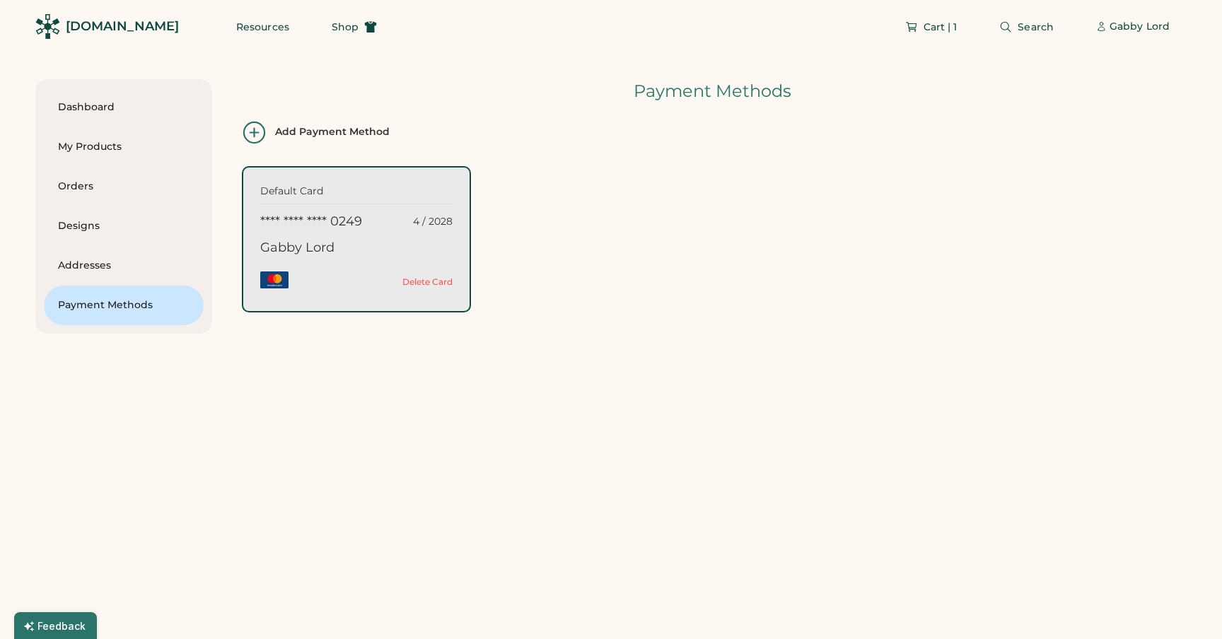
click at [257, 134] on div at bounding box center [254, 132] width 25 height 25
click at [954, 23] on span "Cart | 1" at bounding box center [940, 27] width 34 height 10
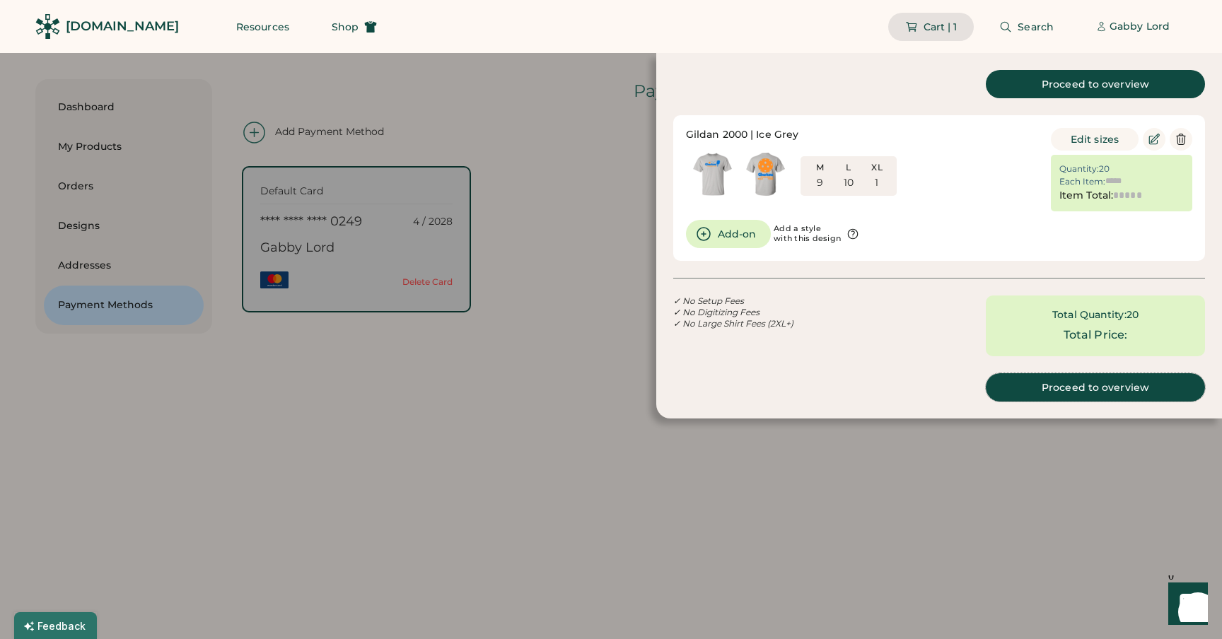
click at [1094, 386] on div "Proceed to overview" at bounding box center [1094, 387] width 185 height 10
type input "******"
type input "*******"
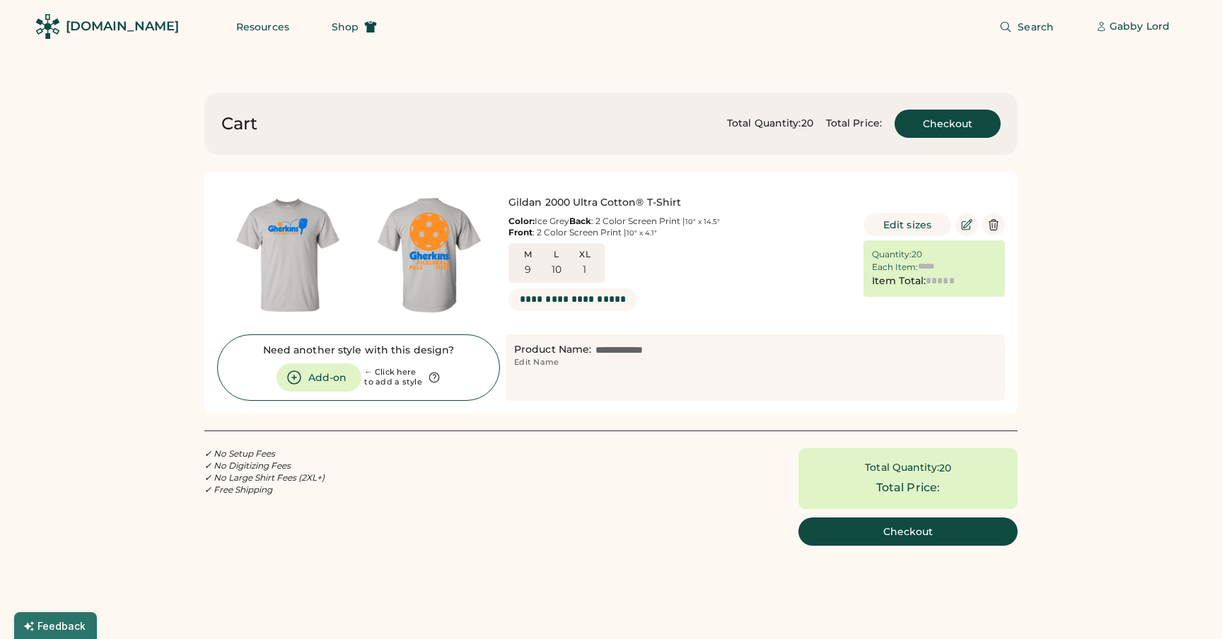
type input "******"
type input "*******"
click at [886, 532] on button "Checkout" at bounding box center [907, 531] width 219 height 28
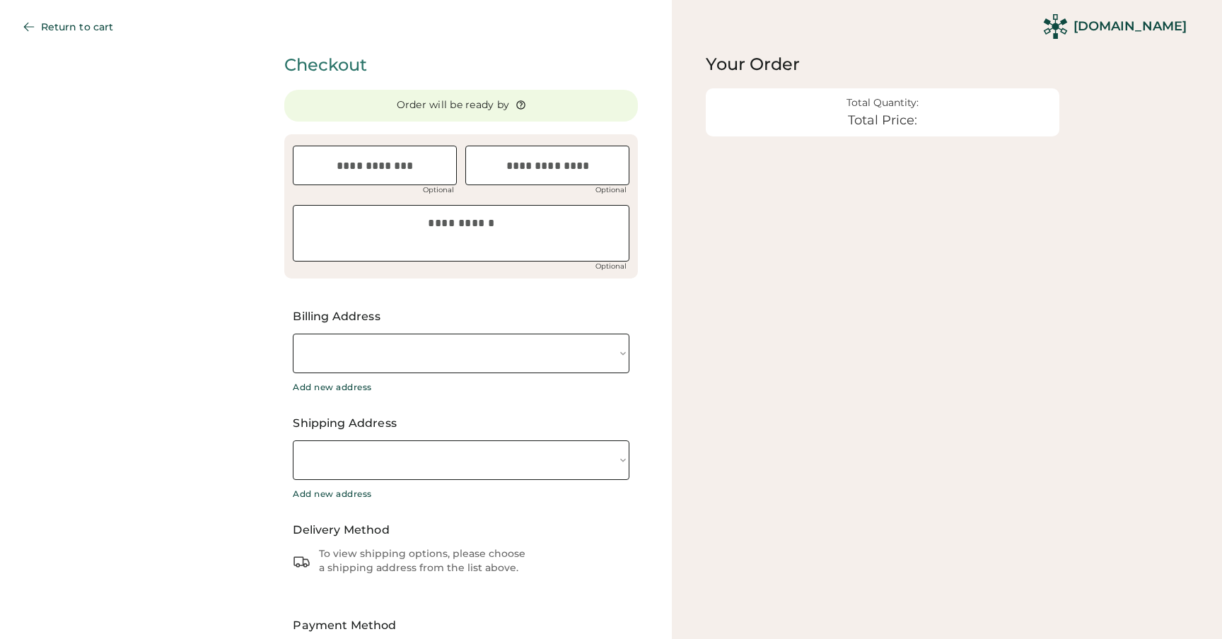
select select "**********"
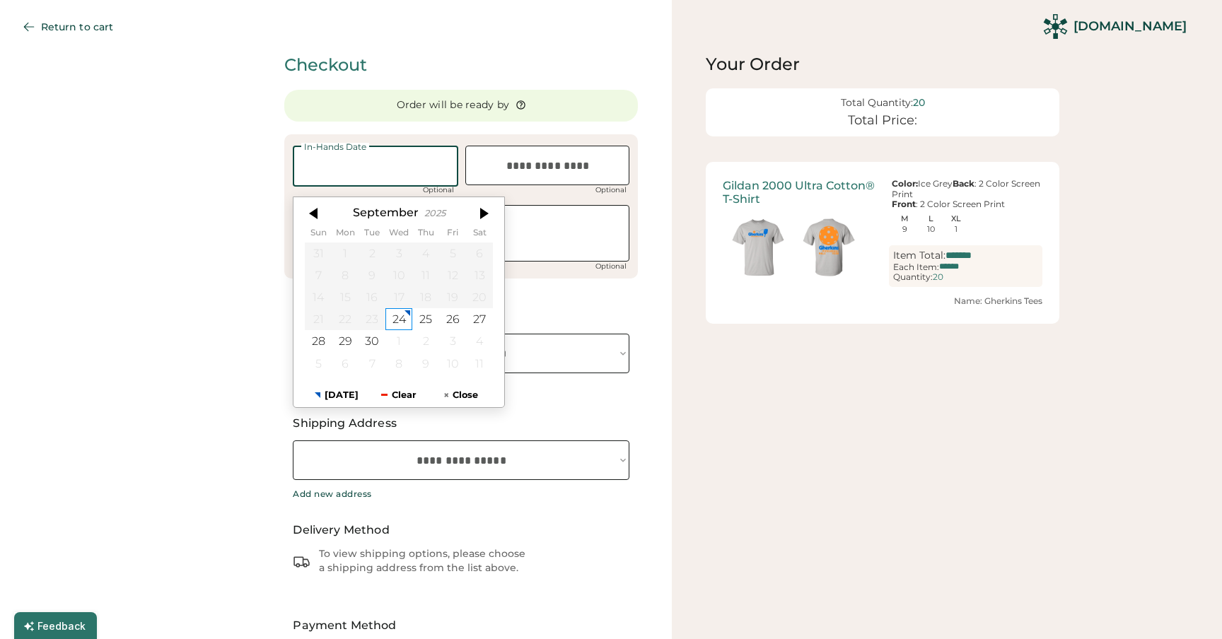
click at [397, 179] on input "text" at bounding box center [375, 166] width 165 height 41
type textarea "**********"
select select "**********"
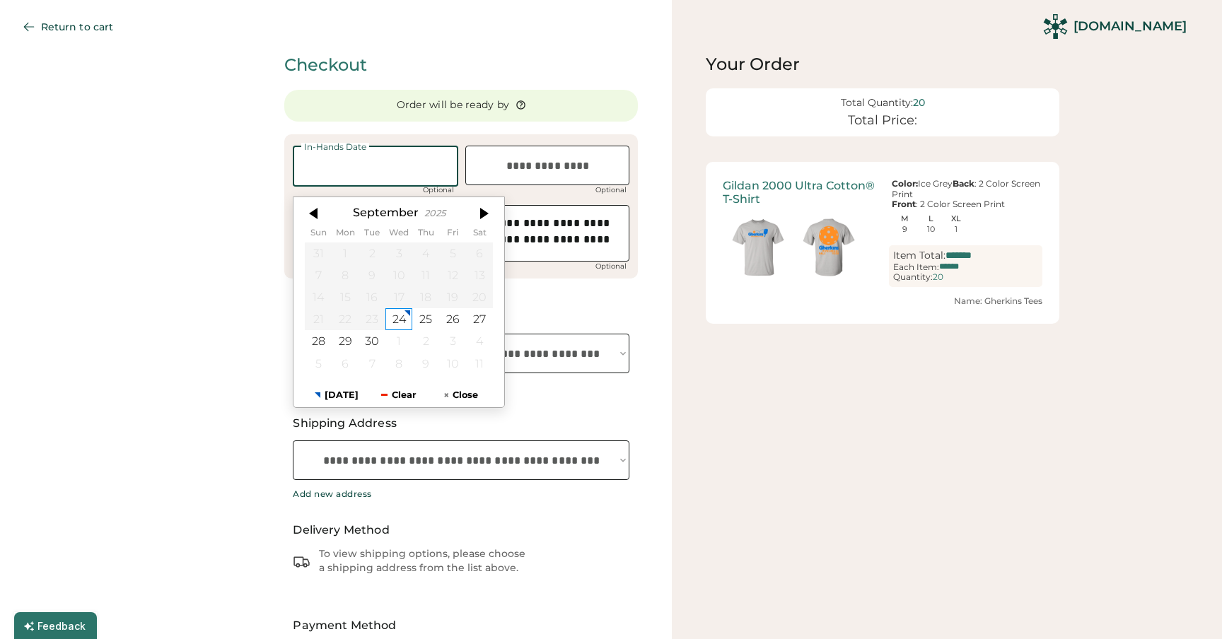
select select "**********"
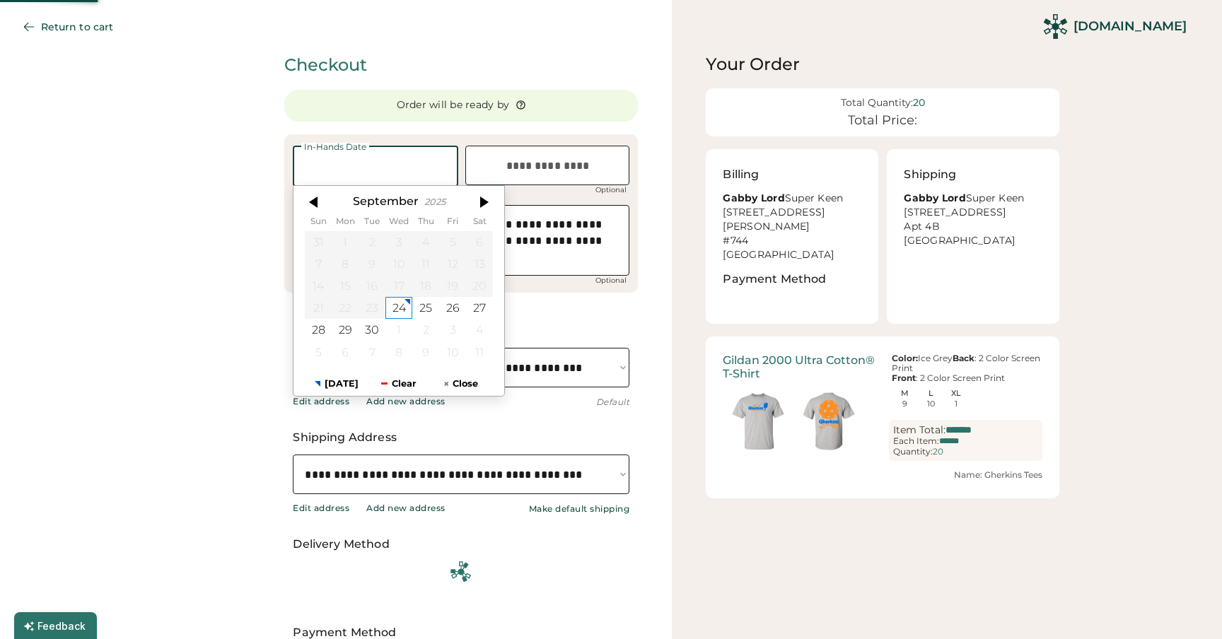
select select "**********"
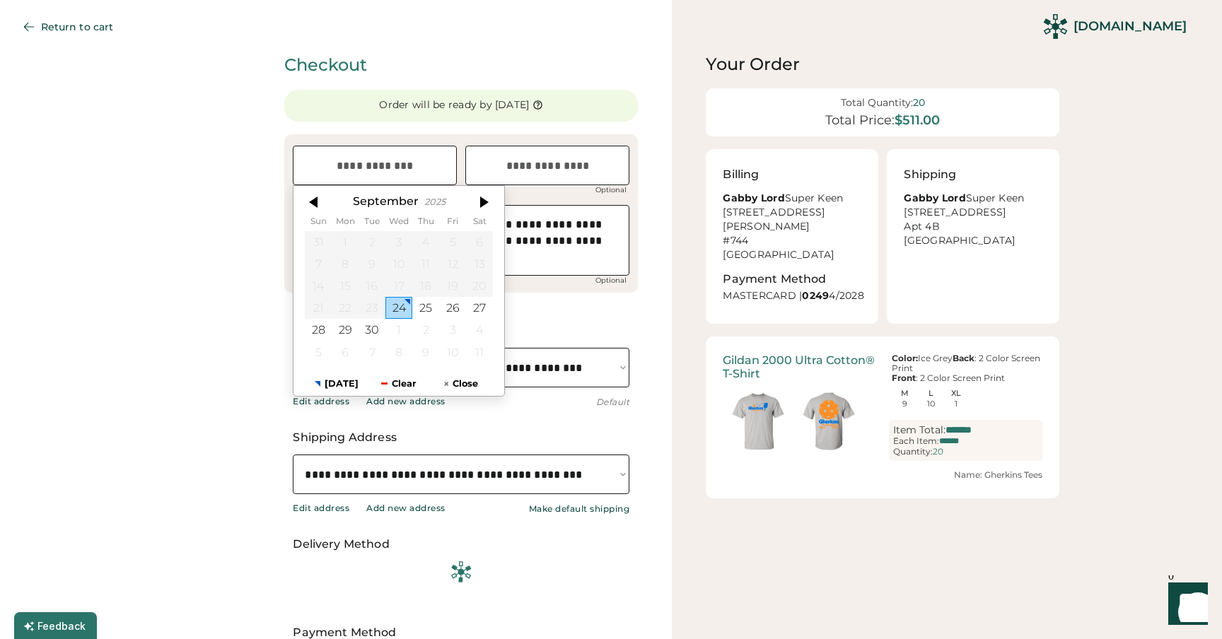
drag, startPoint x: 177, startPoint y: 315, endPoint x: 369, endPoint y: 283, distance: 194.2
click at [178, 315] on div "**********" at bounding box center [336, 540] width 672 height 1080
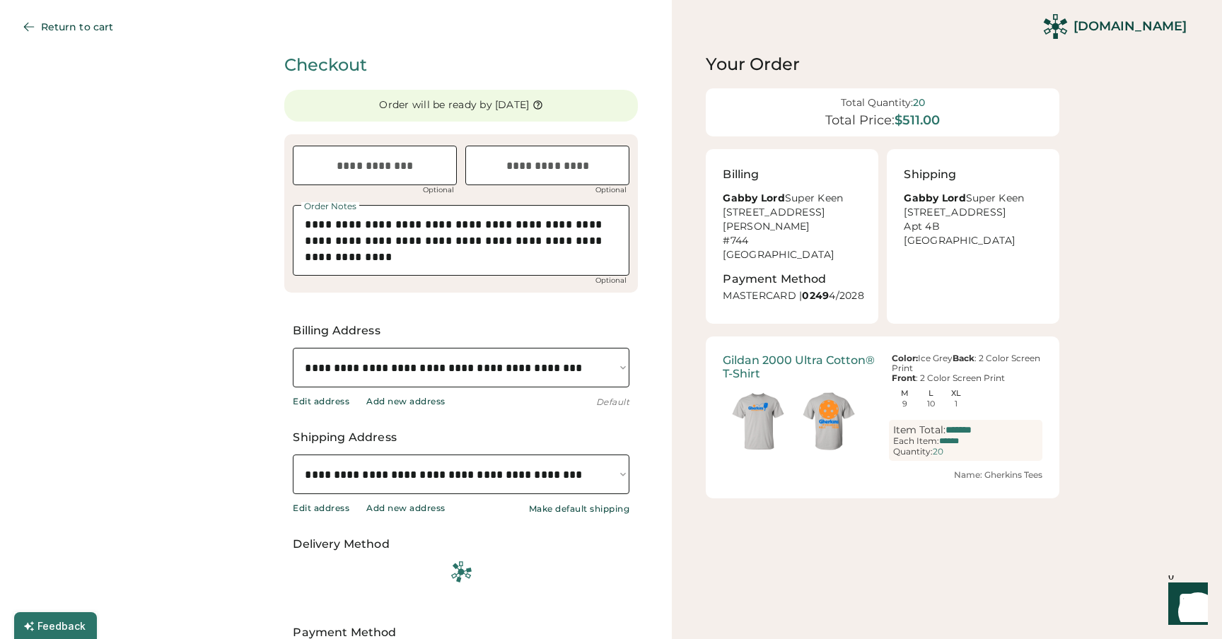
click at [474, 252] on textarea "**********" at bounding box center [461, 240] width 336 height 71
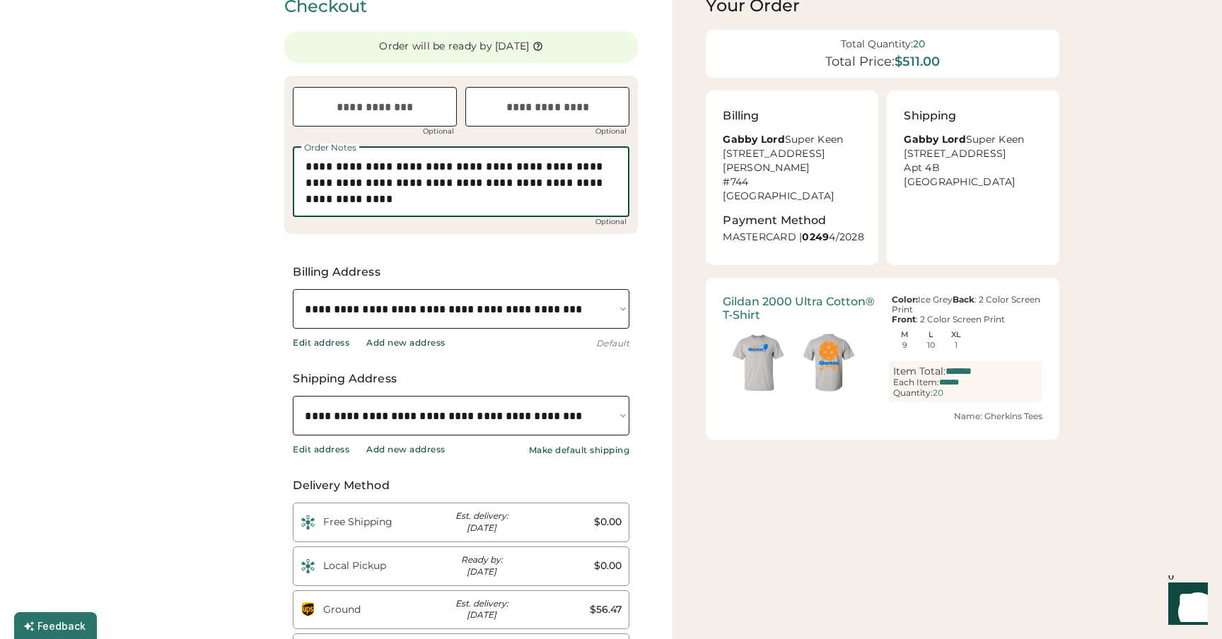
scroll to position [63, 0]
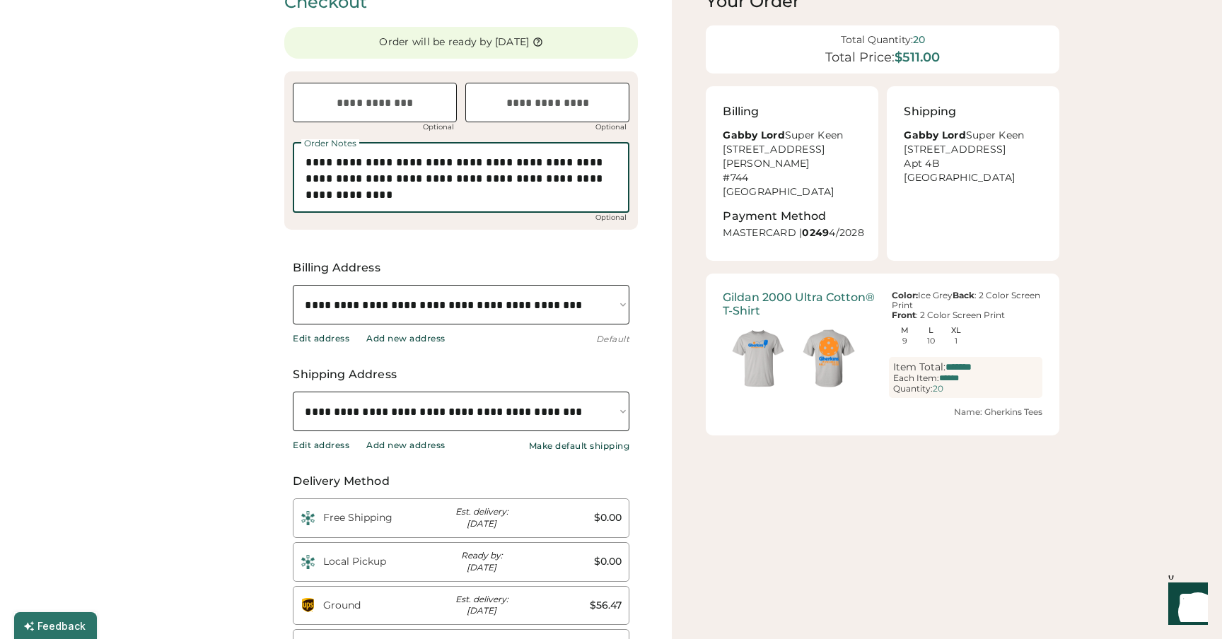
click at [465, 310] on select "**********" at bounding box center [461, 305] width 336 height 40
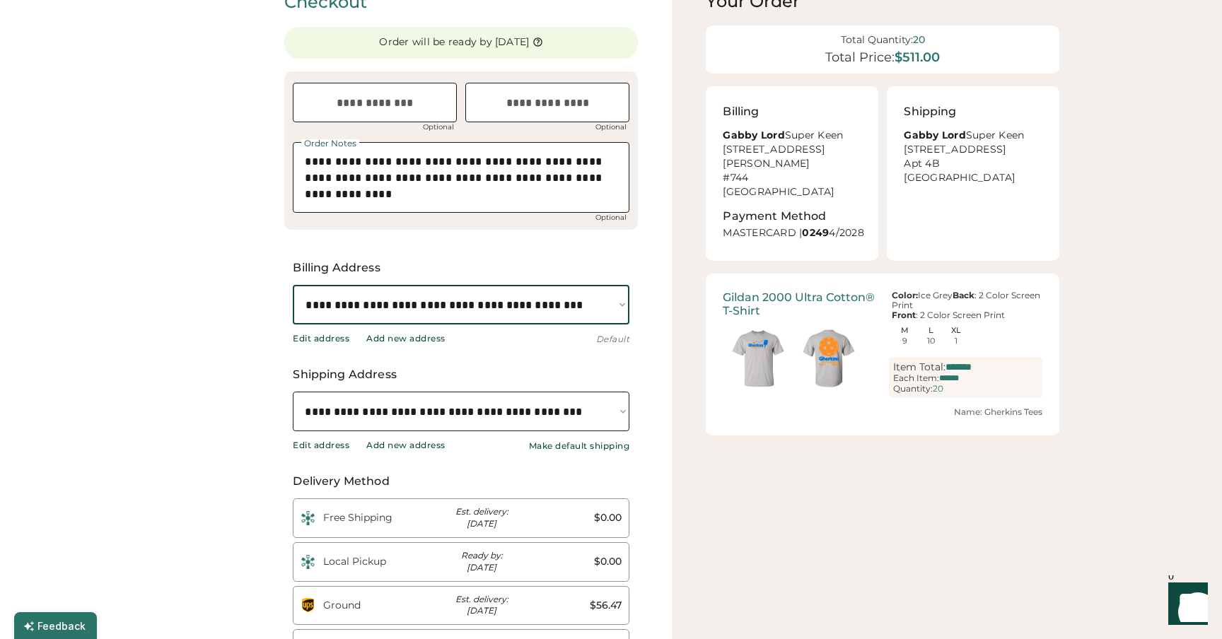
select select "**********"
click at [293, 285] on select "**********" at bounding box center [461, 305] width 336 height 40
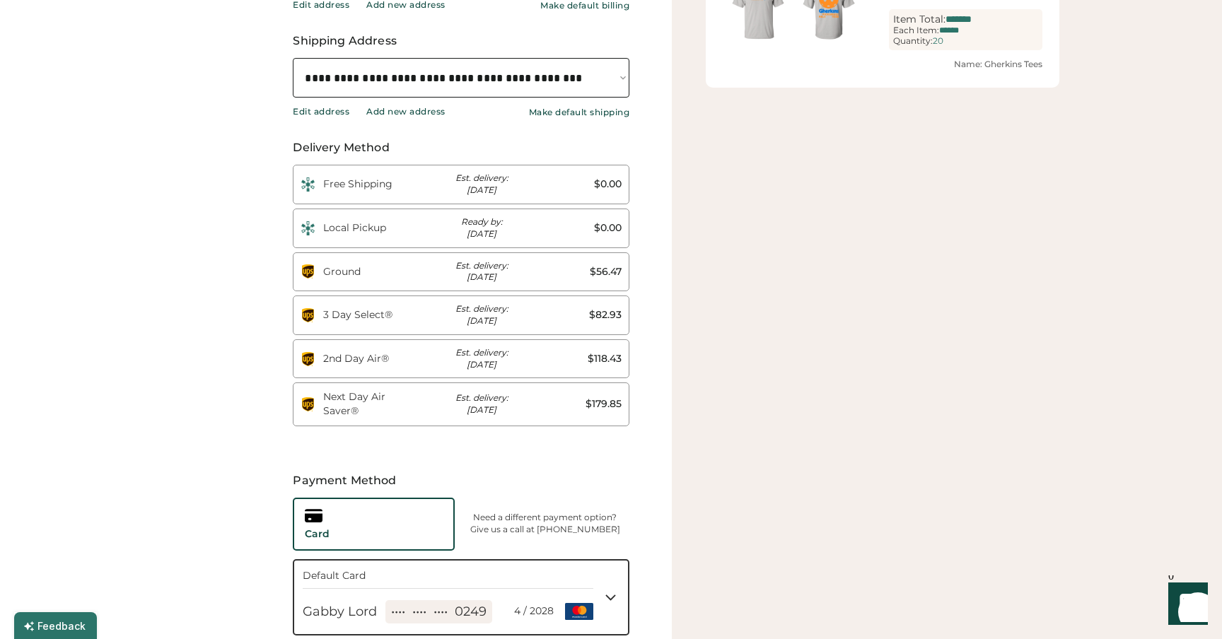
scroll to position [397, 0]
click at [434, 194] on div "Free Shipping Est. delivery: Oct 22nd $0.00" at bounding box center [461, 184] width 336 height 40
type input "*"
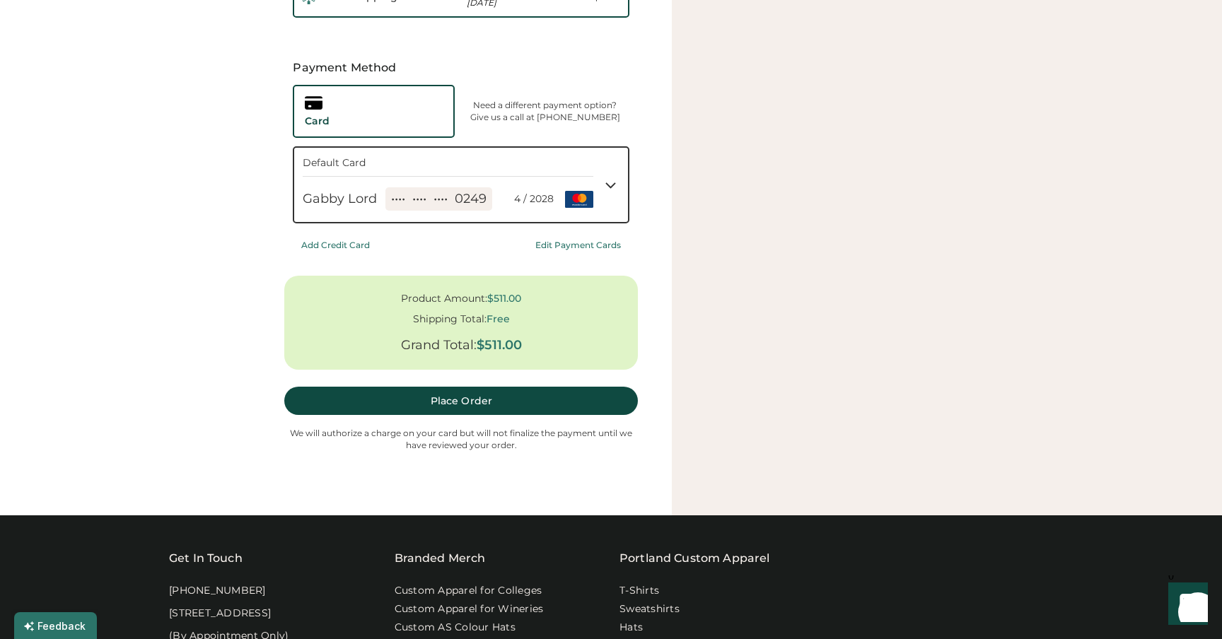
scroll to position [582, 0]
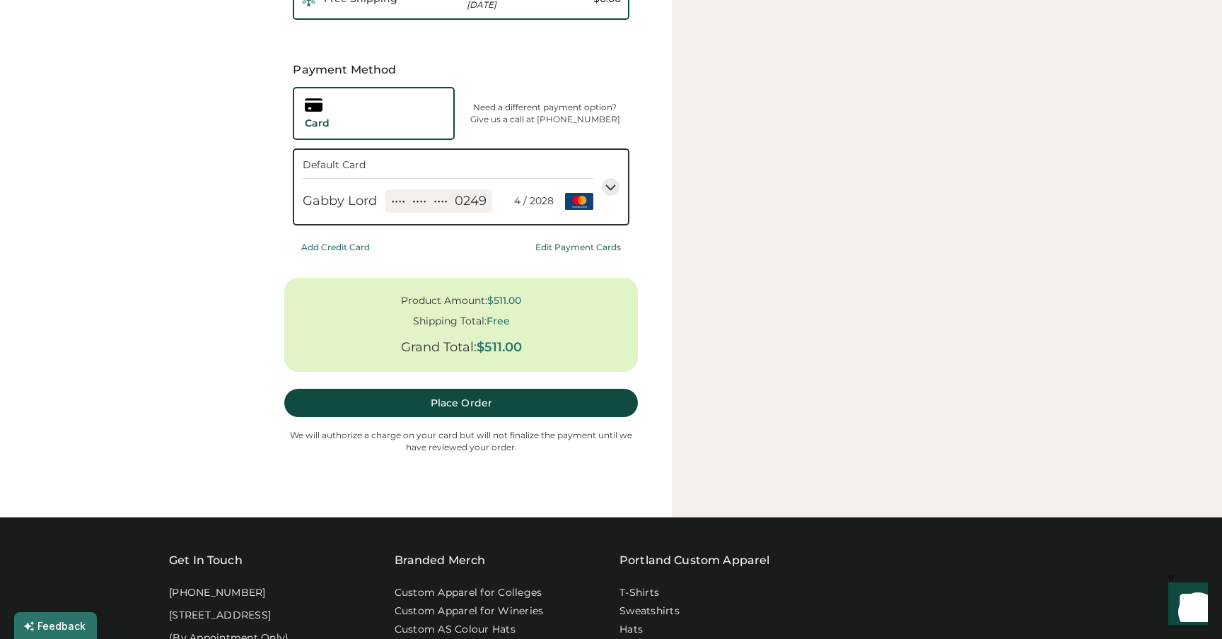
click at [613, 183] on icon at bounding box center [611, 187] width 18 height 18
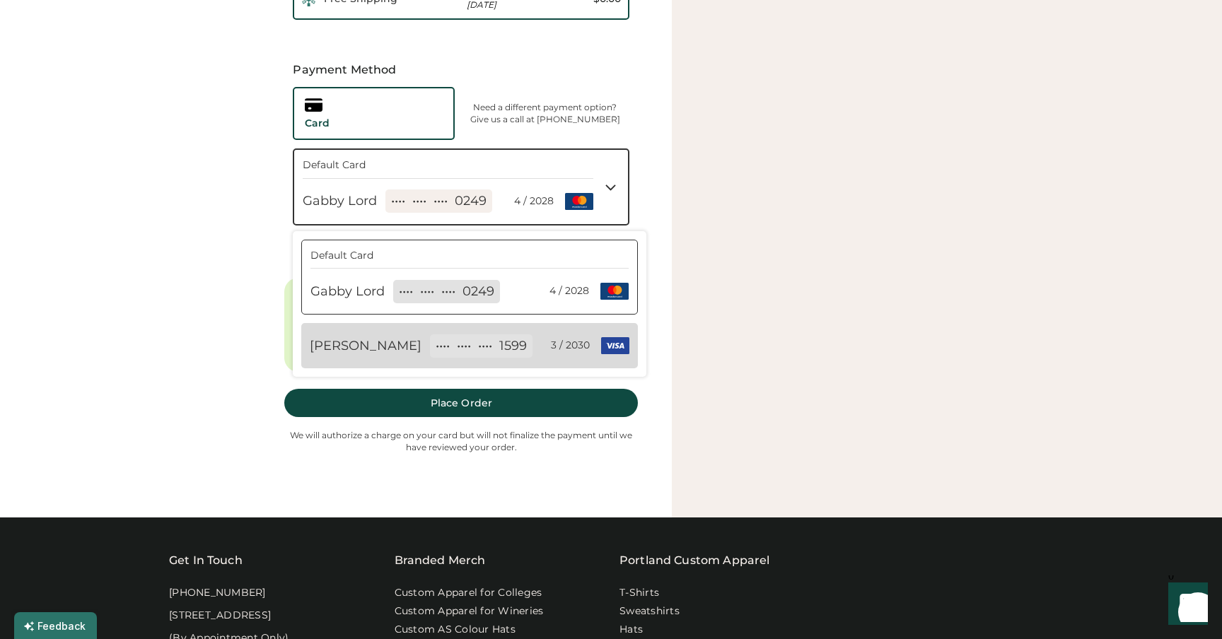
click at [536, 353] on div "•••• •••• •••• 1599 3 / 2030" at bounding box center [510, 345] width 160 height 23
select select "**********"
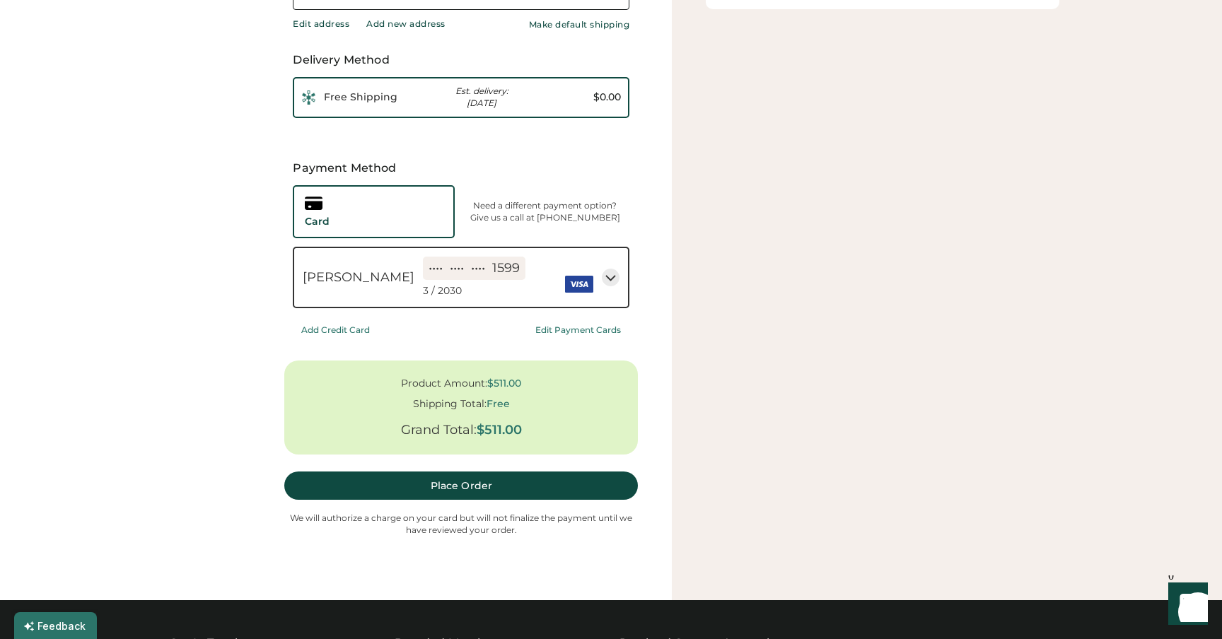
scroll to position [488, 0]
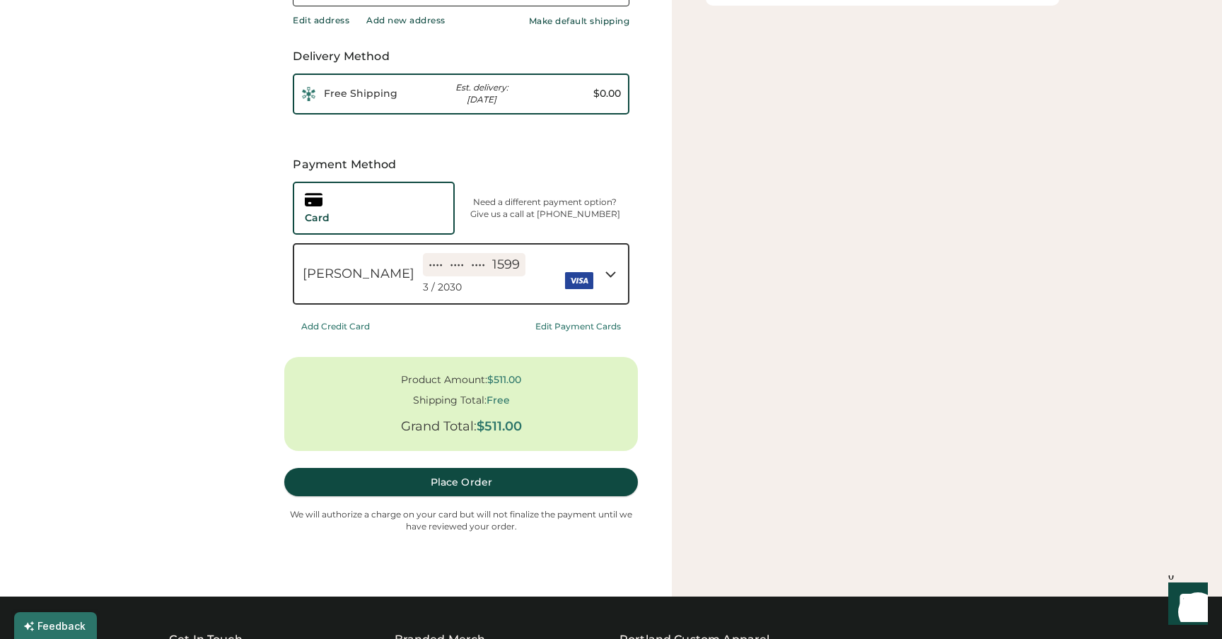
click at [466, 485] on button "Place Order" at bounding box center [460, 482] width 353 height 28
